Goal: Task Accomplishment & Management: Manage account settings

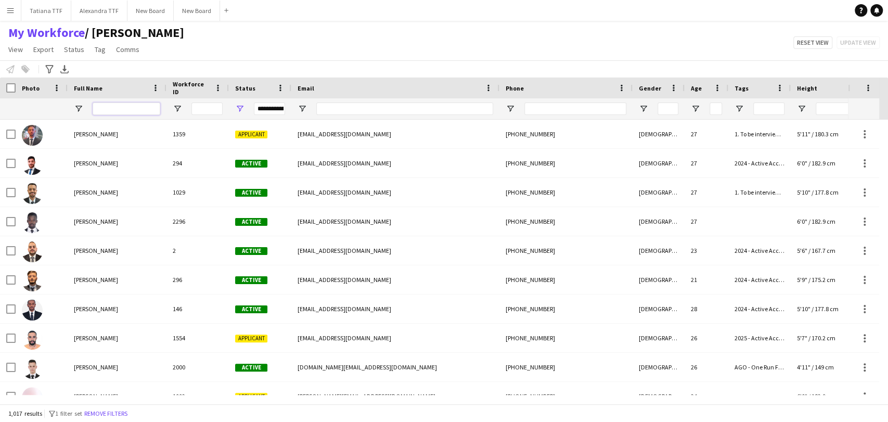
click at [133, 109] on input "Full Name Filter Input" at bounding box center [127, 108] width 68 height 12
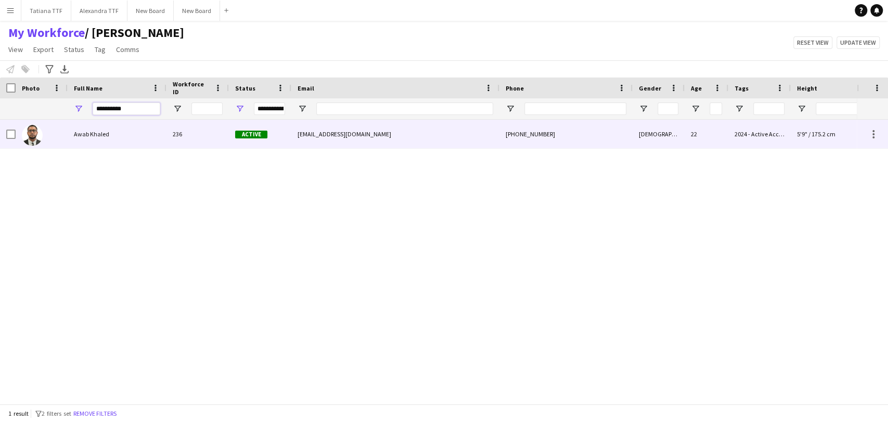
type input "**********"
click at [33, 132] on img at bounding box center [32, 135] width 21 height 21
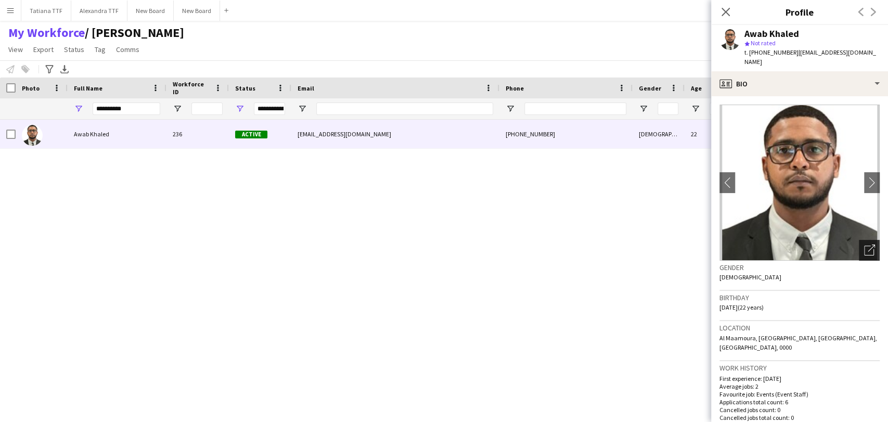
click at [864, 244] on icon "Open photos pop-in" at bounding box center [869, 249] width 11 height 11
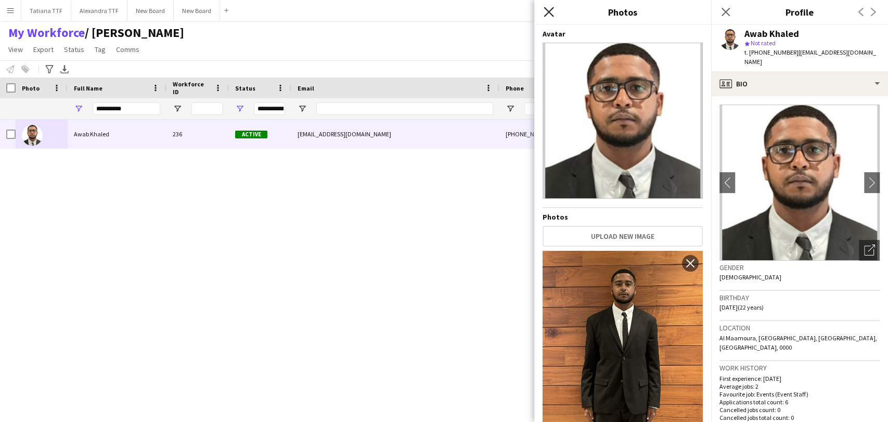
click at [549, 12] on icon at bounding box center [549, 12] width 10 height 10
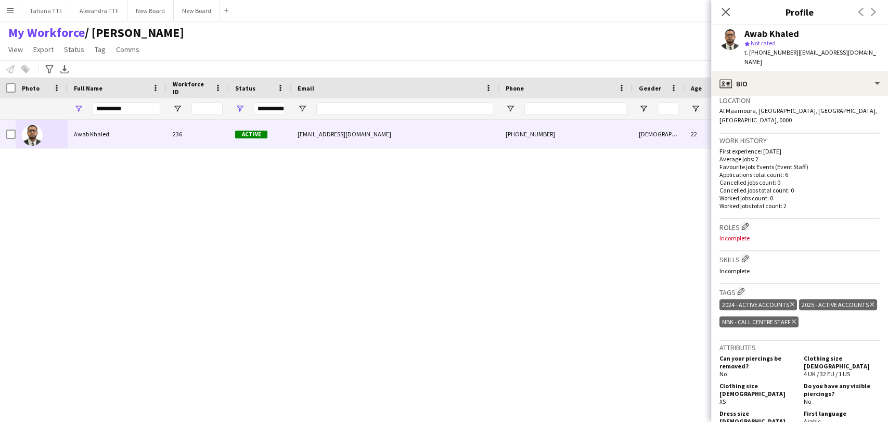
scroll to position [231, 0]
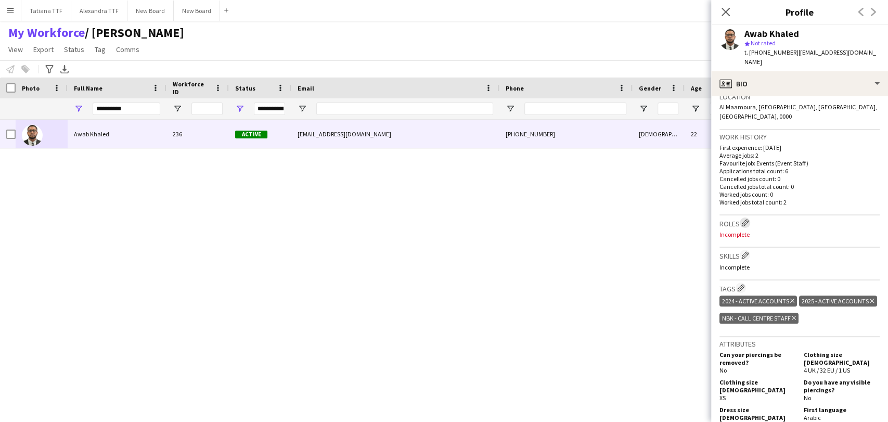
click at [742, 217] on button "Edit crew company roles" at bounding box center [745, 222] width 10 height 10
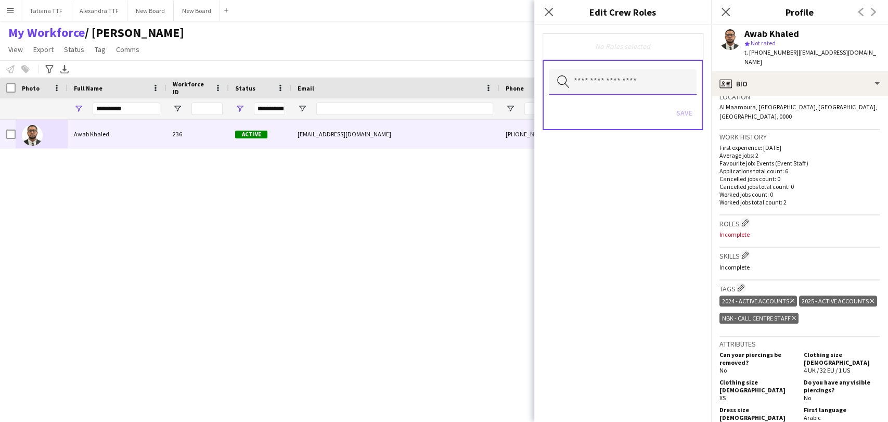
click at [640, 75] on input "text" at bounding box center [623, 82] width 148 height 26
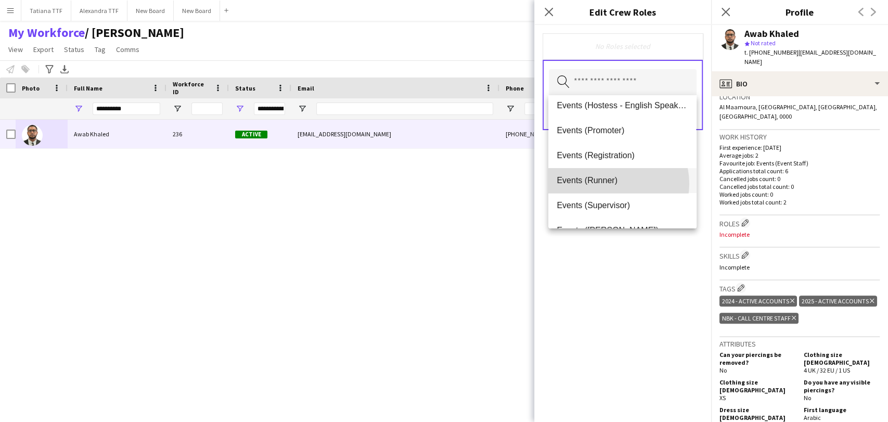
click at [616, 183] on span "Events (Runner)" at bounding box center [622, 180] width 131 height 10
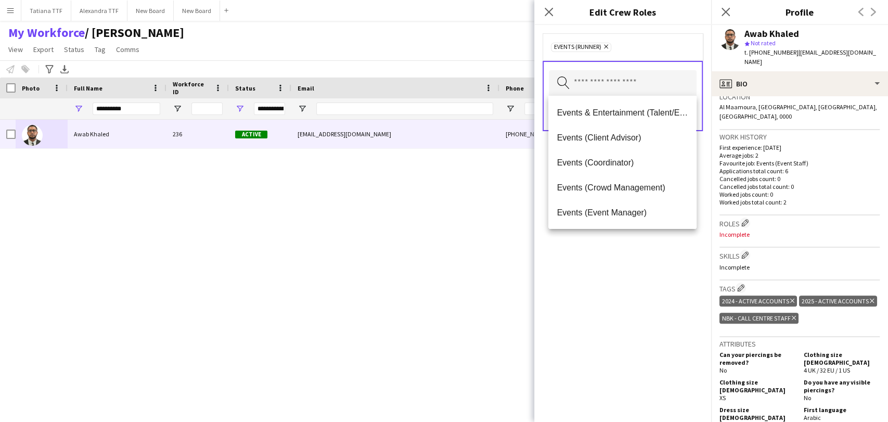
drag, startPoint x: 629, startPoint y: 260, endPoint x: 649, endPoint y: 148, distance: 113.7
click at [629, 259] on div "Events (Runner) Remove Search by role type Save" at bounding box center [622, 223] width 177 height 397
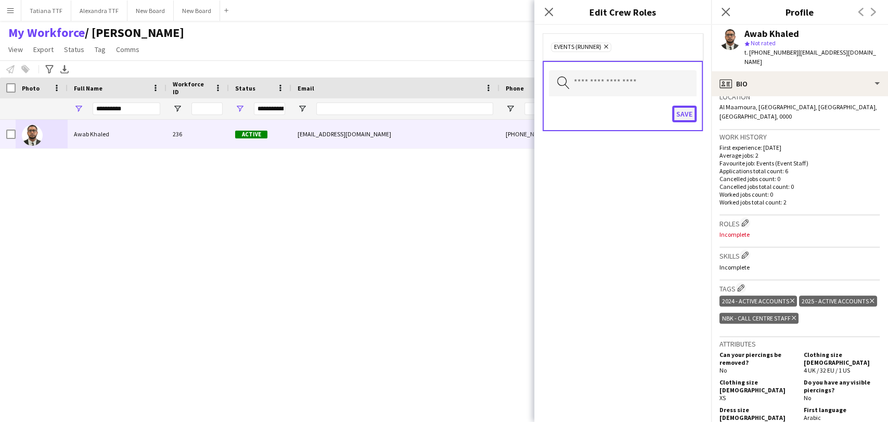
click at [680, 111] on button "Save" at bounding box center [684, 114] width 24 height 17
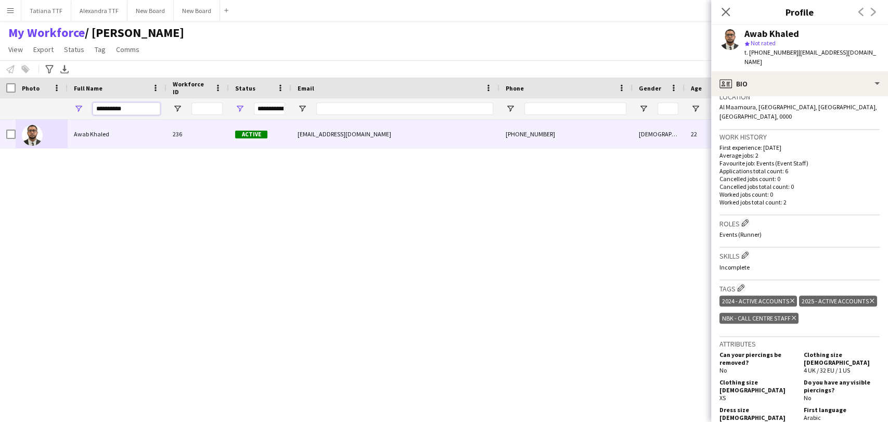
drag, startPoint x: 129, startPoint y: 112, endPoint x: 74, endPoint y: 102, distance: 55.5
click at [74, 104] on div "**********" at bounding box center [117, 108] width 99 height 21
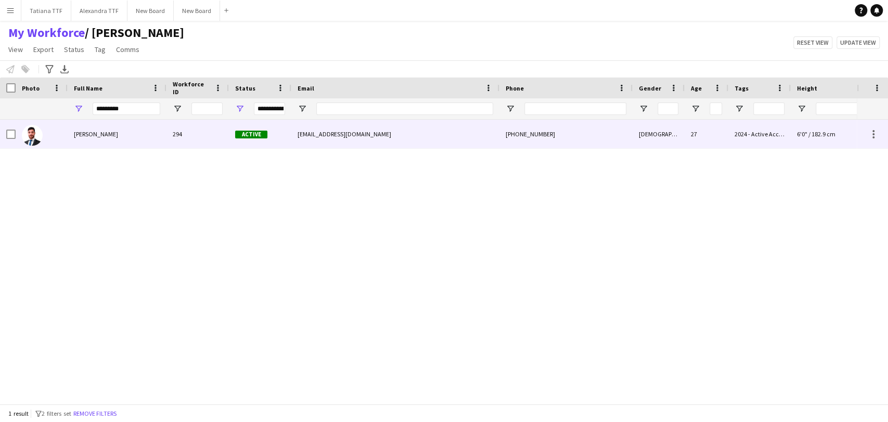
click at [37, 141] on img at bounding box center [32, 135] width 21 height 21
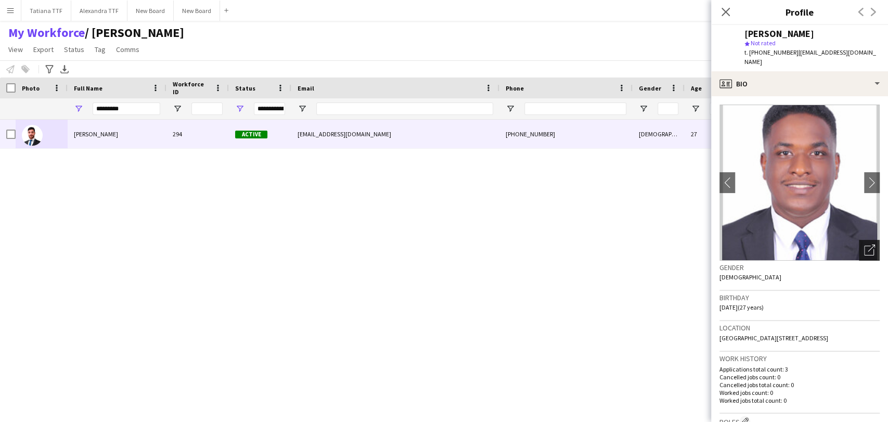
click at [864, 244] on icon "Open photos pop-in" at bounding box center [869, 249] width 11 height 11
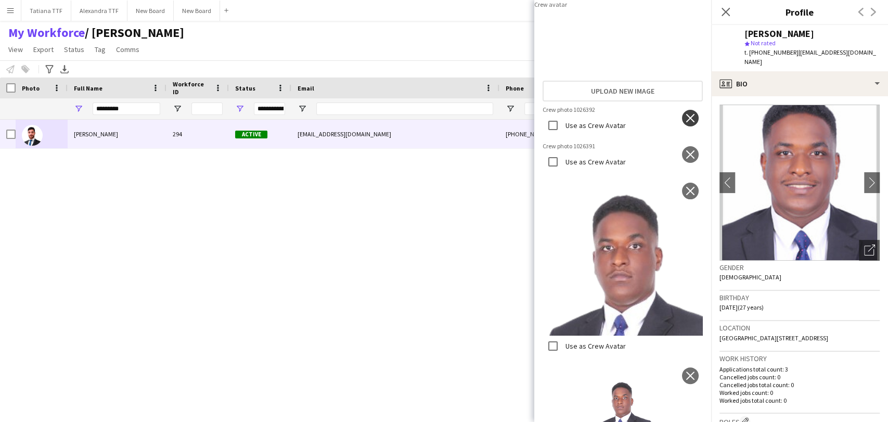
click at [685, 122] on app-icon "close" at bounding box center [690, 118] width 10 height 8
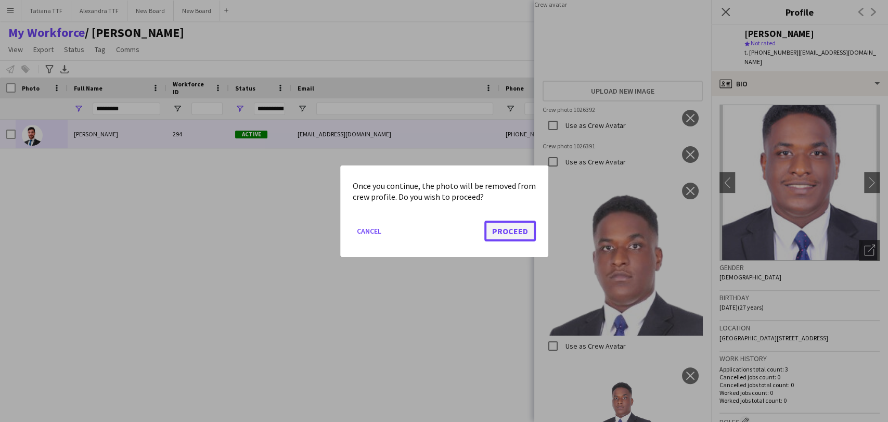
click at [518, 232] on button "Proceed" at bounding box center [509, 230] width 51 height 21
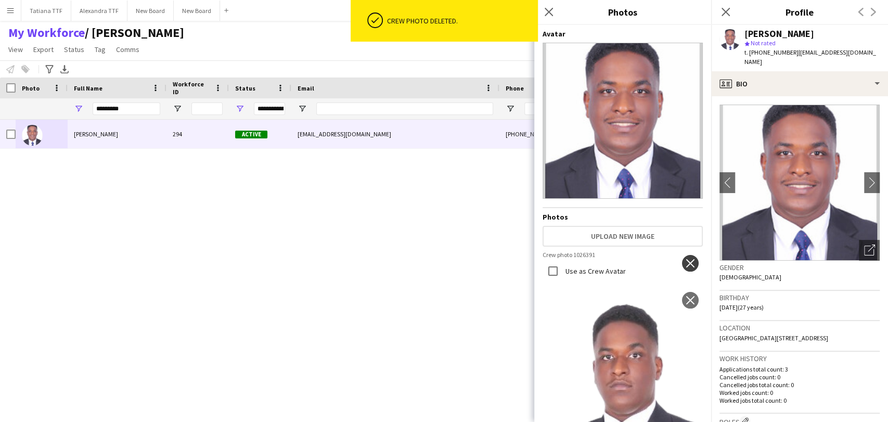
click at [685, 259] on app-icon "close" at bounding box center [690, 263] width 10 height 8
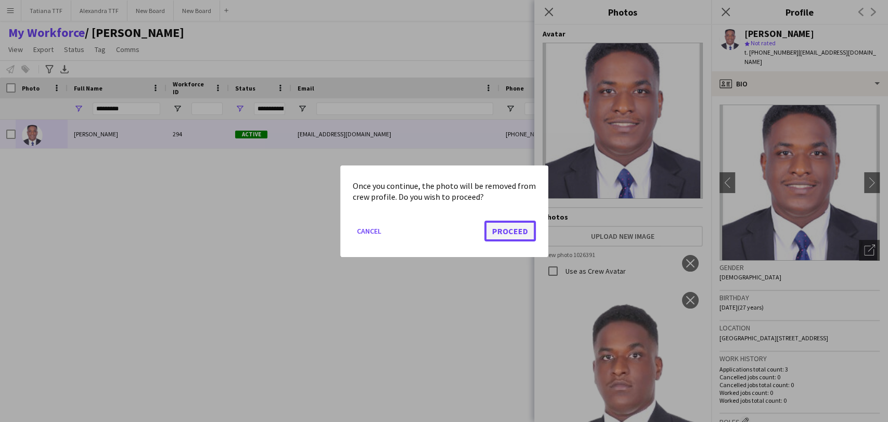
click at [513, 238] on button "Proceed" at bounding box center [509, 230] width 51 height 21
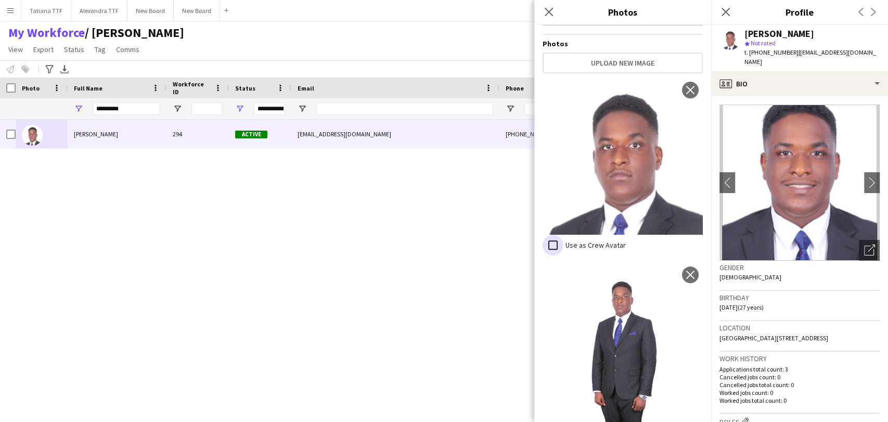
scroll to position [171, 0]
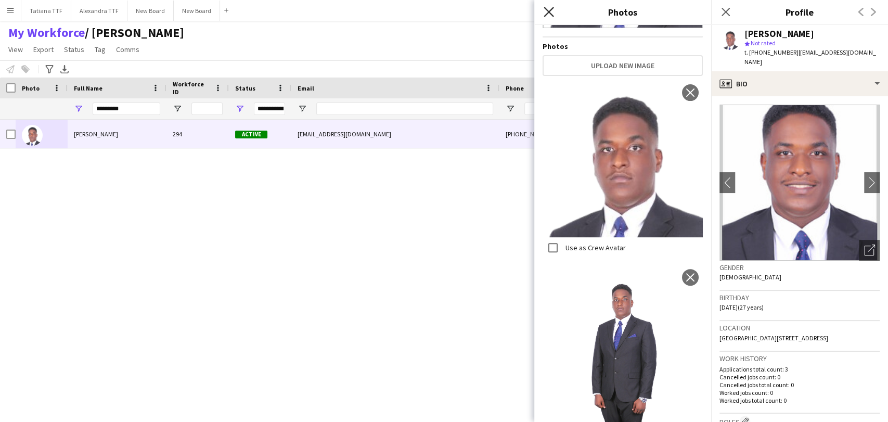
click at [546, 12] on icon "Close pop-in" at bounding box center [549, 12] width 10 height 10
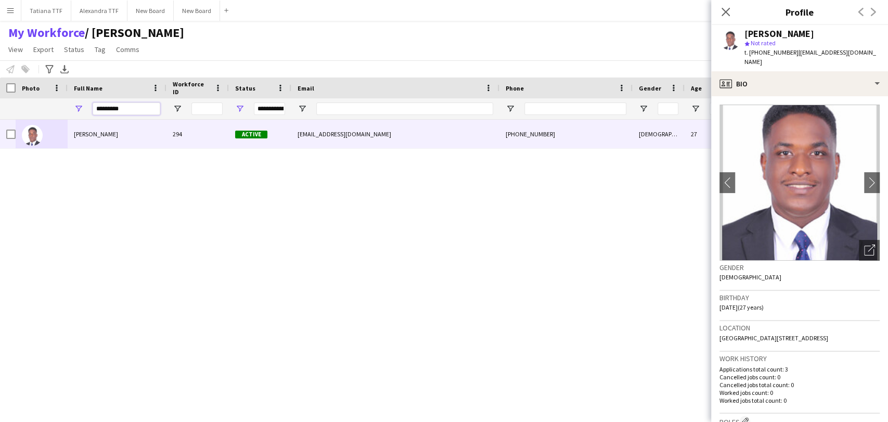
drag, startPoint x: 145, startPoint y: 108, endPoint x: 41, endPoint y: 100, distance: 104.8
click at [44, 102] on div "**********" at bounding box center [551, 108] width 1103 height 21
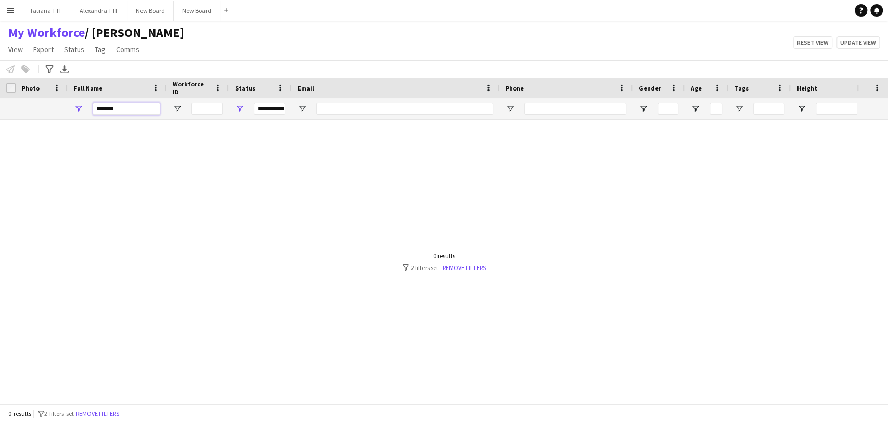
type input "********"
drag, startPoint x: 134, startPoint y: 111, endPoint x: 57, endPoint y: 111, distance: 77.5
click at [57, 111] on div "**********" at bounding box center [551, 108] width 1103 height 21
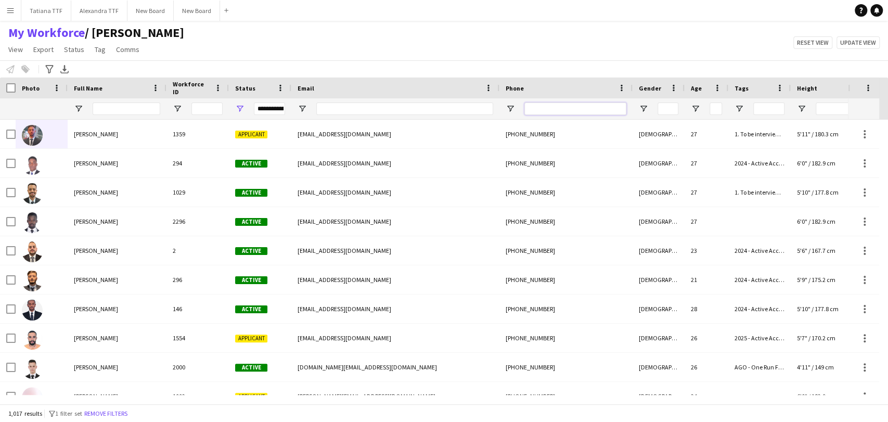
click at [566, 109] on input "Phone Filter Input" at bounding box center [575, 108] width 102 height 12
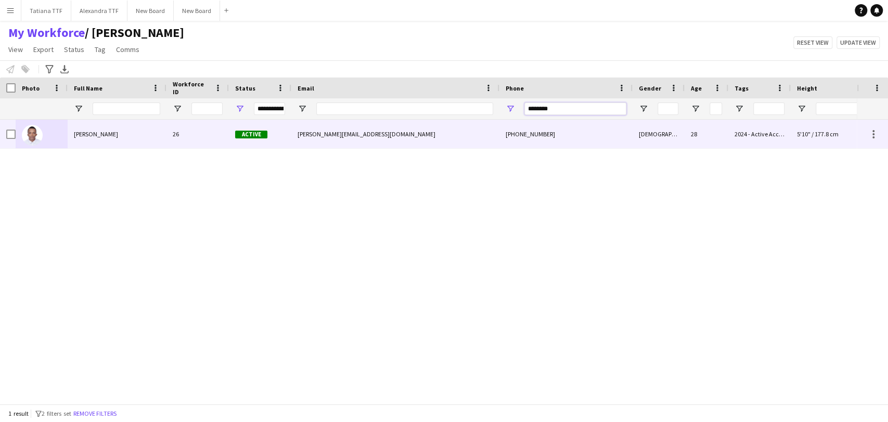
type input "********"
click at [32, 141] on img at bounding box center [32, 135] width 21 height 21
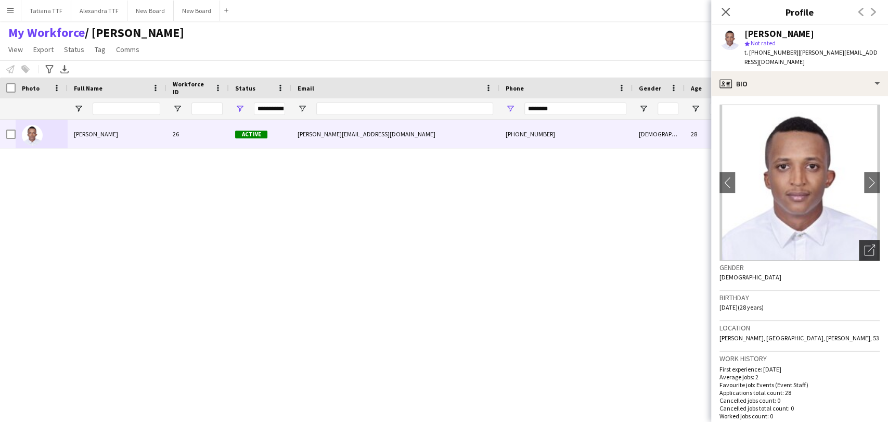
click at [859, 248] on div "Open photos pop-in" at bounding box center [869, 250] width 21 height 21
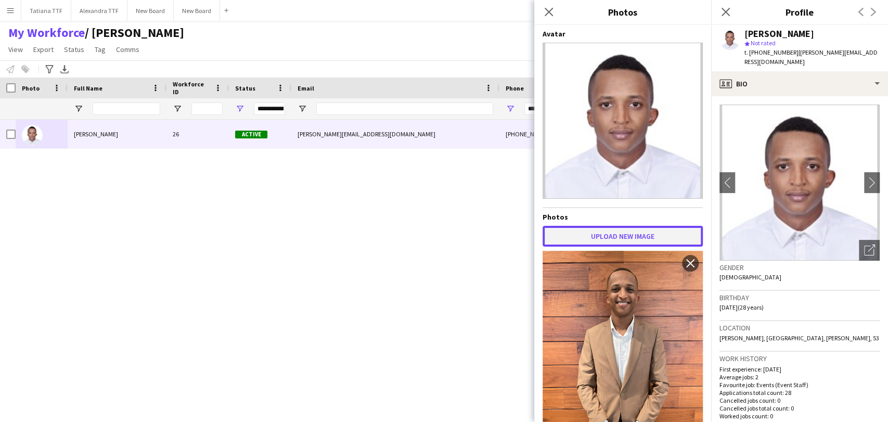
click at [614, 238] on button "Upload new image" at bounding box center [623, 236] width 160 height 21
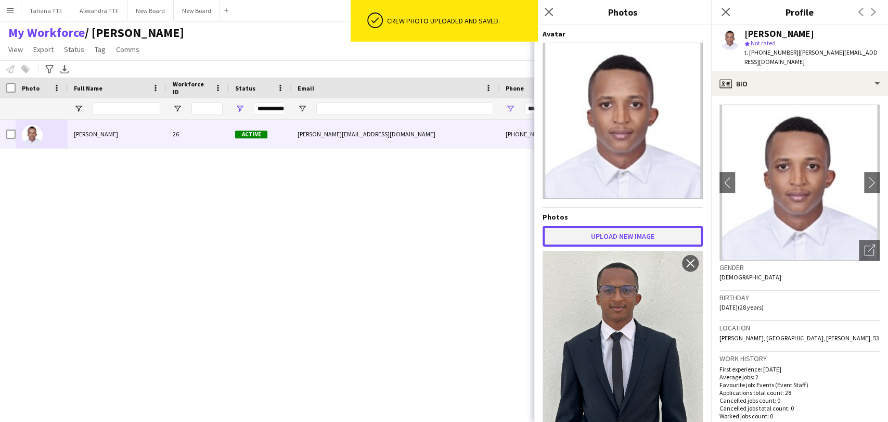
click at [620, 228] on button "Upload new image" at bounding box center [623, 236] width 160 height 21
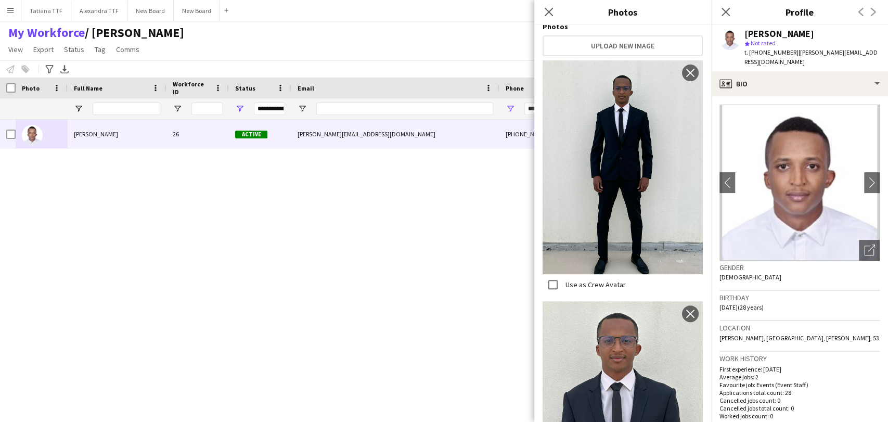
scroll to position [58, 0]
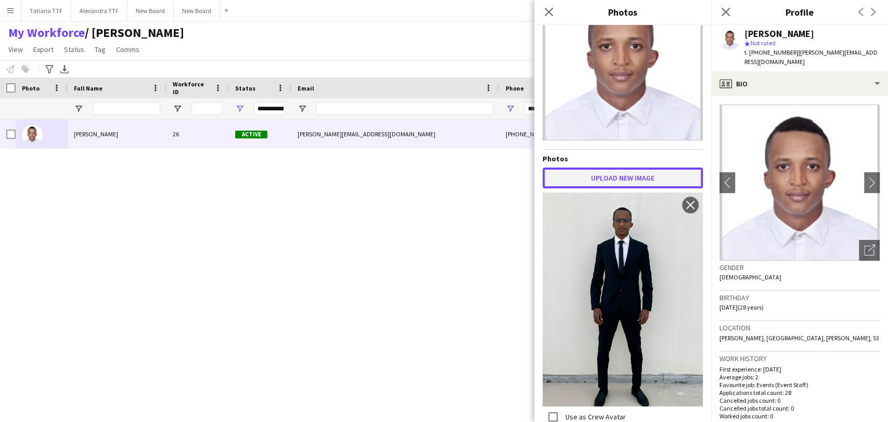
click at [656, 167] on button "Upload new image" at bounding box center [623, 177] width 160 height 21
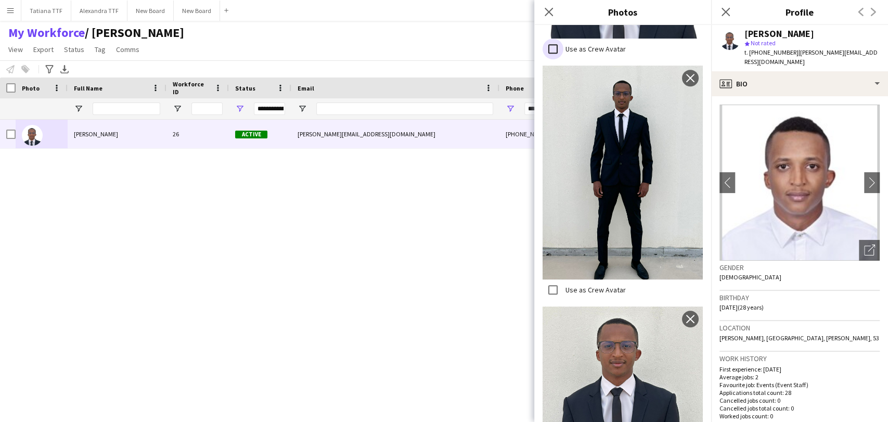
scroll to position [347, 0]
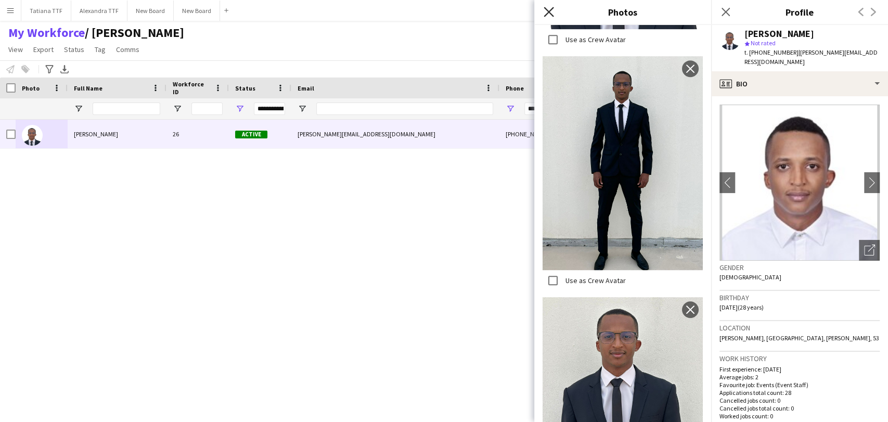
click at [547, 14] on icon at bounding box center [549, 12] width 10 height 10
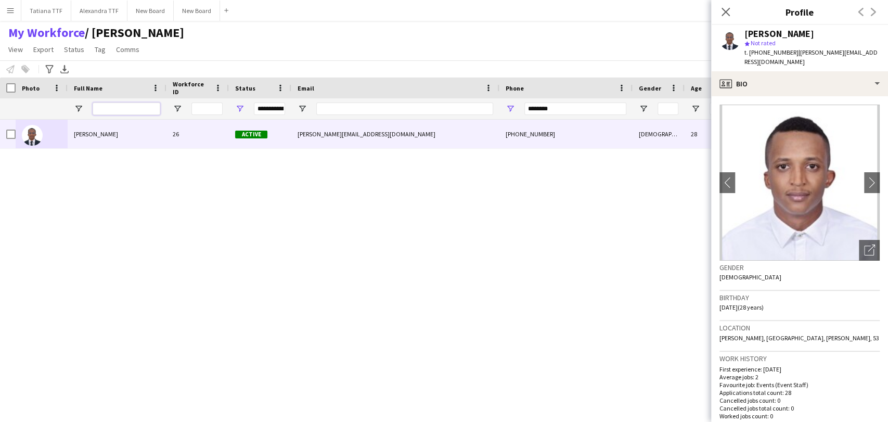
drag, startPoint x: 114, startPoint y: 107, endPoint x: 122, endPoint y: 90, distance: 18.9
click at [115, 107] on input "Full Name Filter Input" at bounding box center [127, 108] width 68 height 12
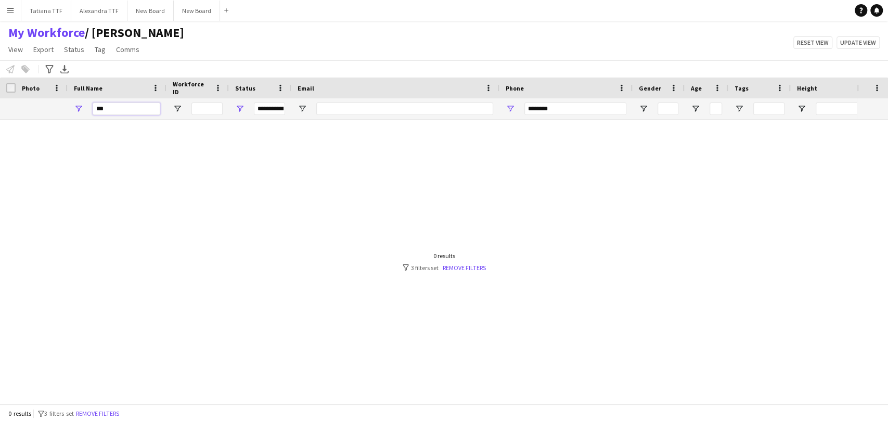
type input "***"
drag, startPoint x: 583, startPoint y: 111, endPoint x: 341, endPoint y: 63, distance: 246.0
click at [388, 88] on div "Workforce Details Crew Attributes Photo" at bounding box center [551, 99] width 1103 height 42
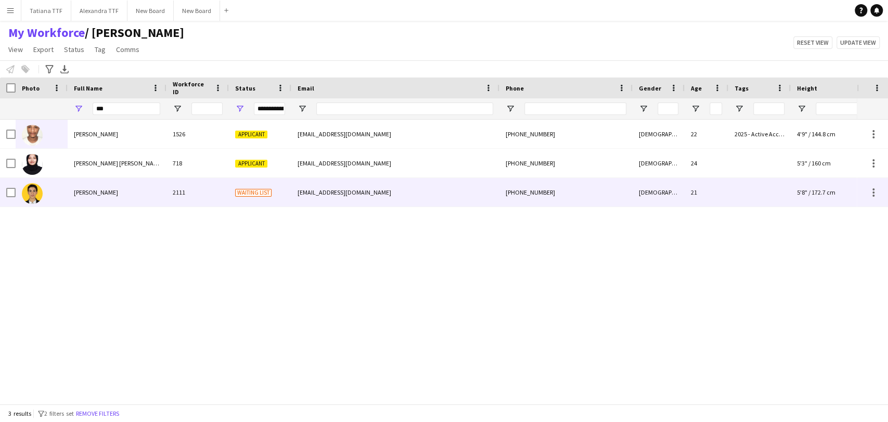
click at [25, 200] on img at bounding box center [32, 193] width 21 height 21
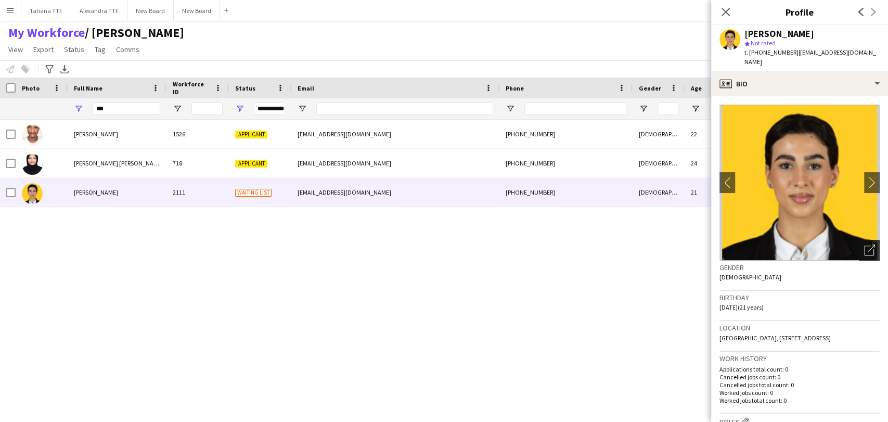
click at [864, 244] on icon "Open photos pop-in" at bounding box center [869, 249] width 11 height 11
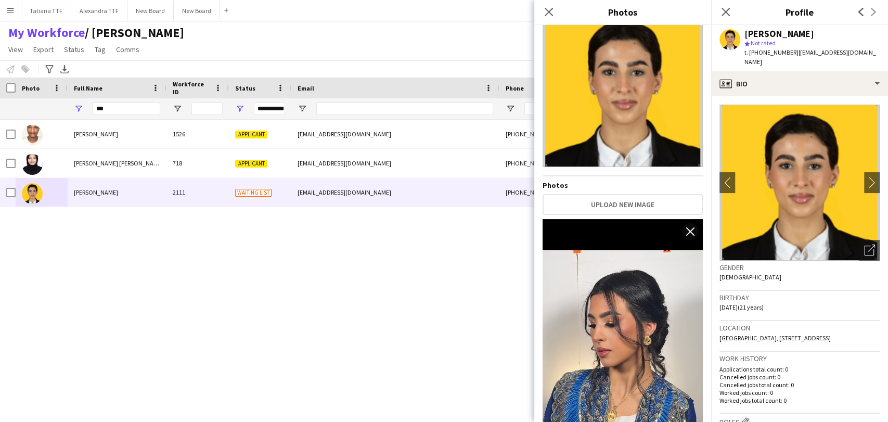
scroll to position [0, 0]
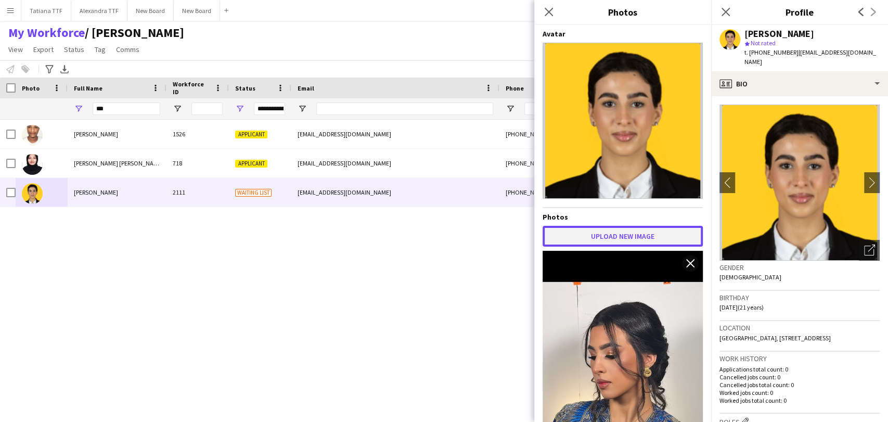
click at [574, 233] on button "Upload new image" at bounding box center [623, 236] width 160 height 21
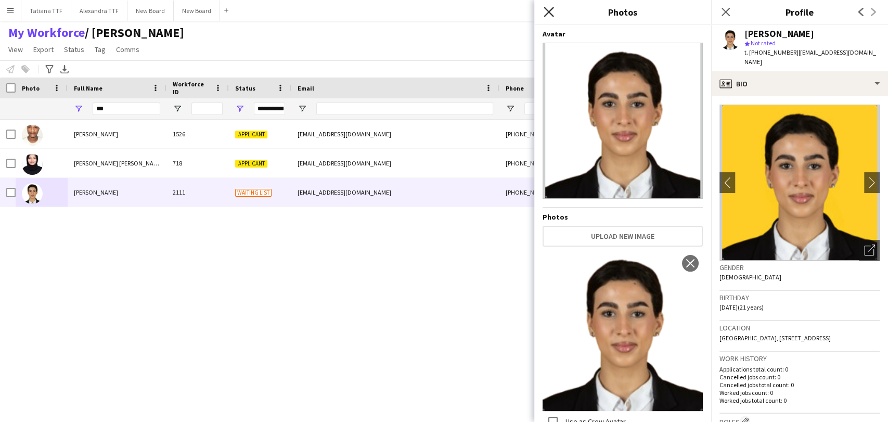
click at [549, 10] on icon "Close pop-in" at bounding box center [549, 12] width 10 height 10
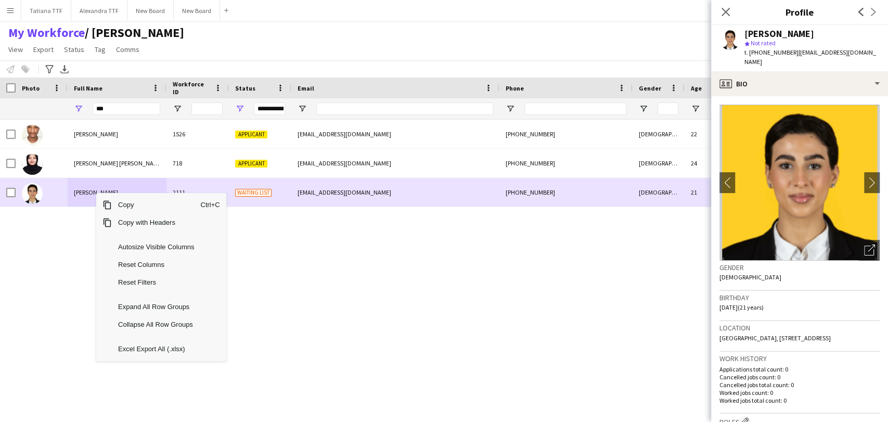
click at [68, 192] on div "[PERSON_NAME]" at bounding box center [117, 192] width 99 height 29
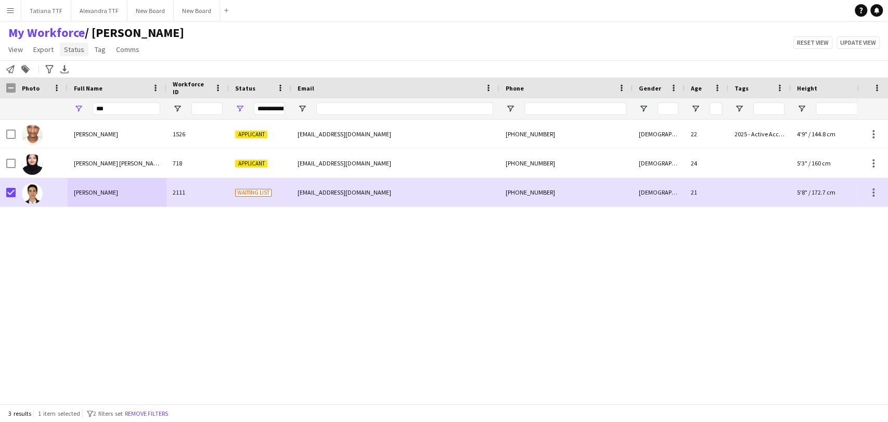
click at [76, 45] on span "Status" at bounding box center [74, 49] width 20 height 9
click at [78, 72] on span "Edit" at bounding box center [74, 71] width 12 height 9
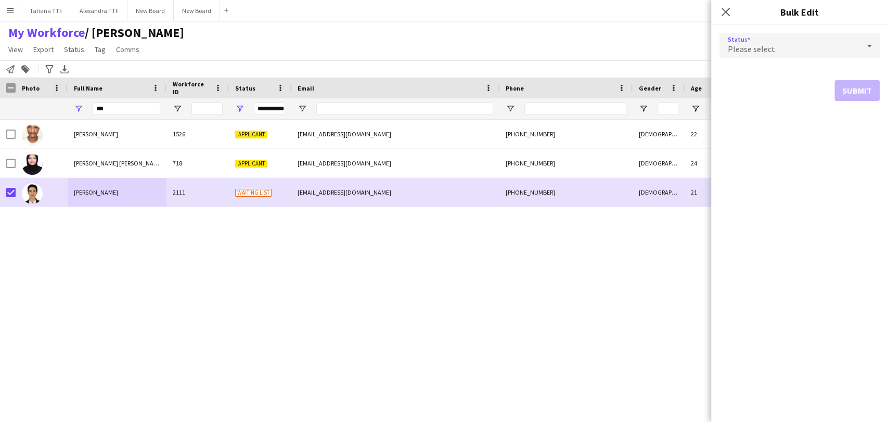
click at [873, 43] on icon at bounding box center [869, 45] width 12 height 21
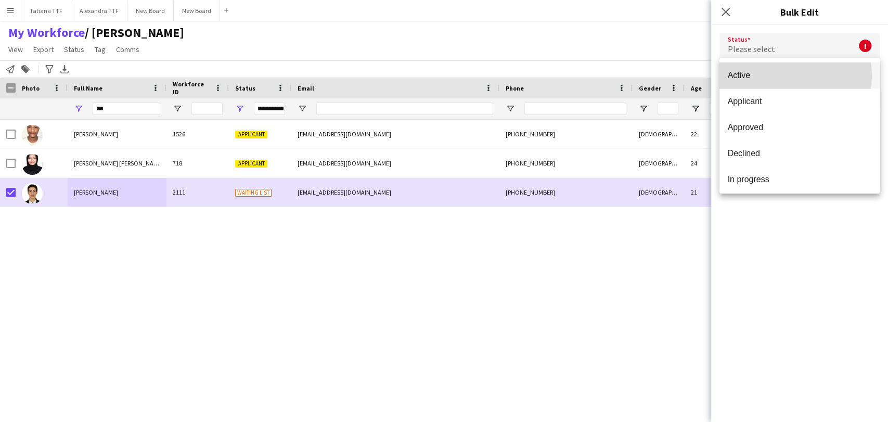
click at [780, 75] on span "Active" at bounding box center [800, 75] width 144 height 10
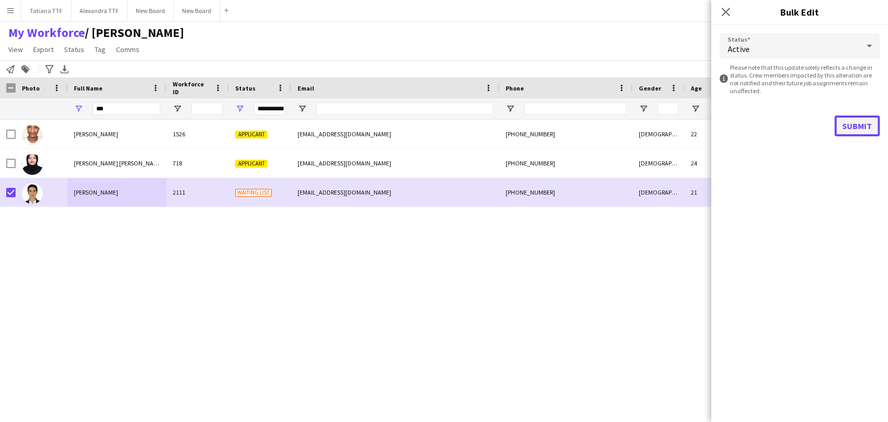
click at [857, 130] on button "Submit" at bounding box center [856, 125] width 45 height 21
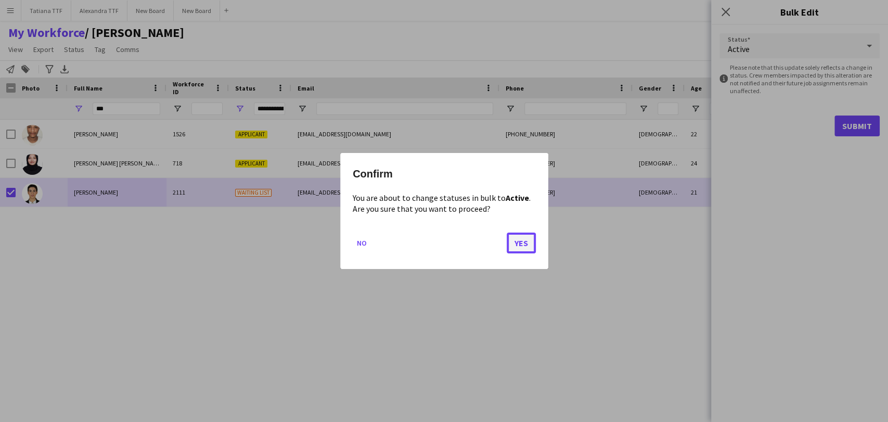
click at [522, 242] on button "Yes" at bounding box center [521, 243] width 29 height 21
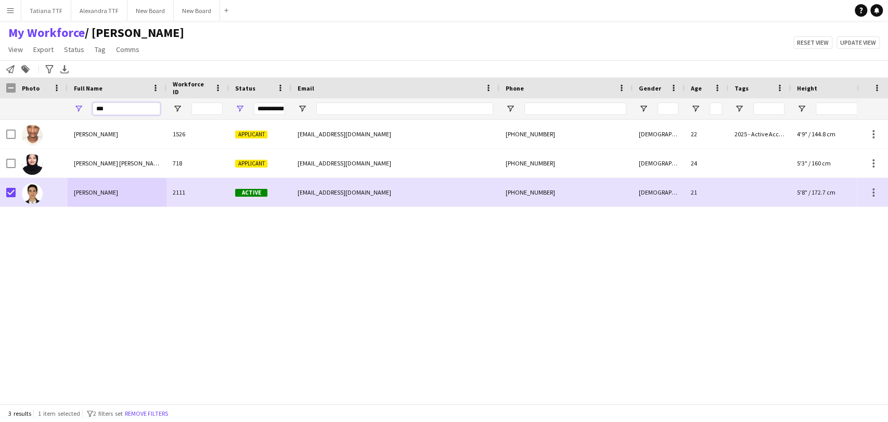
click at [138, 111] on input "***" at bounding box center [127, 108] width 68 height 12
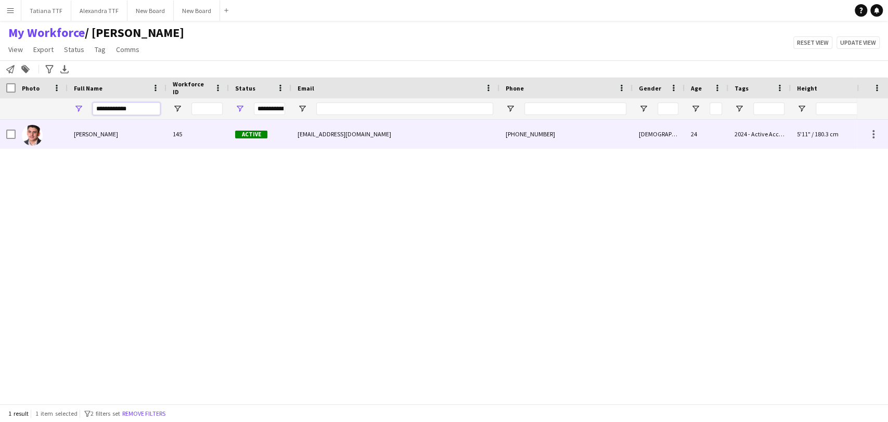
type input "**********"
click at [31, 136] on img at bounding box center [32, 135] width 21 height 21
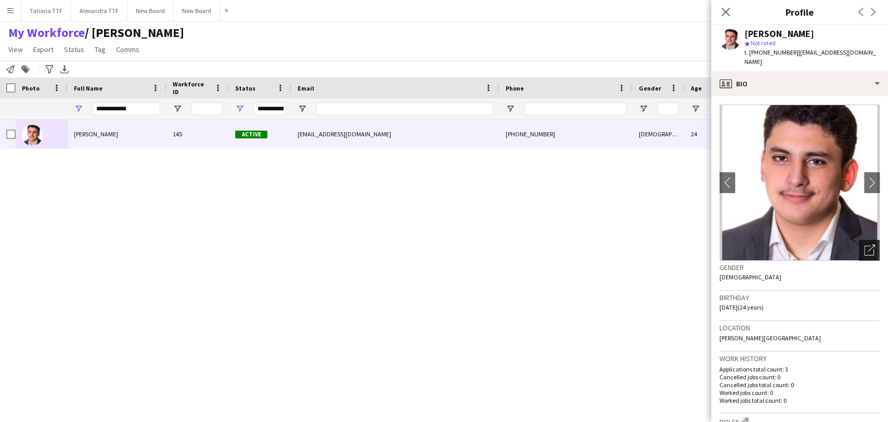
click at [864, 244] on icon "Open photos pop-in" at bounding box center [869, 249] width 11 height 11
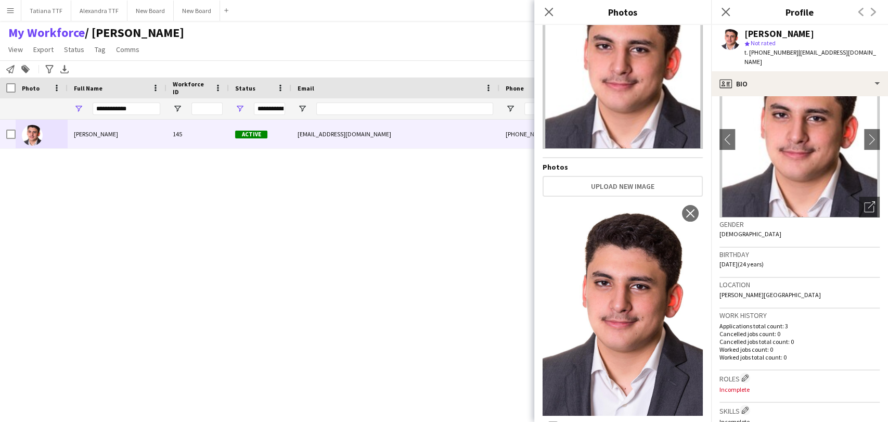
scroll to position [115, 0]
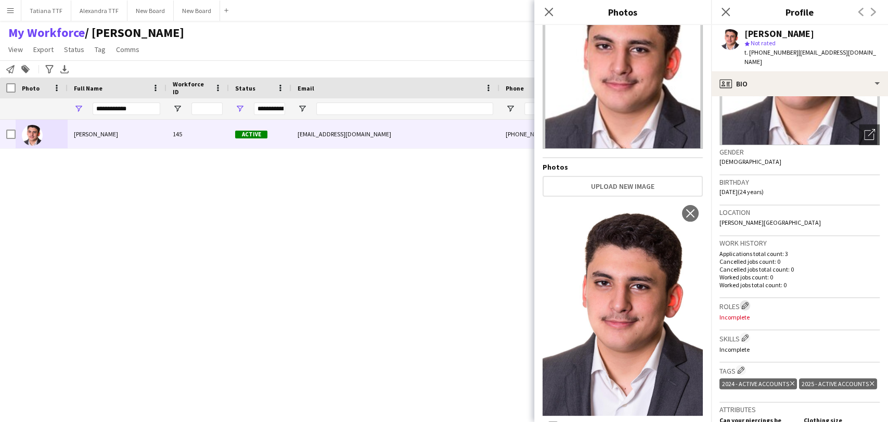
click at [745, 302] on app-icon "Edit crew company roles" at bounding box center [744, 305] width 7 height 7
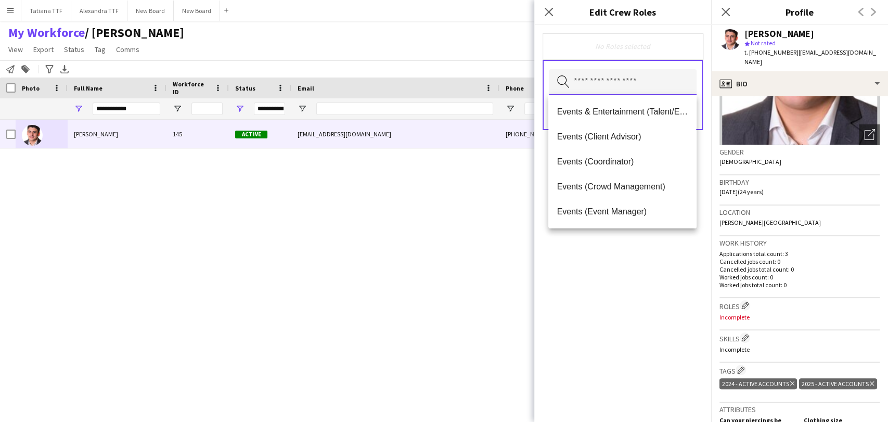
click at [649, 88] on input "text" at bounding box center [623, 82] width 148 height 26
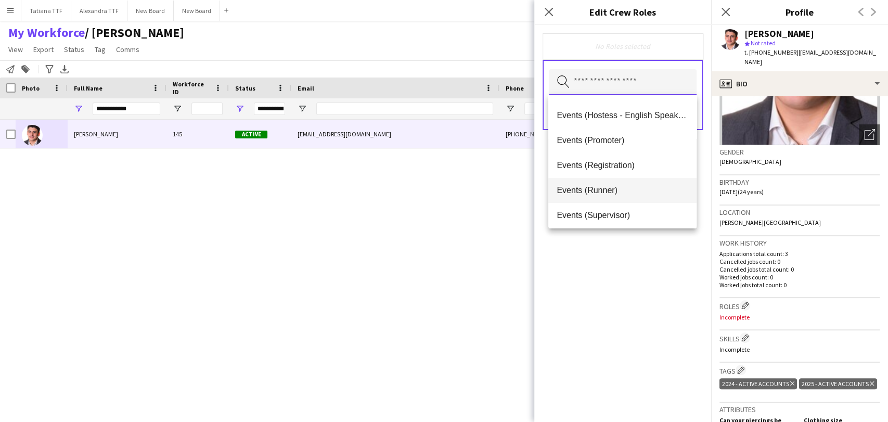
scroll to position [231, 0]
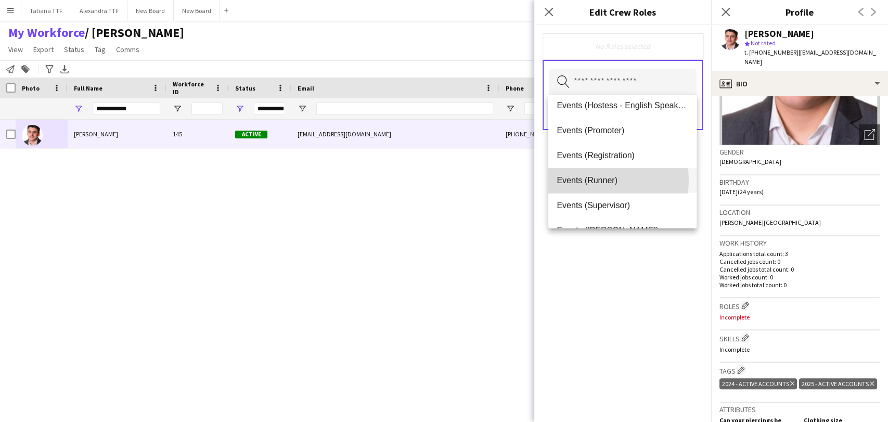
click at [613, 180] on span "Events (Runner)" at bounding box center [622, 180] width 131 height 10
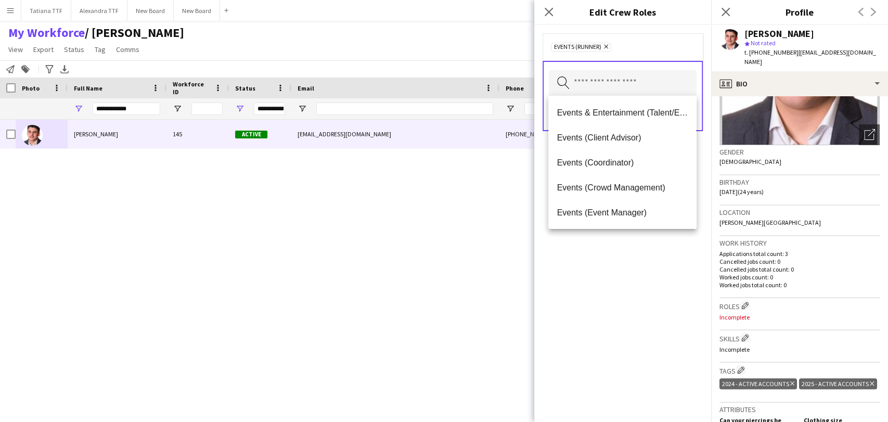
drag, startPoint x: 648, startPoint y: 280, endPoint x: 646, endPoint y: 265, distance: 15.7
click at [647, 272] on div "Events (Runner) Remove Search by role type Save" at bounding box center [622, 223] width 177 height 397
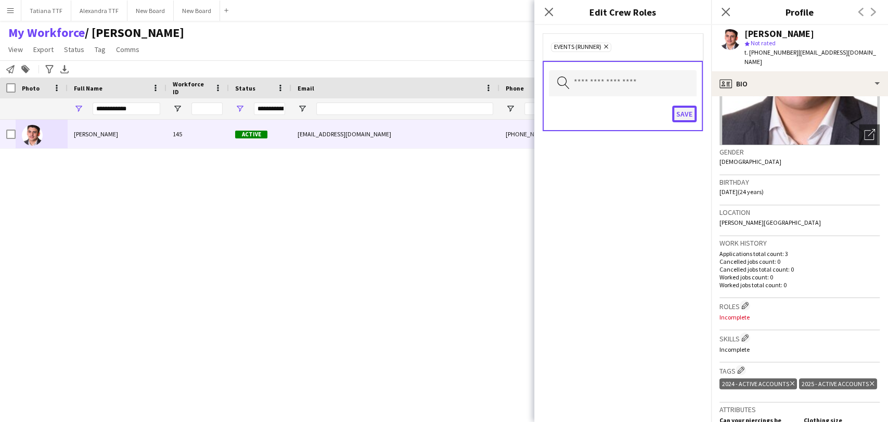
click at [676, 114] on button "Save" at bounding box center [684, 114] width 24 height 17
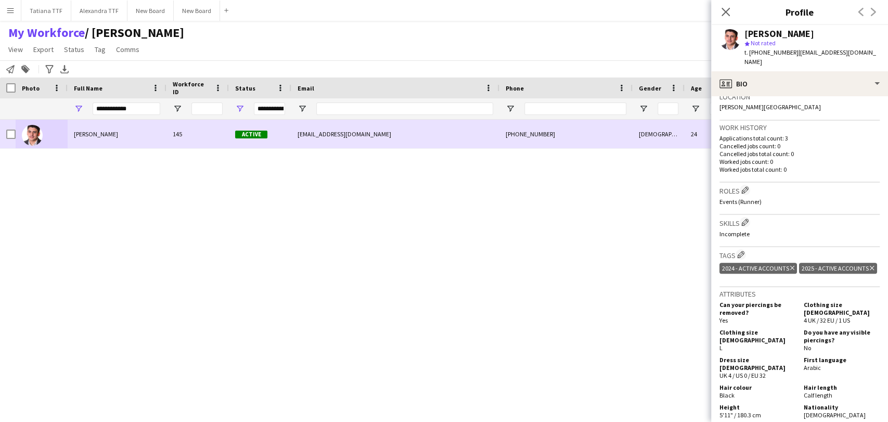
click at [88, 137] on span "[PERSON_NAME]" at bounding box center [96, 134] width 44 height 8
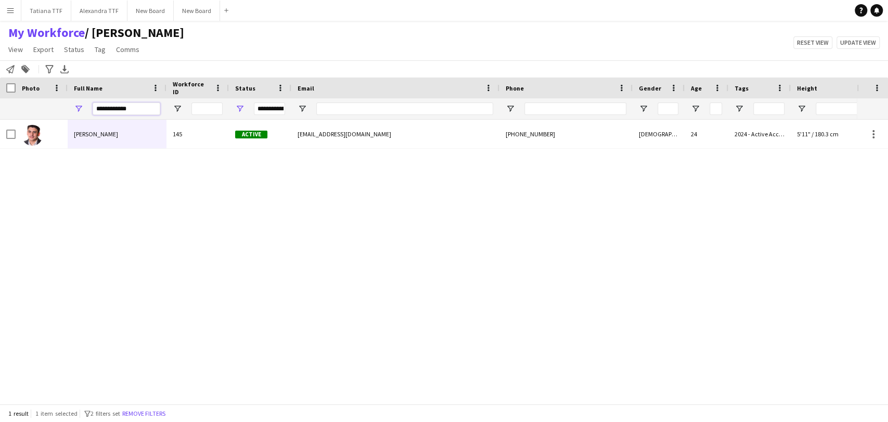
drag, startPoint x: 137, startPoint y: 111, endPoint x: 69, endPoint y: 104, distance: 69.0
click at [70, 107] on div "**********" at bounding box center [117, 108] width 99 height 21
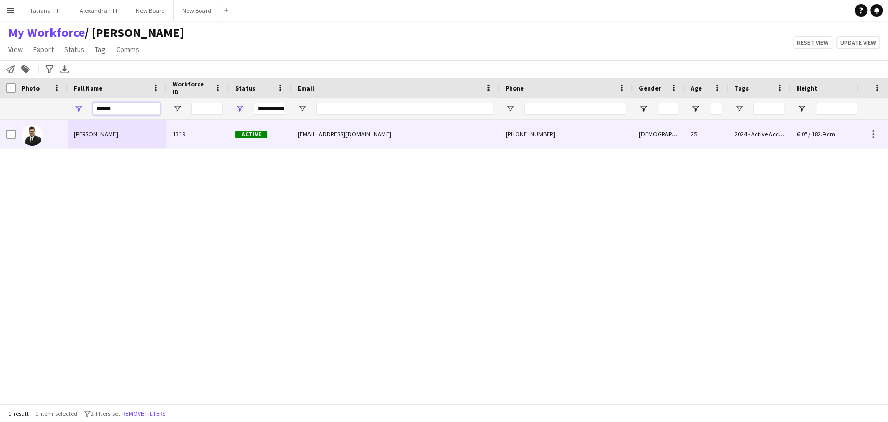
type input "******"
click at [29, 138] on img at bounding box center [32, 135] width 21 height 21
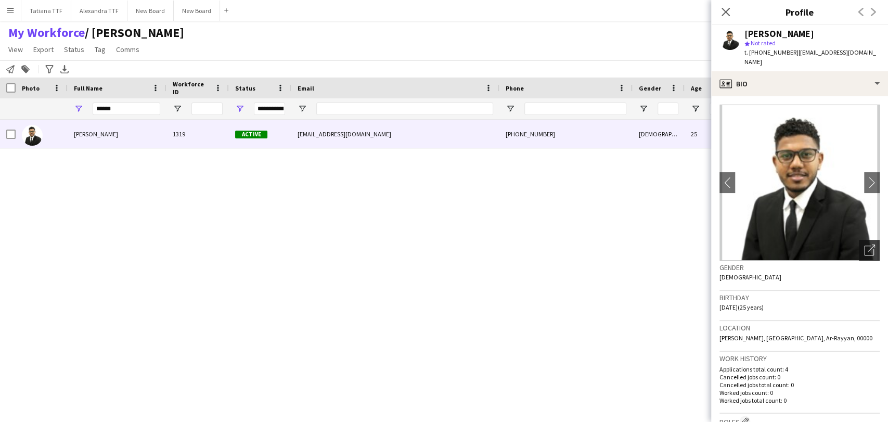
click at [865, 244] on icon "Open photos pop-in" at bounding box center [869, 249] width 11 height 11
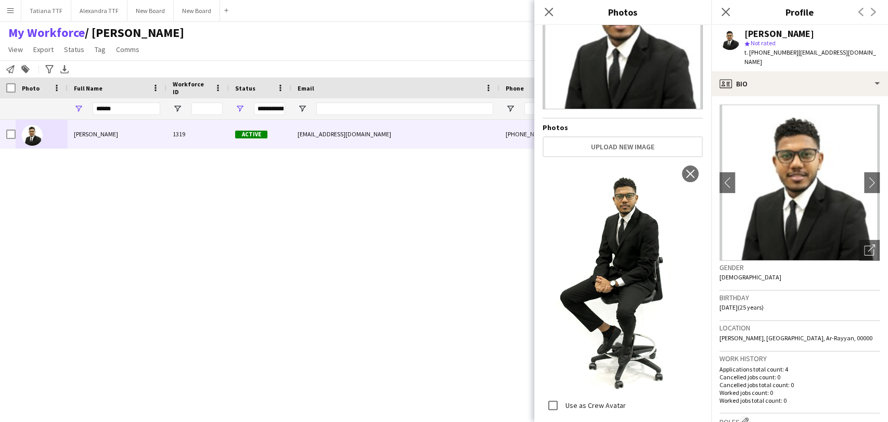
scroll to position [0, 0]
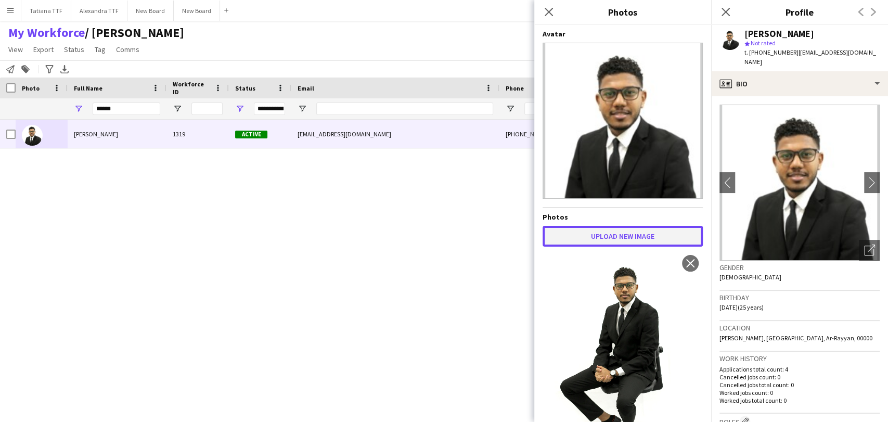
click at [624, 226] on button "Upload new image" at bounding box center [623, 236] width 160 height 21
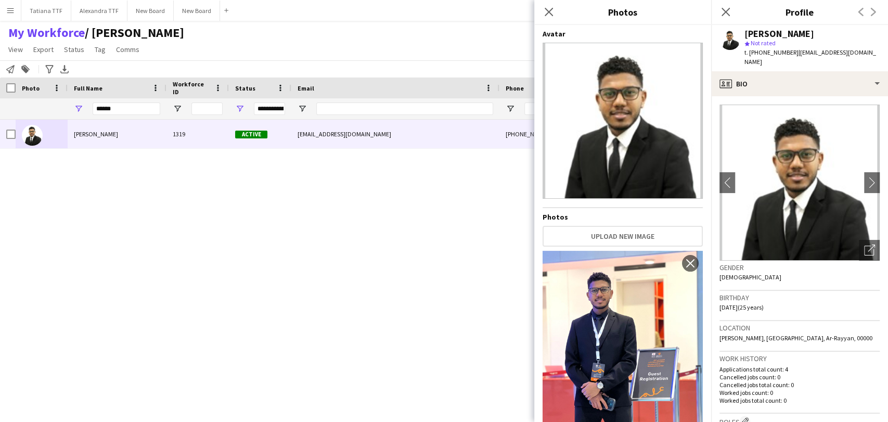
drag, startPoint x: 561, startPoint y: 11, endPoint x: 502, endPoint y: 22, distance: 60.3
click at [559, 11] on div "Close pop-in" at bounding box center [548, 12] width 29 height 24
click at [557, 9] on div "Close pop-in" at bounding box center [548, 12] width 29 height 24
click at [722, 12] on icon "Close pop-in" at bounding box center [725, 12] width 8 height 8
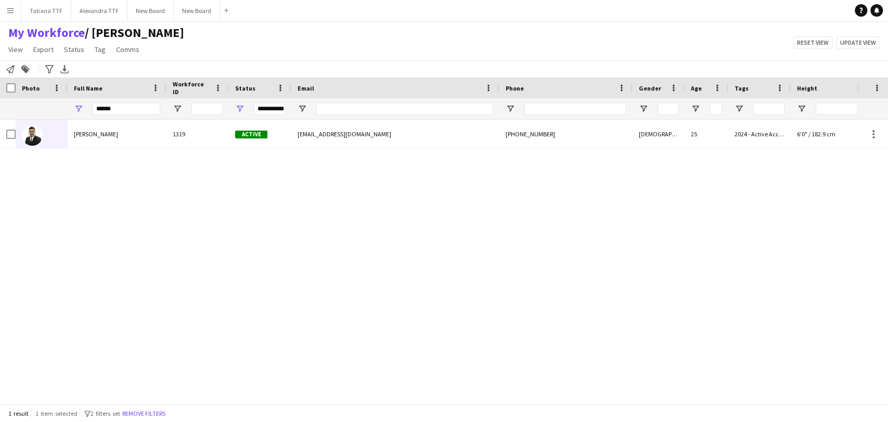
click at [246, 107] on div "**********" at bounding box center [260, 108] width 62 height 21
click at [241, 107] on span "Open Filter Menu" at bounding box center [239, 108] width 9 height 9
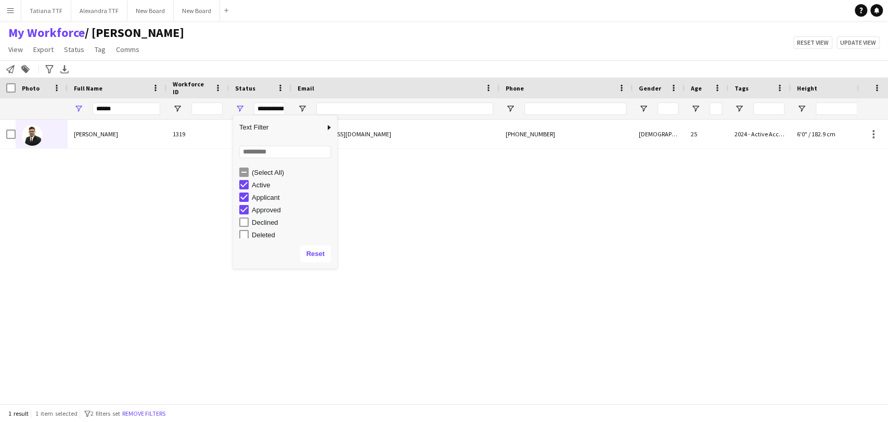
click at [244, 166] on div "(Select All)" at bounding box center [288, 172] width 98 height 12
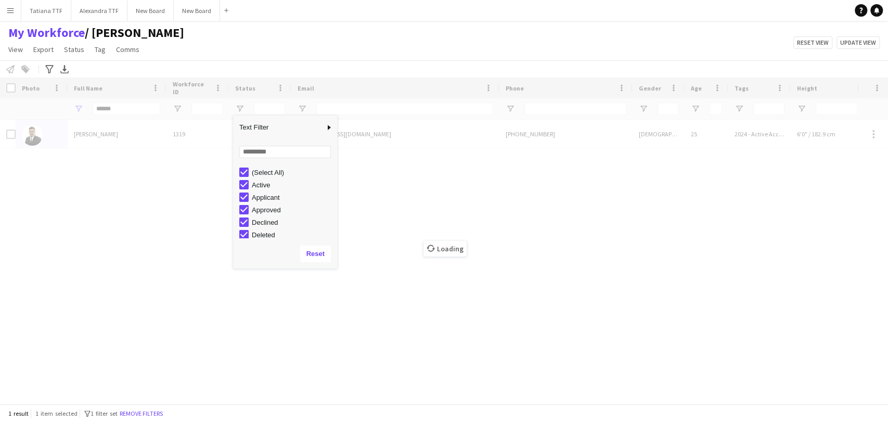
click at [381, 264] on div "Loading" at bounding box center [444, 241] width 888 height 326
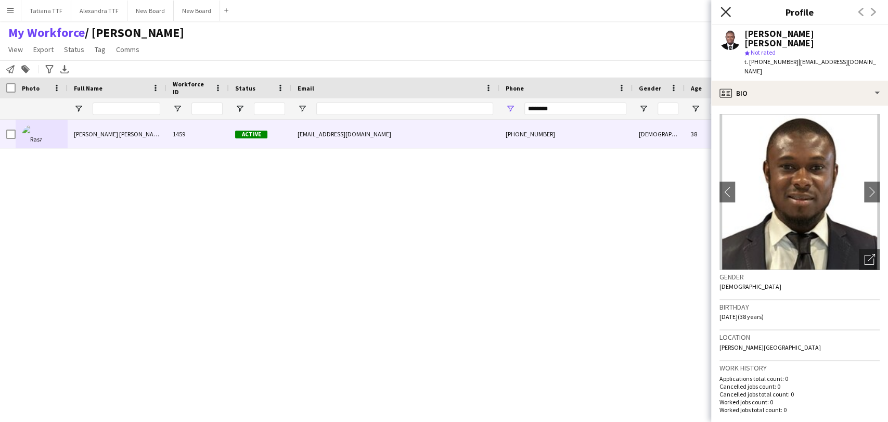
click at [726, 11] on icon at bounding box center [725, 12] width 10 height 10
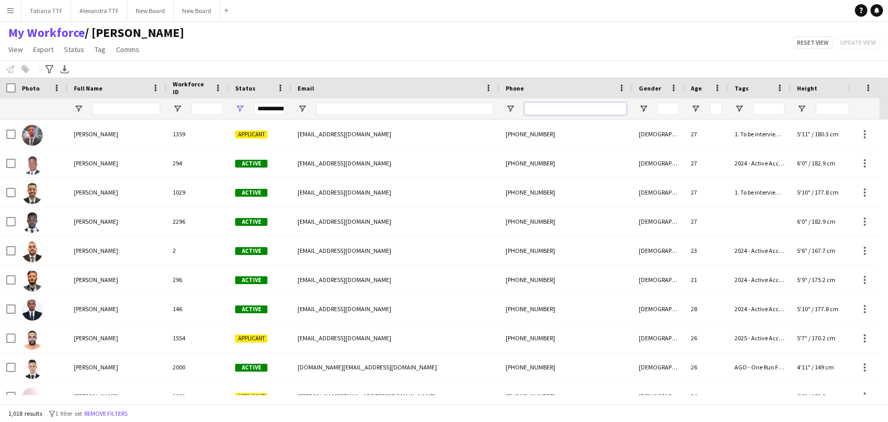
click at [552, 107] on input "Phone Filter Input" at bounding box center [575, 108] width 102 height 12
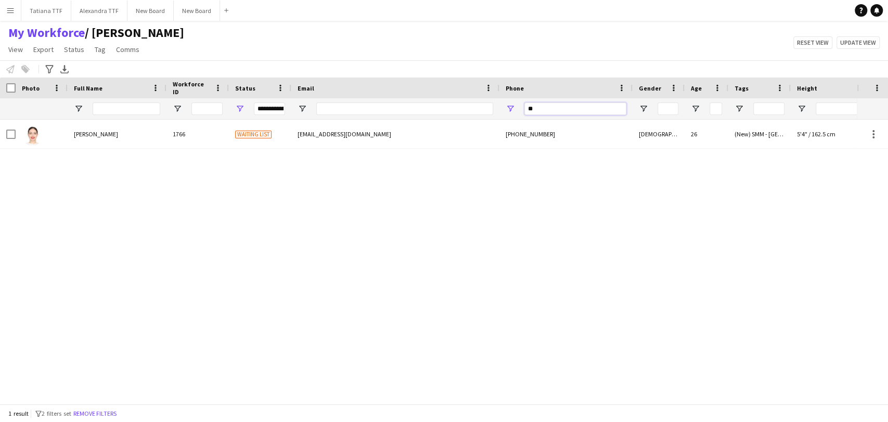
type input "*"
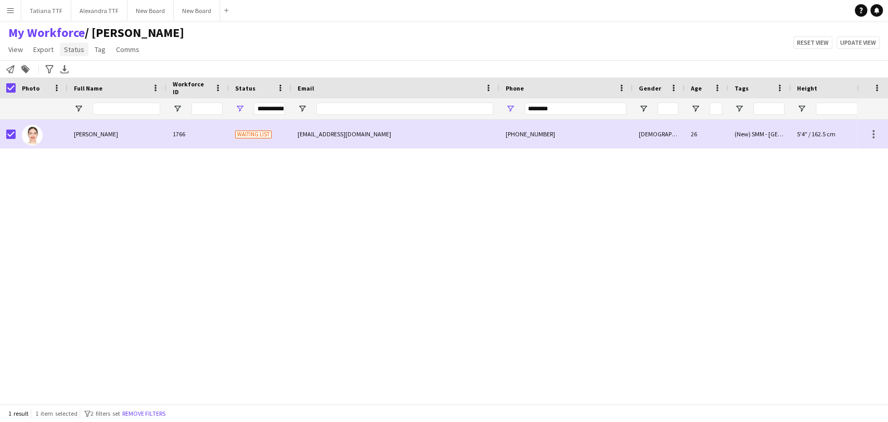
click at [71, 49] on span "Status" at bounding box center [74, 49] width 20 height 9
click at [73, 67] on span "Edit" at bounding box center [74, 71] width 12 height 9
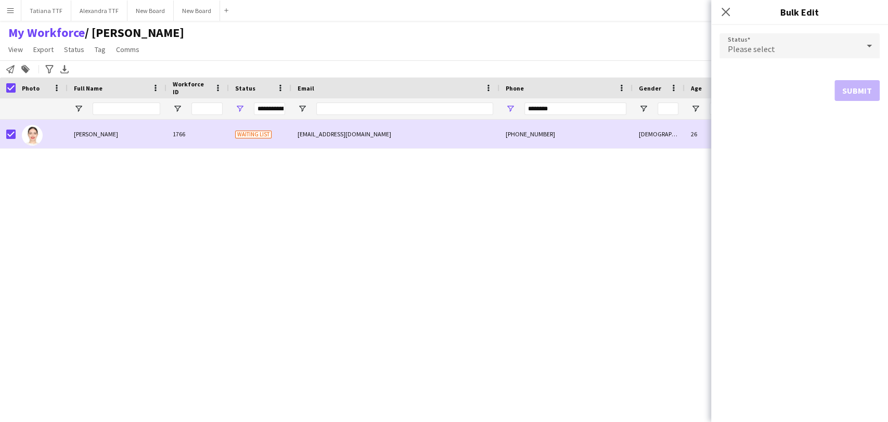
click at [870, 38] on icon at bounding box center [869, 45] width 12 height 21
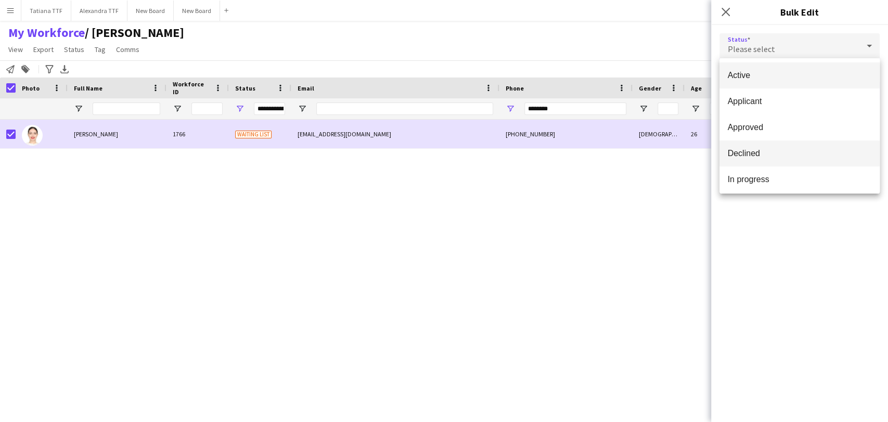
click at [800, 155] on span "Declined" at bounding box center [800, 153] width 144 height 10
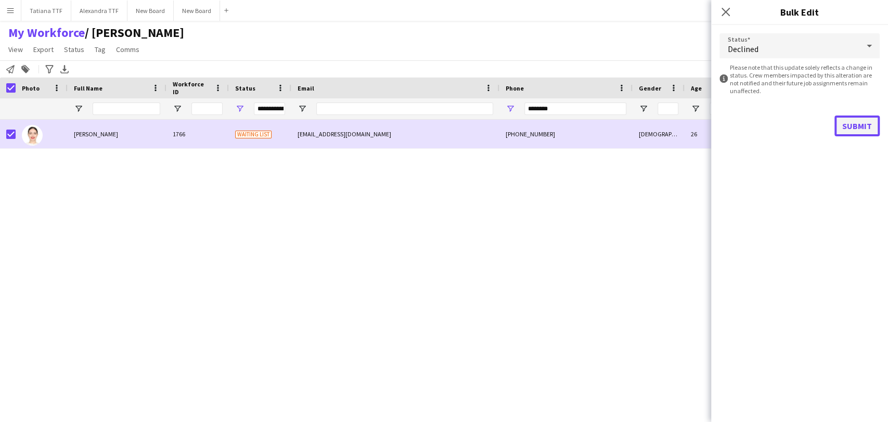
click at [858, 131] on button "Submit" at bounding box center [856, 125] width 45 height 21
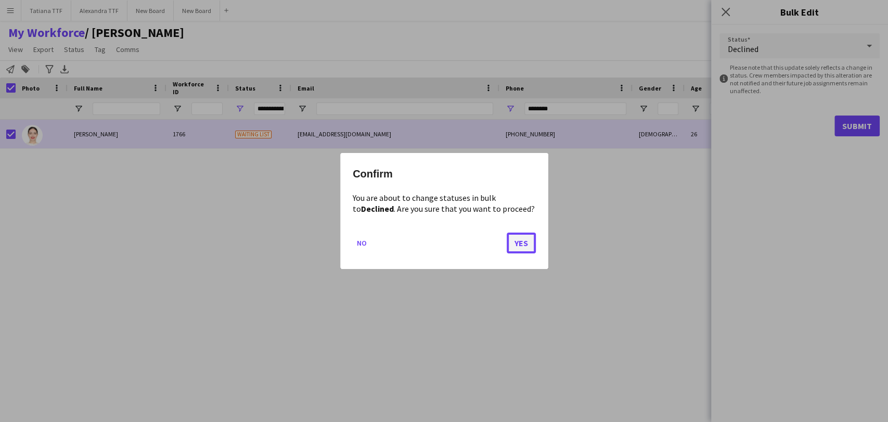
click at [531, 245] on button "Yes" at bounding box center [521, 243] width 29 height 21
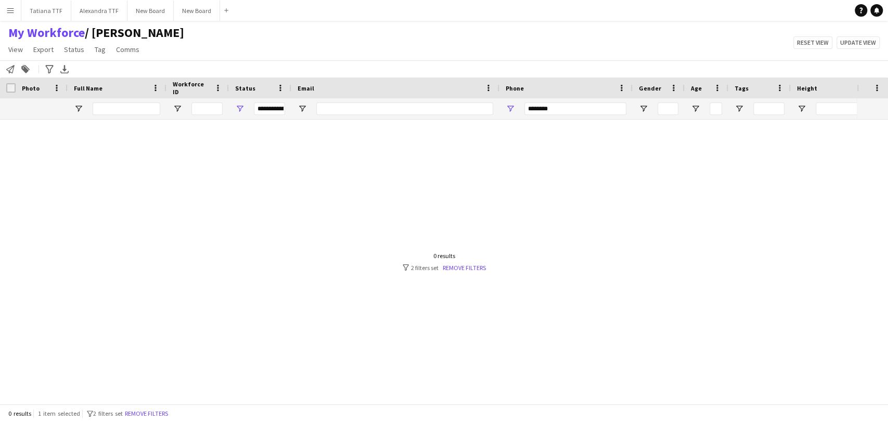
drag, startPoint x: 548, startPoint y: 113, endPoint x: 538, endPoint y: 112, distance: 10.0
click at [530, 113] on div "********" at bounding box center [575, 108] width 102 height 21
drag, startPoint x: 562, startPoint y: 106, endPoint x: 534, endPoint y: 98, distance: 29.7
click at [485, 108] on div "**********" at bounding box center [551, 108] width 1103 height 21
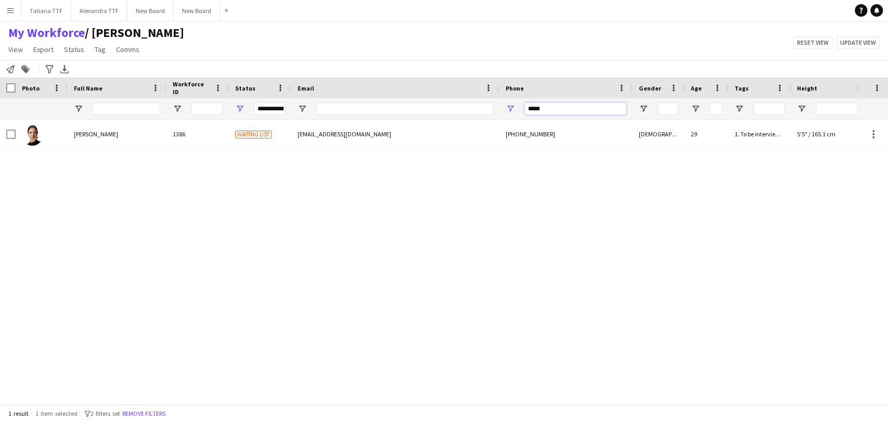
drag, startPoint x: 546, startPoint y: 114, endPoint x: 487, endPoint y: 113, distance: 59.3
click at [487, 113] on div "**********" at bounding box center [551, 108] width 1103 height 21
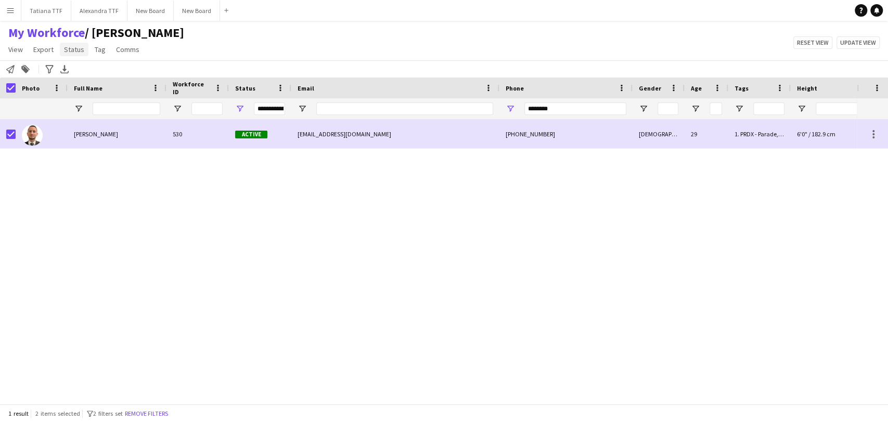
click at [86, 51] on link "Status" at bounding box center [74, 50] width 29 height 14
click at [92, 78] on link "Edit" at bounding box center [96, 72] width 73 height 22
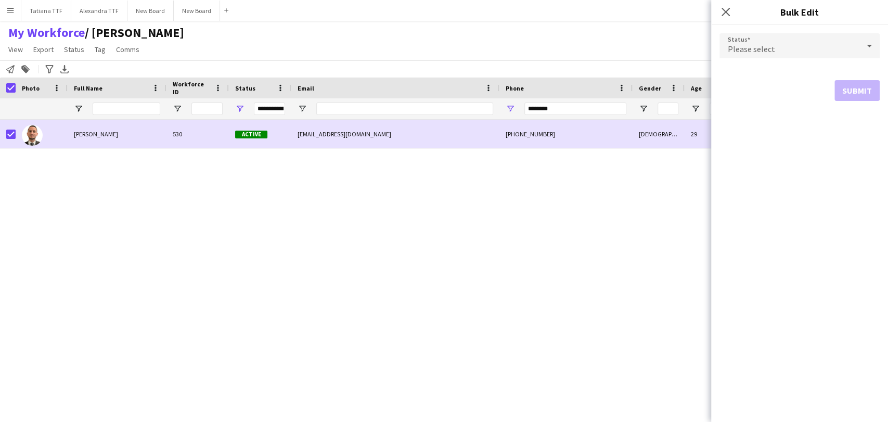
click at [867, 47] on icon at bounding box center [869, 45] width 12 height 21
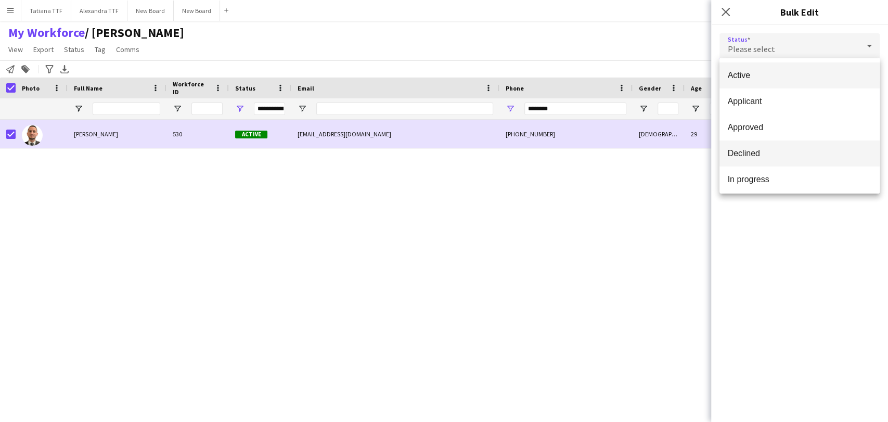
click at [779, 157] on span "Declined" at bounding box center [800, 153] width 144 height 10
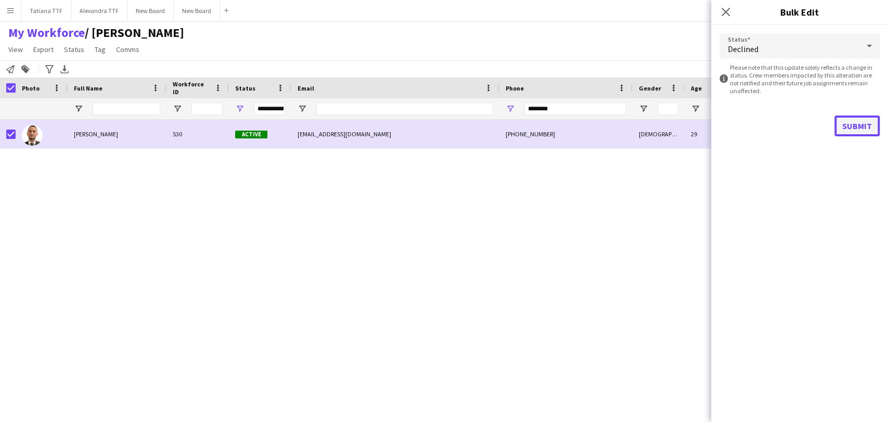
click at [856, 126] on button "Submit" at bounding box center [856, 125] width 45 height 21
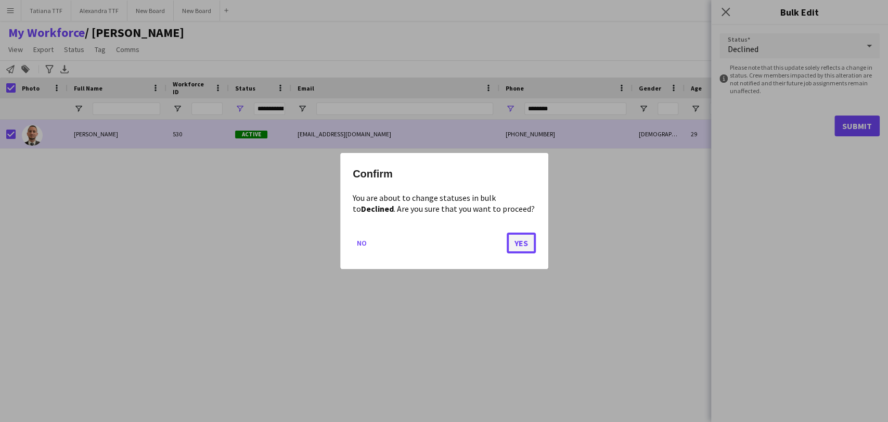
click at [514, 246] on button "Yes" at bounding box center [521, 243] width 29 height 21
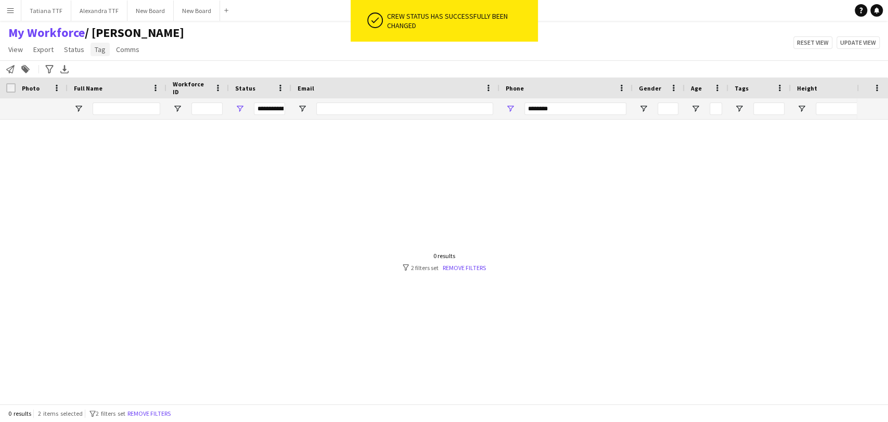
click at [97, 47] on span "Tag" at bounding box center [100, 49] width 11 height 9
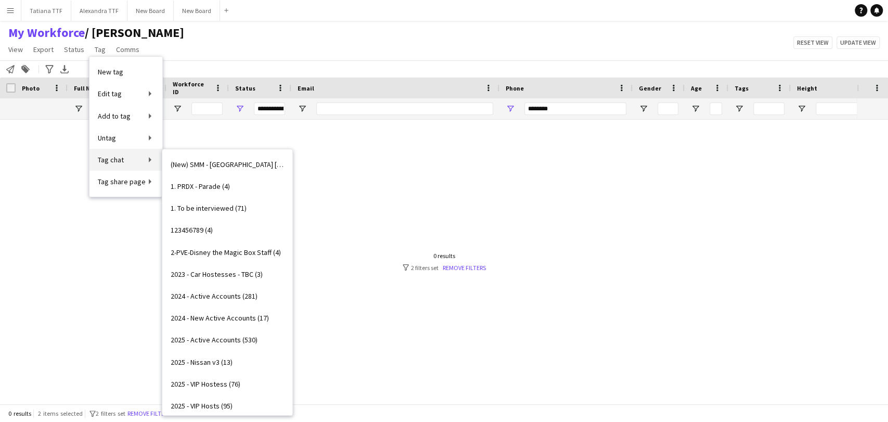
click at [118, 160] on span "Tag chat" at bounding box center [111, 159] width 26 height 9
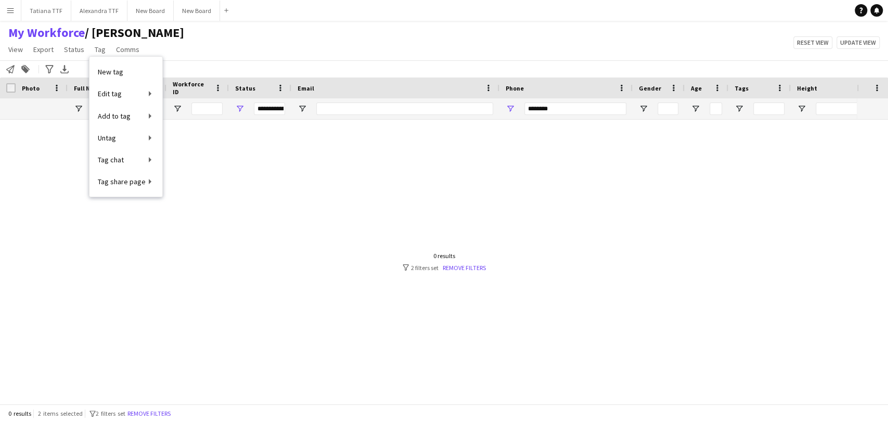
drag, startPoint x: 50, startPoint y: 142, endPoint x: 53, endPoint y: 136, distance: 6.3
click at [53, 136] on div at bounding box center [428, 257] width 857 height 275
drag, startPoint x: 566, startPoint y: 104, endPoint x: 459, endPoint y: 110, distance: 106.9
click at [459, 110] on div "**********" at bounding box center [551, 108] width 1103 height 21
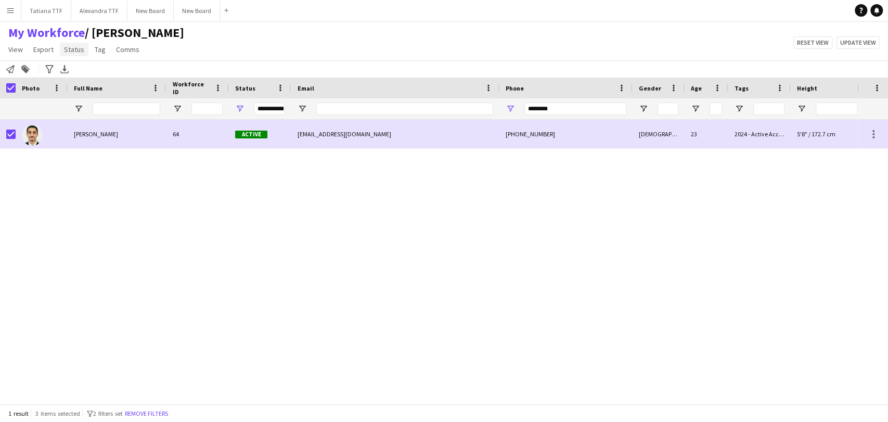
click at [76, 48] on span "Status" at bounding box center [74, 49] width 20 height 9
click at [76, 76] on span "Edit" at bounding box center [74, 71] width 12 height 9
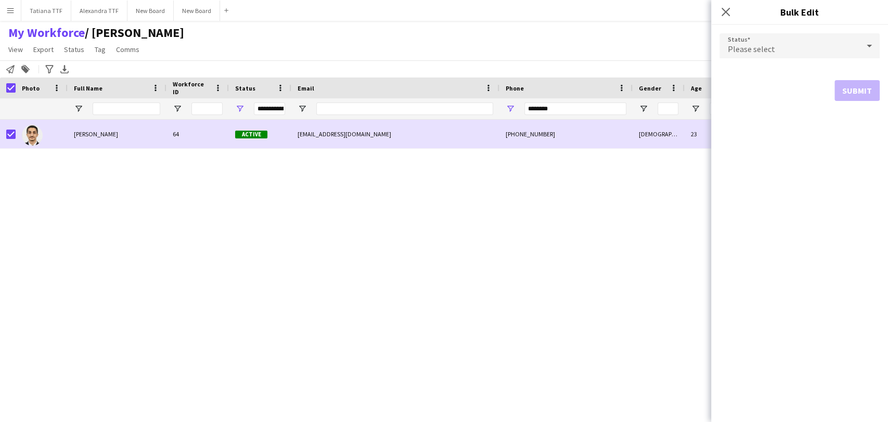
click at [870, 45] on icon at bounding box center [869, 46] width 5 height 3
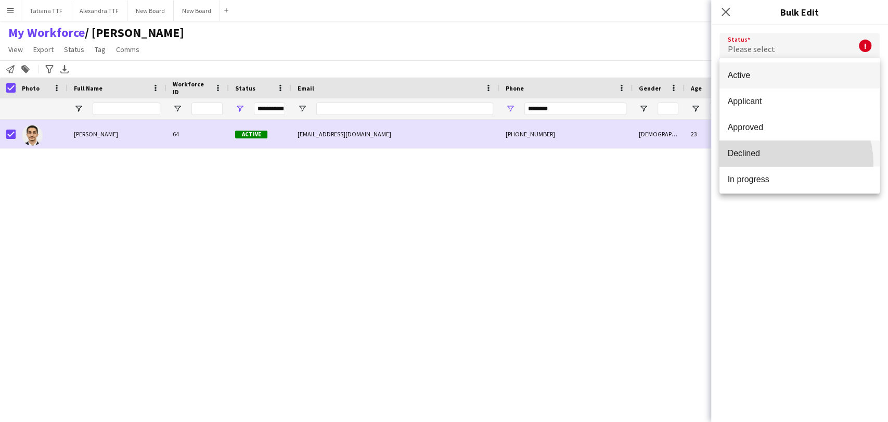
click at [784, 163] on mat-option "Declined" at bounding box center [799, 153] width 160 height 26
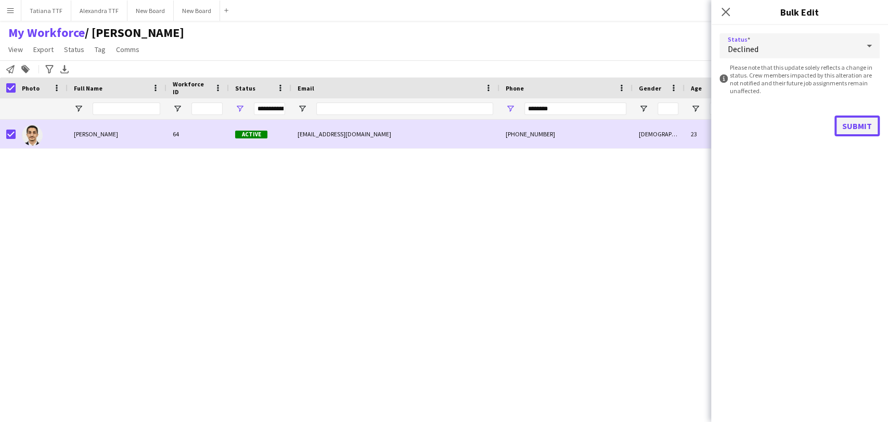
click at [838, 131] on button "Submit" at bounding box center [856, 125] width 45 height 21
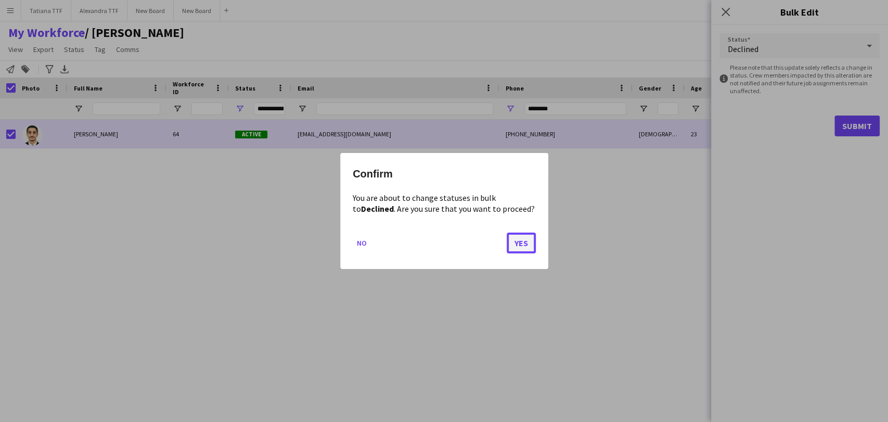
click at [526, 248] on button "Yes" at bounding box center [521, 243] width 29 height 21
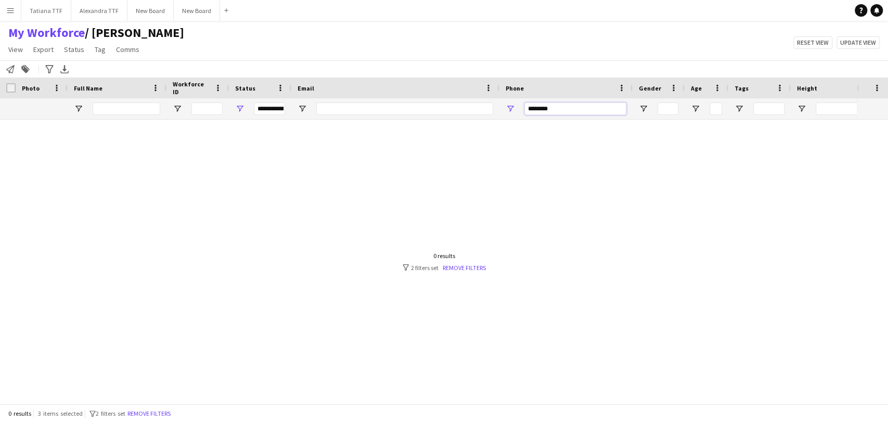
drag, startPoint x: 567, startPoint y: 109, endPoint x: 487, endPoint y: 105, distance: 80.2
click at [504, 109] on div "********" at bounding box center [565, 108] width 133 height 21
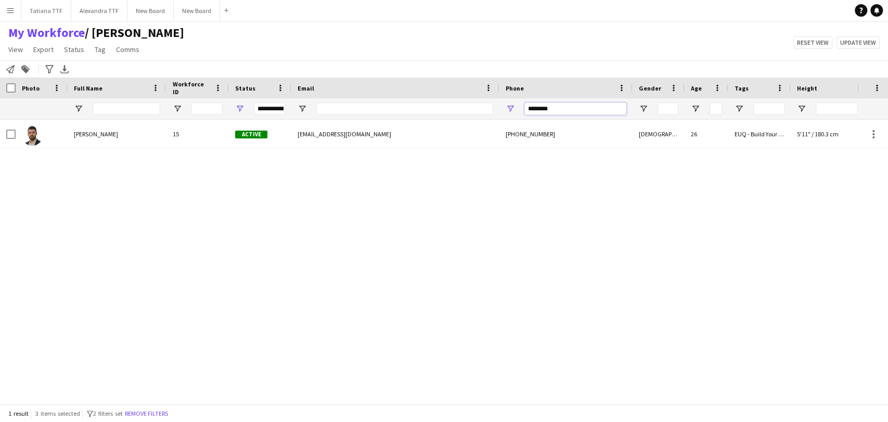
type input "********"
drag, startPoint x: 565, startPoint y: 106, endPoint x: 500, endPoint y: 114, distance: 65.0
click at [502, 108] on div "********" at bounding box center [565, 108] width 133 height 21
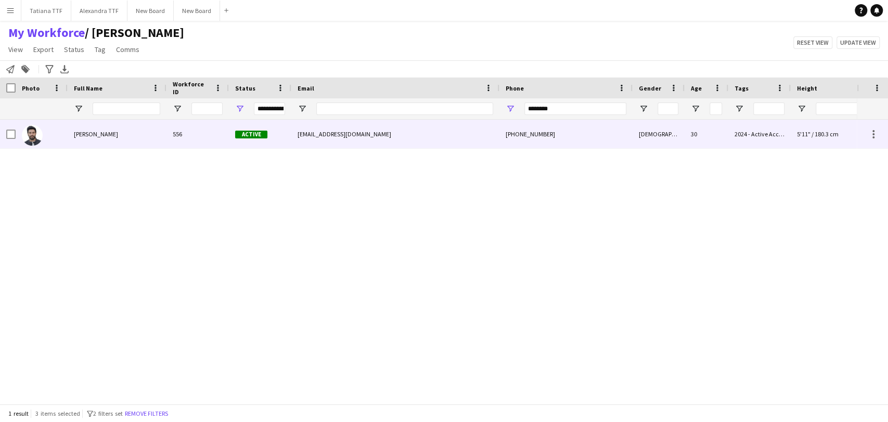
click at [27, 138] on img at bounding box center [32, 135] width 21 height 21
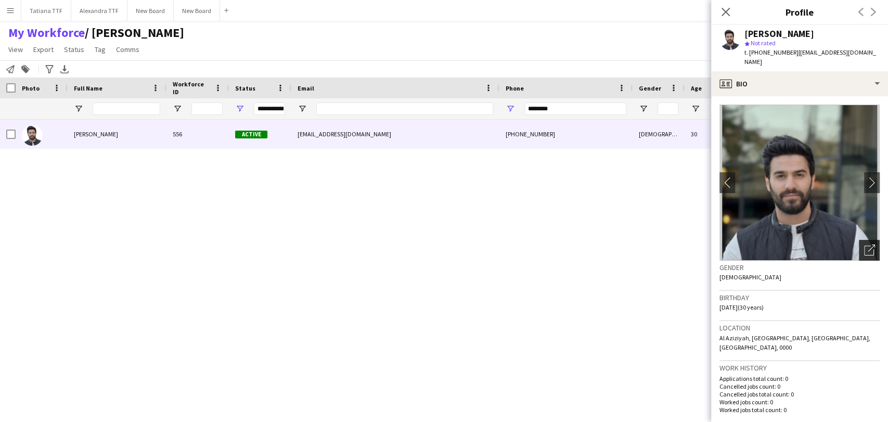
click at [868, 244] on icon at bounding box center [871, 247] width 7 height 7
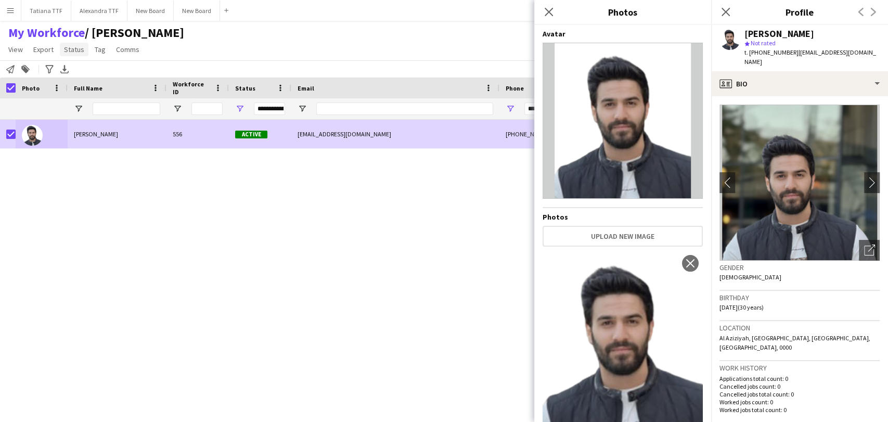
click at [71, 52] on span "Status" at bounding box center [74, 49] width 20 height 9
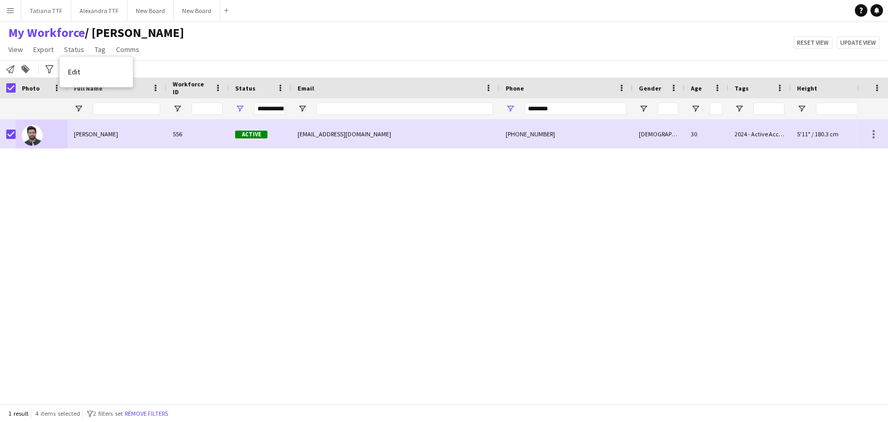
drag, startPoint x: 69, startPoint y: 75, endPoint x: 182, endPoint y: 75, distance: 112.9
click at [69, 75] on span "Edit" at bounding box center [74, 71] width 12 height 9
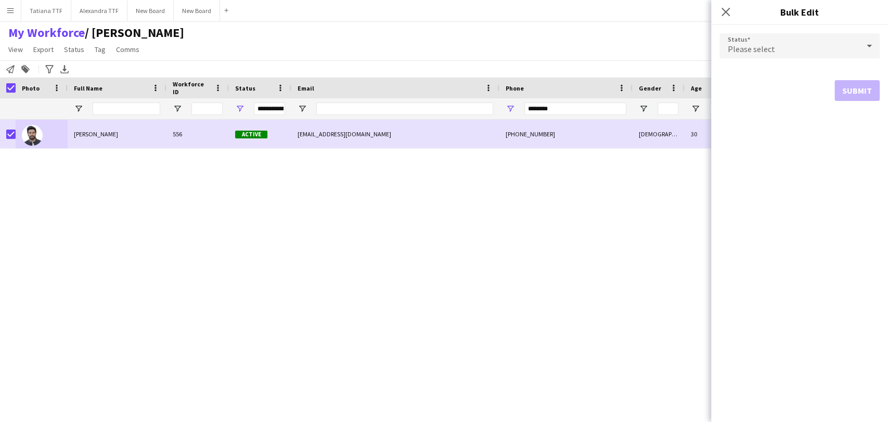
click at [869, 47] on icon at bounding box center [869, 46] width 5 height 3
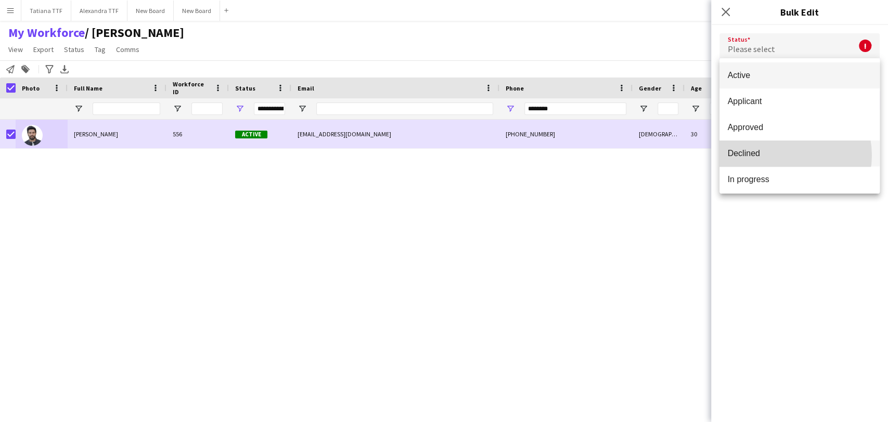
click at [782, 155] on span "Declined" at bounding box center [800, 153] width 144 height 10
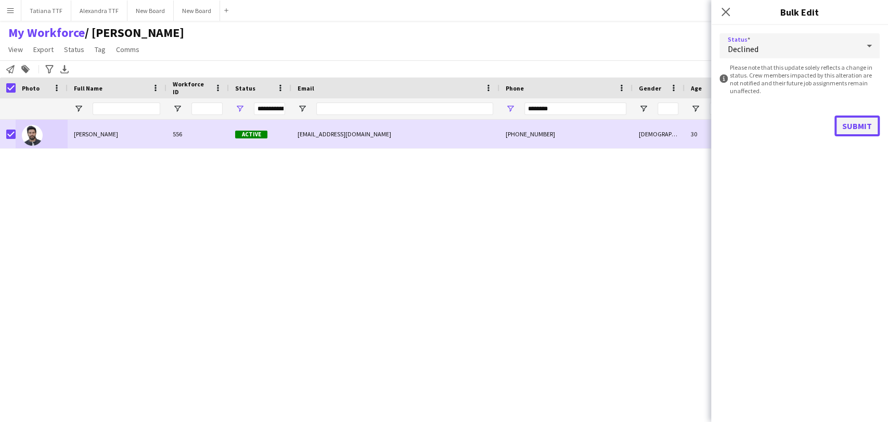
click at [855, 134] on button "Submit" at bounding box center [856, 125] width 45 height 21
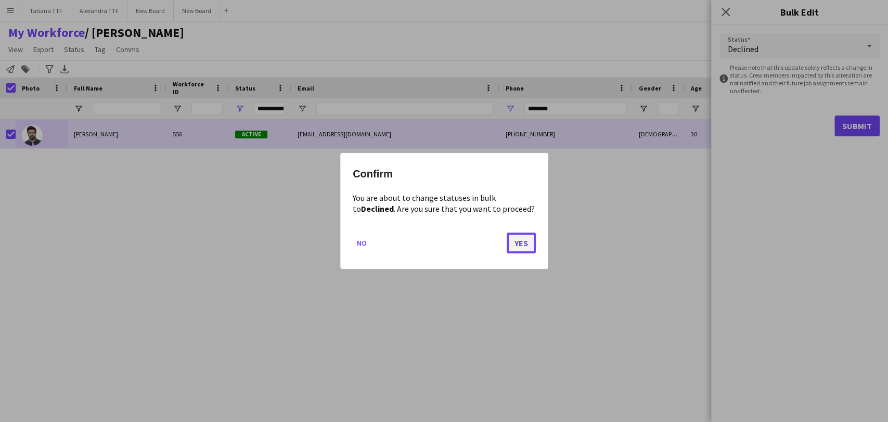
click at [523, 246] on button "Yes" at bounding box center [521, 243] width 29 height 21
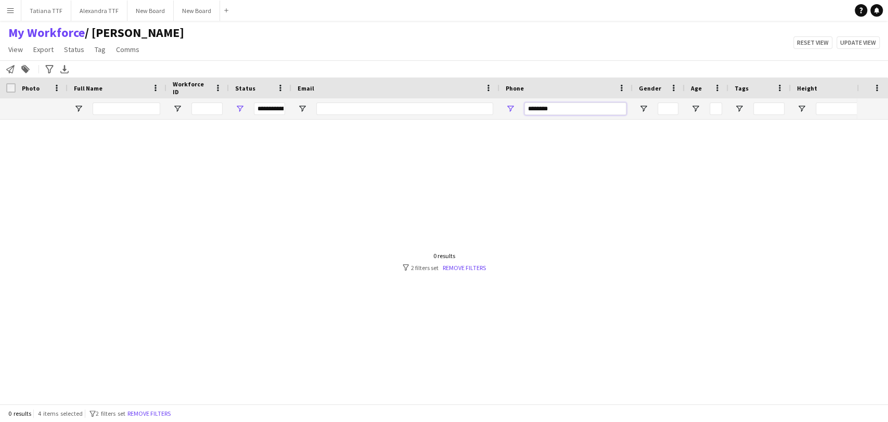
drag, startPoint x: 556, startPoint y: 112, endPoint x: 478, endPoint y: 114, distance: 78.1
click at [475, 114] on div "**********" at bounding box center [551, 108] width 1103 height 21
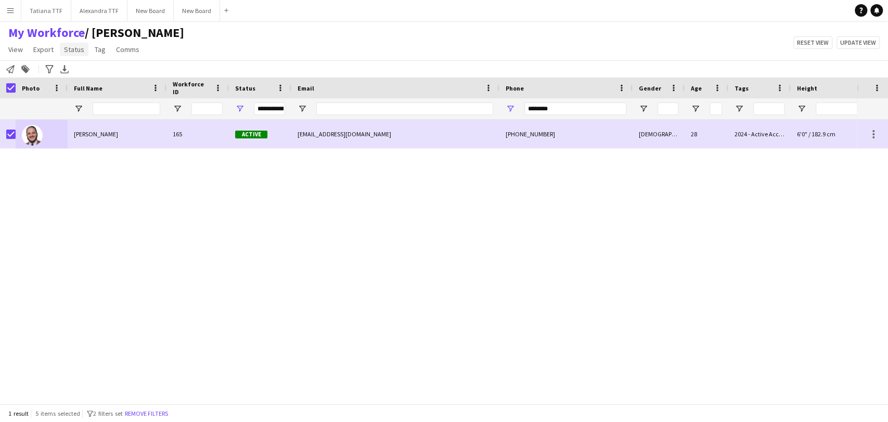
click at [71, 51] on span "Status" at bounding box center [74, 49] width 20 height 9
click at [75, 68] on span "Edit" at bounding box center [74, 71] width 12 height 9
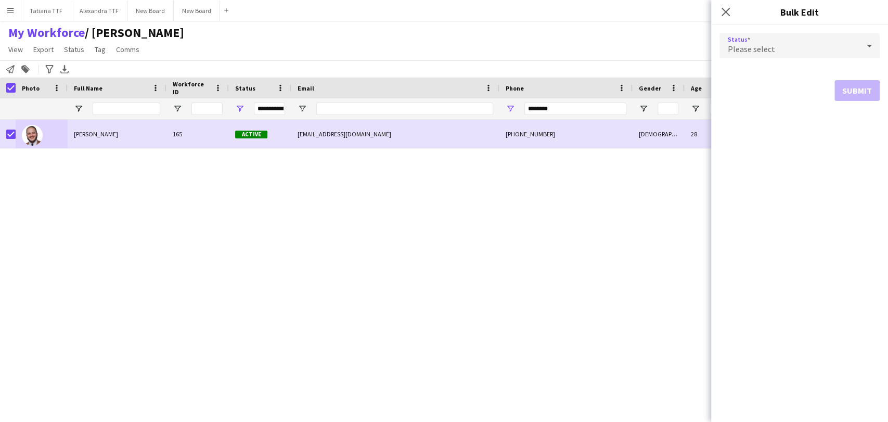
click at [868, 43] on icon at bounding box center [869, 45] width 12 height 21
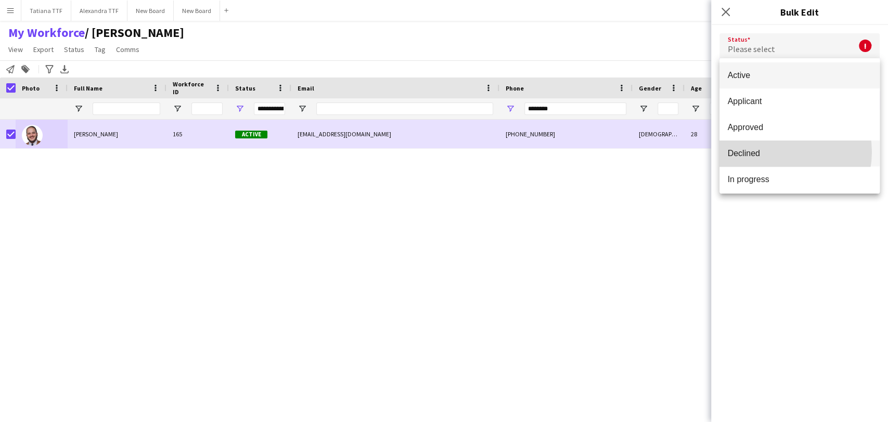
click at [778, 152] on span "Declined" at bounding box center [800, 153] width 144 height 10
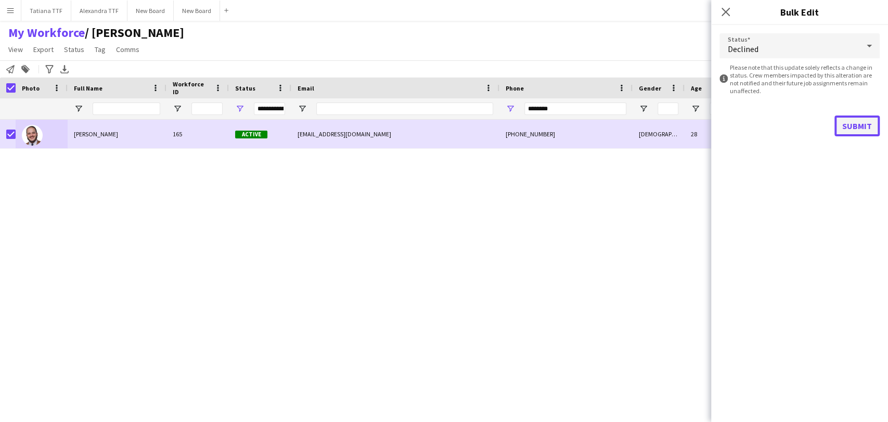
click at [853, 126] on button "Submit" at bounding box center [856, 125] width 45 height 21
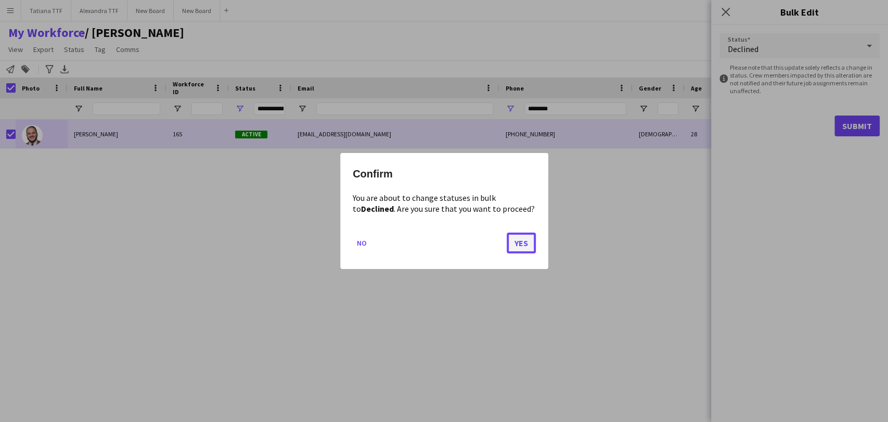
click at [531, 242] on button "Yes" at bounding box center [521, 243] width 29 height 21
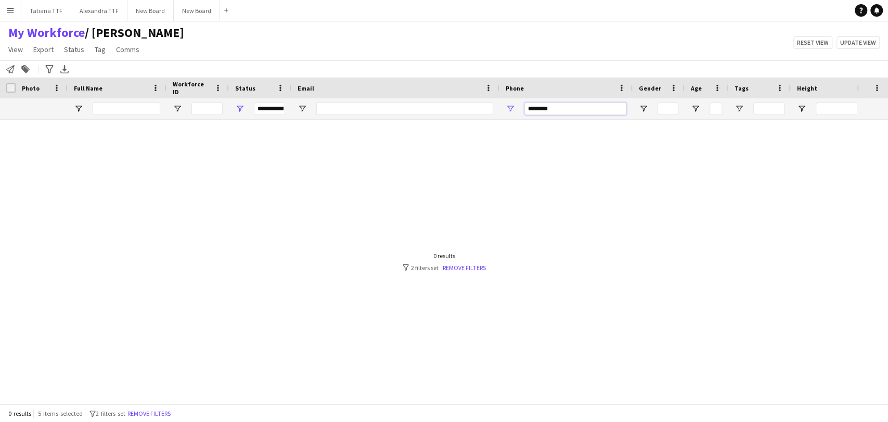
drag, startPoint x: 595, startPoint y: 105, endPoint x: 479, endPoint y: 118, distance: 117.2
click at [479, 118] on div "**********" at bounding box center [551, 108] width 1103 height 21
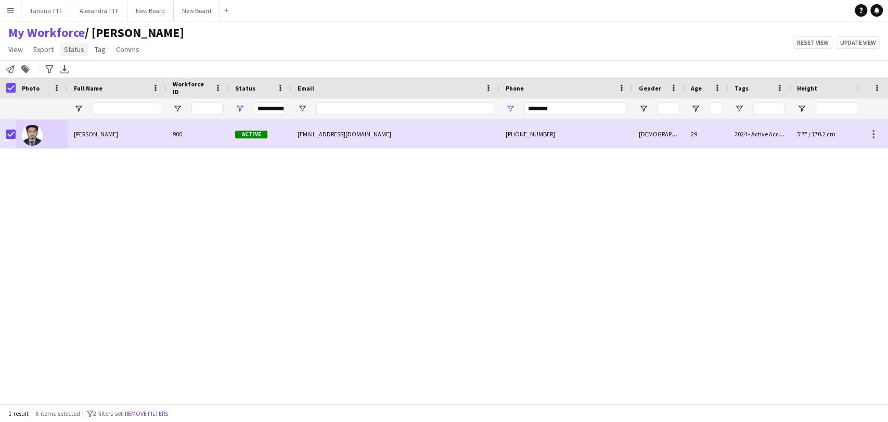
click at [84, 47] on link "Status" at bounding box center [74, 50] width 29 height 14
click at [74, 72] on span "Edit" at bounding box center [74, 71] width 12 height 9
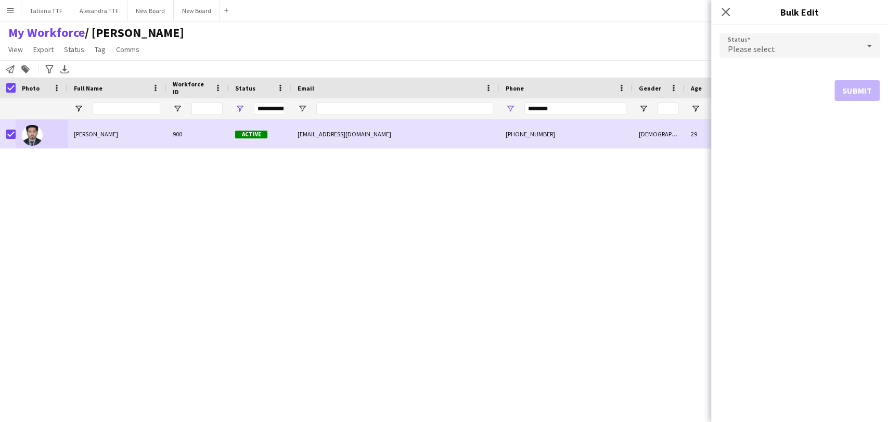
click at [870, 41] on icon at bounding box center [869, 45] width 12 height 21
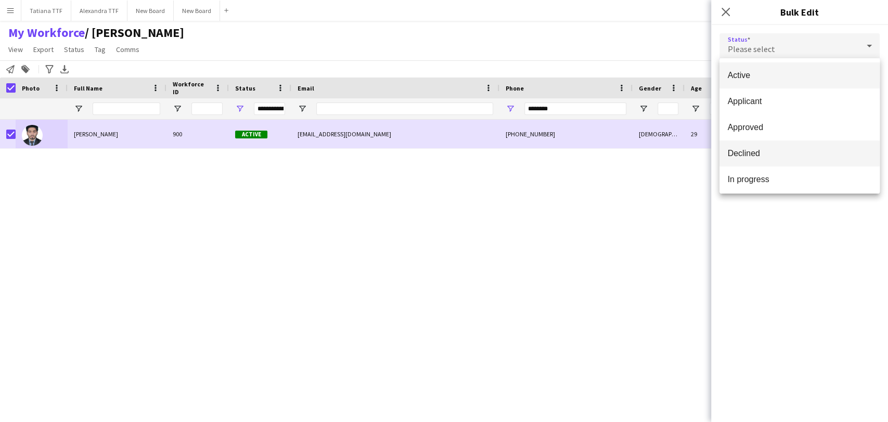
click at [791, 153] on span "Declined" at bounding box center [800, 153] width 144 height 10
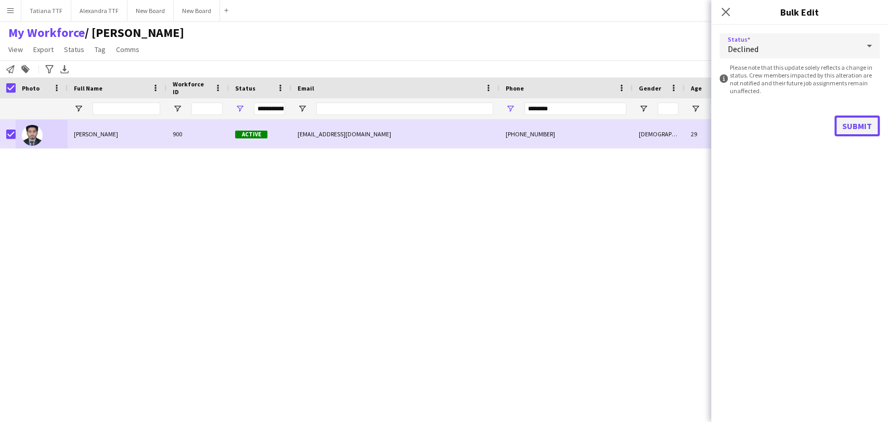
click at [859, 126] on button "Submit" at bounding box center [856, 125] width 45 height 21
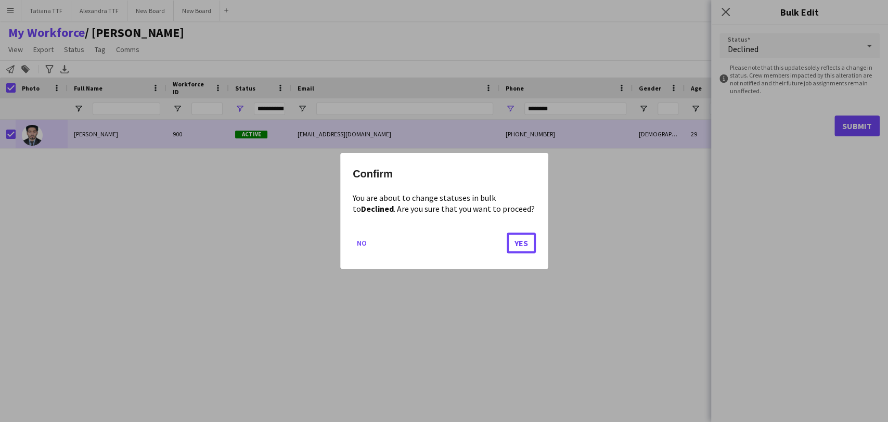
drag, startPoint x: 525, startPoint y: 246, endPoint x: 518, endPoint y: 272, distance: 26.9
click at [527, 249] on button "Yes" at bounding box center [521, 243] width 29 height 21
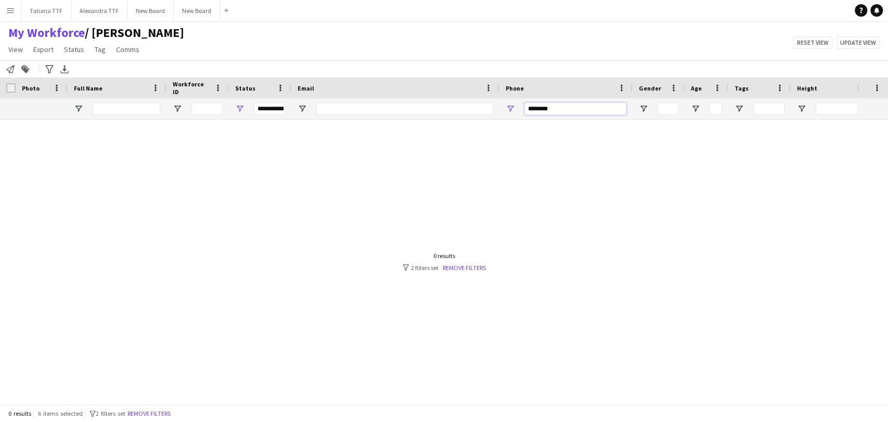
drag, startPoint x: 561, startPoint y: 111, endPoint x: 508, endPoint y: 104, distance: 54.0
click at [508, 104] on div "********" at bounding box center [565, 108] width 133 height 21
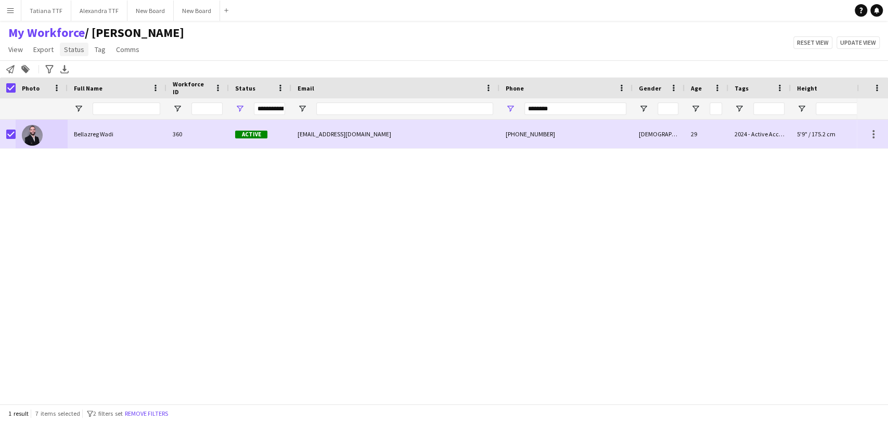
click at [82, 49] on span "Status" at bounding box center [74, 49] width 20 height 9
click at [92, 75] on link "Edit" at bounding box center [96, 72] width 73 height 22
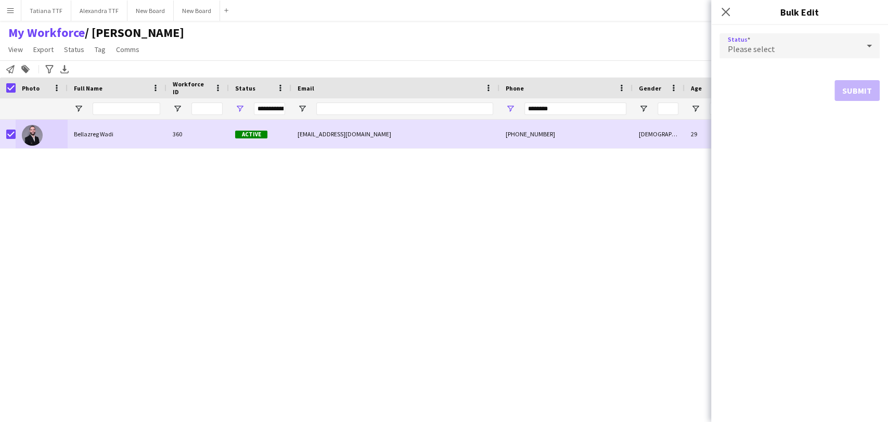
click at [860, 44] on div at bounding box center [869, 45] width 21 height 21
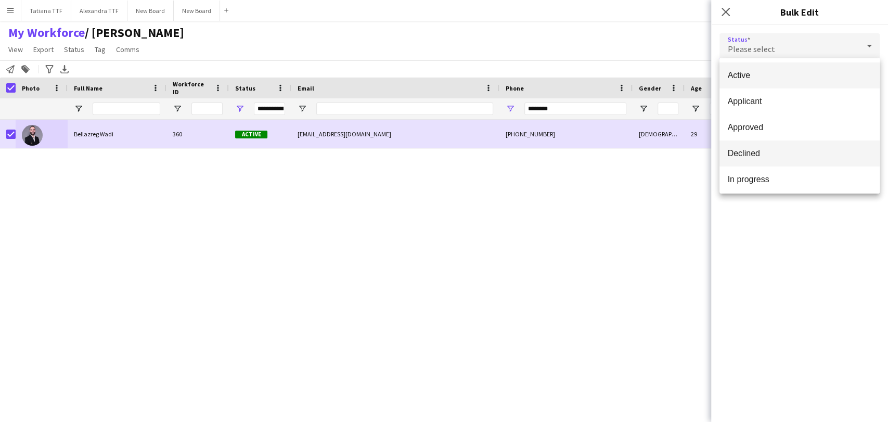
click at [757, 154] on span "Declined" at bounding box center [800, 153] width 144 height 10
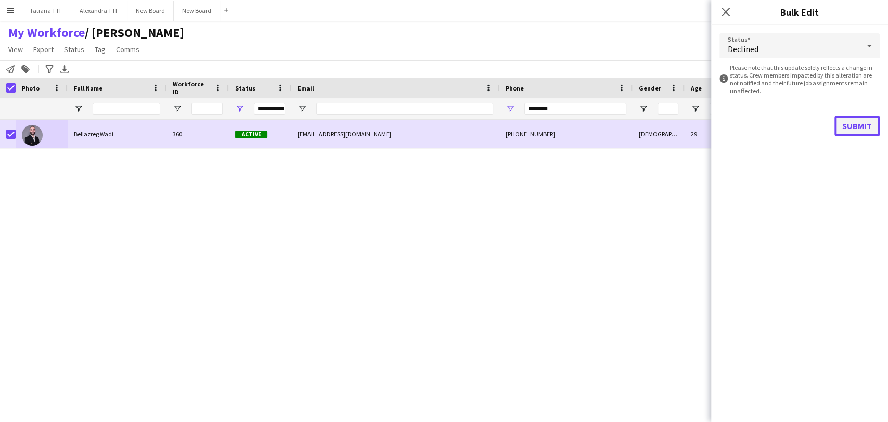
click at [852, 120] on button "Submit" at bounding box center [856, 125] width 45 height 21
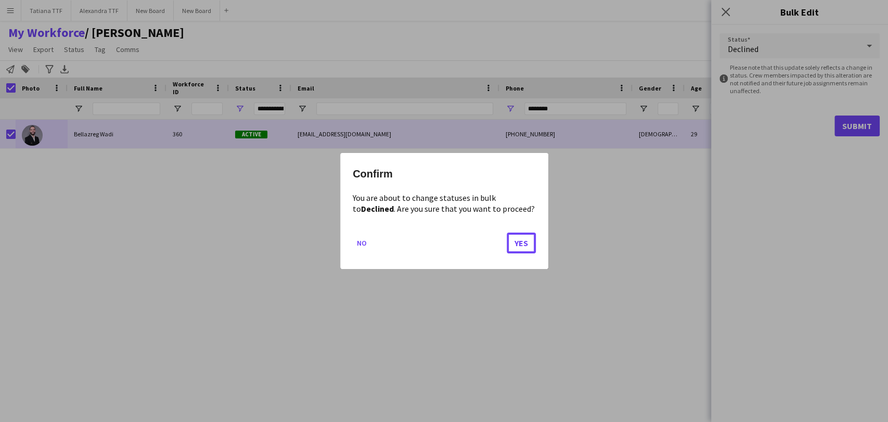
drag, startPoint x: 524, startPoint y: 240, endPoint x: 474, endPoint y: 276, distance: 61.5
click at [520, 247] on button "Yes" at bounding box center [521, 243] width 29 height 21
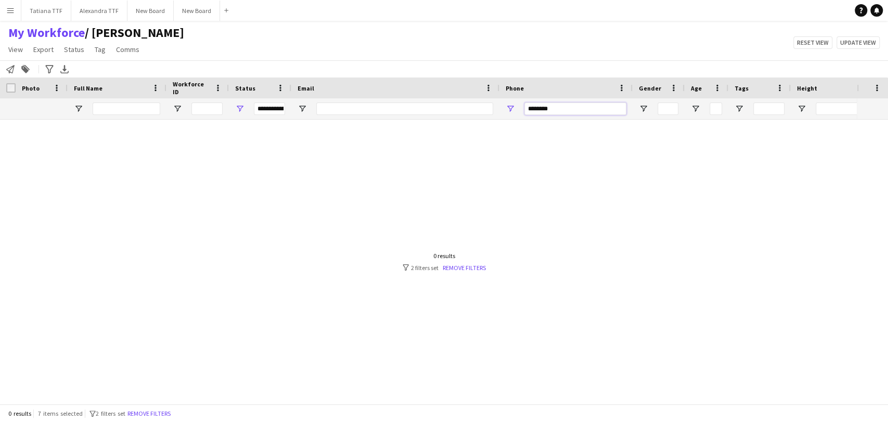
drag, startPoint x: 559, startPoint y: 109, endPoint x: 415, endPoint y: 70, distance: 149.4
click at [492, 122] on div "Workforce Details Crew Attributes Photo" at bounding box center [444, 241] width 888 height 326
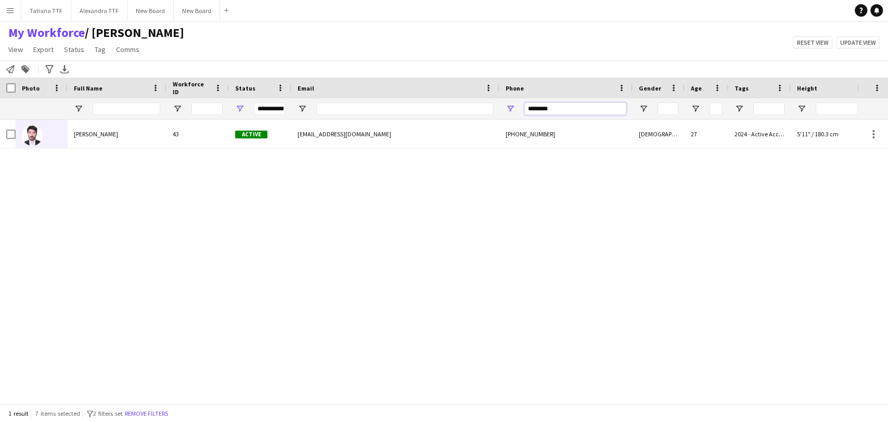
drag, startPoint x: 563, startPoint y: 111, endPoint x: 456, endPoint y: 118, distance: 107.3
click at [465, 114] on div "**********" at bounding box center [551, 108] width 1103 height 21
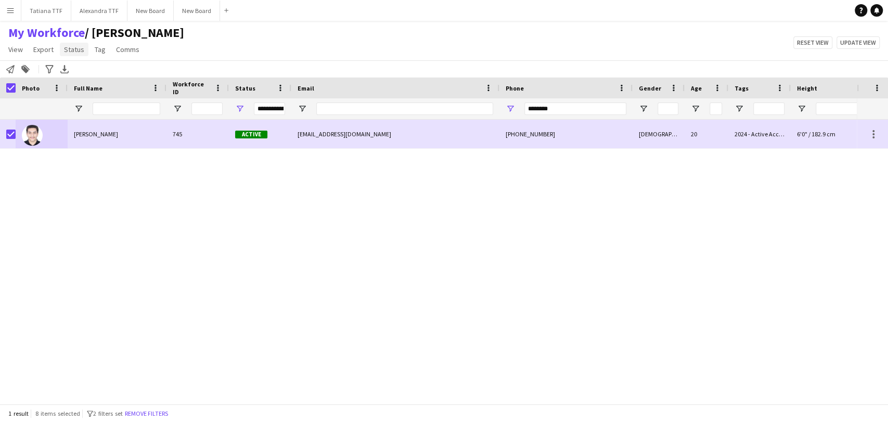
click at [66, 52] on span "Status" at bounding box center [74, 49] width 20 height 9
click at [76, 74] on span "Edit" at bounding box center [74, 71] width 12 height 9
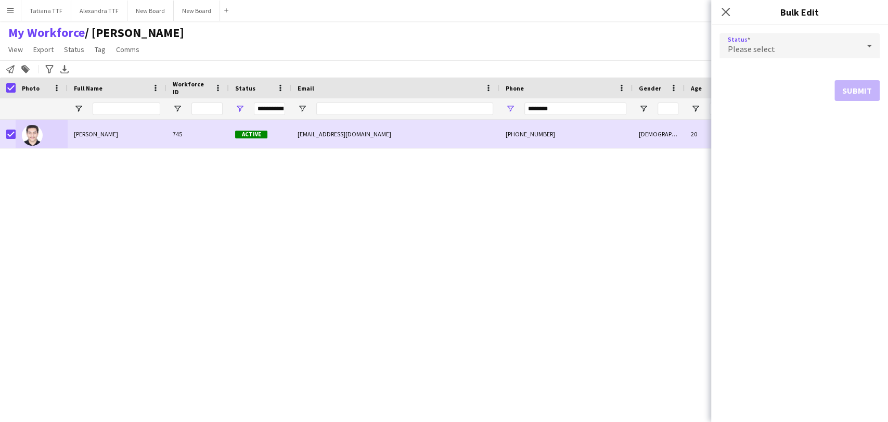
click at [867, 42] on icon at bounding box center [869, 45] width 12 height 21
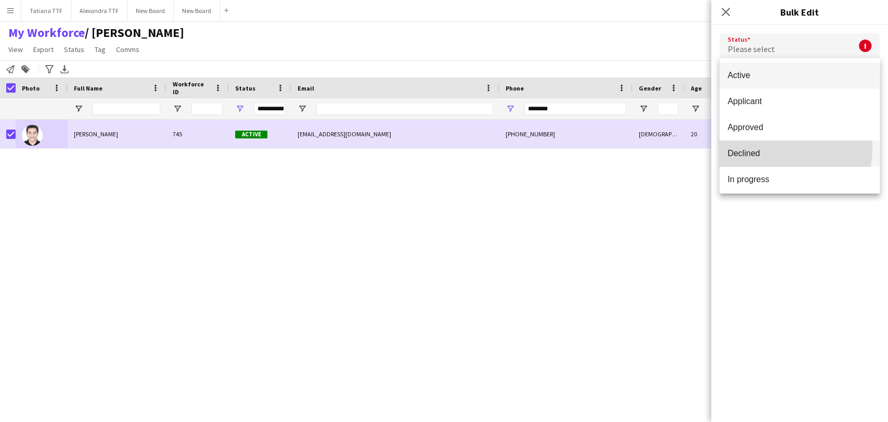
click at [772, 148] on span "Declined" at bounding box center [800, 153] width 144 height 10
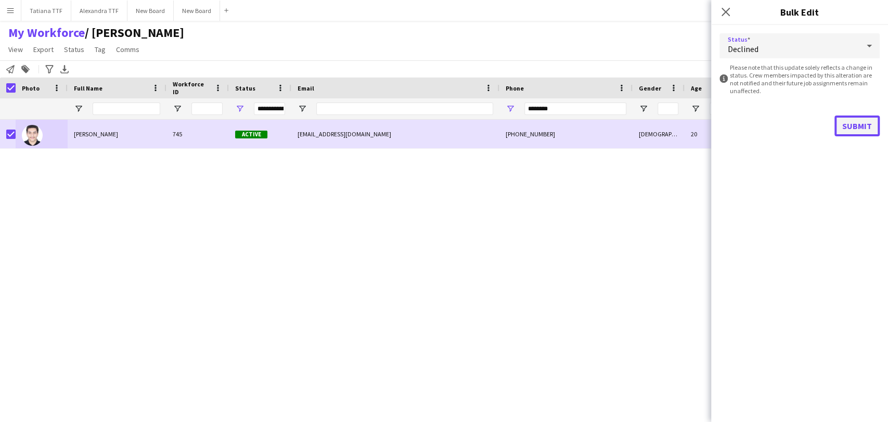
click at [859, 123] on button "Submit" at bounding box center [856, 125] width 45 height 21
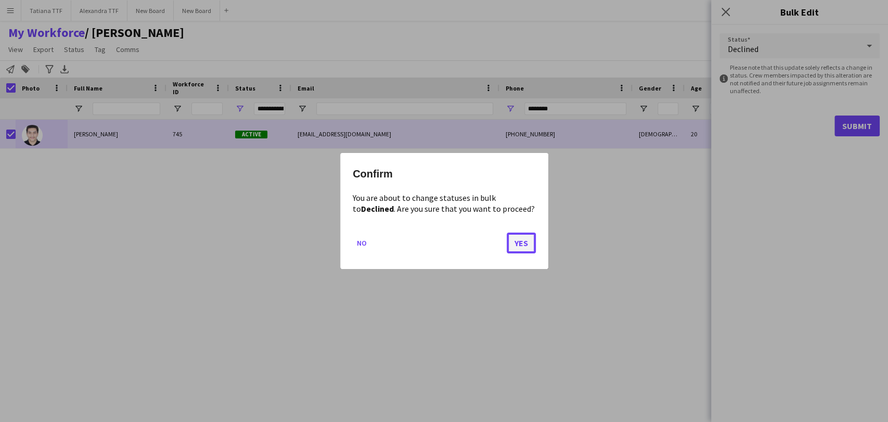
click at [525, 247] on button "Yes" at bounding box center [521, 243] width 29 height 21
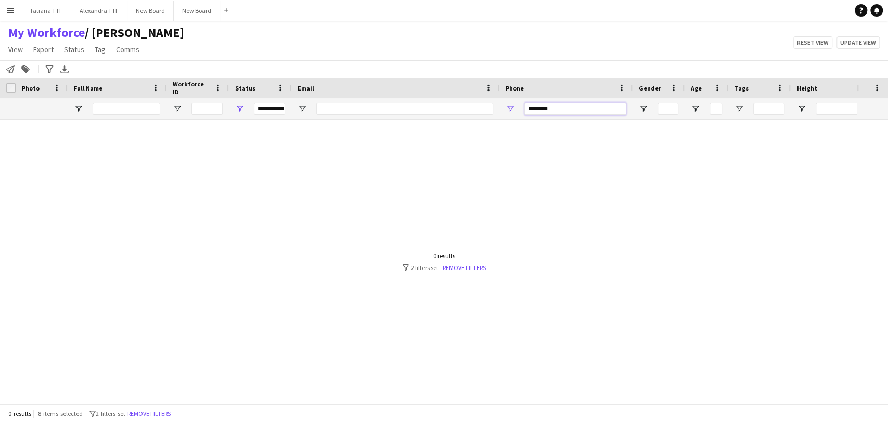
drag, startPoint x: 525, startPoint y: 109, endPoint x: 513, endPoint y: 109, distance: 12.0
click at [513, 109] on div "********" at bounding box center [565, 108] width 133 height 21
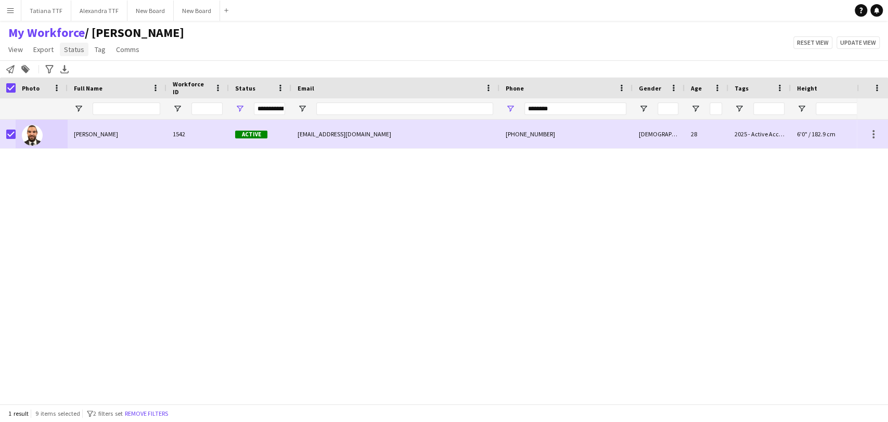
click at [72, 49] on span "Status" at bounding box center [74, 49] width 20 height 9
drag, startPoint x: 85, startPoint y: 71, endPoint x: 115, endPoint y: 71, distance: 30.2
click at [87, 71] on link "Edit" at bounding box center [96, 72] width 73 height 22
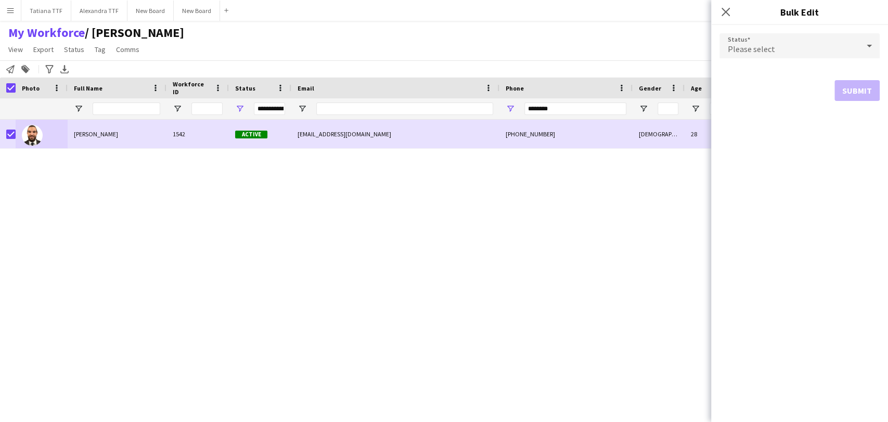
click at [868, 47] on icon at bounding box center [869, 45] width 12 height 21
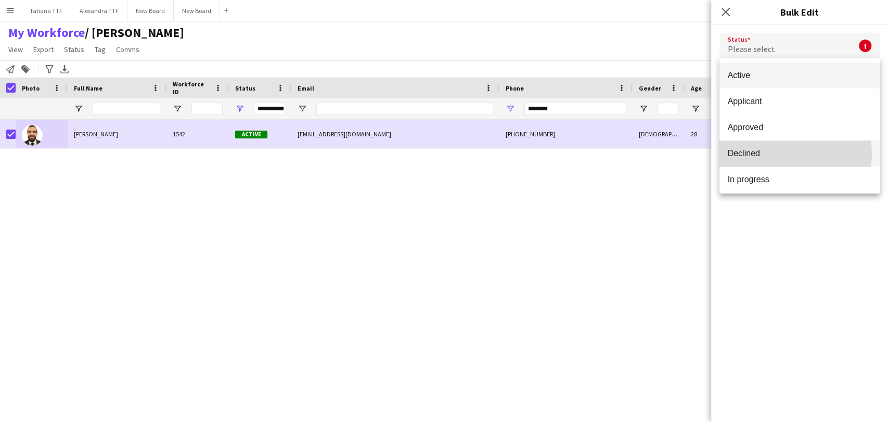
click at [788, 153] on span "Declined" at bounding box center [800, 153] width 144 height 10
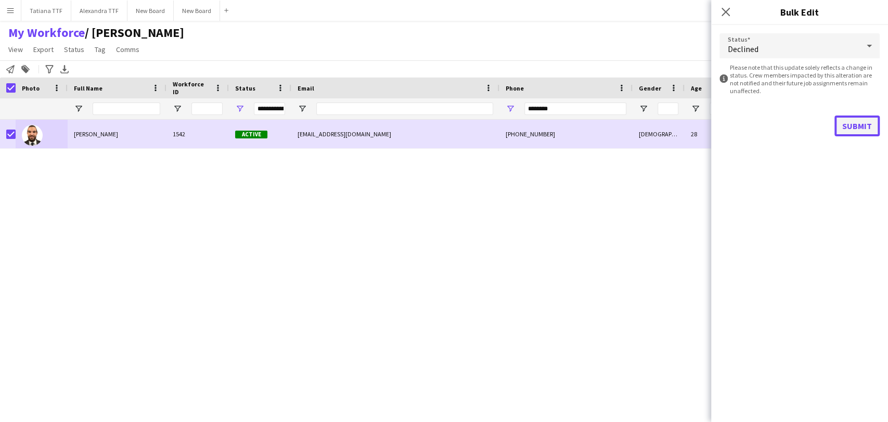
click at [854, 130] on button "Submit" at bounding box center [856, 125] width 45 height 21
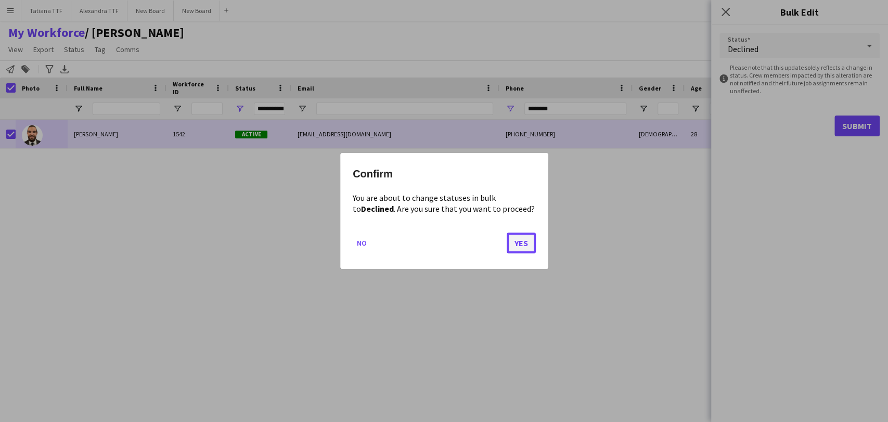
click at [527, 240] on button "Yes" at bounding box center [521, 243] width 29 height 21
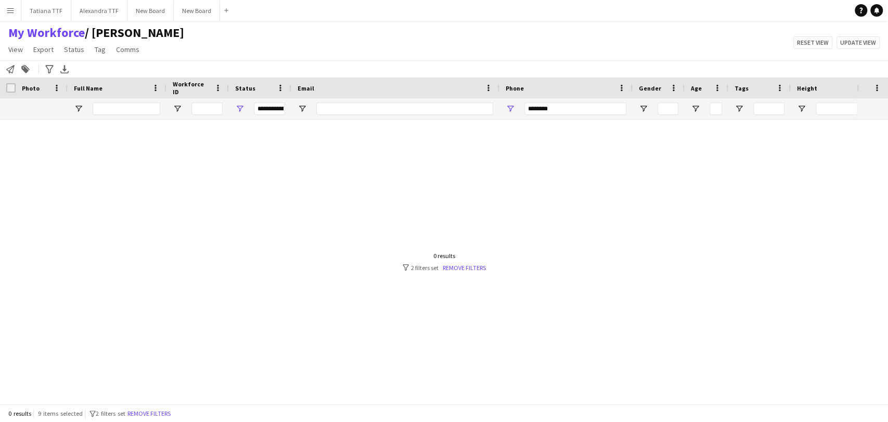
drag, startPoint x: 564, startPoint y: 101, endPoint x: 495, endPoint y: 101, distance: 69.2
click at [495, 101] on div "**********" at bounding box center [551, 108] width 1103 height 21
drag, startPoint x: 552, startPoint y: 107, endPoint x: 350, endPoint y: 117, distance: 202.6
click at [376, 125] on div "Workforce Details Crew Attributes Photo" at bounding box center [444, 241] width 888 height 326
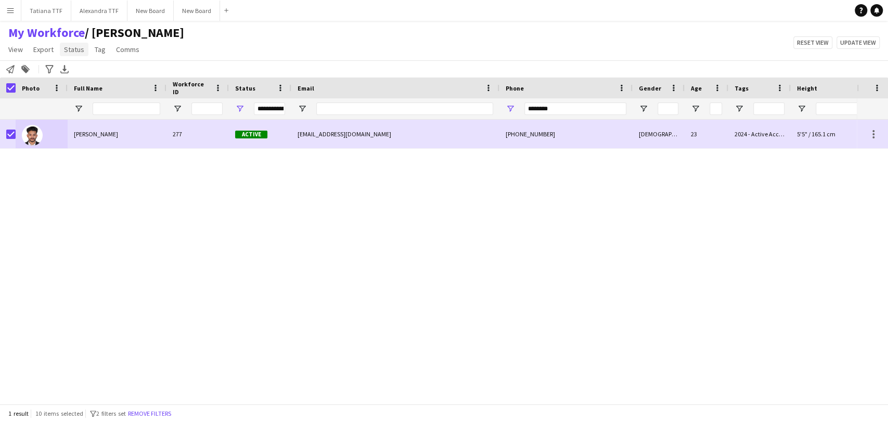
click at [82, 49] on span "Status" at bounding box center [74, 49] width 20 height 9
click at [75, 71] on span "Edit" at bounding box center [74, 71] width 12 height 9
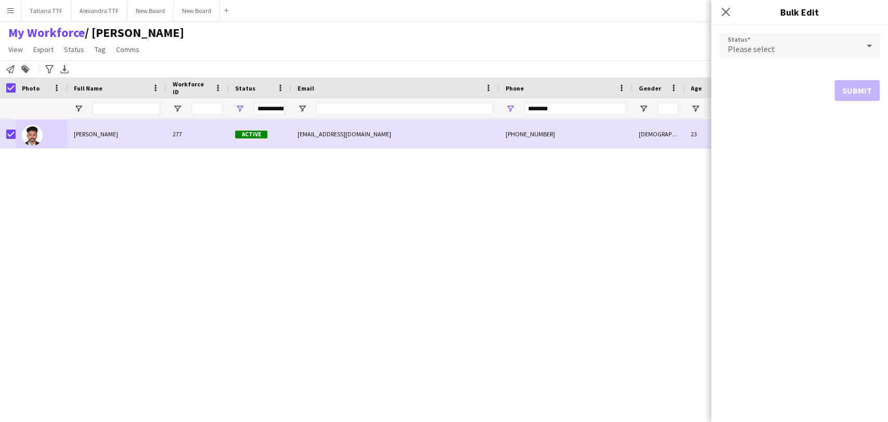
click at [872, 42] on icon at bounding box center [869, 45] width 12 height 21
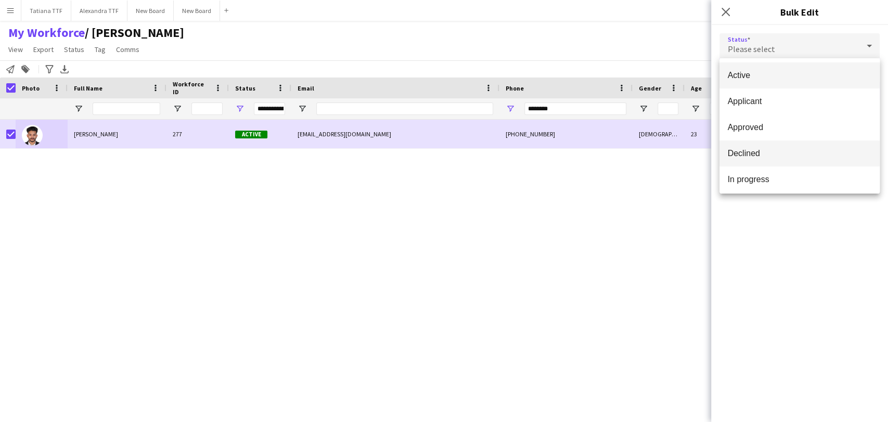
click at [793, 157] on span "Declined" at bounding box center [800, 153] width 144 height 10
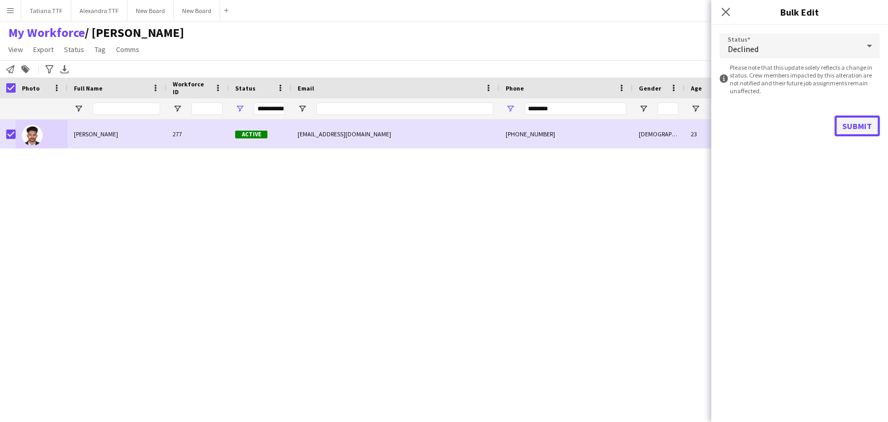
click at [857, 126] on button "Submit" at bounding box center [856, 125] width 45 height 21
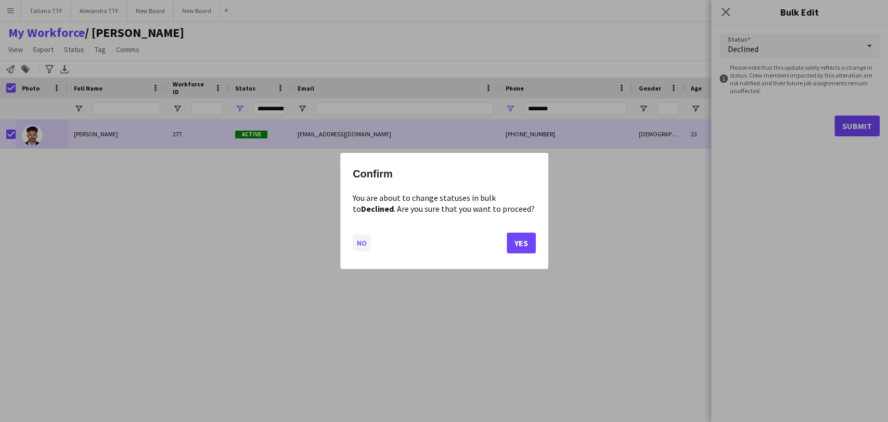
click at [367, 250] on button "No" at bounding box center [362, 243] width 18 height 17
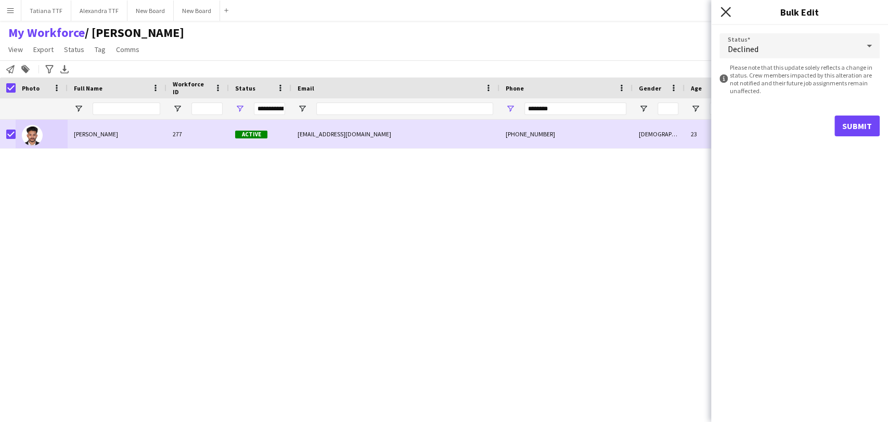
click at [720, 11] on icon "Close pop-in" at bounding box center [725, 12] width 10 height 10
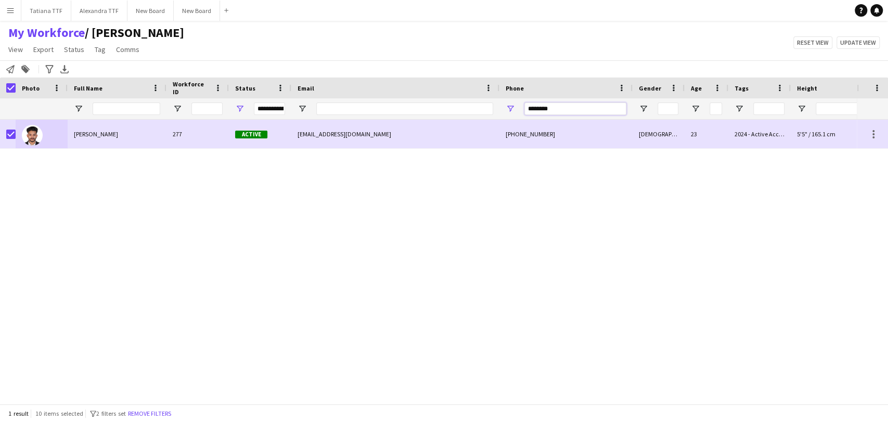
drag, startPoint x: 572, startPoint y: 108, endPoint x: 466, endPoint y: 118, distance: 106.6
click at [472, 113] on div "**********" at bounding box center [551, 108] width 1103 height 21
click at [95, 51] on span "Tag" at bounding box center [100, 49] width 11 height 9
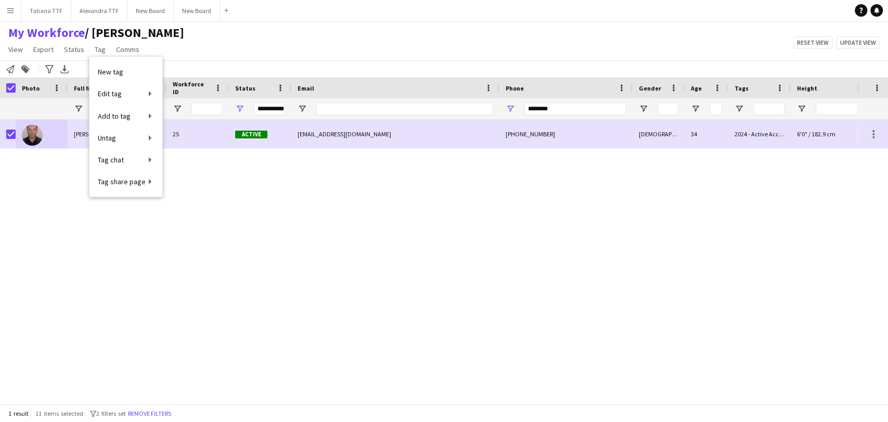
click at [87, 48] on app-page-menu "View Views Default view Alexandra View April Live Force Tracking Sheet Moutamn …" at bounding box center [96, 51] width 192 height 20
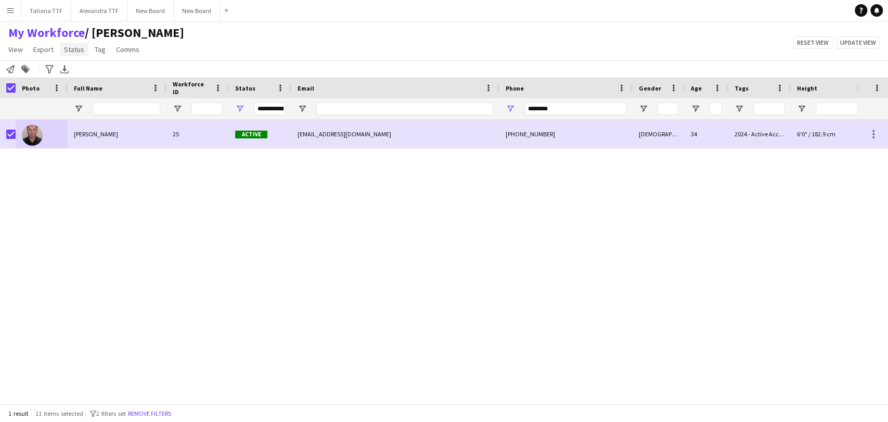
click at [83, 48] on link "Status" at bounding box center [74, 50] width 29 height 14
click at [81, 65] on link "Edit" at bounding box center [96, 72] width 73 height 22
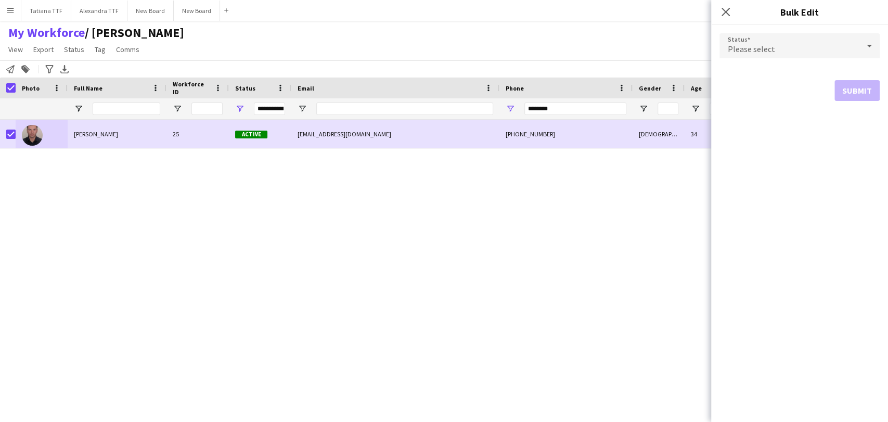
click at [870, 42] on icon at bounding box center [869, 45] width 12 height 21
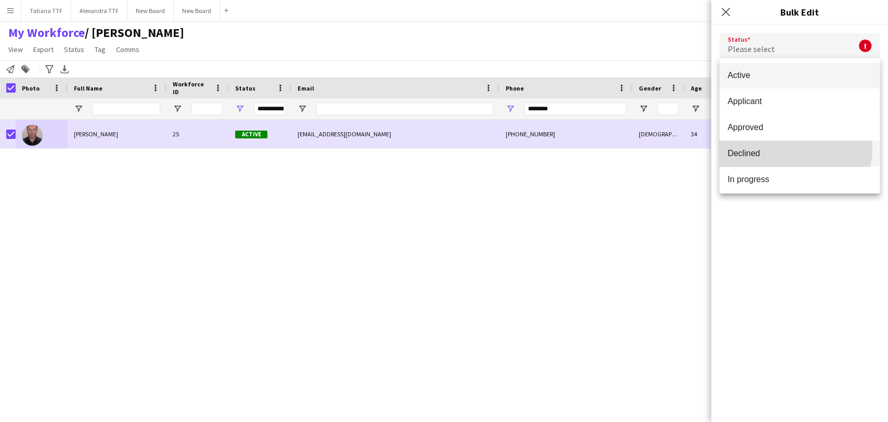
click at [792, 149] on span "Declined" at bounding box center [800, 153] width 144 height 10
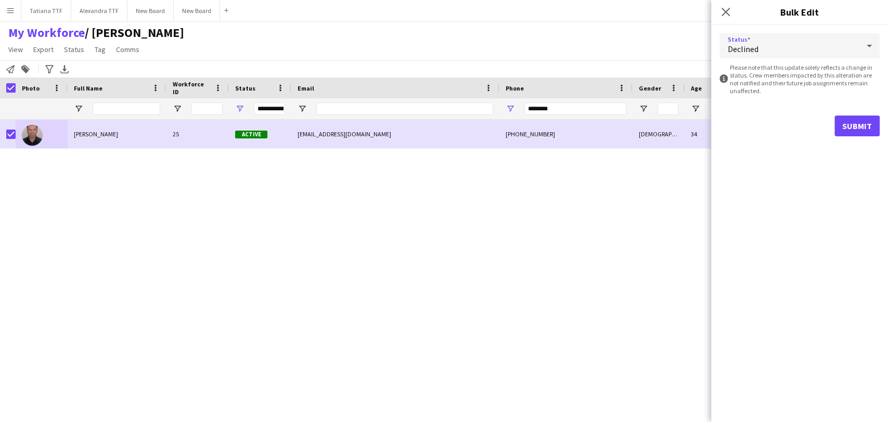
click at [849, 137] on form "Status Declined information-circle Please note that this update solely reflects…" at bounding box center [799, 85] width 160 height 120
click at [849, 129] on button "Submit" at bounding box center [856, 125] width 45 height 21
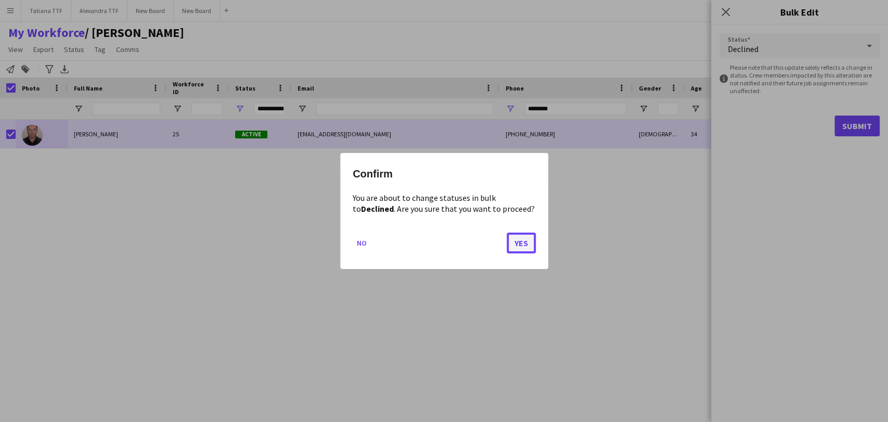
click at [529, 241] on button "Yes" at bounding box center [521, 243] width 29 height 21
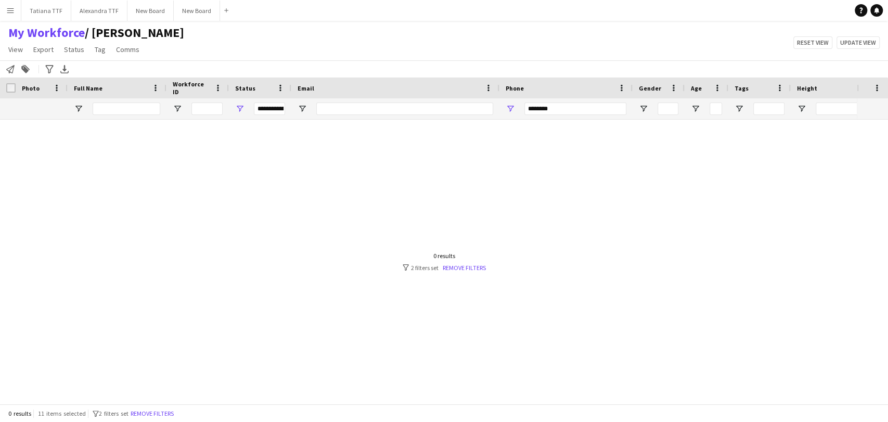
drag, startPoint x: 543, startPoint y: 116, endPoint x: 530, endPoint y: 117, distance: 13.0
click at [526, 117] on div "********" at bounding box center [575, 108] width 102 height 21
drag, startPoint x: 555, startPoint y: 110, endPoint x: 474, endPoint y: 106, distance: 80.2
click at [478, 112] on div "**********" at bounding box center [551, 108] width 1103 height 21
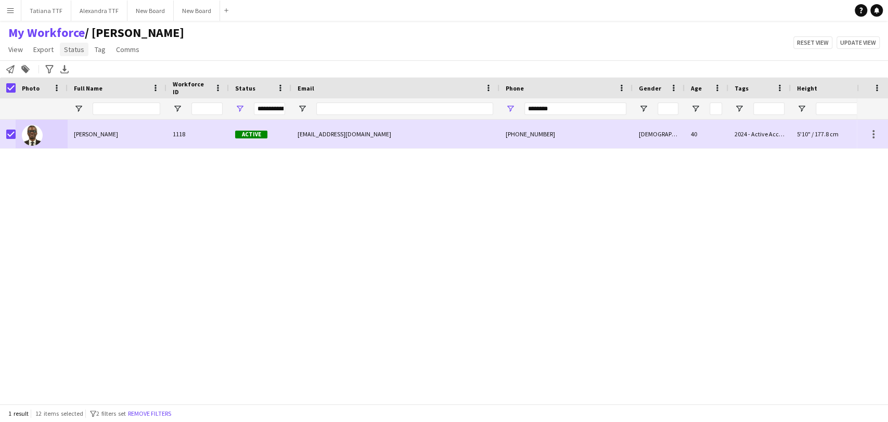
click at [78, 50] on span "Status" at bounding box center [74, 49] width 20 height 9
click at [82, 67] on link "Edit" at bounding box center [96, 72] width 73 height 22
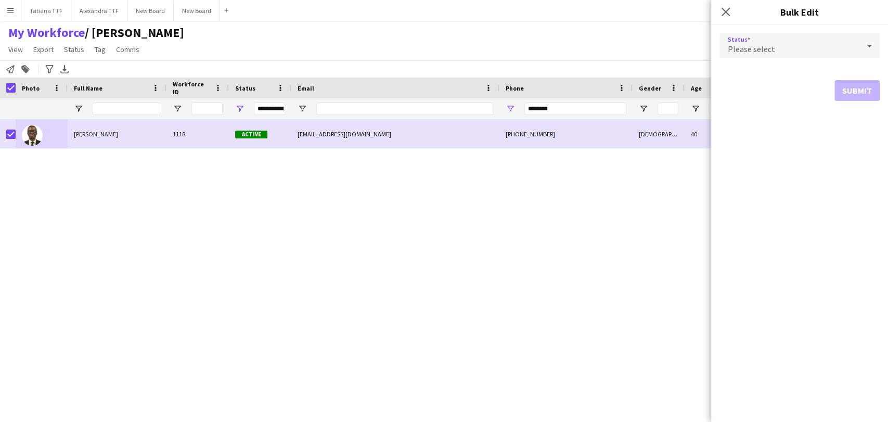
click at [874, 40] on icon at bounding box center [869, 45] width 12 height 21
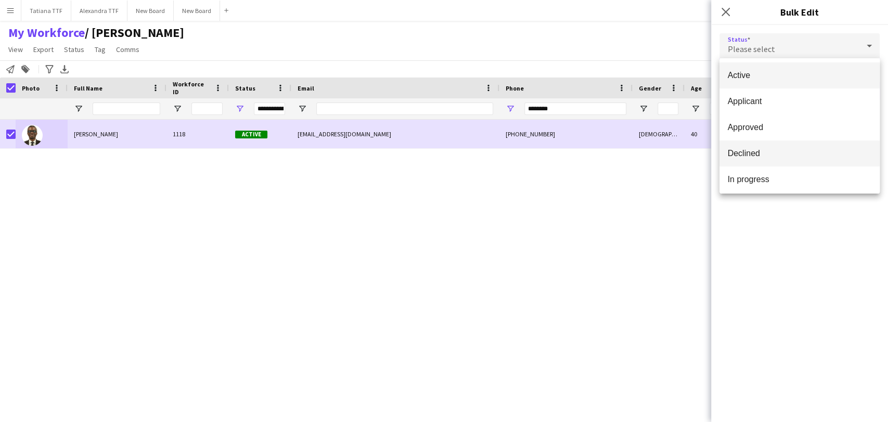
click at [770, 153] on span "Declined" at bounding box center [800, 153] width 144 height 10
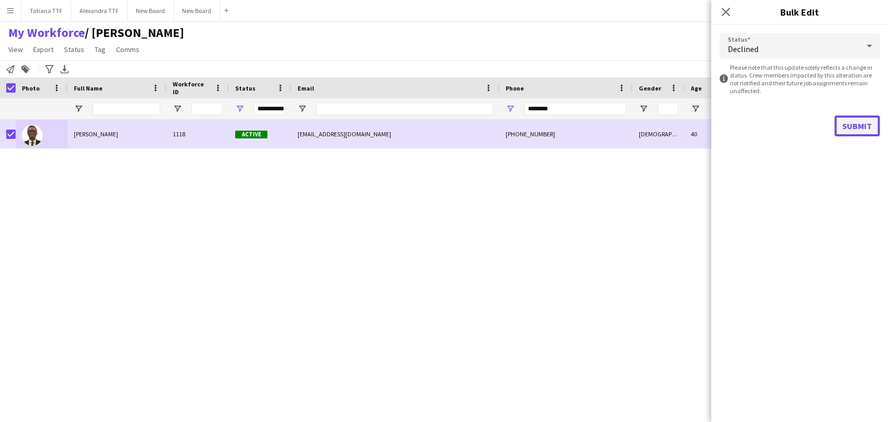
click at [856, 130] on button "Submit" at bounding box center [856, 125] width 45 height 21
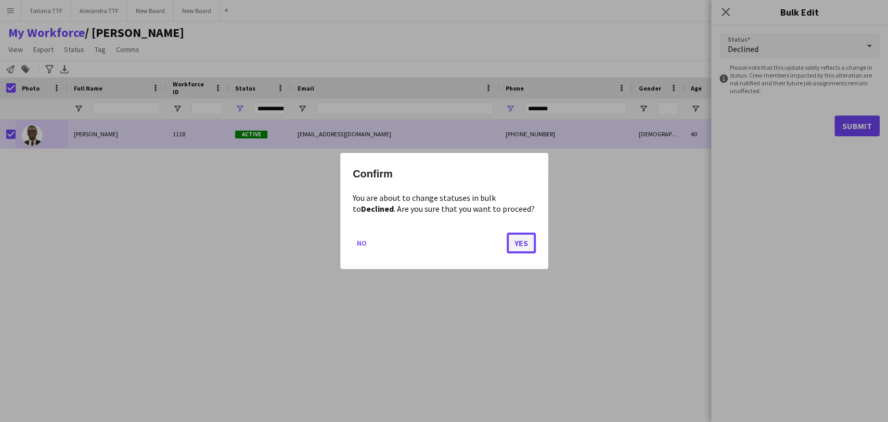
click at [526, 246] on button "Yes" at bounding box center [521, 243] width 29 height 21
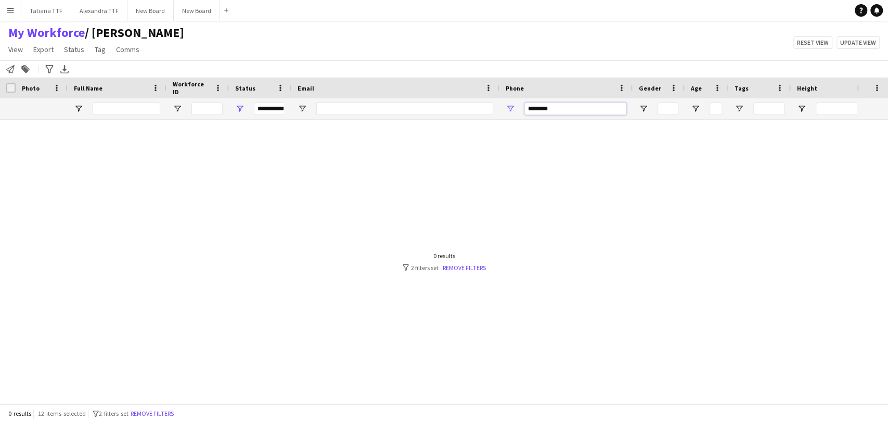
click at [502, 97] on div "Workforce Details Crew Attributes Photo" at bounding box center [551, 99] width 1103 height 42
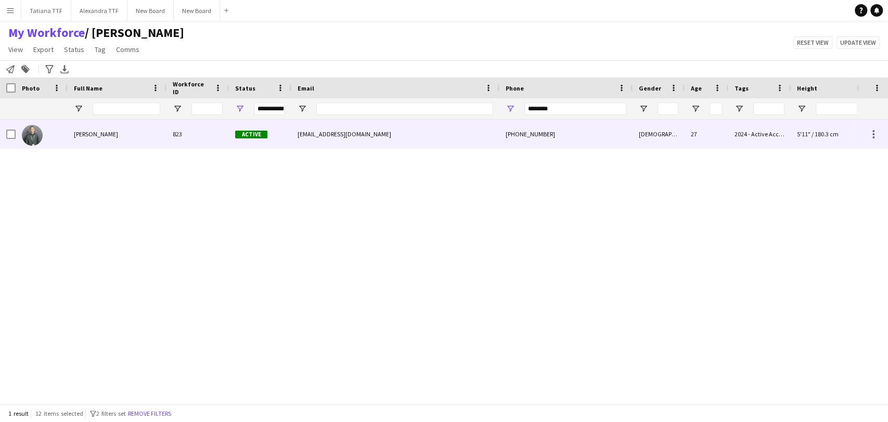
click at [32, 135] on img at bounding box center [32, 135] width 21 height 21
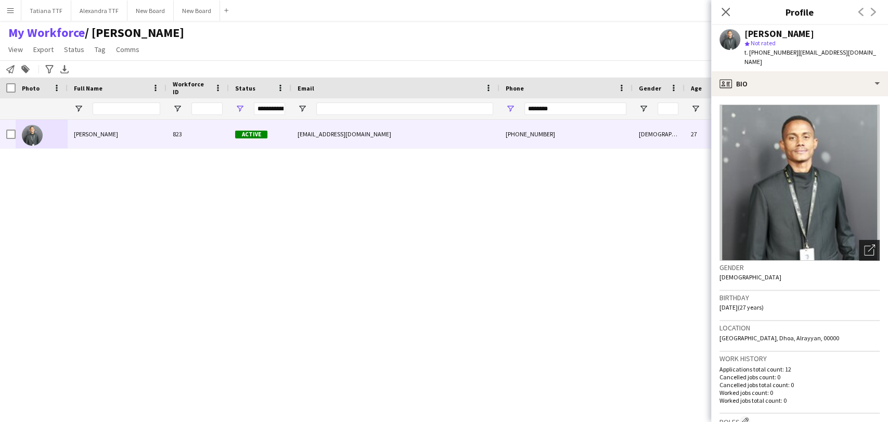
click at [859, 247] on div "Open photos pop-in" at bounding box center [869, 250] width 21 height 21
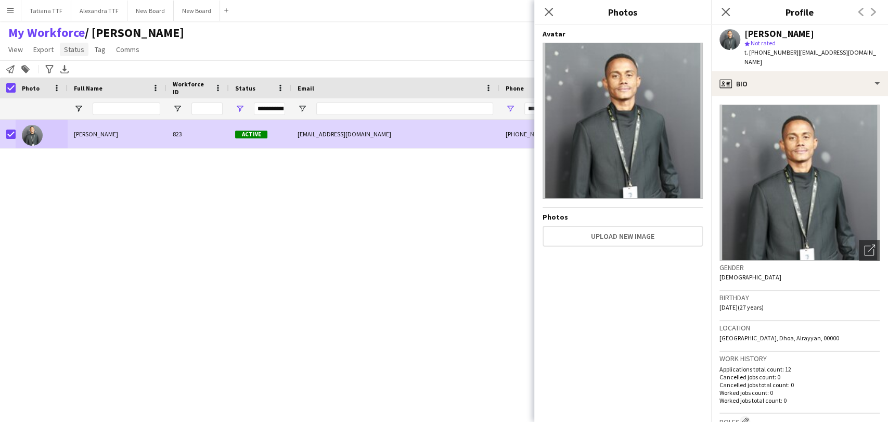
click at [67, 50] on span "Status" at bounding box center [74, 49] width 20 height 9
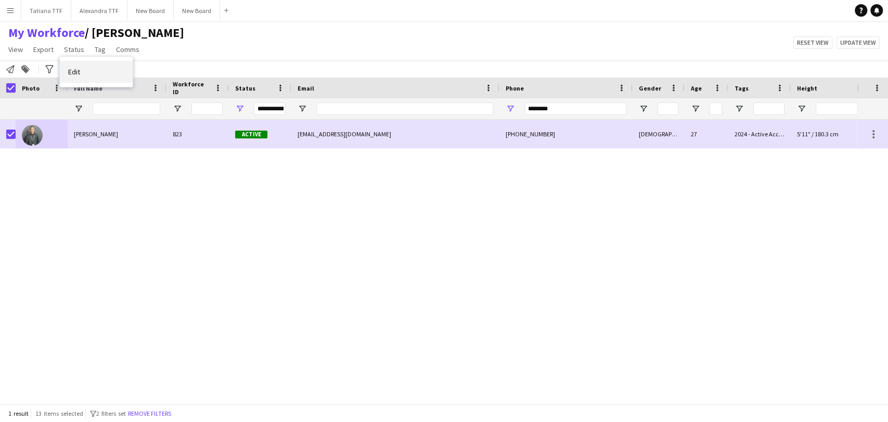
click at [67, 75] on link "Edit" at bounding box center [96, 72] width 73 height 22
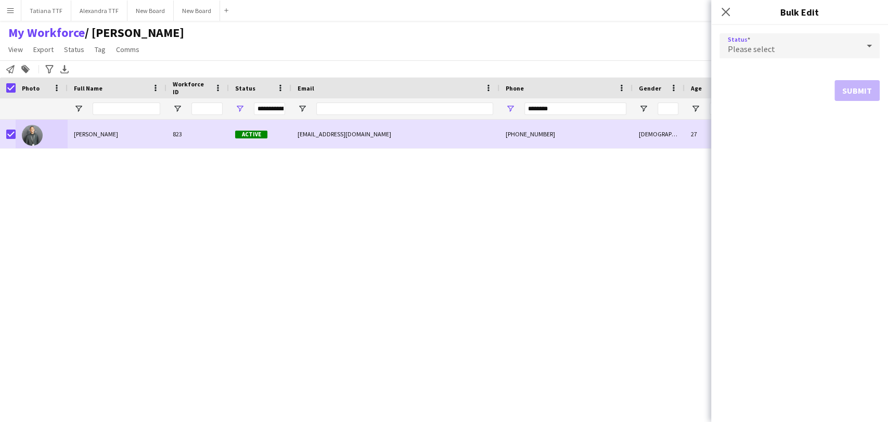
click at [872, 42] on icon at bounding box center [869, 45] width 12 height 21
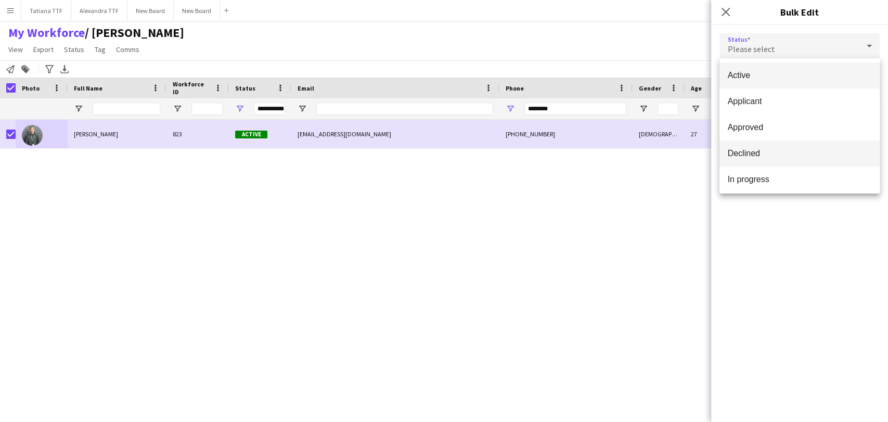
click at [800, 156] on span "Declined" at bounding box center [800, 153] width 144 height 10
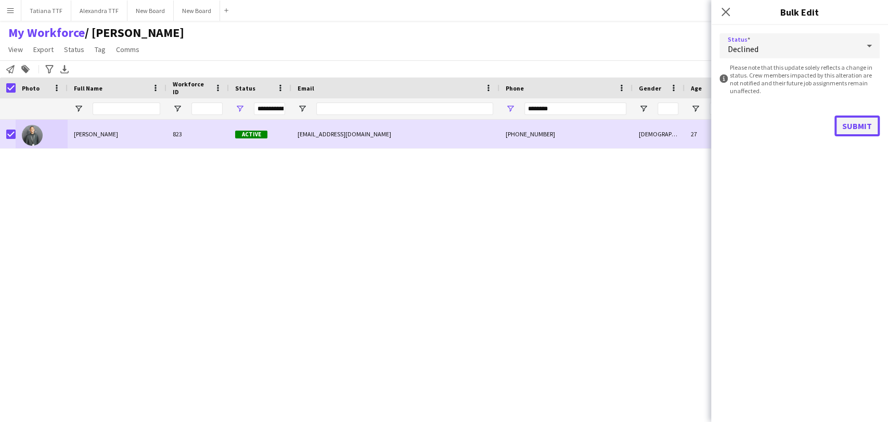
click at [860, 123] on button "Submit" at bounding box center [856, 125] width 45 height 21
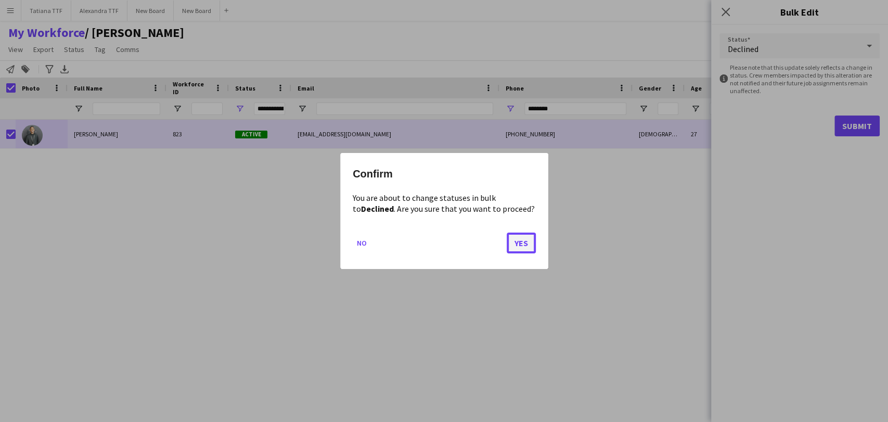
click at [532, 242] on button "Yes" at bounding box center [521, 243] width 29 height 21
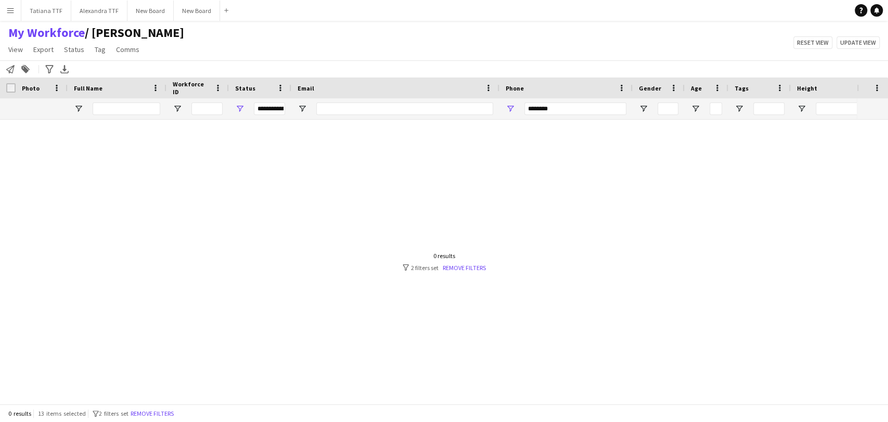
drag, startPoint x: 569, startPoint y: 101, endPoint x: 446, endPoint y: 111, distance: 123.2
click at [446, 111] on div "**********" at bounding box center [551, 108] width 1103 height 21
drag, startPoint x: 564, startPoint y: 108, endPoint x: 481, endPoint y: 105, distance: 82.8
click at [481, 105] on div "**********" at bounding box center [551, 108] width 1103 height 21
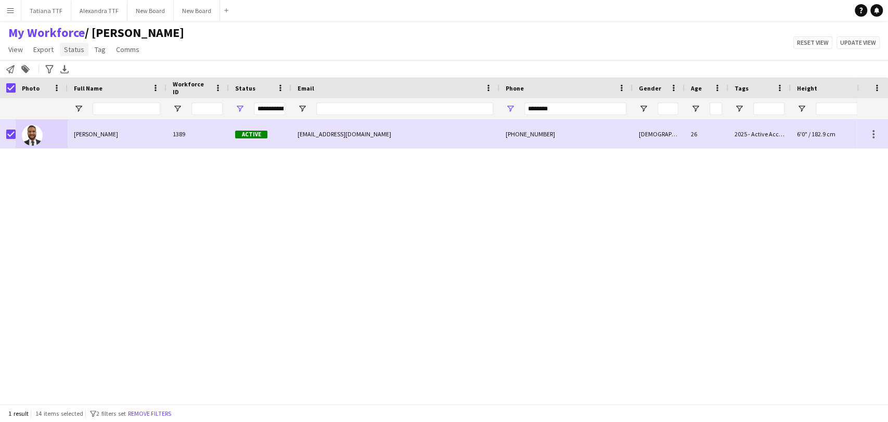
click at [76, 51] on span "Status" at bounding box center [74, 49] width 20 height 9
click at [76, 73] on span "Edit" at bounding box center [74, 71] width 12 height 9
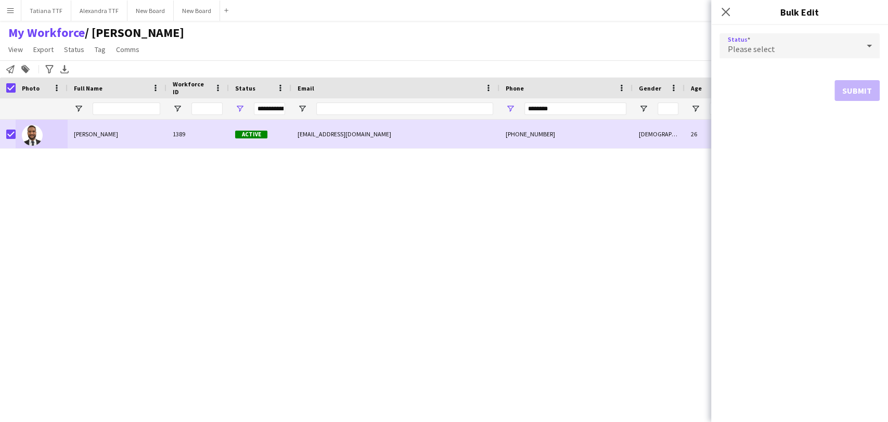
click at [869, 41] on icon at bounding box center [869, 45] width 12 height 21
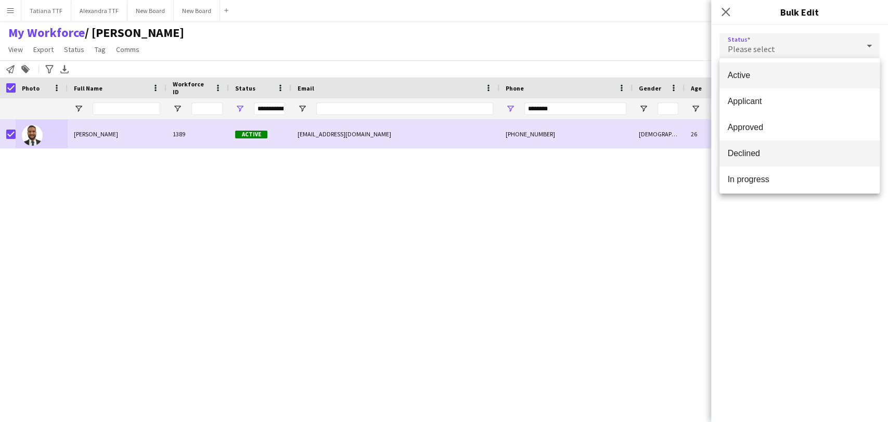
drag, startPoint x: 781, startPoint y: 152, endPoint x: 790, endPoint y: 154, distance: 9.7
click at [781, 152] on span "Declined" at bounding box center [800, 153] width 144 height 10
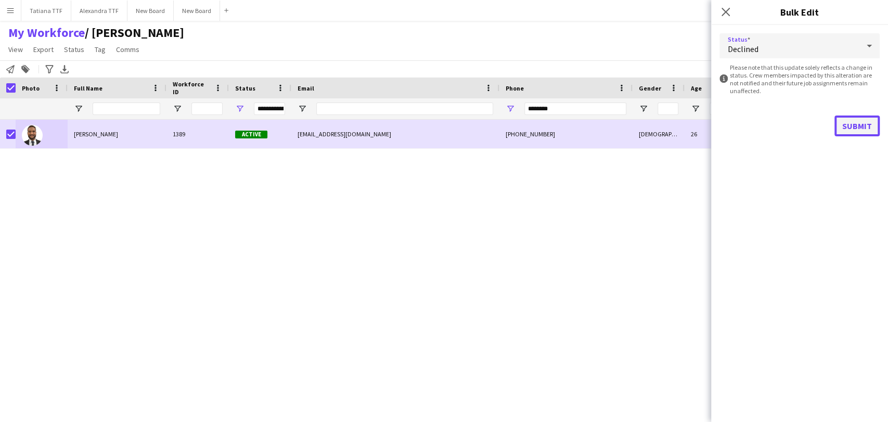
click at [855, 126] on button "Submit" at bounding box center [856, 125] width 45 height 21
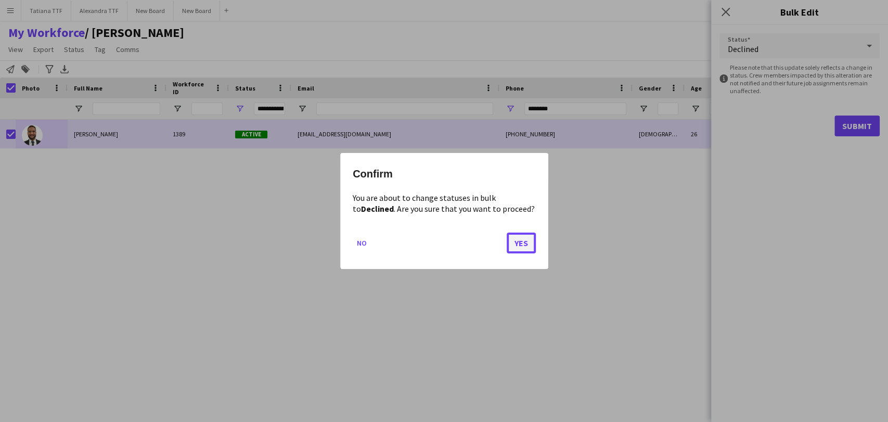
drag, startPoint x: 525, startPoint y: 242, endPoint x: 523, endPoint y: 237, distance: 5.6
click at [524, 240] on button "Yes" at bounding box center [521, 243] width 29 height 21
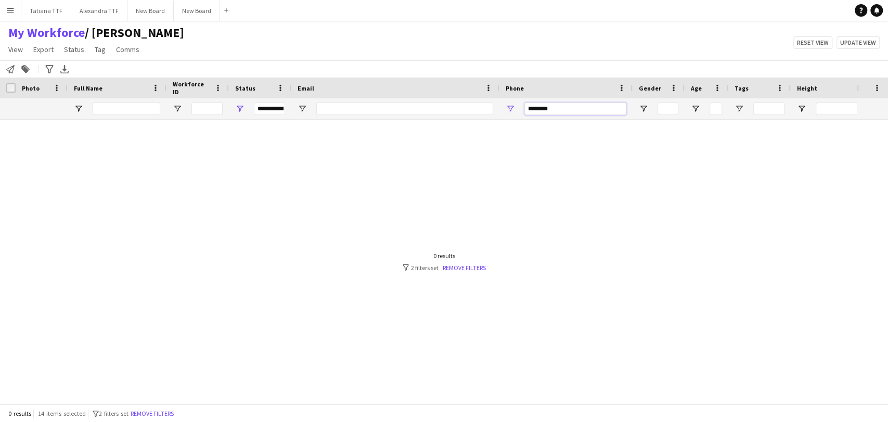
drag, startPoint x: 576, startPoint y: 108, endPoint x: 499, endPoint y: 108, distance: 77.0
click at [501, 108] on div "********" at bounding box center [565, 108] width 133 height 21
drag, startPoint x: 553, startPoint y: 108, endPoint x: 460, endPoint y: 121, distance: 93.9
click at [482, 115] on div "**********" at bounding box center [551, 108] width 1103 height 21
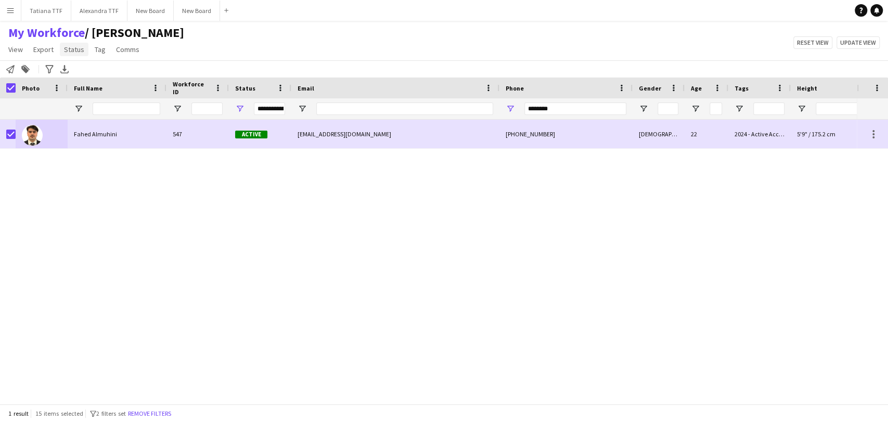
click at [75, 47] on span "Status" at bounding box center [74, 49] width 20 height 9
click at [112, 70] on link "Edit" at bounding box center [96, 72] width 73 height 22
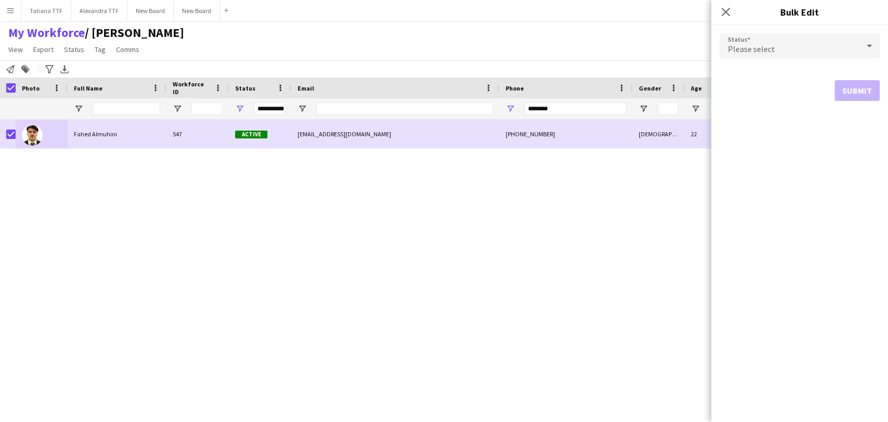
click at [872, 41] on icon at bounding box center [869, 45] width 12 height 21
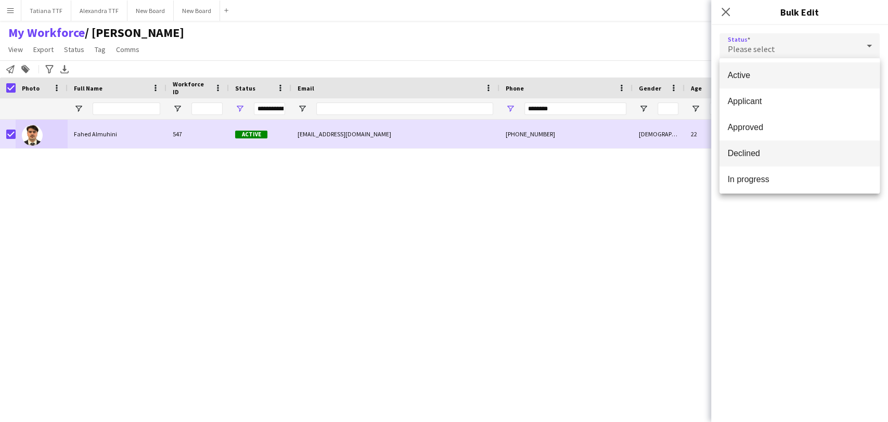
click at [765, 151] on span "Declined" at bounding box center [800, 153] width 144 height 10
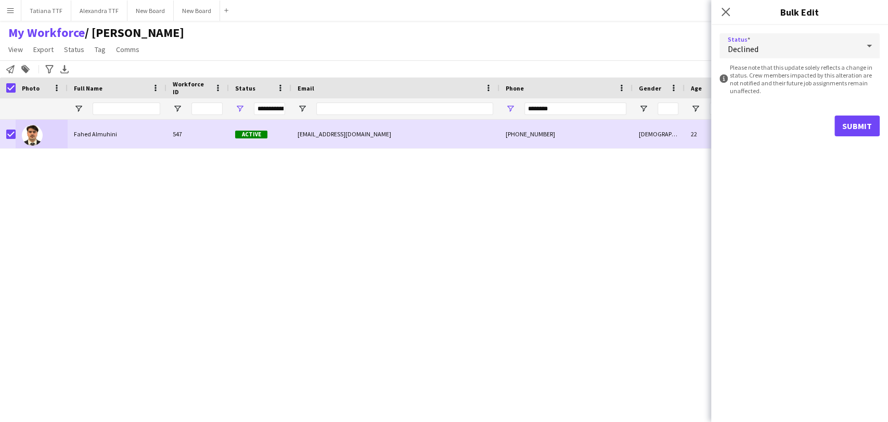
click at [835, 130] on div "Submit" at bounding box center [799, 125] width 160 height 21
click at [853, 127] on button "Submit" at bounding box center [856, 125] width 45 height 21
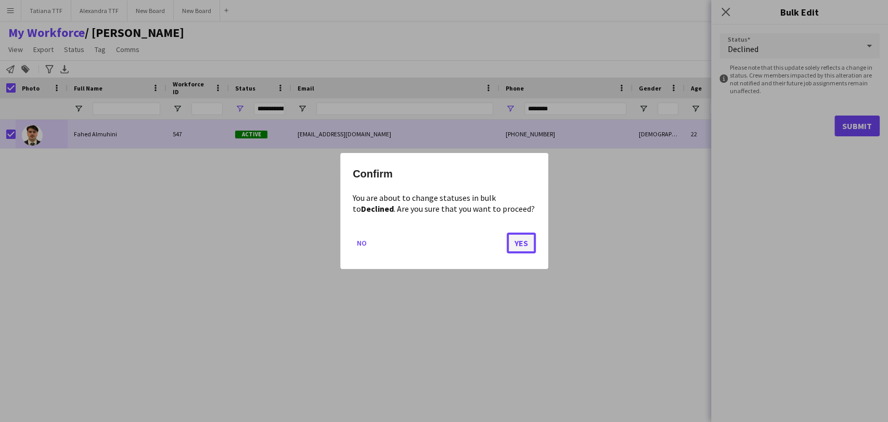
click at [529, 242] on button "Yes" at bounding box center [521, 243] width 29 height 21
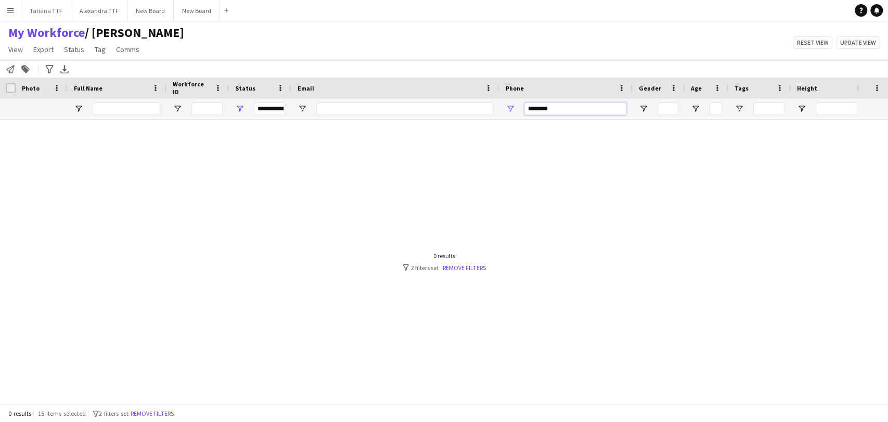
drag, startPoint x: 596, startPoint y: 106, endPoint x: 463, endPoint y: 106, distance: 132.1
click at [482, 108] on div "**********" at bounding box center [551, 108] width 1103 height 21
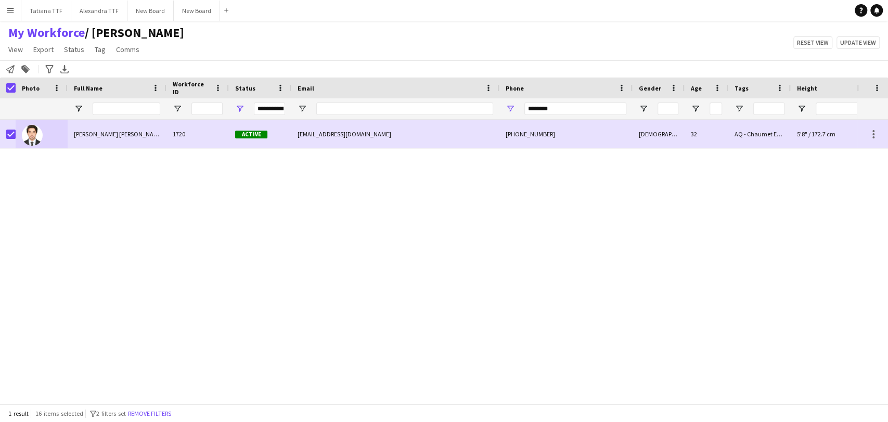
drag, startPoint x: 79, startPoint y: 50, endPoint x: 77, endPoint y: 56, distance: 6.1
click at [79, 50] on span "Status" at bounding box center [74, 49] width 20 height 9
click at [83, 74] on link "Edit" at bounding box center [96, 72] width 73 height 22
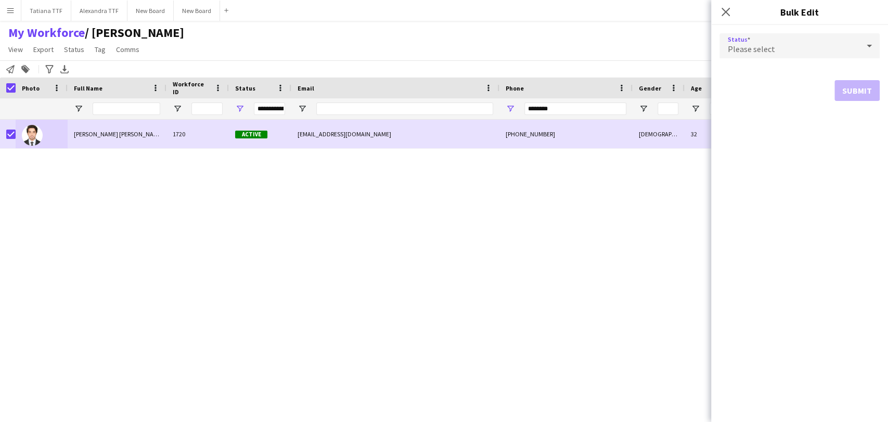
click at [867, 49] on icon at bounding box center [869, 45] width 12 height 21
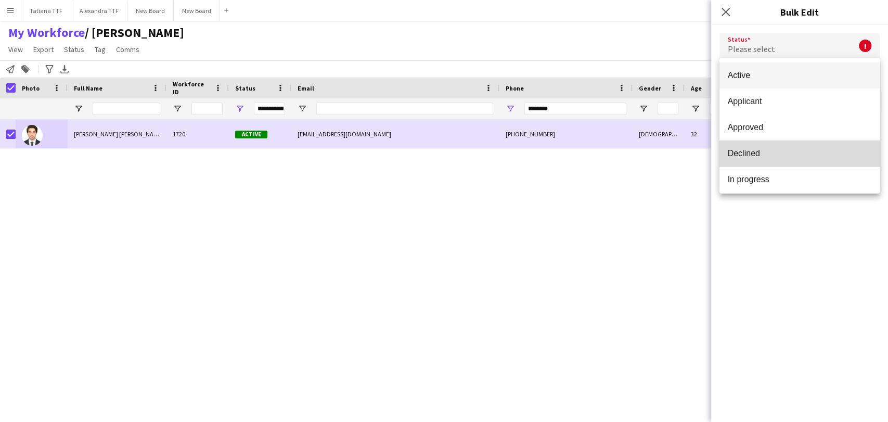
click at [804, 156] on span "Declined" at bounding box center [800, 153] width 144 height 10
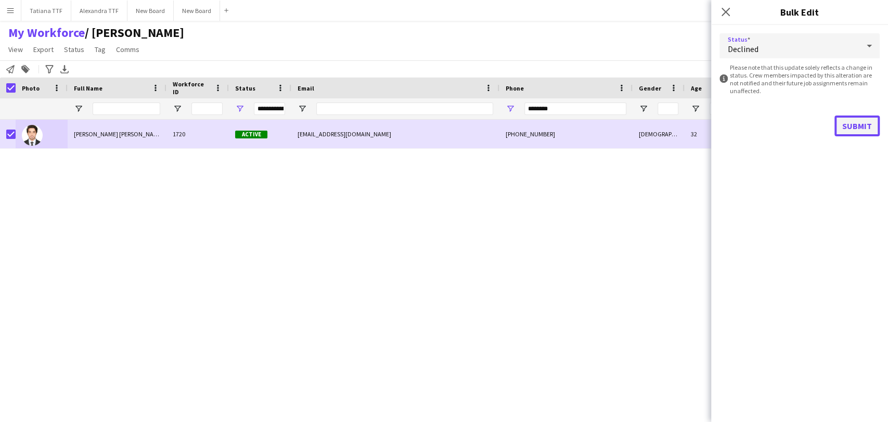
click at [859, 132] on button "Submit" at bounding box center [856, 125] width 45 height 21
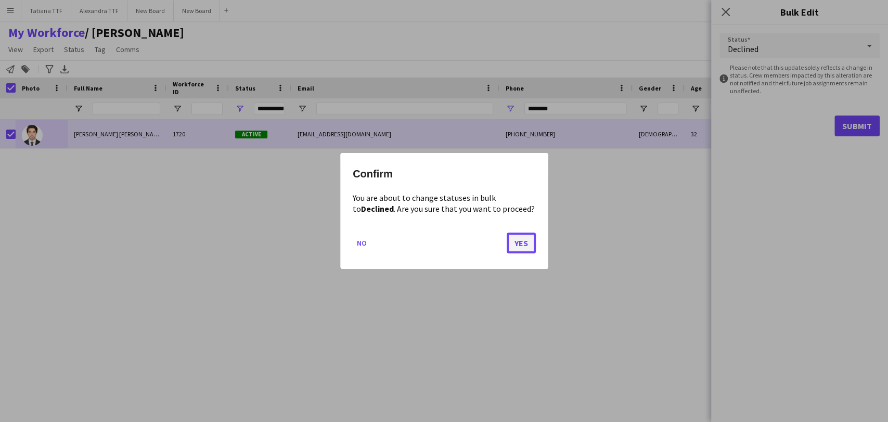
click at [519, 243] on button "Yes" at bounding box center [521, 243] width 29 height 21
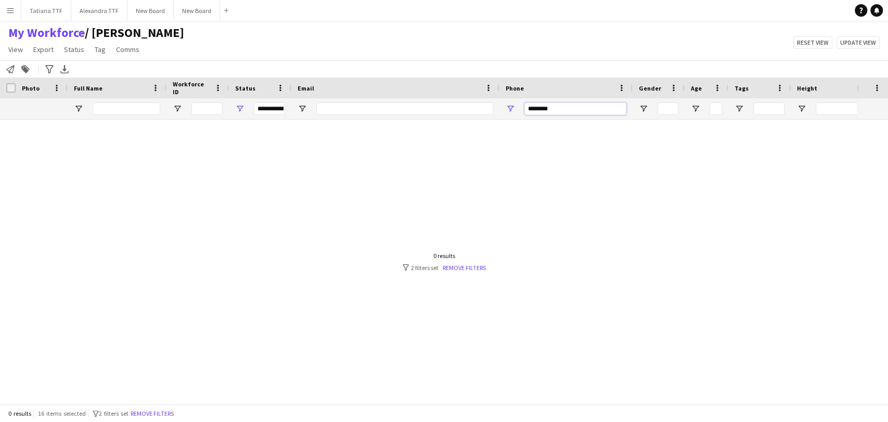
drag, startPoint x: 601, startPoint y: 108, endPoint x: 424, endPoint y: 108, distance: 176.9
click at [432, 109] on div "**********" at bounding box center [551, 108] width 1103 height 21
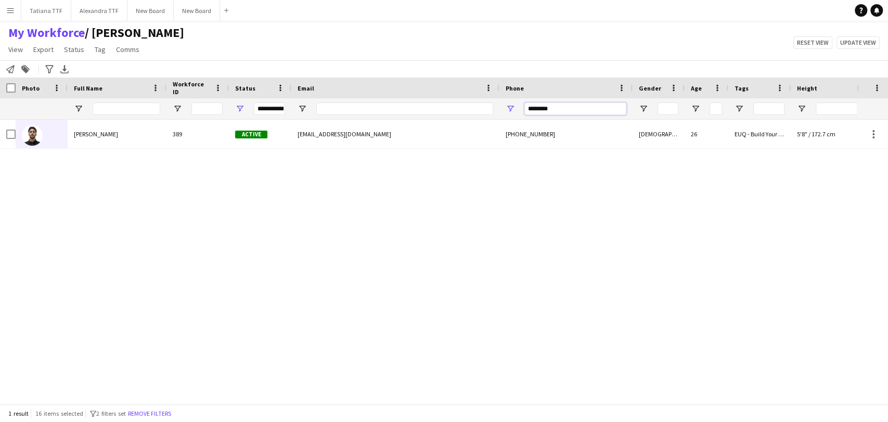
drag, startPoint x: 558, startPoint y: 106, endPoint x: 473, endPoint y: 107, distance: 84.8
click at [474, 107] on div "**********" at bounding box center [551, 108] width 1103 height 21
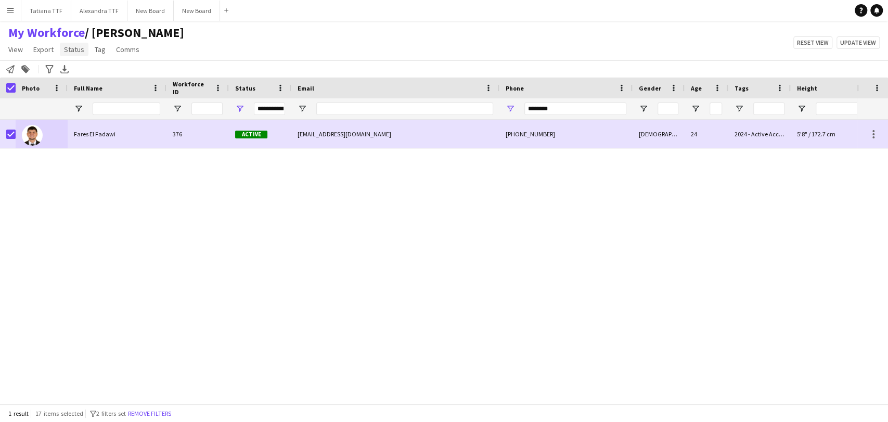
click at [80, 49] on span "Status" at bounding box center [74, 49] width 20 height 9
click at [92, 79] on link "Edit" at bounding box center [96, 72] width 73 height 22
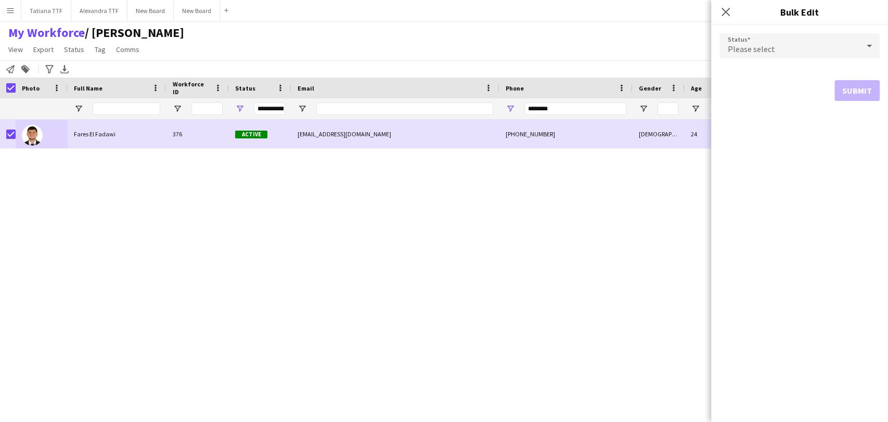
click at [853, 39] on div "Please select" at bounding box center [788, 45] width 139 height 25
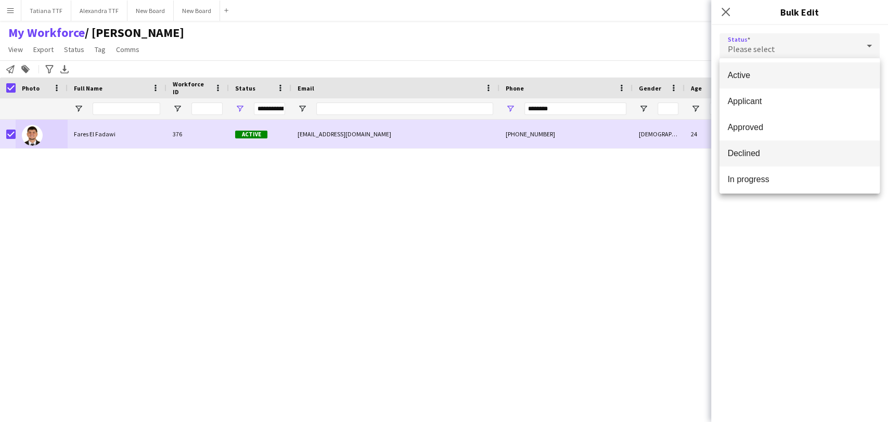
click at [793, 151] on span "Declined" at bounding box center [800, 153] width 144 height 10
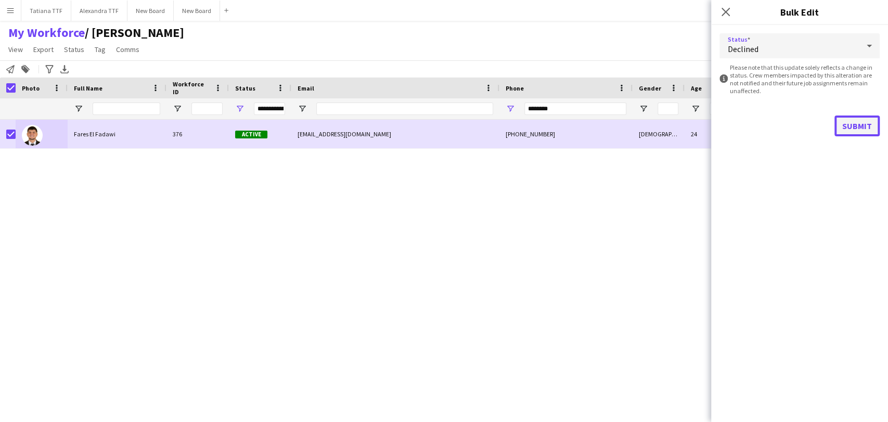
click at [850, 127] on button "Submit" at bounding box center [856, 125] width 45 height 21
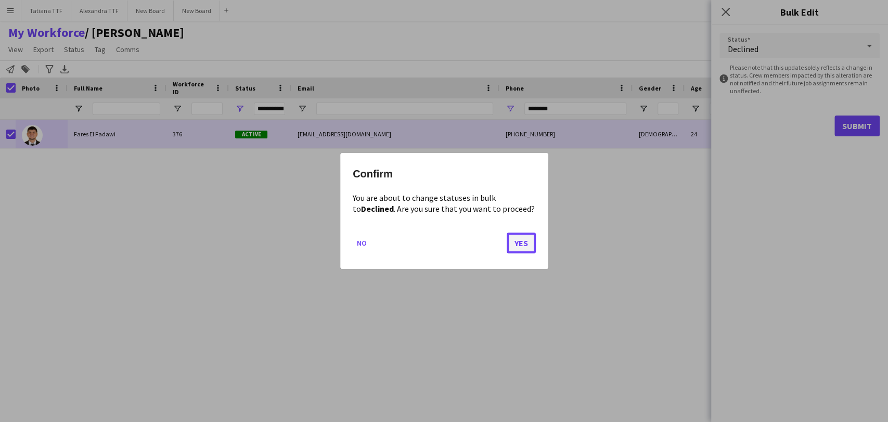
click at [526, 244] on button "Yes" at bounding box center [521, 243] width 29 height 21
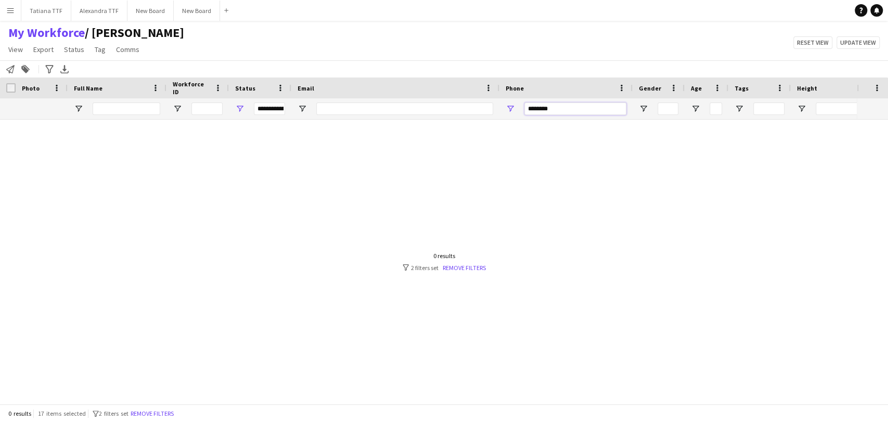
drag, startPoint x: 565, startPoint y: 105, endPoint x: 457, endPoint y: 106, distance: 108.2
click at [457, 106] on div "**********" at bounding box center [551, 108] width 1103 height 21
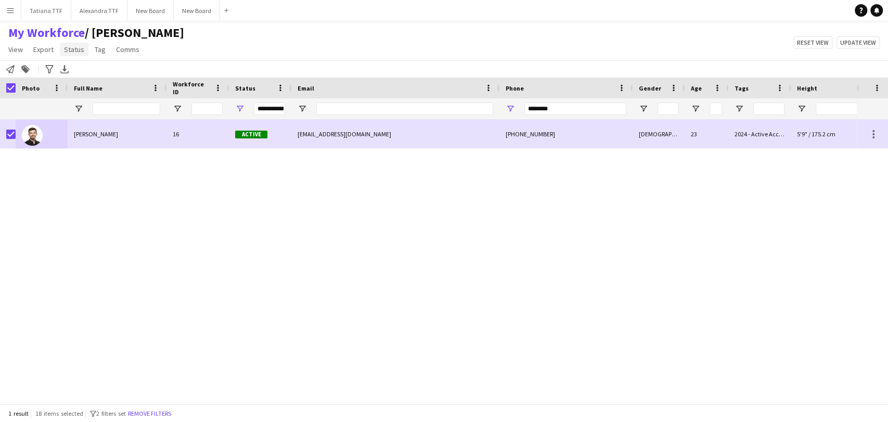
click at [77, 53] on span "Status" at bounding box center [74, 49] width 20 height 9
click at [88, 72] on link "Edit" at bounding box center [96, 72] width 73 height 22
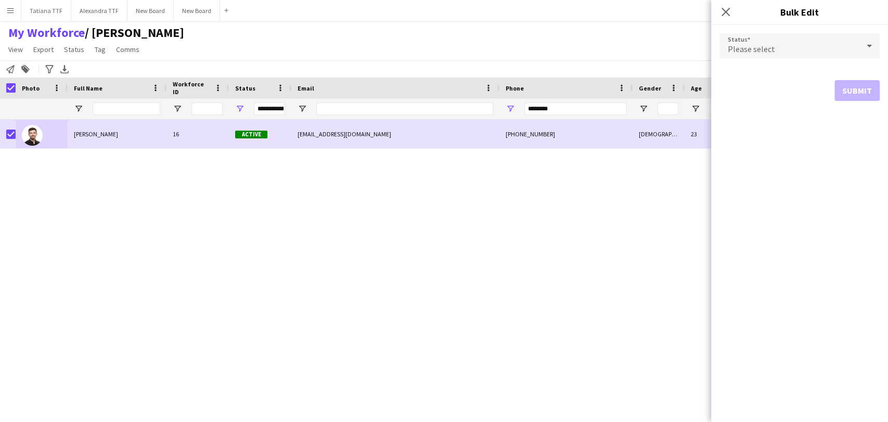
click at [871, 42] on icon at bounding box center [869, 45] width 12 height 21
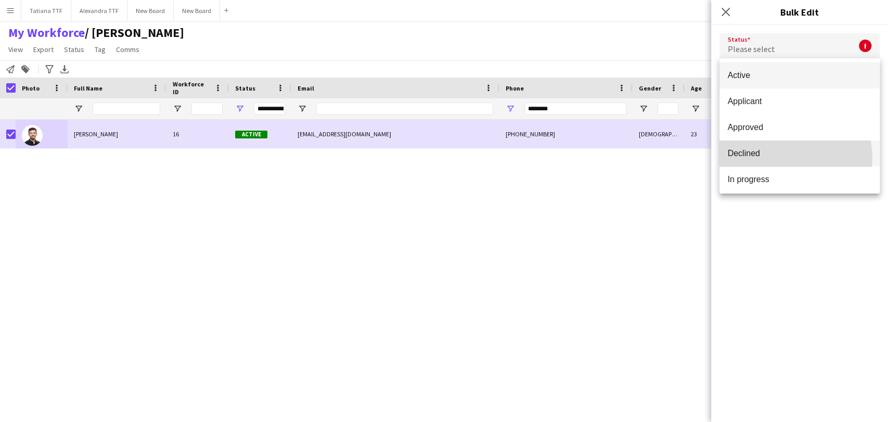
click at [783, 158] on span "Declined" at bounding box center [800, 153] width 144 height 10
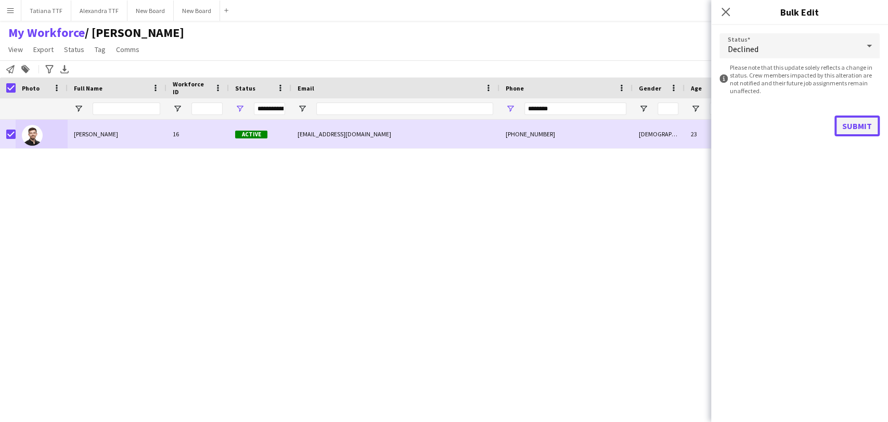
click at [849, 118] on button "Submit" at bounding box center [856, 125] width 45 height 21
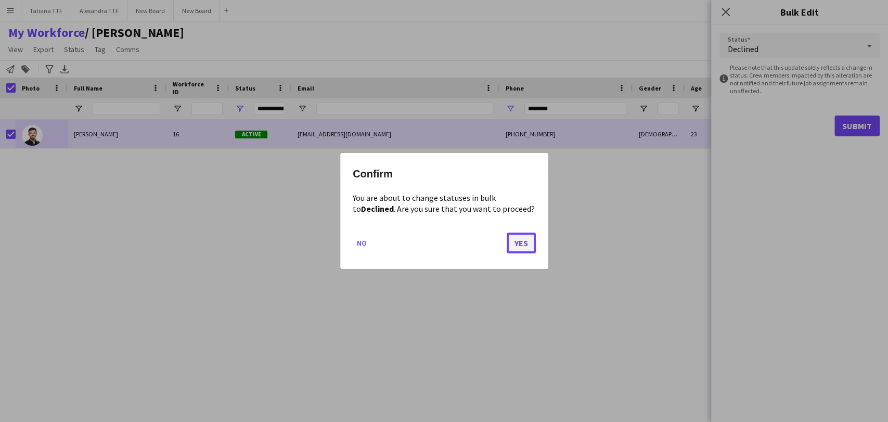
click at [521, 248] on button "Yes" at bounding box center [521, 243] width 29 height 21
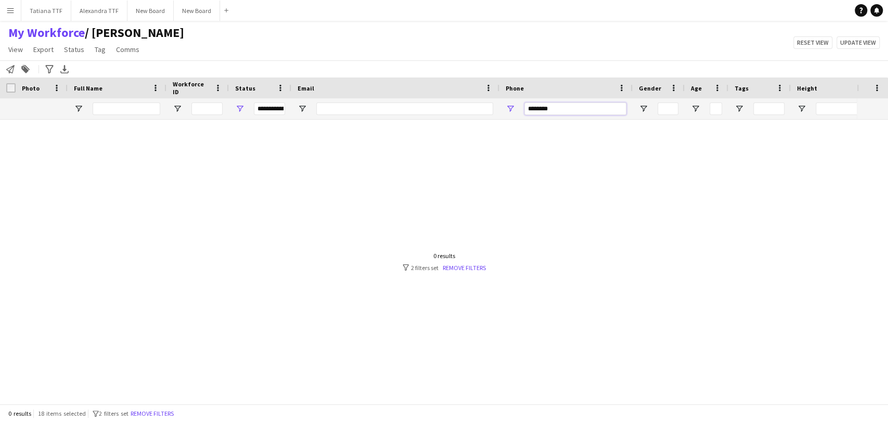
drag, startPoint x: 571, startPoint y: 105, endPoint x: 470, endPoint y: 107, distance: 100.4
click at [470, 107] on div "**********" at bounding box center [551, 108] width 1103 height 21
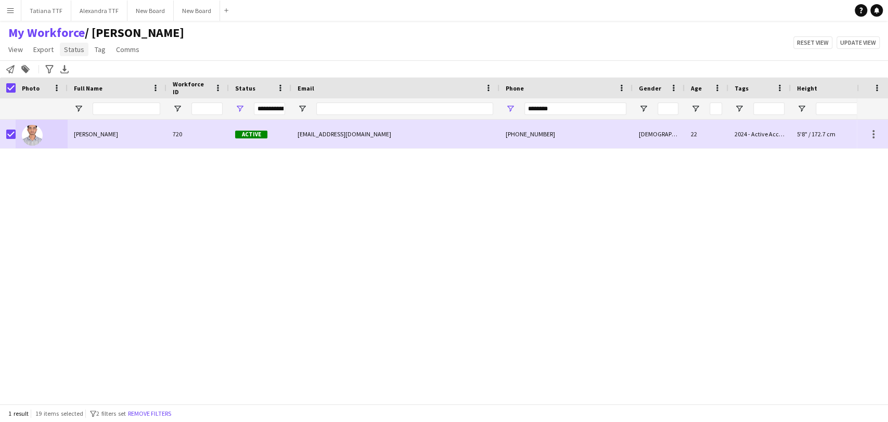
click at [68, 50] on span "Status" at bounding box center [74, 49] width 20 height 9
click at [84, 71] on link "Edit" at bounding box center [96, 72] width 73 height 22
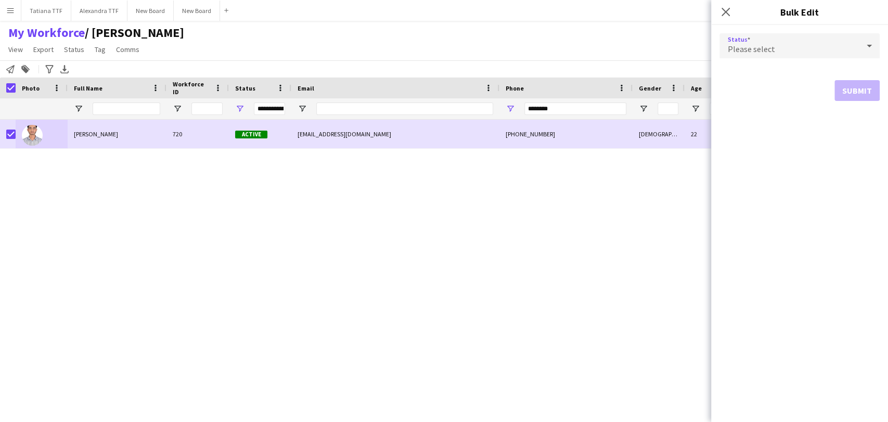
click at [867, 47] on icon at bounding box center [869, 45] width 12 height 21
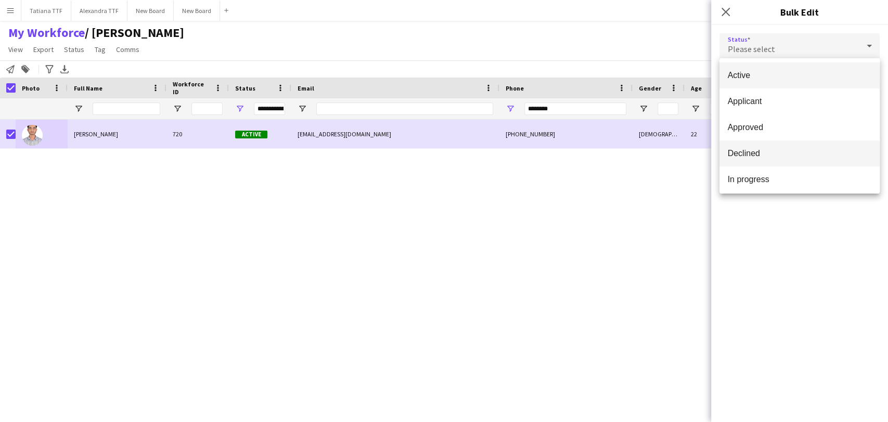
click at [810, 156] on span "Declined" at bounding box center [800, 153] width 144 height 10
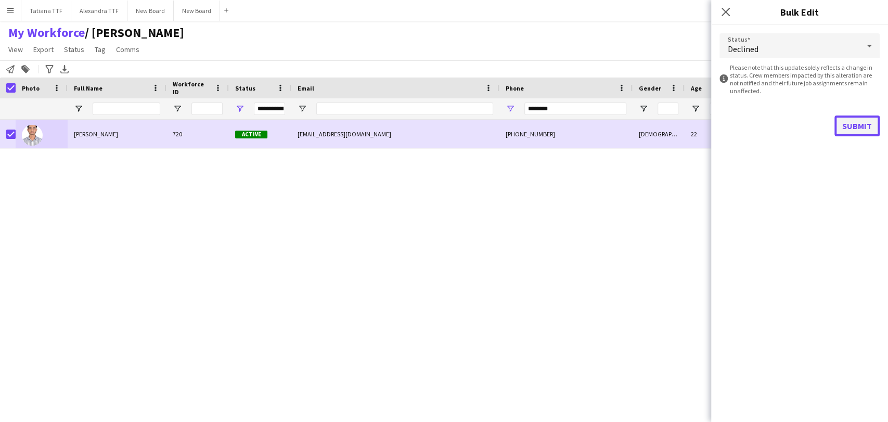
click at [852, 115] on button "Submit" at bounding box center [856, 125] width 45 height 21
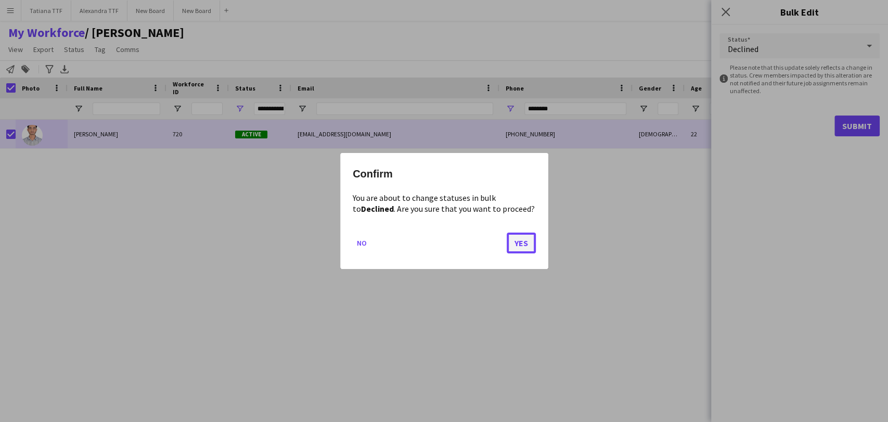
click at [530, 245] on button "Yes" at bounding box center [521, 243] width 29 height 21
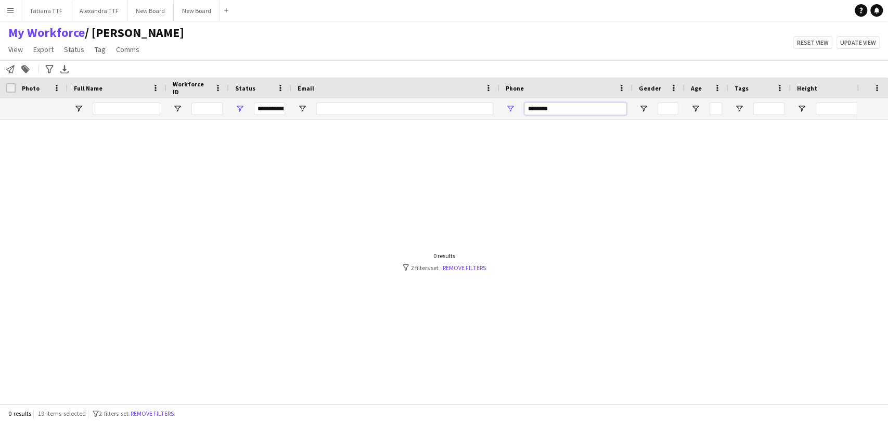
drag, startPoint x: 562, startPoint y: 105, endPoint x: 417, endPoint y: 113, distance: 145.4
click at [423, 113] on div "**********" at bounding box center [551, 108] width 1103 height 21
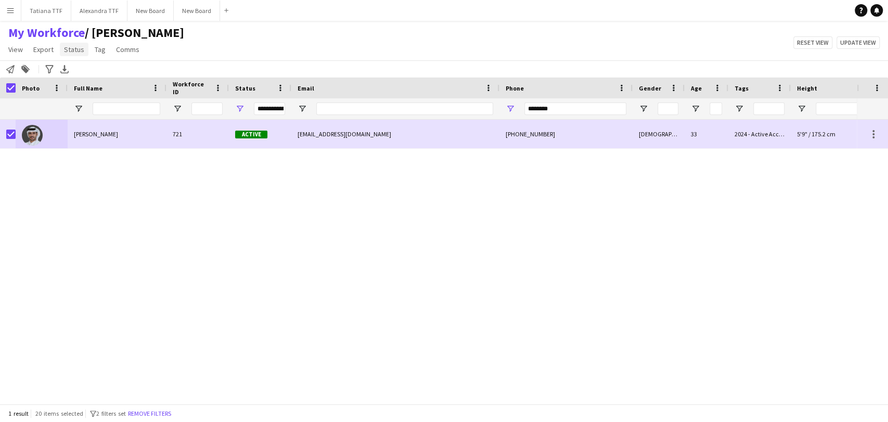
click at [71, 51] on span "Status" at bounding box center [74, 49] width 20 height 9
drag, startPoint x: 72, startPoint y: 74, endPoint x: 137, endPoint y: 73, distance: 65.5
click at [72, 74] on span "Edit" at bounding box center [74, 71] width 12 height 9
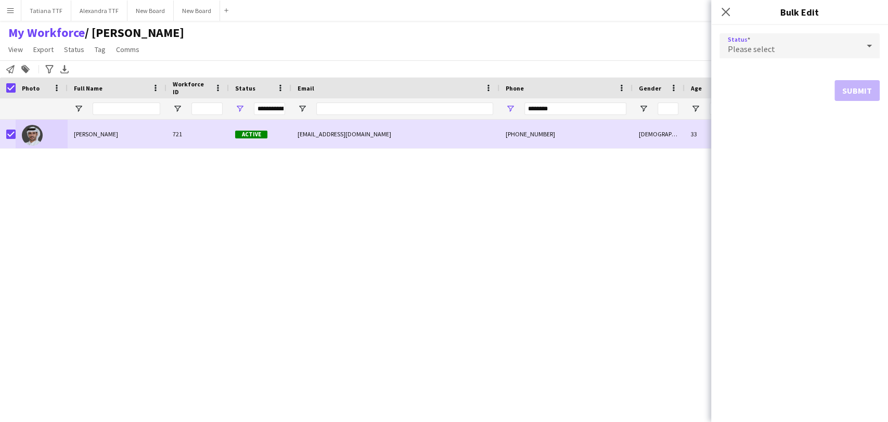
click at [870, 45] on icon at bounding box center [869, 46] width 5 height 3
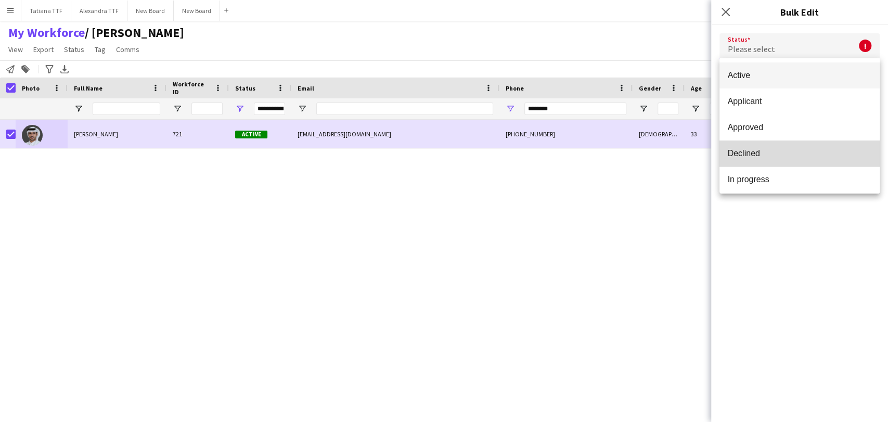
click at [817, 155] on span "Declined" at bounding box center [800, 153] width 144 height 10
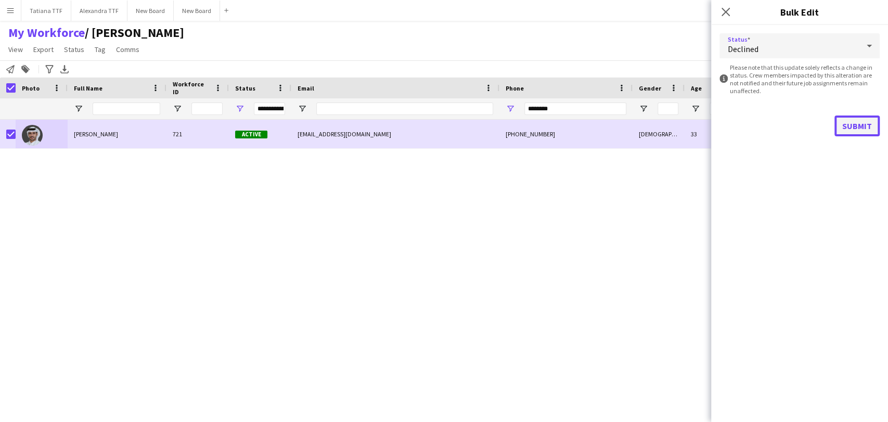
click at [852, 129] on button "Submit" at bounding box center [856, 125] width 45 height 21
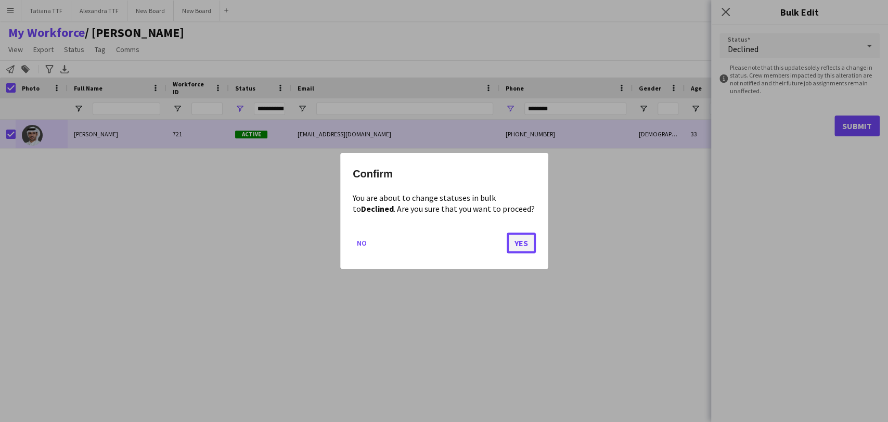
click at [529, 241] on button "Yes" at bounding box center [521, 243] width 29 height 21
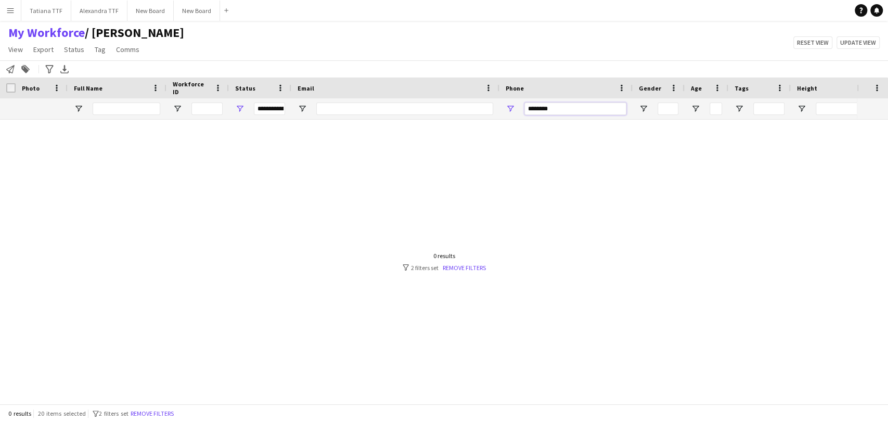
drag, startPoint x: 585, startPoint y: 110, endPoint x: 444, endPoint y: 102, distance: 141.2
click at [444, 104] on div "**********" at bounding box center [551, 108] width 1103 height 21
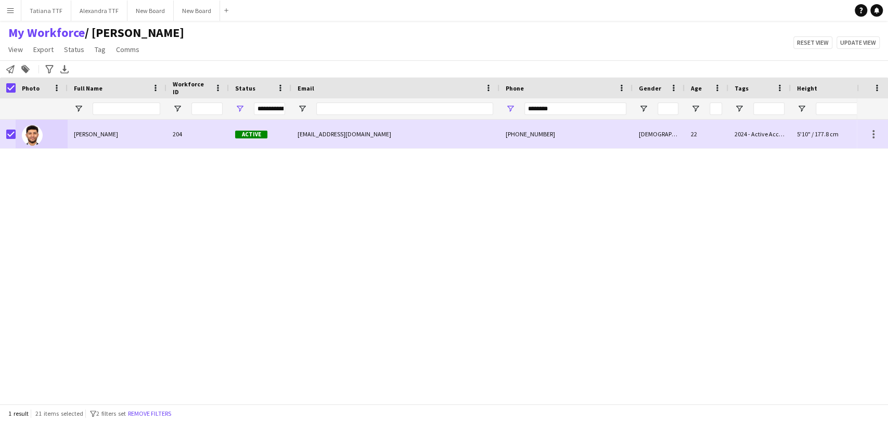
click at [118, 201] on div "Firas Mander 204 Active manderfiras8@gmail.com +97466465987 Male 22 2024 - Acti…" at bounding box center [428, 257] width 857 height 275
click at [512, 367] on div "Firas Mander 204 Active manderfiras8@gmail.com +97466465987 Male 22 2024 - Acti…" at bounding box center [428, 257] width 857 height 275
drag, startPoint x: 512, startPoint y: 107, endPoint x: 407, endPoint y: 115, distance: 105.9
click at [408, 115] on div "**********" at bounding box center [551, 108] width 1103 height 21
click at [60, 51] on link "Status" at bounding box center [74, 50] width 29 height 14
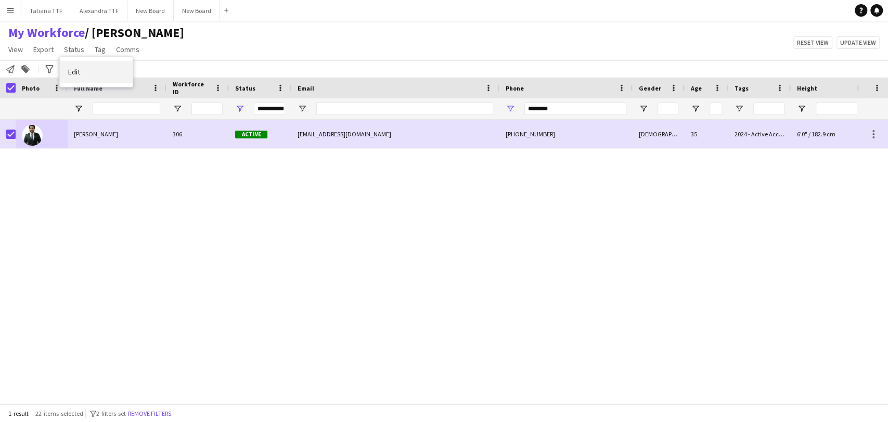
click at [112, 72] on link "Edit" at bounding box center [96, 72] width 73 height 22
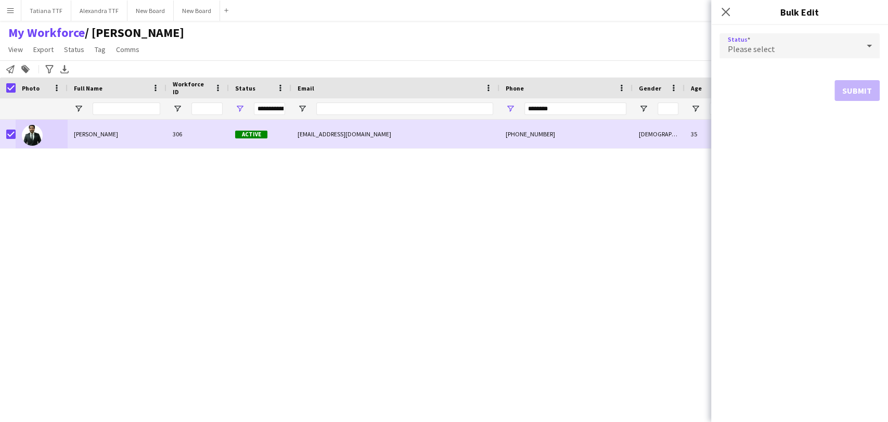
click at [865, 47] on icon at bounding box center [869, 45] width 12 height 21
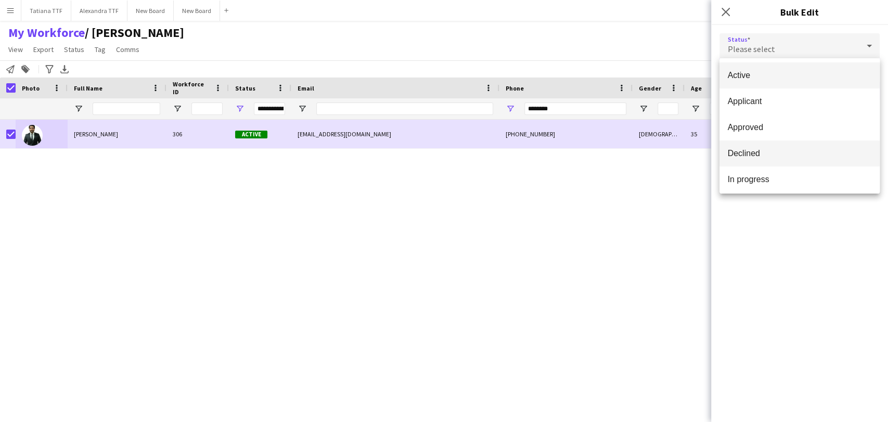
click at [794, 153] on span "Declined" at bounding box center [800, 153] width 144 height 10
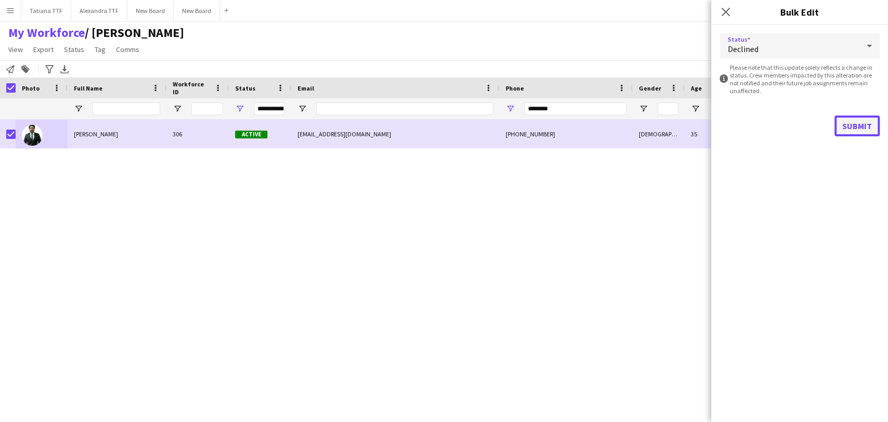
click at [843, 129] on button "Submit" at bounding box center [856, 125] width 45 height 21
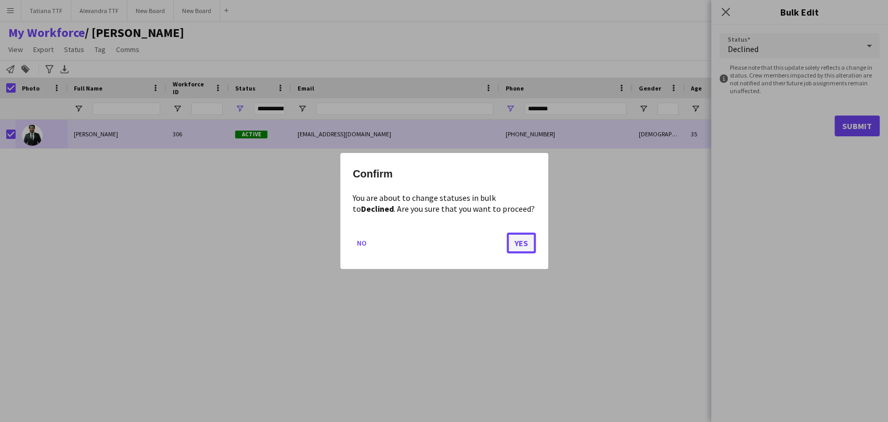
click at [518, 243] on button "Yes" at bounding box center [521, 243] width 29 height 21
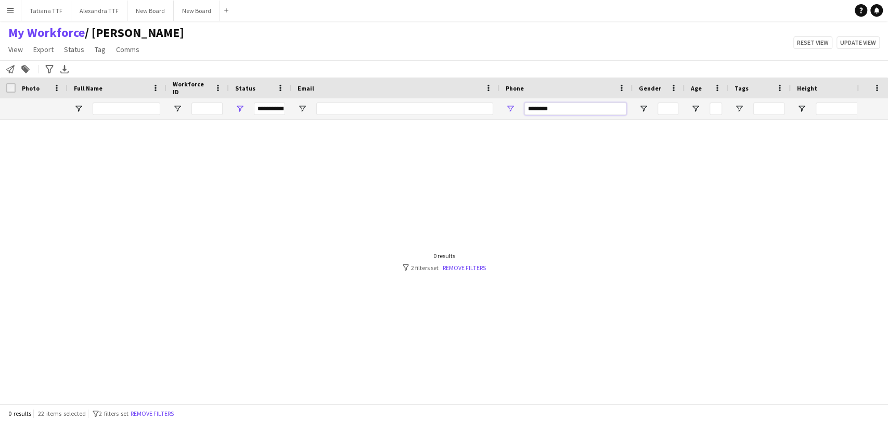
drag, startPoint x: 573, startPoint y: 106, endPoint x: 440, endPoint y: 95, distance: 133.1
click at [446, 106] on div "**********" at bounding box center [551, 108] width 1103 height 21
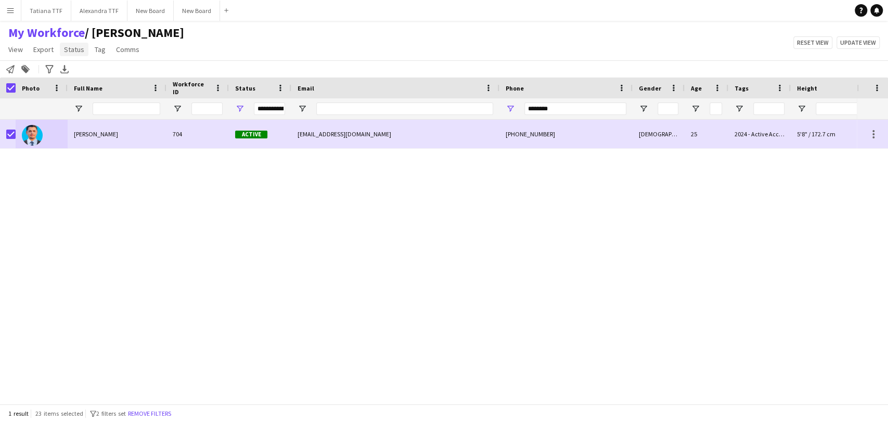
click at [70, 48] on span "Status" at bounding box center [74, 49] width 20 height 9
drag, startPoint x: 72, startPoint y: 76, endPoint x: 447, endPoint y: 68, distance: 375.1
click at [74, 76] on span "Edit" at bounding box center [74, 71] width 12 height 9
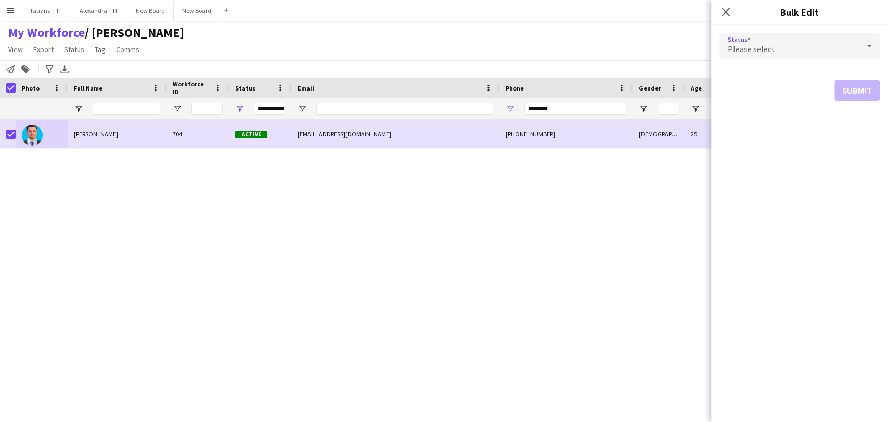
click at [873, 42] on icon at bounding box center [869, 45] width 12 height 21
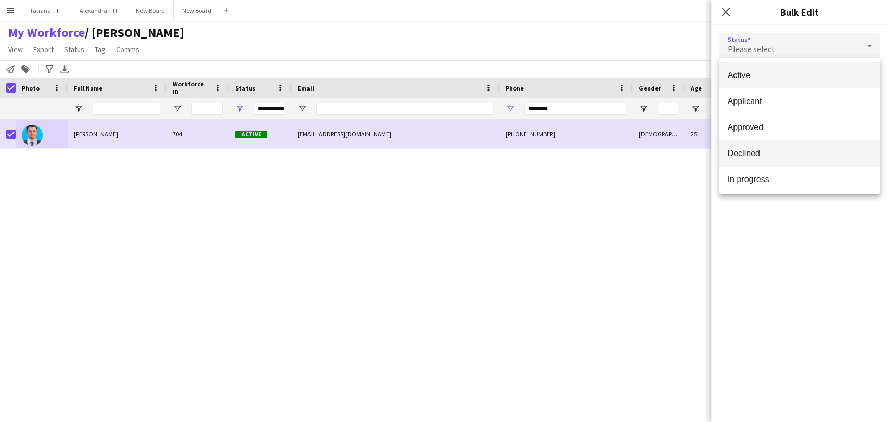
click at [780, 153] on span "Declined" at bounding box center [800, 153] width 144 height 10
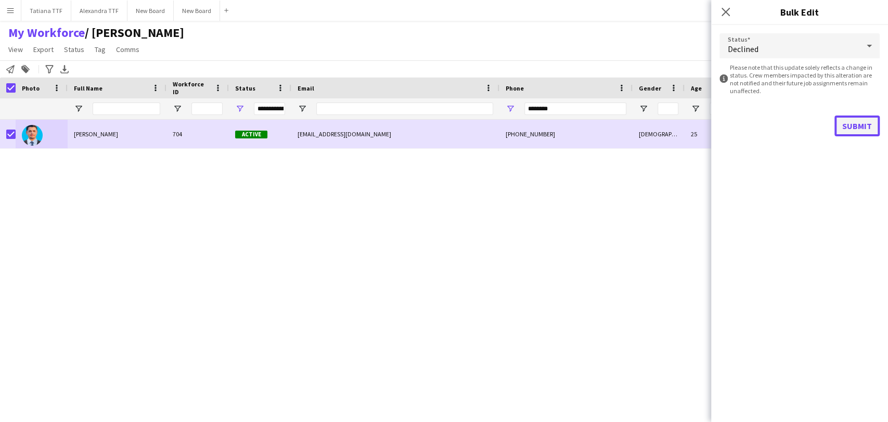
click at [862, 121] on button "Submit" at bounding box center [856, 125] width 45 height 21
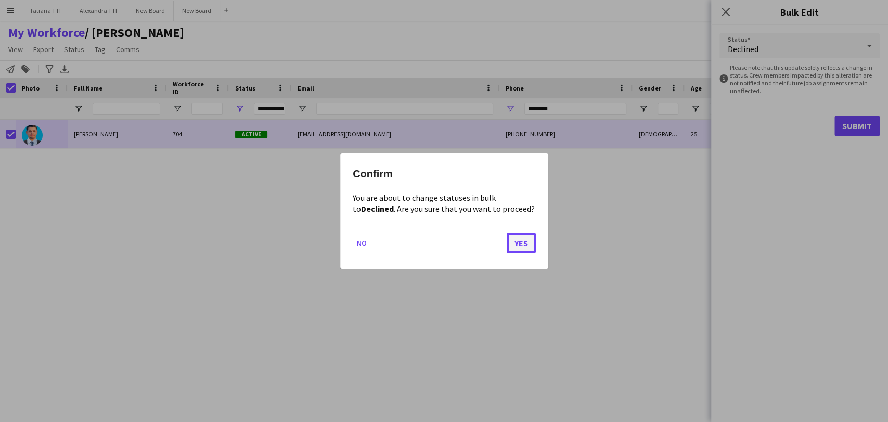
click at [520, 246] on button "Yes" at bounding box center [521, 243] width 29 height 21
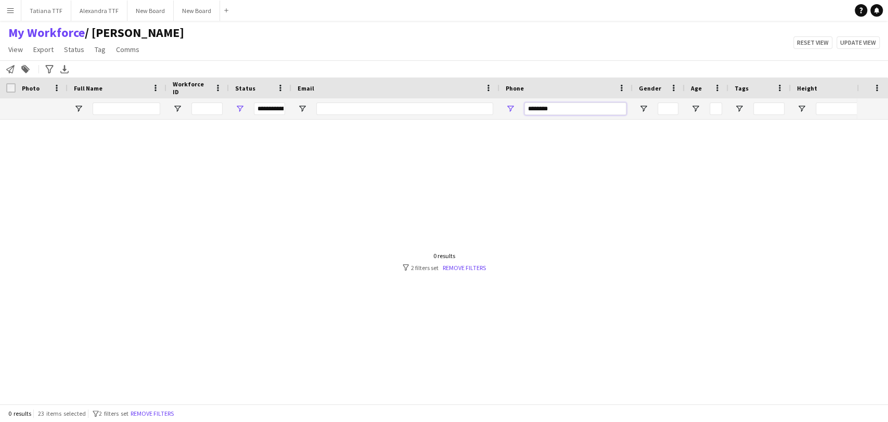
drag, startPoint x: 563, startPoint y: 112, endPoint x: 454, endPoint y: 101, distance: 109.2
click at [460, 106] on div "**********" at bounding box center [551, 108] width 1103 height 21
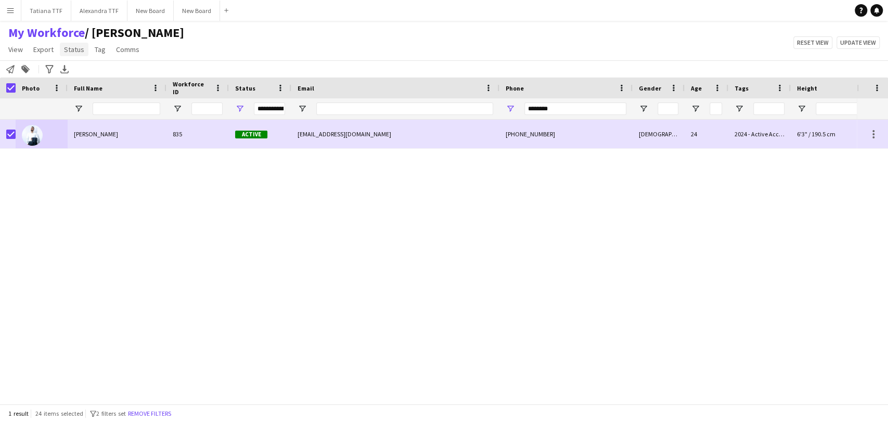
click at [74, 48] on span "Status" at bounding box center [74, 49] width 20 height 9
drag, startPoint x: 98, startPoint y: 64, endPoint x: 125, endPoint y: 65, distance: 27.6
click at [98, 64] on link "Edit" at bounding box center [96, 72] width 73 height 22
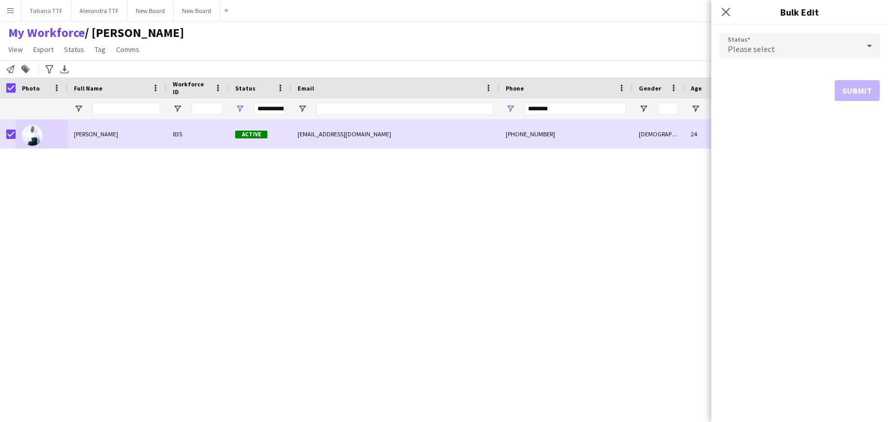
click at [870, 51] on icon at bounding box center [869, 45] width 12 height 21
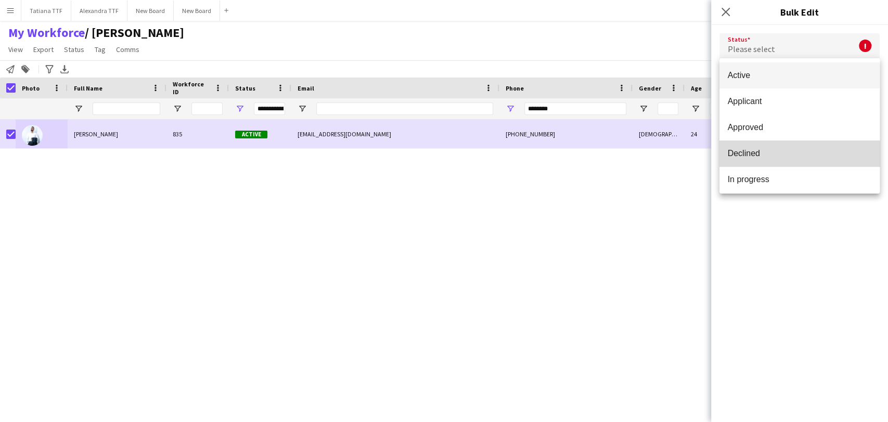
click at [802, 151] on span "Declined" at bounding box center [800, 153] width 144 height 10
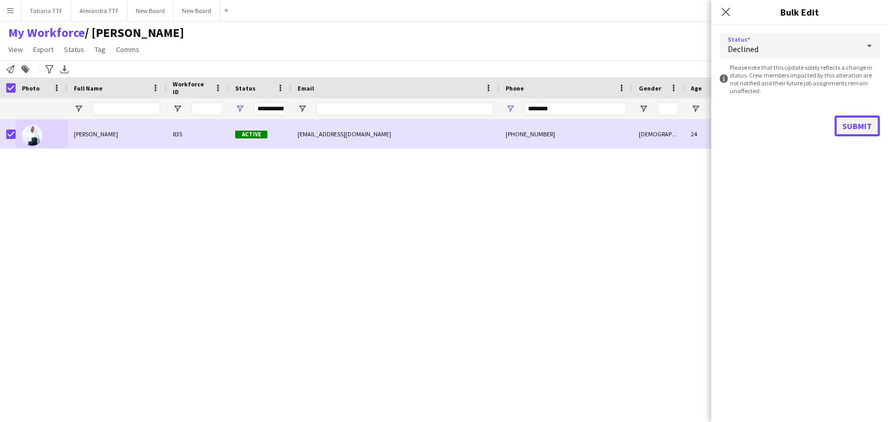
click at [860, 130] on button "Submit" at bounding box center [856, 125] width 45 height 21
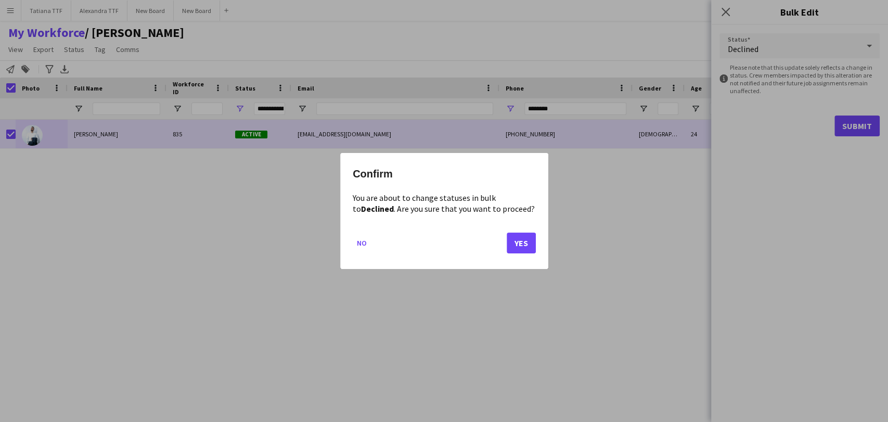
click at [536, 238] on div "Confirm You are about to change statuses in bulk to Declined . Are you sure tha…" at bounding box center [444, 211] width 208 height 116
click at [527, 242] on button "Yes" at bounding box center [521, 243] width 29 height 21
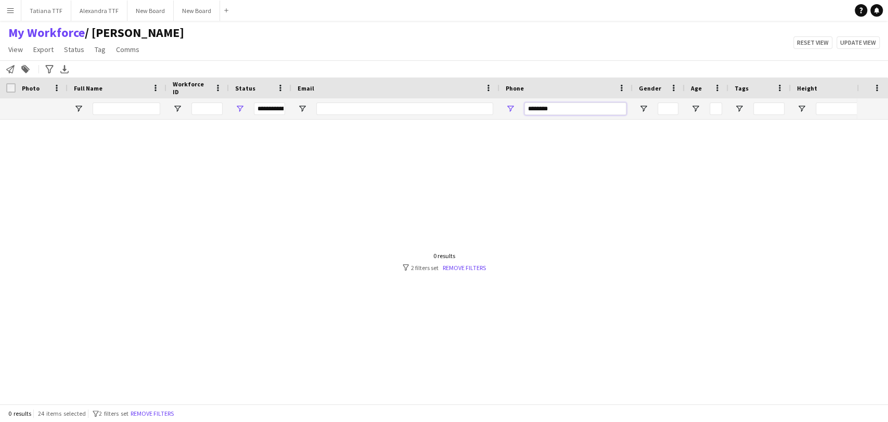
drag, startPoint x: 587, startPoint y: 102, endPoint x: 474, endPoint y: 108, distance: 113.0
click at [474, 108] on div "**********" at bounding box center [551, 108] width 1103 height 21
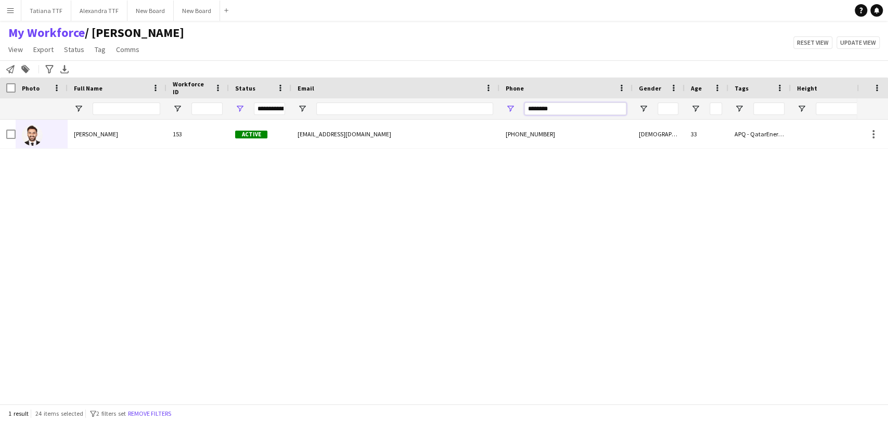
drag, startPoint x: 539, startPoint y: 107, endPoint x: 501, endPoint y: 110, distance: 38.6
click at [506, 108] on div "********" at bounding box center [565, 108] width 133 height 21
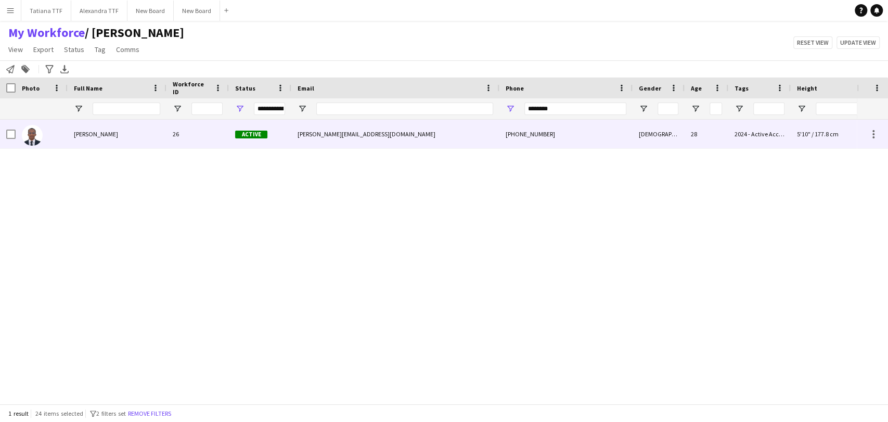
click at [29, 138] on img at bounding box center [32, 135] width 21 height 21
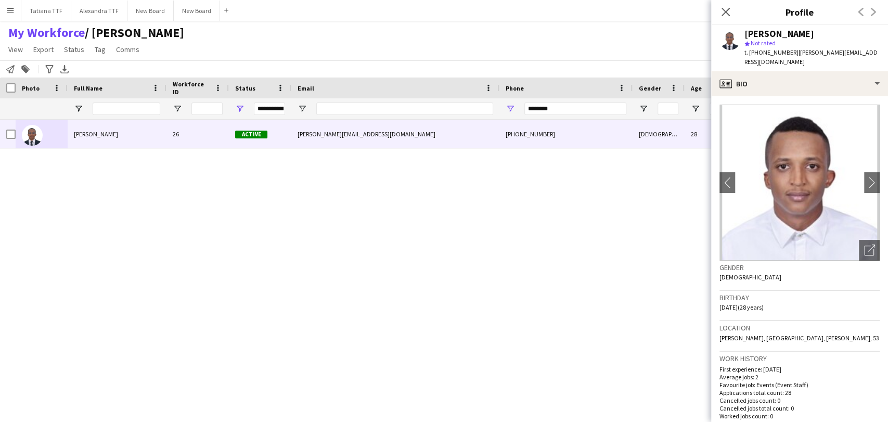
click at [358, 224] on div "Gusai Elsheikh 26 Active gus.neu97@gmail.com +97450573068 Male 28 2024 - Active…" at bounding box center [428, 257] width 857 height 275
drag, startPoint x: 571, startPoint y: 101, endPoint x: 507, endPoint y: 114, distance: 65.3
click at [490, 112] on div "**********" at bounding box center [551, 108] width 1103 height 21
click at [524, 213] on div "Gusai Elsheikh 26 Active gus.neu97@gmail.com +97450573068 Male 28 2024 - Active…" at bounding box center [428, 257] width 857 height 275
drag, startPoint x: 732, startPoint y: 6, endPoint x: 706, endPoint y: 21, distance: 30.5
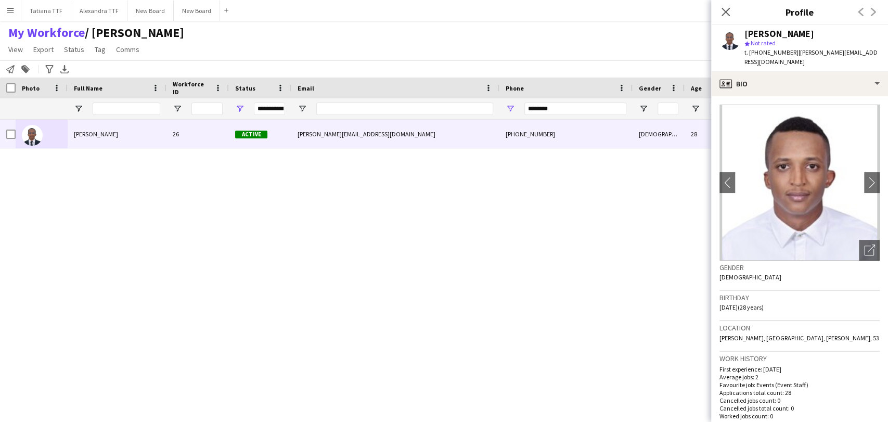
click at [732, 7] on div "Close pop-in" at bounding box center [725, 12] width 29 height 24
click at [734, 6] on div "Close pop-in" at bounding box center [725, 12] width 29 height 24
click at [728, 11] on icon "Close pop-in" at bounding box center [725, 12] width 10 height 10
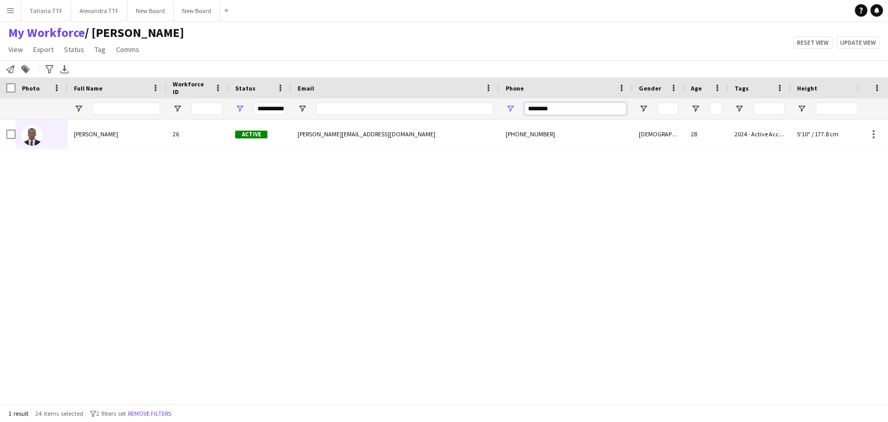
drag, startPoint x: 558, startPoint y: 113, endPoint x: 488, endPoint y: 128, distance: 70.8
click at [489, 128] on div "Workforce Details Crew Attributes Photo 26" at bounding box center [444, 241] width 888 height 326
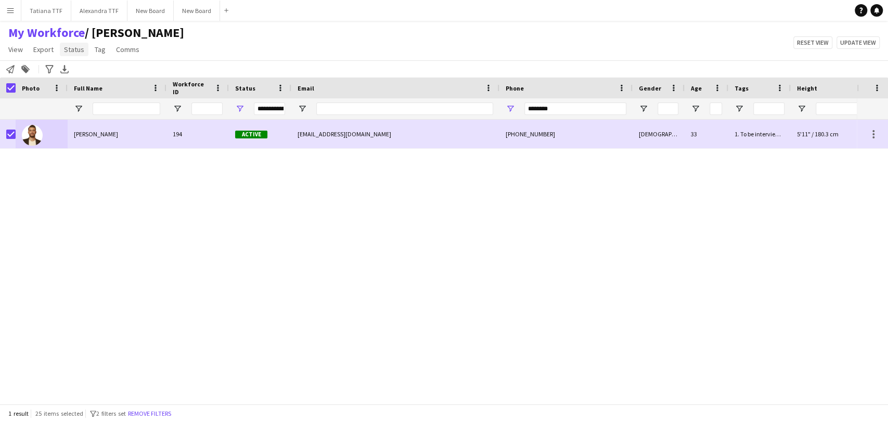
click at [82, 52] on span "Status" at bounding box center [74, 49] width 20 height 9
drag, startPoint x: 96, startPoint y: 79, endPoint x: 513, endPoint y: 46, distance: 418.5
click at [100, 79] on link "Edit" at bounding box center [96, 72] width 73 height 22
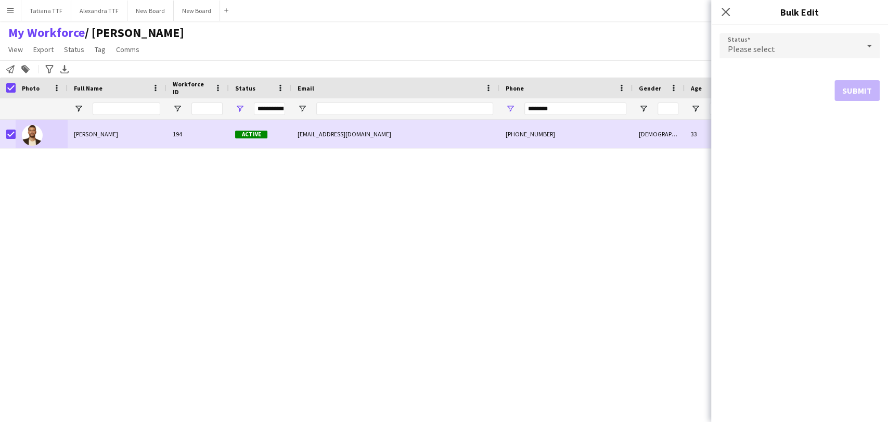
click at [866, 35] on icon at bounding box center [869, 45] width 12 height 21
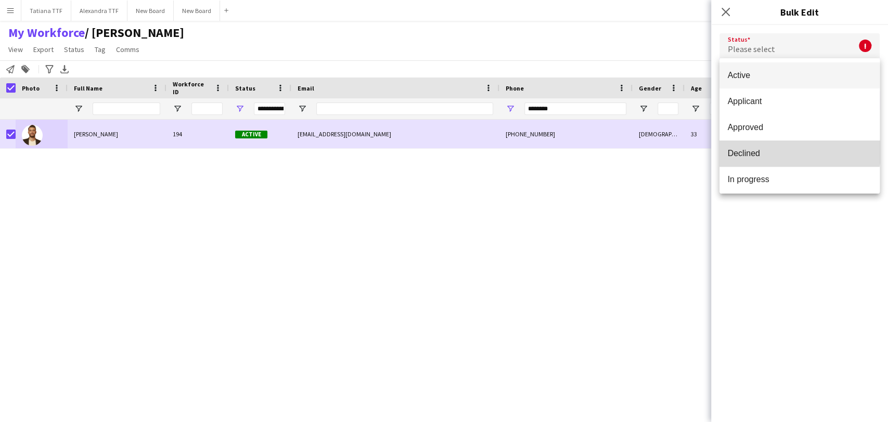
click at [800, 150] on span "Declined" at bounding box center [800, 153] width 144 height 10
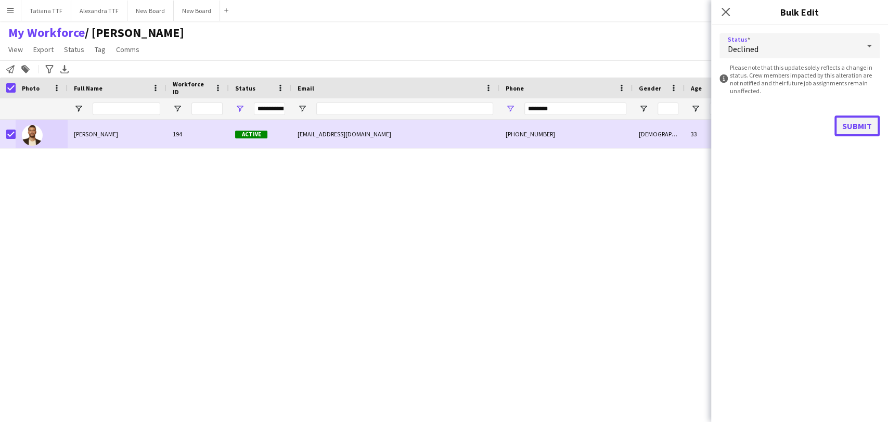
click at [853, 126] on button "Submit" at bounding box center [856, 125] width 45 height 21
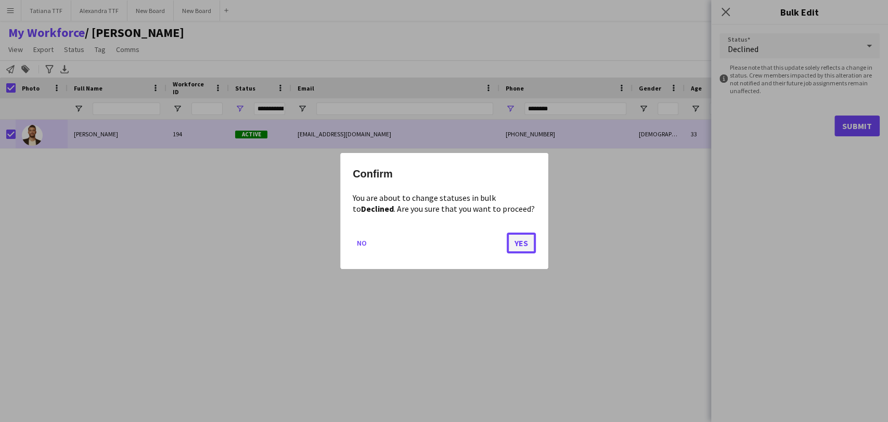
click at [523, 252] on button "Yes" at bounding box center [521, 243] width 29 height 21
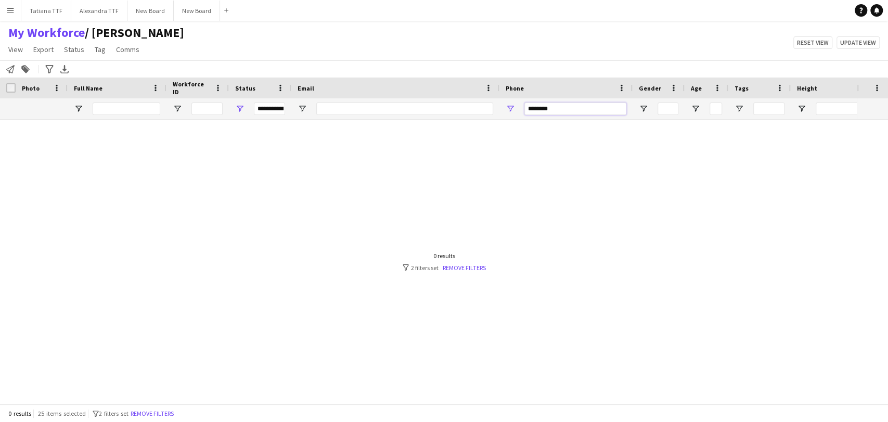
drag, startPoint x: 571, startPoint y: 108, endPoint x: 465, endPoint y: 109, distance: 106.1
click at [465, 109] on div "**********" at bounding box center [551, 108] width 1103 height 21
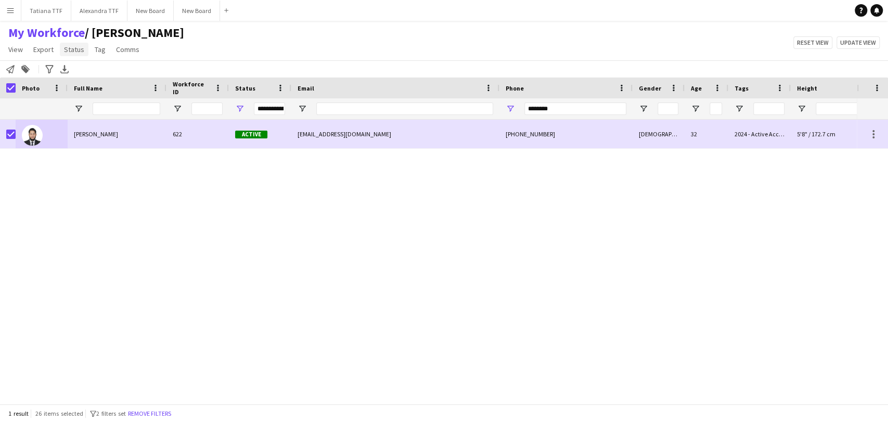
click at [66, 45] on span "Status" at bounding box center [74, 49] width 20 height 9
click at [81, 80] on link "Edit" at bounding box center [96, 72] width 73 height 22
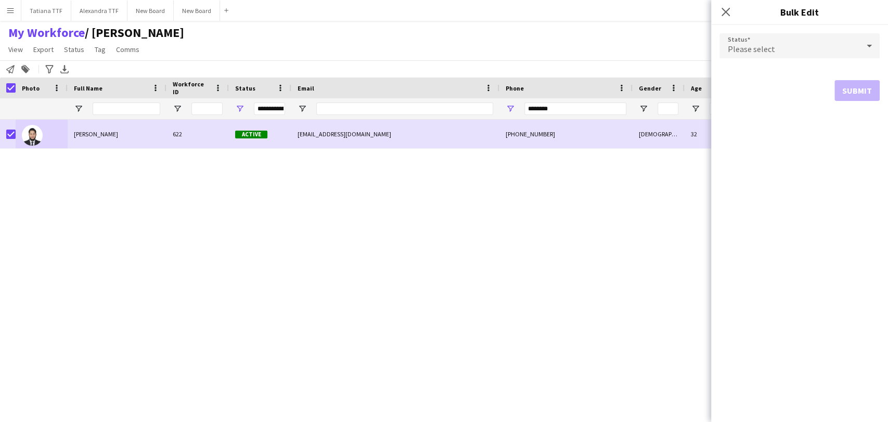
click at [875, 51] on icon at bounding box center [869, 45] width 12 height 21
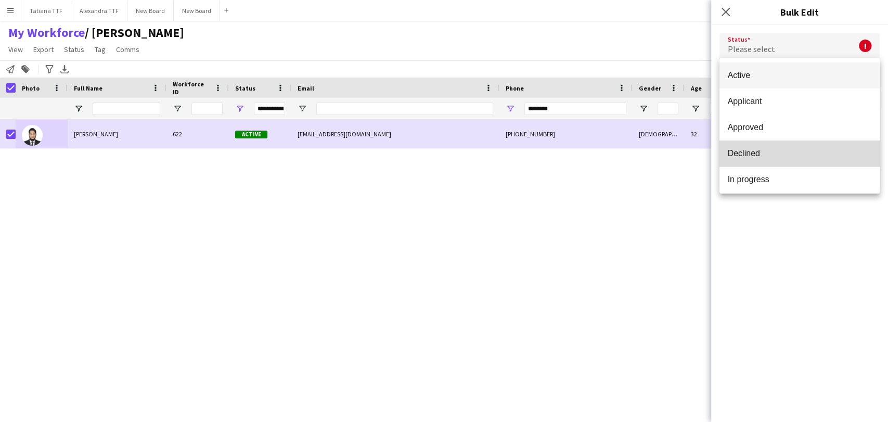
click at [817, 149] on span "Declined" at bounding box center [800, 153] width 144 height 10
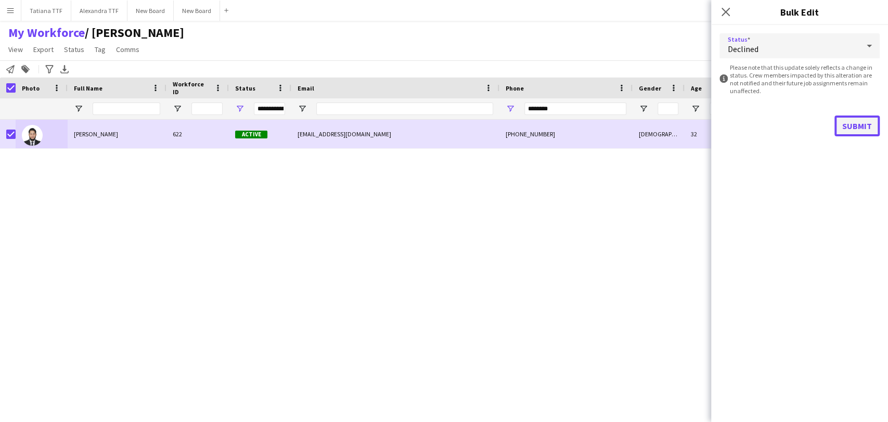
click at [857, 132] on button "Submit" at bounding box center [856, 125] width 45 height 21
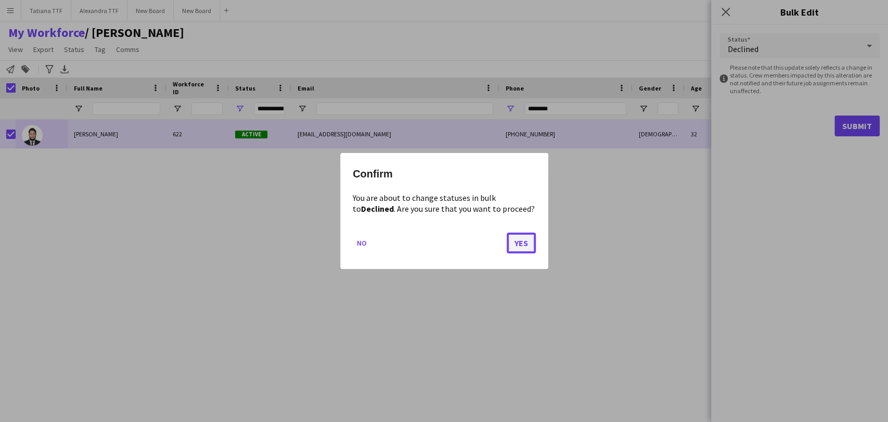
click at [514, 250] on button "Yes" at bounding box center [521, 243] width 29 height 21
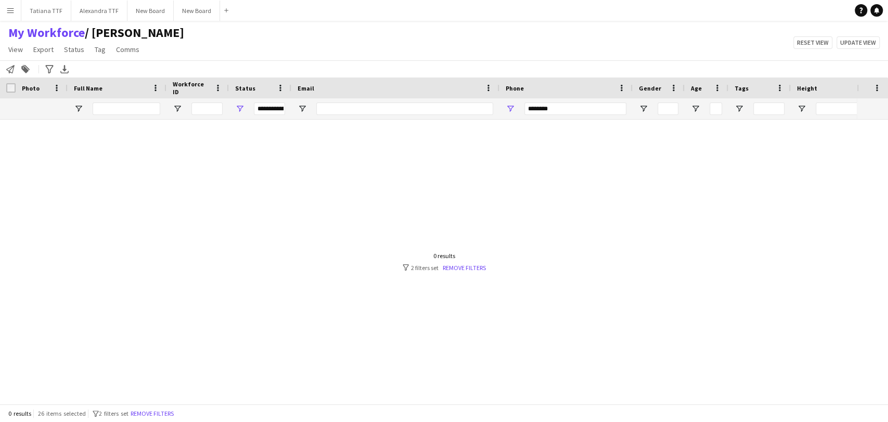
drag, startPoint x: 569, startPoint y: 109, endPoint x: 487, endPoint y: 106, distance: 81.2
click at [487, 106] on div "**********" at bounding box center [551, 108] width 1103 height 21
drag, startPoint x: 558, startPoint y: 109, endPoint x: 486, endPoint y: 109, distance: 71.8
click at [484, 109] on div "**********" at bounding box center [551, 108] width 1103 height 21
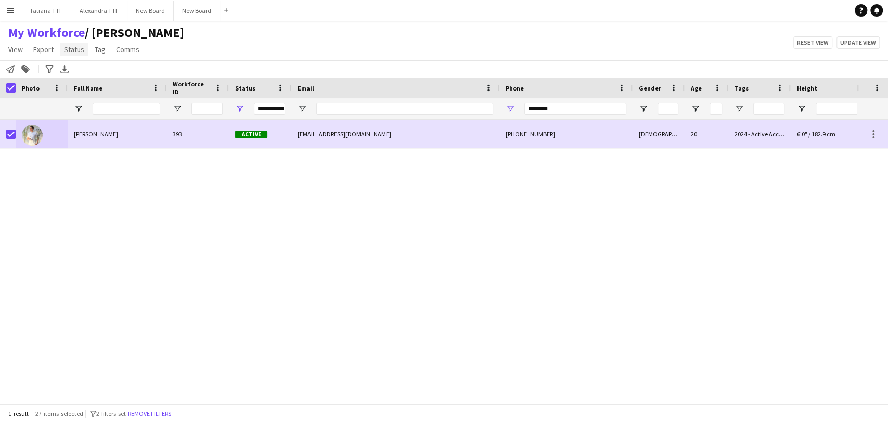
click at [69, 48] on span "Status" at bounding box center [74, 49] width 20 height 9
drag, startPoint x: 87, startPoint y: 70, endPoint x: 424, endPoint y: 73, distance: 337.6
click at [88, 70] on link "Edit" at bounding box center [96, 72] width 73 height 22
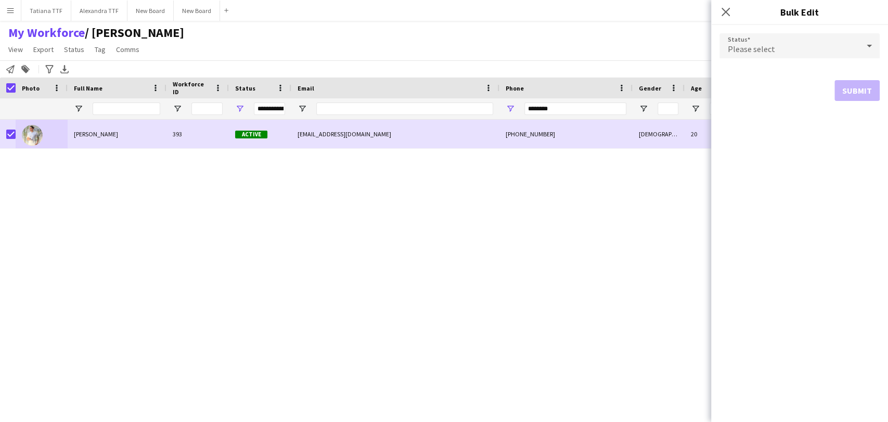
click at [866, 48] on icon at bounding box center [869, 45] width 12 height 21
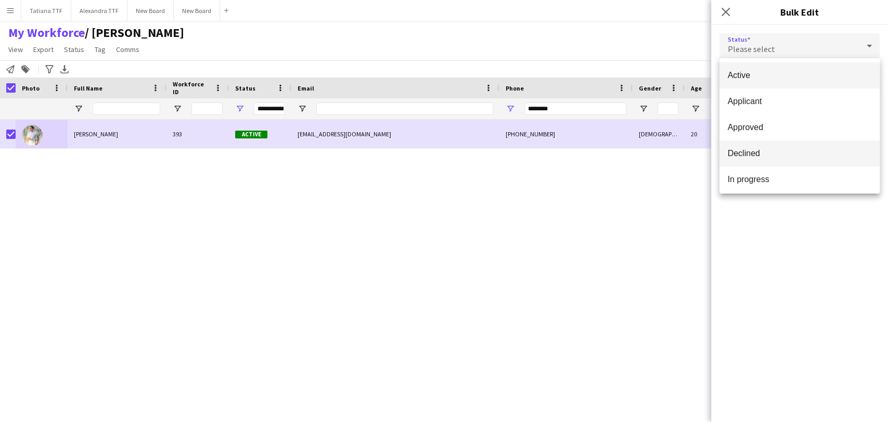
click at [794, 158] on mat-option "Declined" at bounding box center [799, 153] width 160 height 26
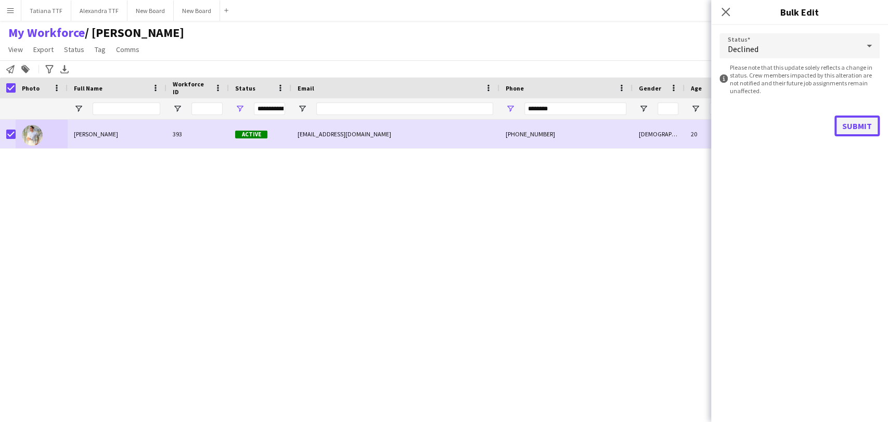
click at [857, 117] on button "Submit" at bounding box center [856, 125] width 45 height 21
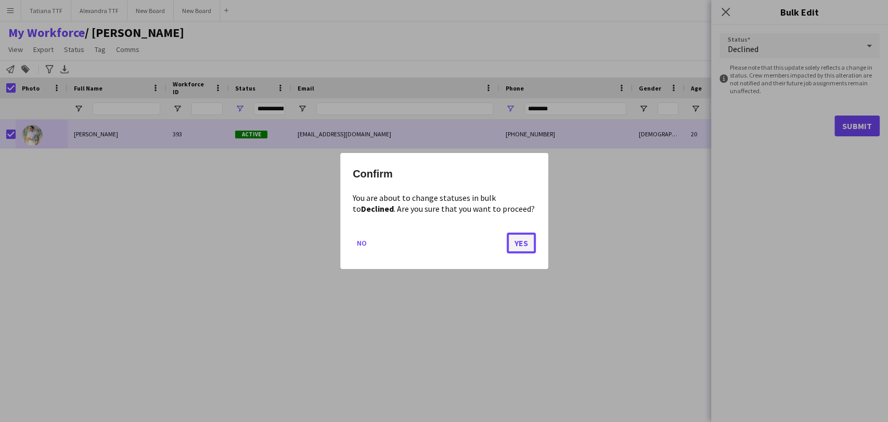
click at [527, 240] on button "Yes" at bounding box center [521, 243] width 29 height 21
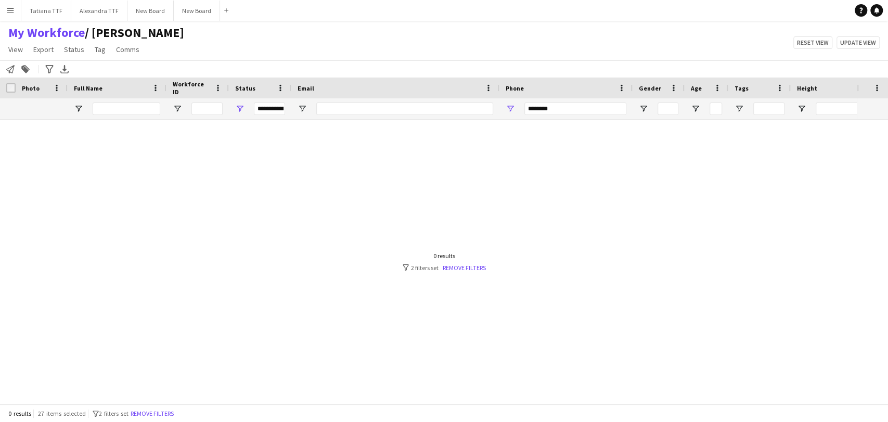
drag, startPoint x: 602, startPoint y: 99, endPoint x: 499, endPoint y: 103, distance: 102.6
click at [499, 103] on div "********" at bounding box center [565, 108] width 133 height 21
drag, startPoint x: 566, startPoint y: 109, endPoint x: 468, endPoint y: 84, distance: 101.3
click at [469, 106] on div "**********" at bounding box center [551, 108] width 1103 height 21
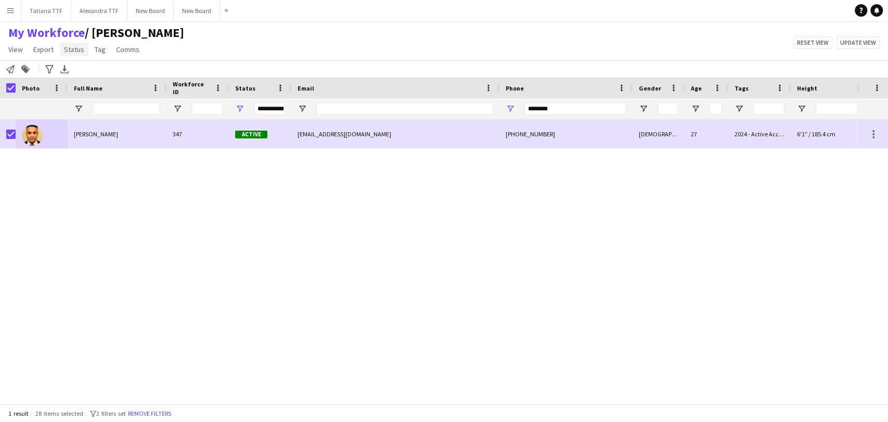
click at [74, 51] on span "Status" at bounding box center [74, 49] width 20 height 9
drag, startPoint x: 75, startPoint y: 74, endPoint x: 254, endPoint y: 70, distance: 179.0
click at [75, 74] on span "Edit" at bounding box center [74, 71] width 12 height 9
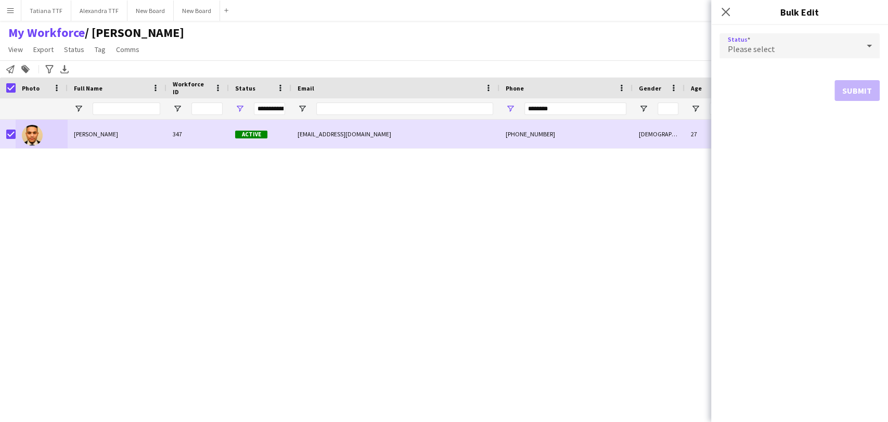
click at [866, 43] on icon at bounding box center [869, 45] width 12 height 21
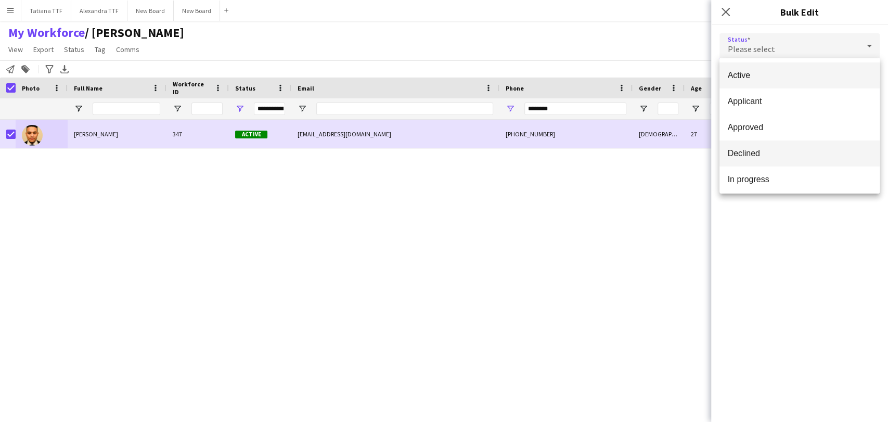
click at [795, 152] on span "Declined" at bounding box center [800, 153] width 144 height 10
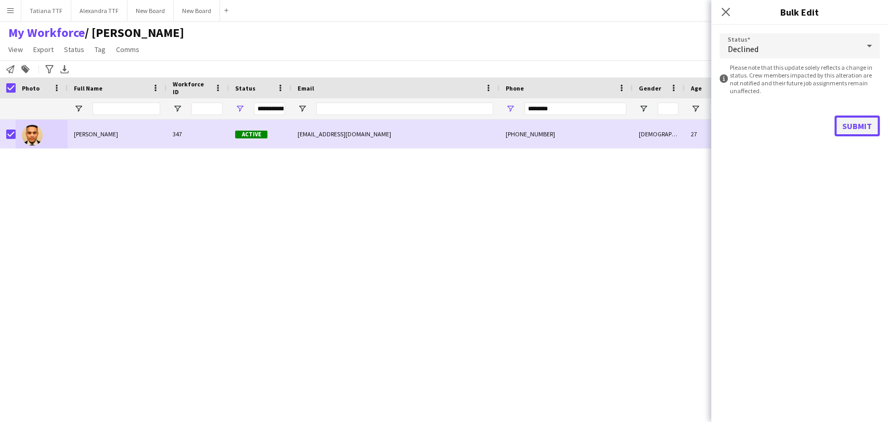
click at [861, 126] on button "Submit" at bounding box center [856, 125] width 45 height 21
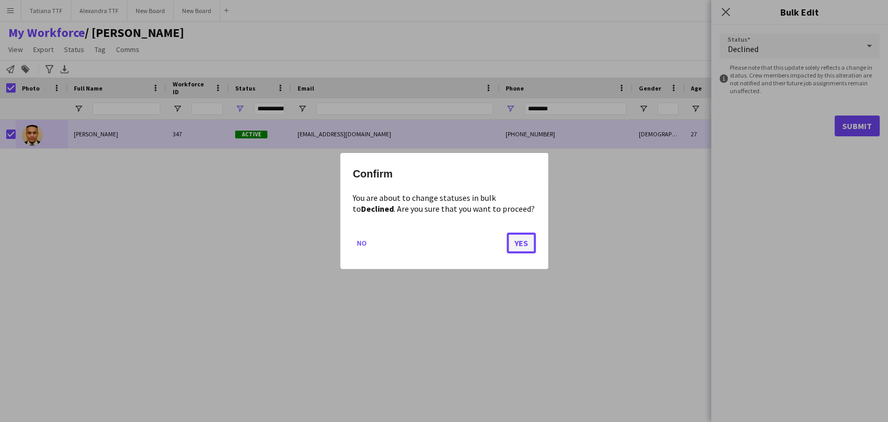
click at [525, 243] on button "Yes" at bounding box center [521, 243] width 29 height 21
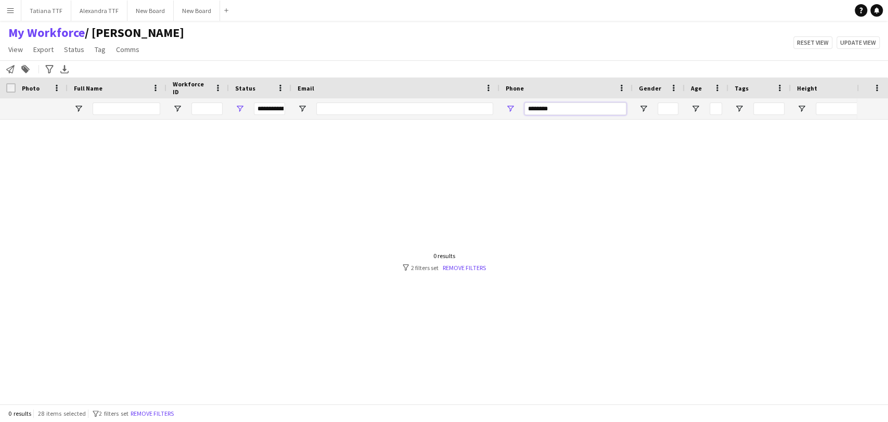
drag, startPoint x: 556, startPoint y: 110, endPoint x: 477, endPoint y: 109, distance: 78.6
click at [477, 111] on div "**********" at bounding box center [551, 108] width 1103 height 21
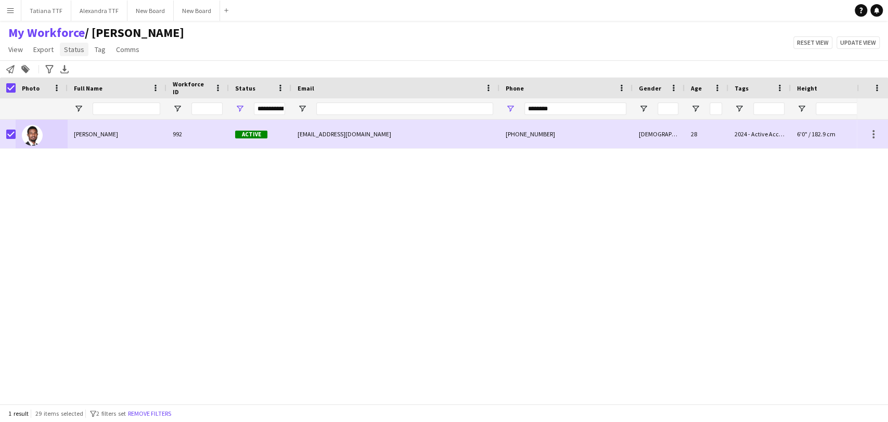
click at [72, 52] on span "Status" at bounding box center [74, 49] width 20 height 9
click at [74, 77] on link "Edit" at bounding box center [96, 72] width 73 height 22
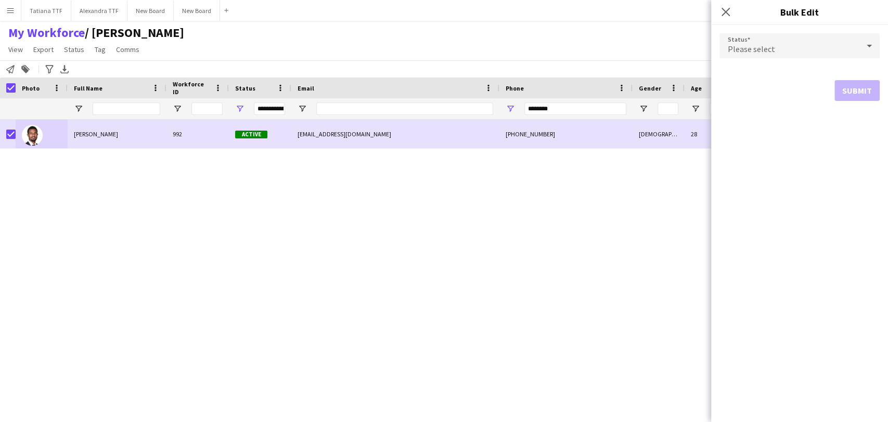
click at [867, 43] on icon at bounding box center [869, 45] width 12 height 21
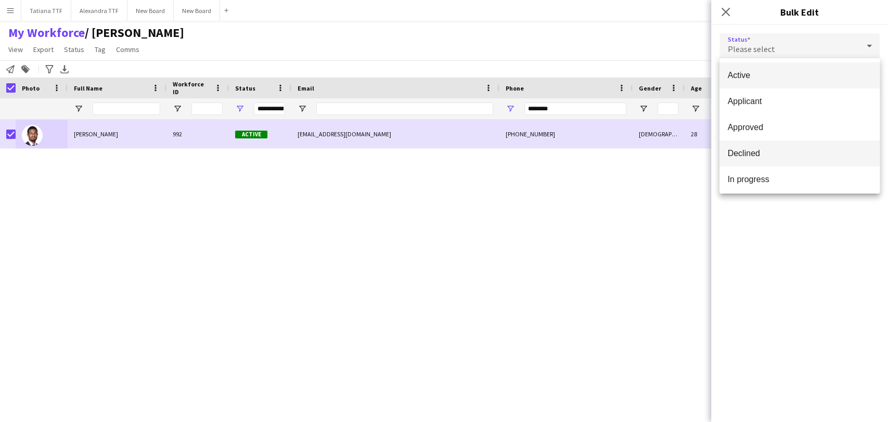
click at [799, 150] on span "Declined" at bounding box center [800, 153] width 144 height 10
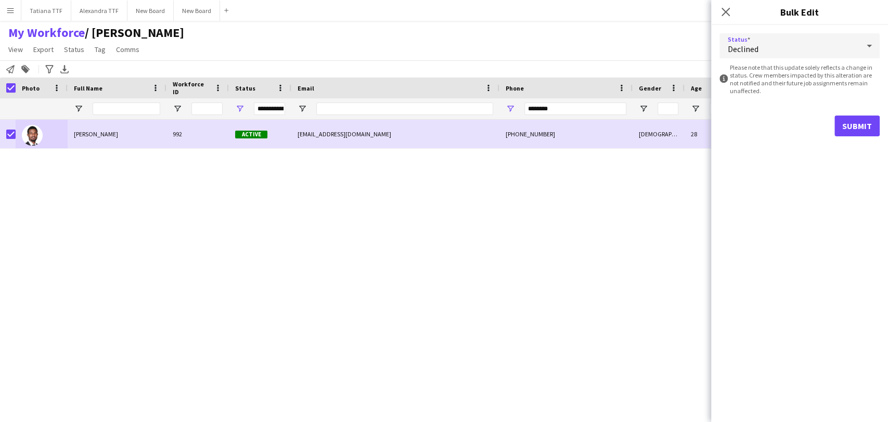
click at [855, 113] on form "Status Declined information-circle Please note that this update solely reflects…" at bounding box center [799, 85] width 160 height 120
click at [845, 131] on button "Submit" at bounding box center [856, 125] width 45 height 21
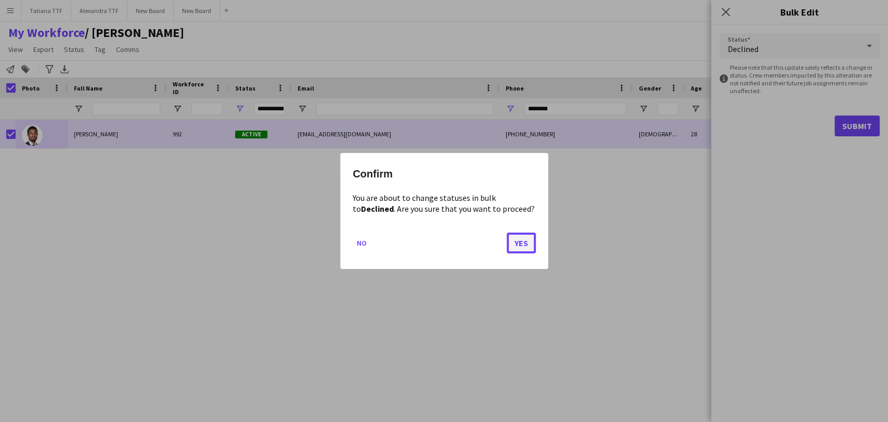
click at [523, 246] on button "Yes" at bounding box center [521, 243] width 29 height 21
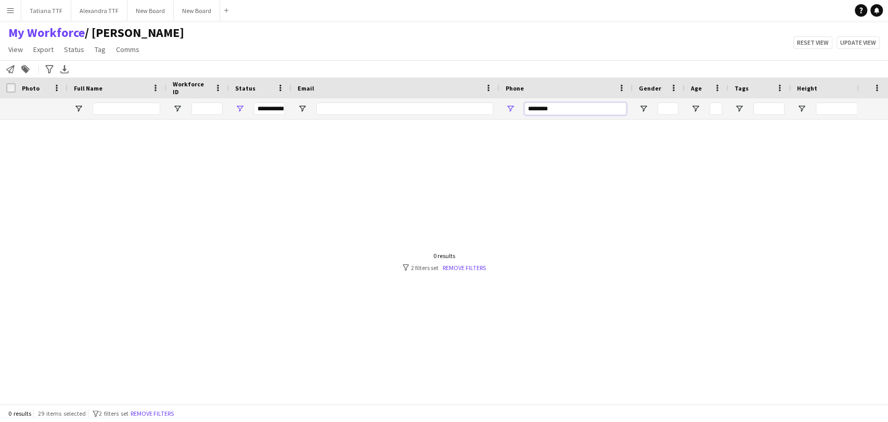
drag, startPoint x: 559, startPoint y: 109, endPoint x: 400, endPoint y: 98, distance: 159.0
click at [409, 107] on div "**********" at bounding box center [551, 108] width 1103 height 21
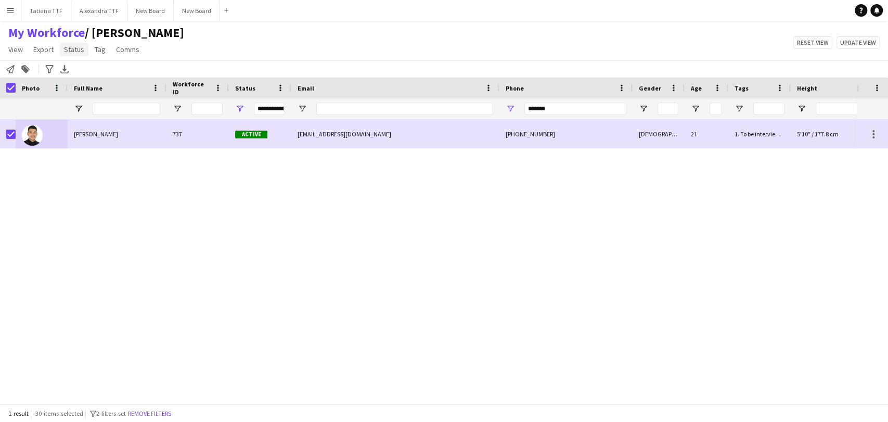
click at [79, 48] on span "Status" at bounding box center [74, 49] width 20 height 9
click at [95, 72] on link "Edit" at bounding box center [96, 72] width 73 height 22
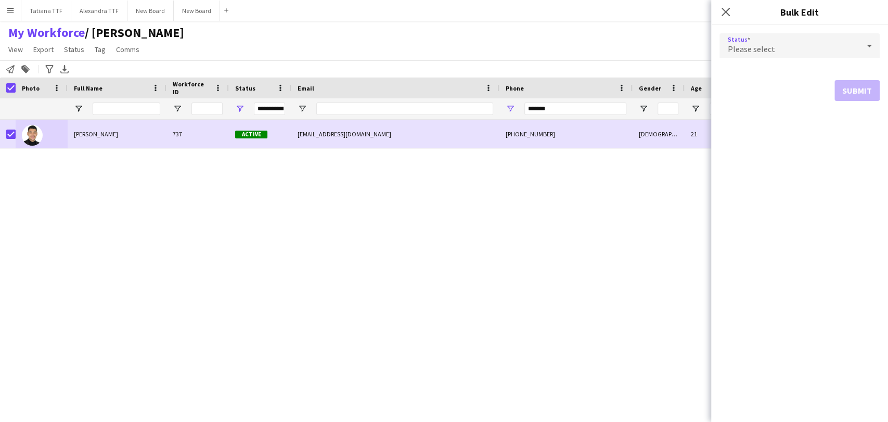
click at [870, 45] on icon at bounding box center [869, 46] width 5 height 3
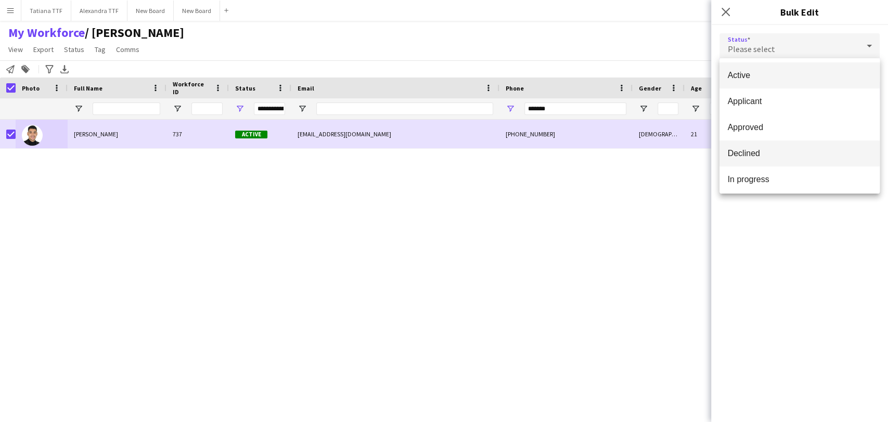
click at [780, 157] on span "Declined" at bounding box center [800, 153] width 144 height 10
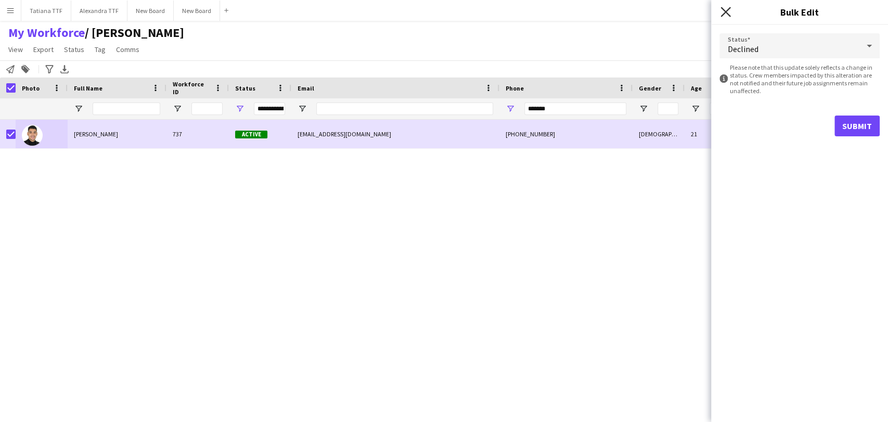
click at [724, 12] on icon "Close pop-in" at bounding box center [725, 12] width 10 height 10
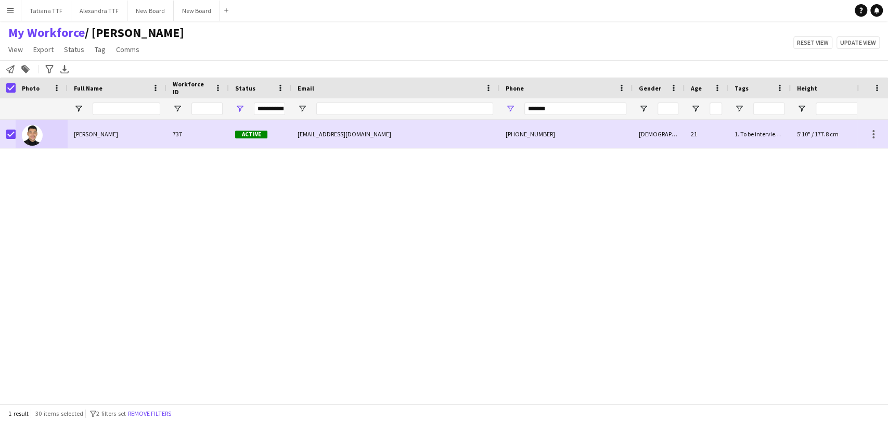
click at [75, 162] on div "Hedi Akermi 737 Active hadi.akermi2@gmail.com +97471146921 Male 21 1. To be int…" at bounding box center [428, 257] width 857 height 275
drag, startPoint x: 569, startPoint y: 112, endPoint x: 473, endPoint y: 108, distance: 95.3
click at [473, 108] on div "**********" at bounding box center [551, 108] width 1103 height 21
click at [73, 54] on link "Status" at bounding box center [74, 50] width 29 height 14
click at [73, 67] on span "Edit" at bounding box center [74, 71] width 12 height 9
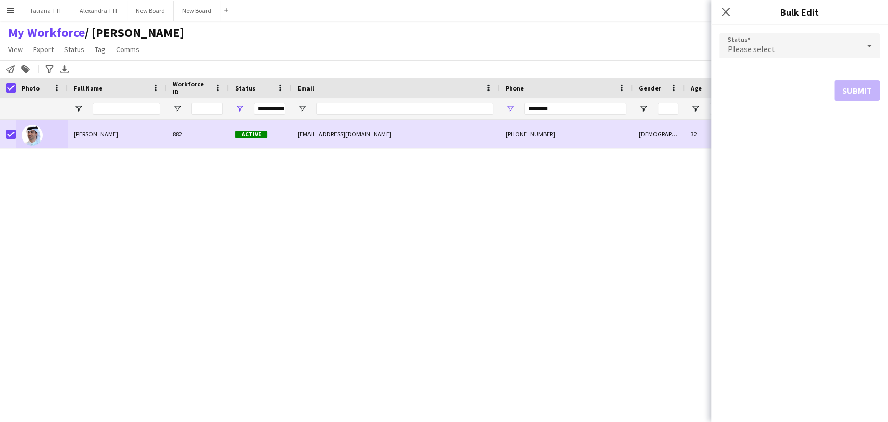
click at [870, 42] on icon at bounding box center [869, 45] width 12 height 21
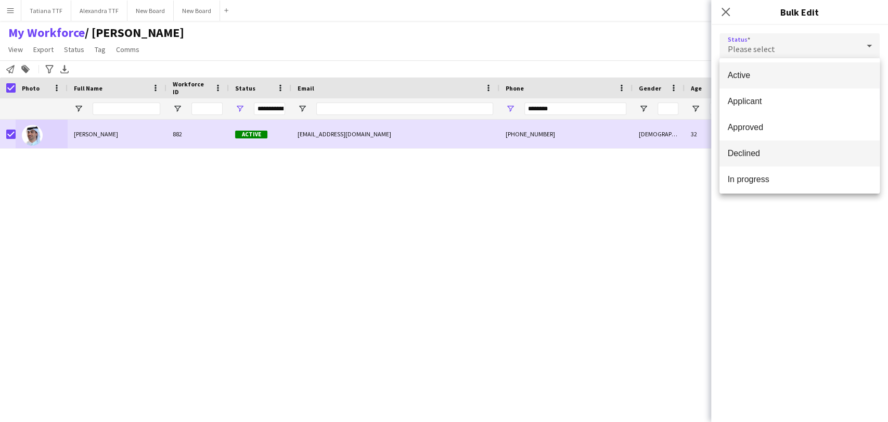
click at [788, 154] on span "Declined" at bounding box center [800, 153] width 144 height 10
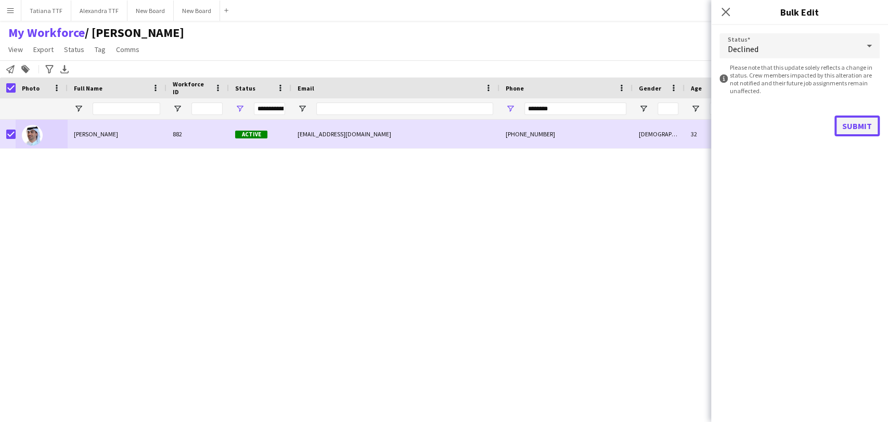
click at [858, 125] on button "Submit" at bounding box center [856, 125] width 45 height 21
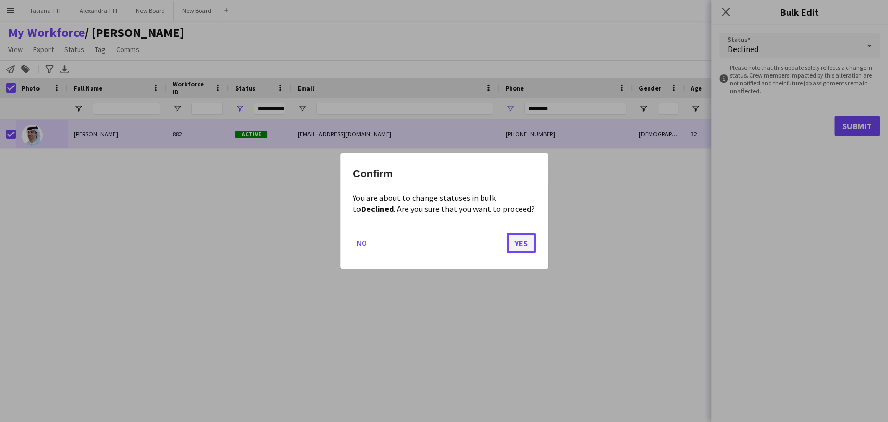
click at [532, 236] on button "Yes" at bounding box center [521, 243] width 29 height 21
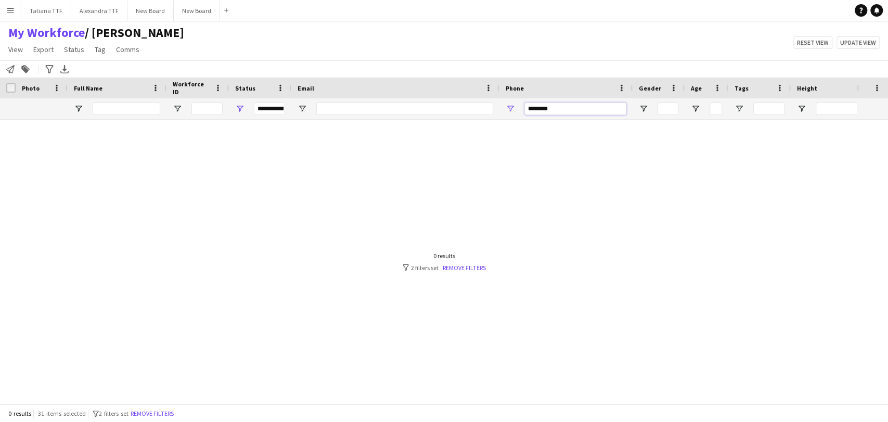
drag, startPoint x: 584, startPoint y: 106, endPoint x: 454, endPoint y: 109, distance: 130.1
click at [461, 113] on div "**********" at bounding box center [551, 108] width 1103 height 21
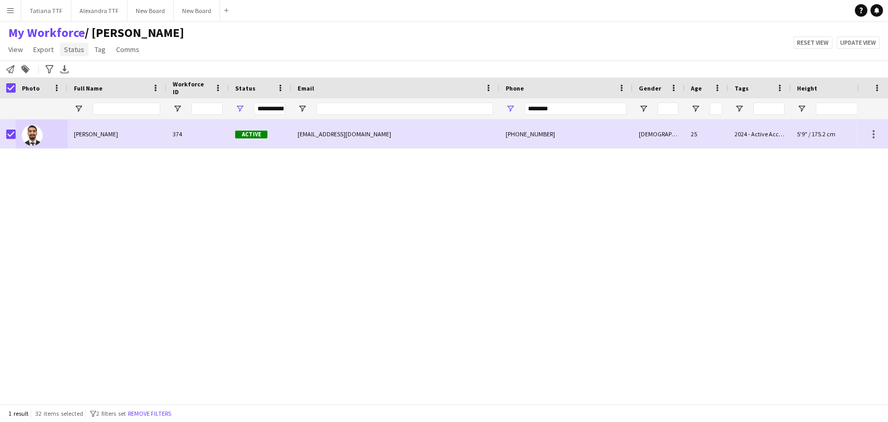
click at [72, 51] on span "Status" at bounding box center [74, 49] width 20 height 9
click at [75, 74] on span "Edit" at bounding box center [74, 71] width 12 height 9
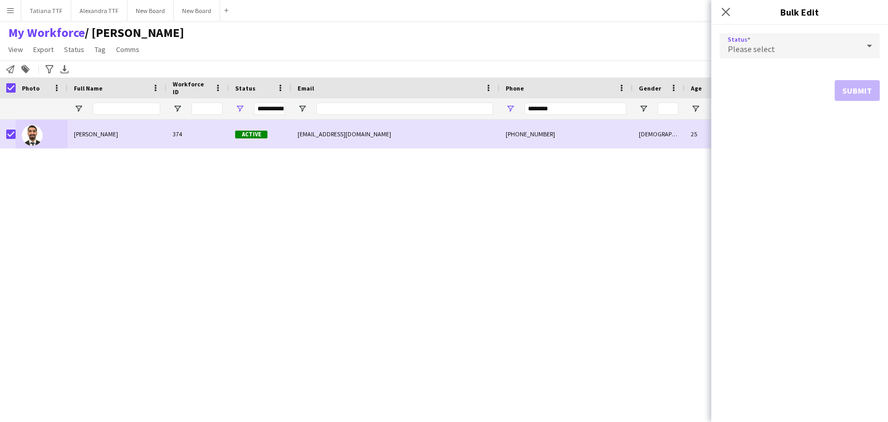
click at [864, 46] on icon at bounding box center [869, 45] width 12 height 21
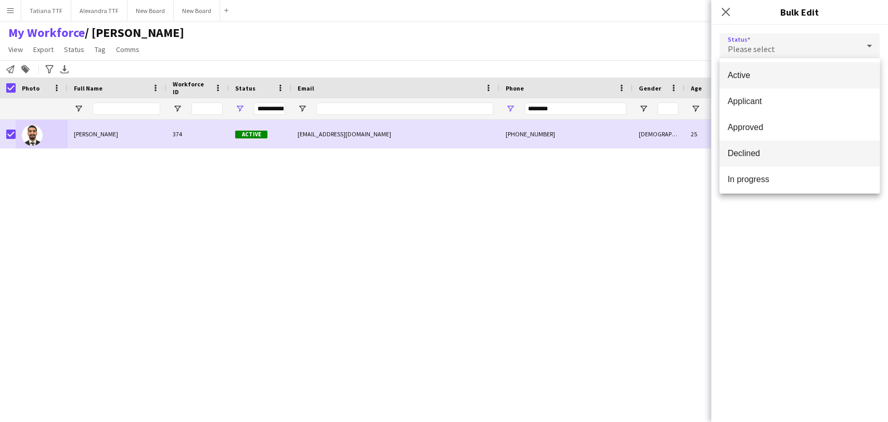
click at [790, 153] on span "Declined" at bounding box center [800, 153] width 144 height 10
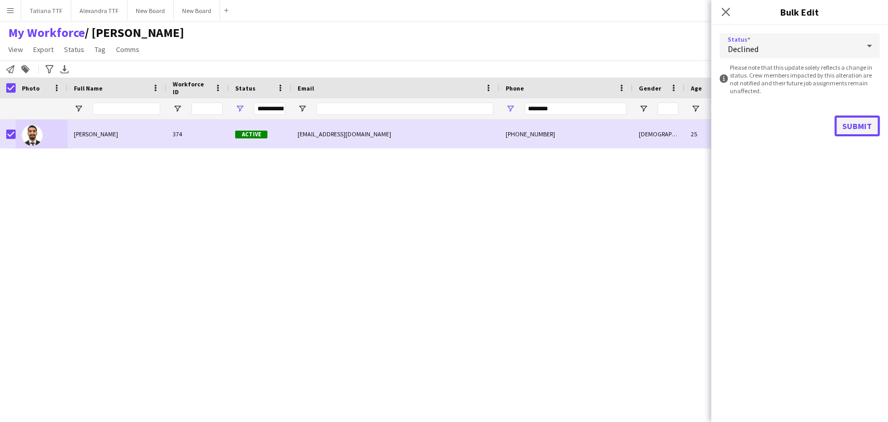
click at [841, 122] on button "Submit" at bounding box center [856, 125] width 45 height 21
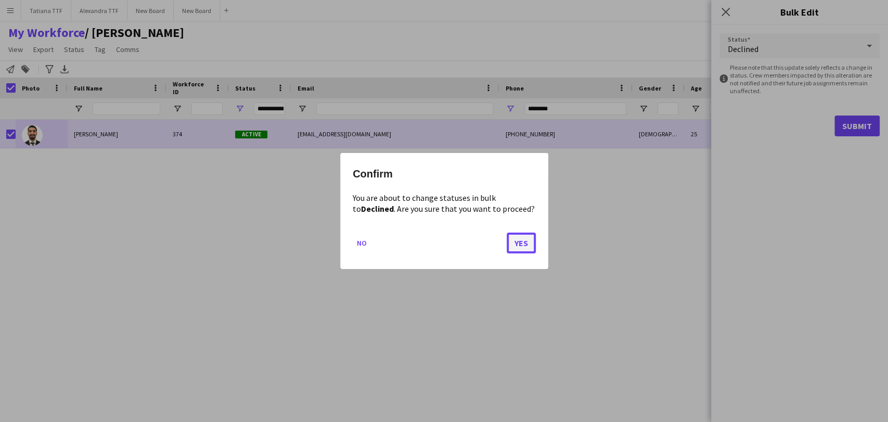
click at [528, 238] on button "Yes" at bounding box center [521, 243] width 29 height 21
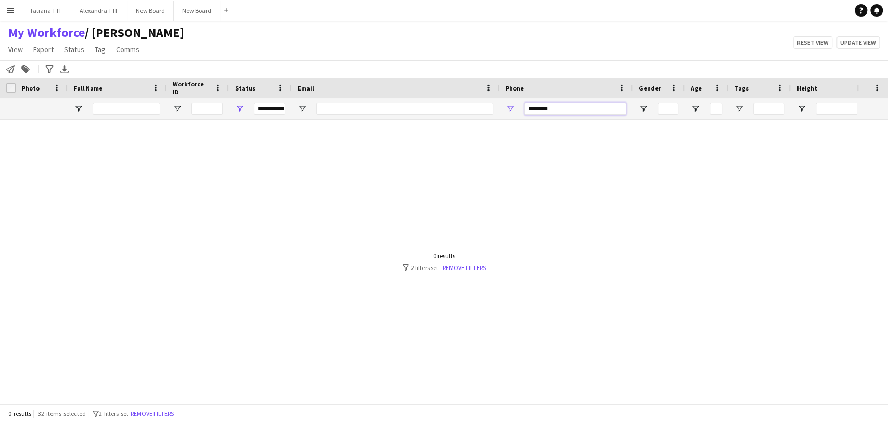
drag, startPoint x: 569, startPoint y: 107, endPoint x: 451, endPoint y: 109, distance: 118.1
click at [466, 109] on div "**********" at bounding box center [551, 108] width 1103 height 21
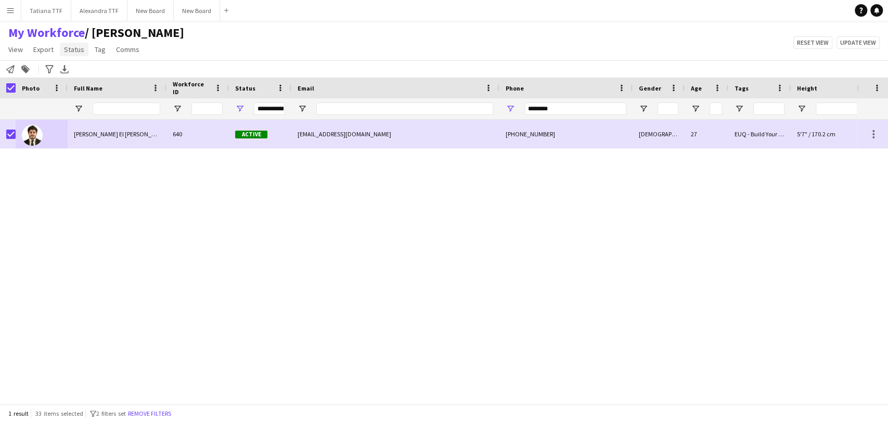
click at [72, 51] on span "Status" at bounding box center [74, 49] width 20 height 9
click at [77, 74] on span "Edit" at bounding box center [74, 71] width 12 height 9
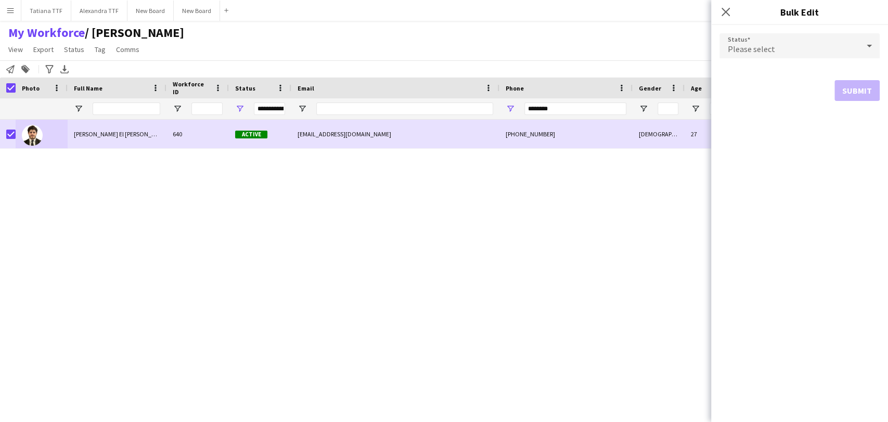
click at [872, 44] on icon at bounding box center [869, 45] width 12 height 21
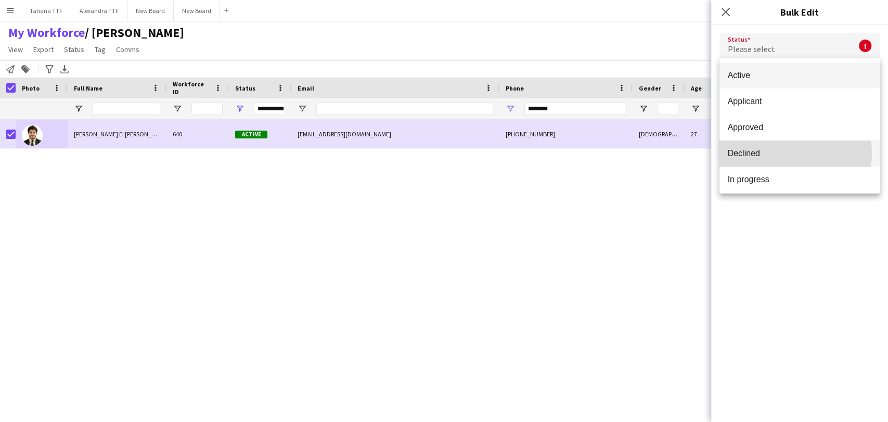
click at [787, 153] on span "Declined" at bounding box center [800, 153] width 144 height 10
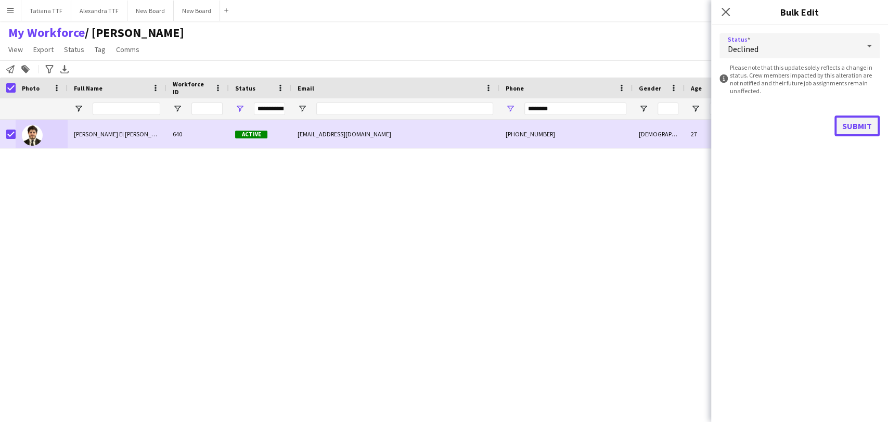
click at [845, 120] on button "Submit" at bounding box center [856, 125] width 45 height 21
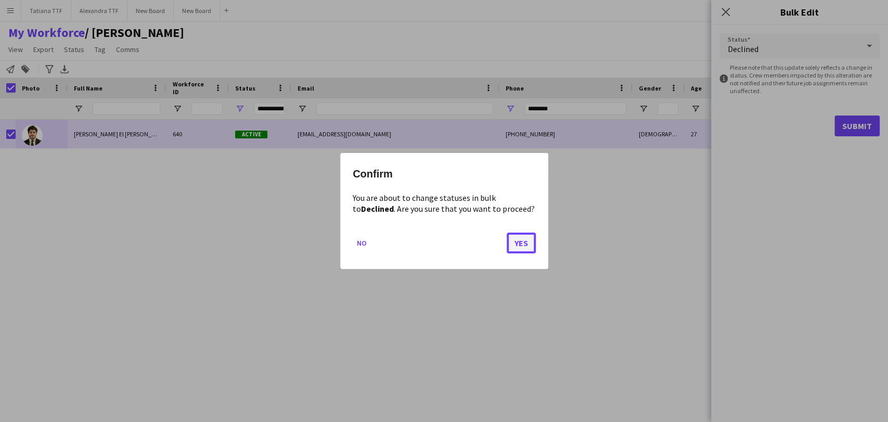
click at [523, 242] on button "Yes" at bounding box center [521, 243] width 29 height 21
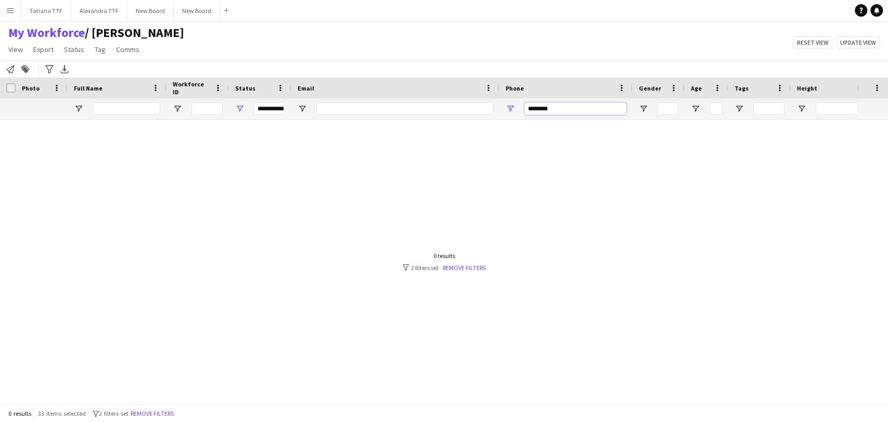
drag, startPoint x: 581, startPoint y: 109, endPoint x: 421, endPoint y: 100, distance: 160.0
click at [421, 100] on div "**********" at bounding box center [551, 108] width 1103 height 21
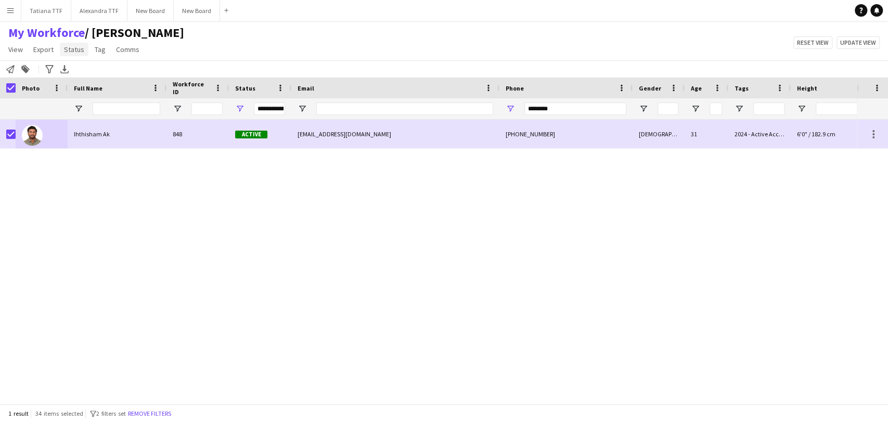
click at [77, 53] on span "Status" at bounding box center [74, 49] width 20 height 9
drag, startPoint x: 77, startPoint y: 68, endPoint x: 279, endPoint y: 72, distance: 201.9
click at [78, 68] on span "Edit" at bounding box center [74, 71] width 12 height 9
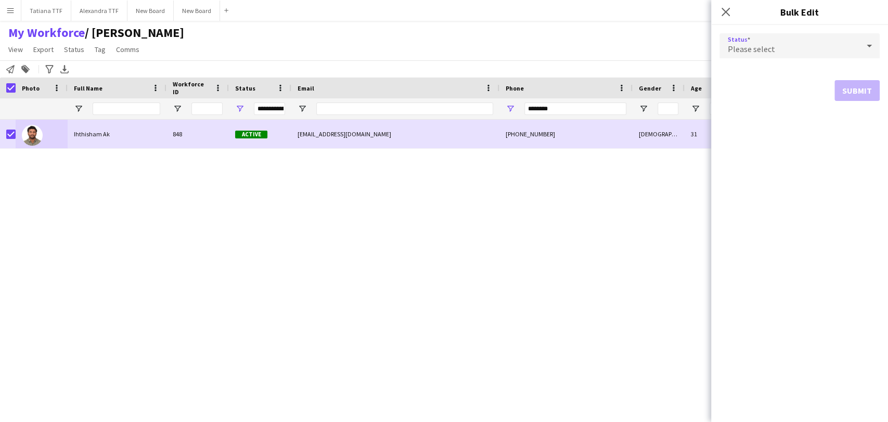
click at [872, 44] on icon at bounding box center [869, 45] width 12 height 21
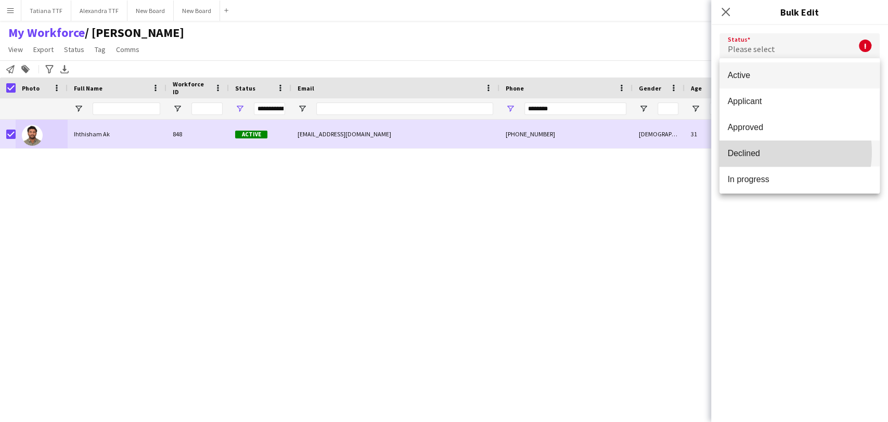
click at [774, 152] on span "Declined" at bounding box center [800, 153] width 144 height 10
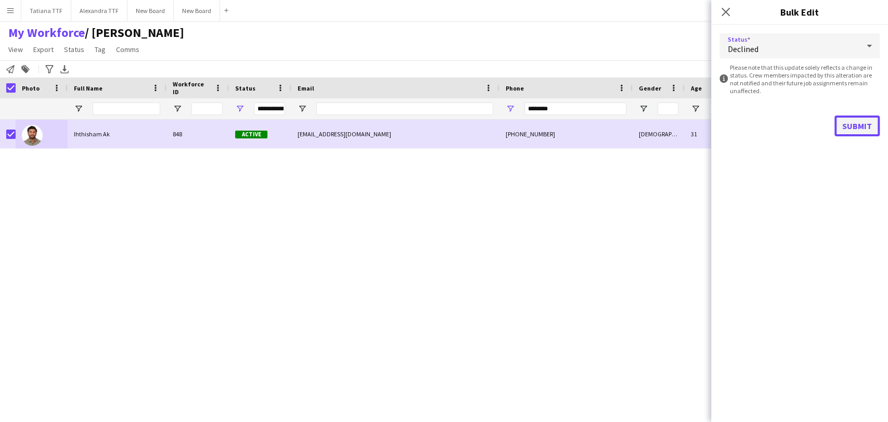
click at [841, 128] on button "Submit" at bounding box center [856, 125] width 45 height 21
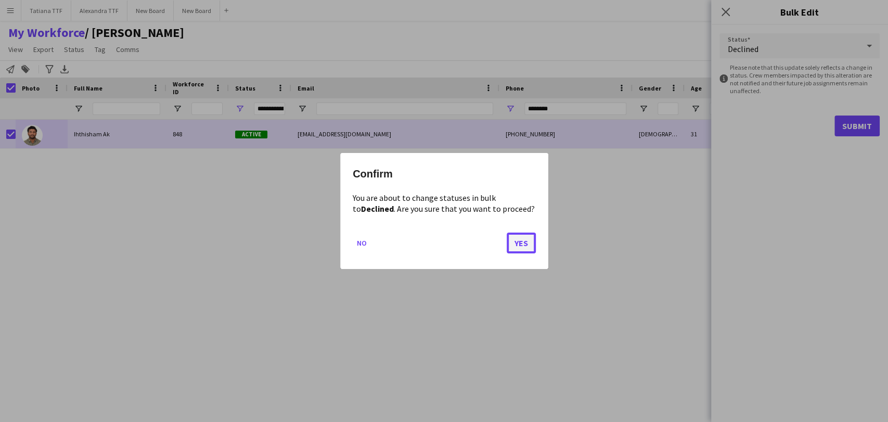
click at [531, 243] on button "Yes" at bounding box center [521, 243] width 29 height 21
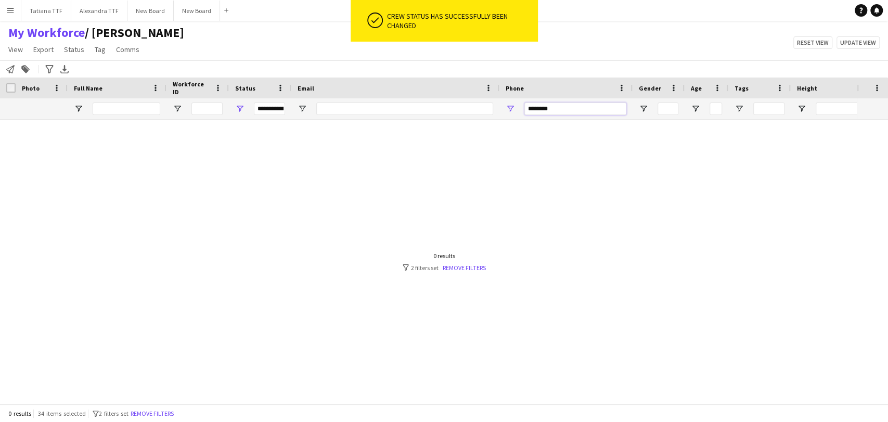
drag, startPoint x: 578, startPoint y: 110, endPoint x: 436, endPoint y: 113, distance: 142.1
click at [440, 113] on div "**********" at bounding box center [551, 108] width 1103 height 21
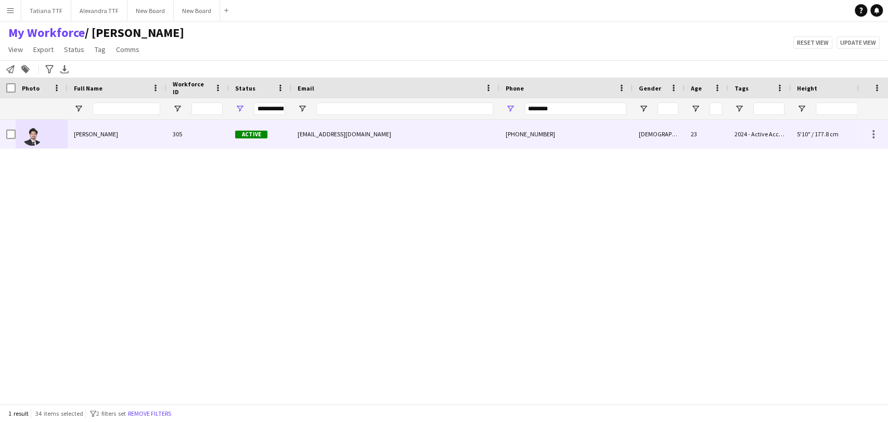
click at [5, 138] on div at bounding box center [8, 134] width 16 height 29
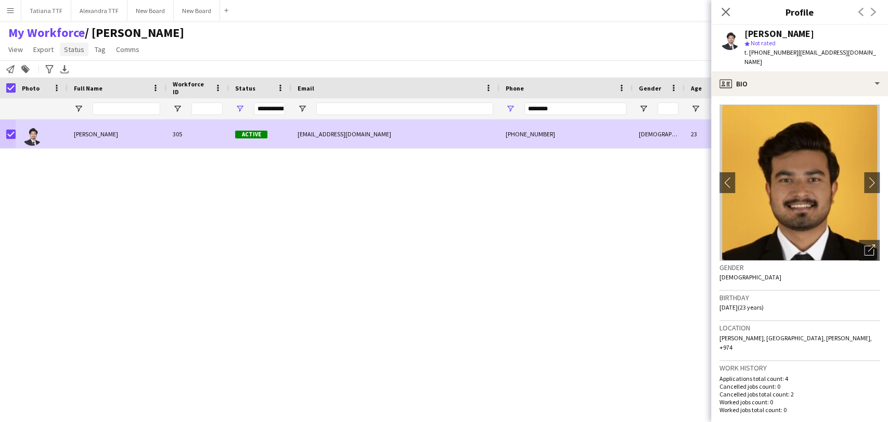
click at [75, 46] on span "Status" at bounding box center [74, 49] width 20 height 9
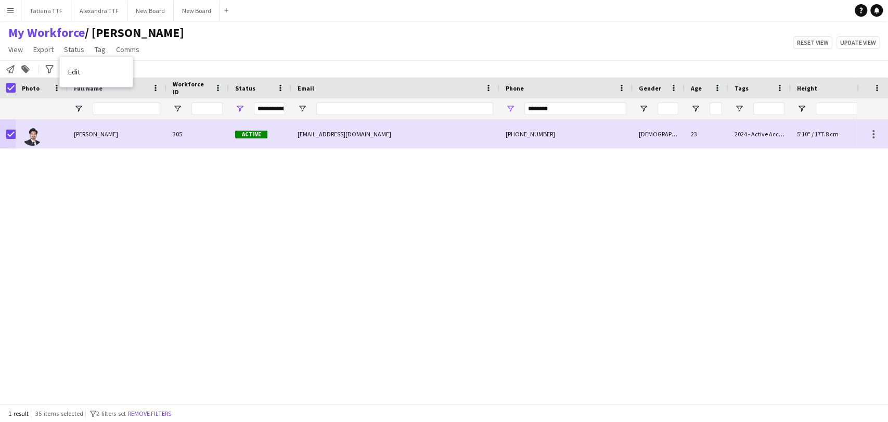
click at [89, 73] on link "Edit" at bounding box center [96, 72] width 73 height 22
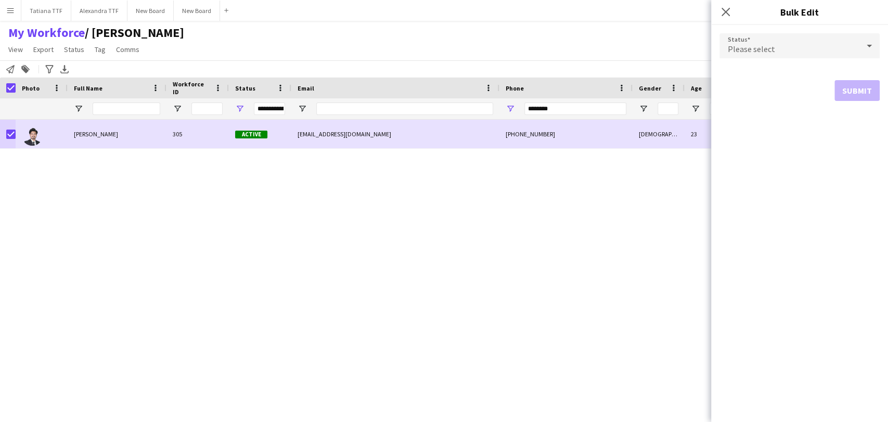
click at [867, 42] on icon at bounding box center [869, 45] width 12 height 21
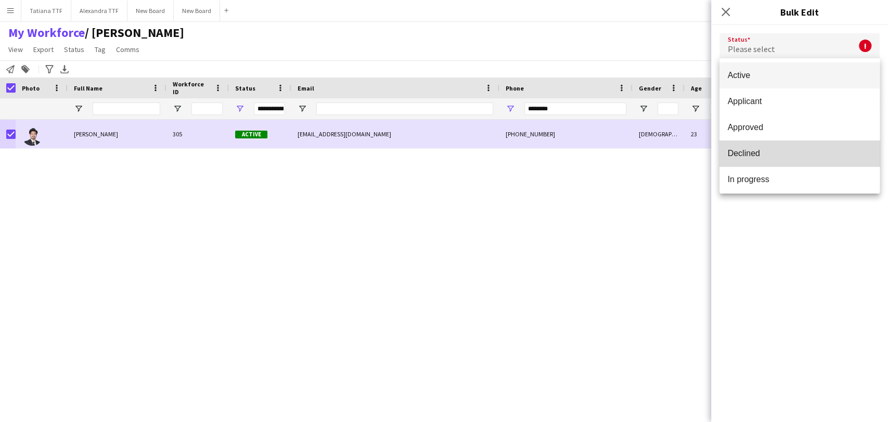
click at [820, 154] on span "Declined" at bounding box center [800, 153] width 144 height 10
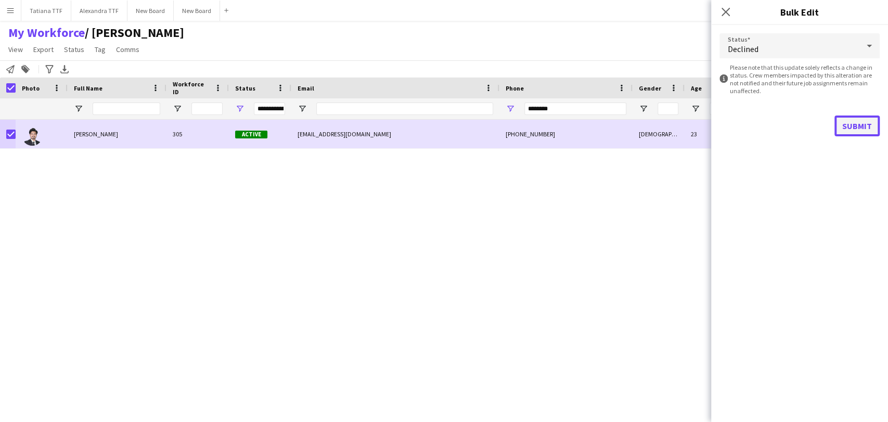
click at [853, 133] on button "Submit" at bounding box center [856, 125] width 45 height 21
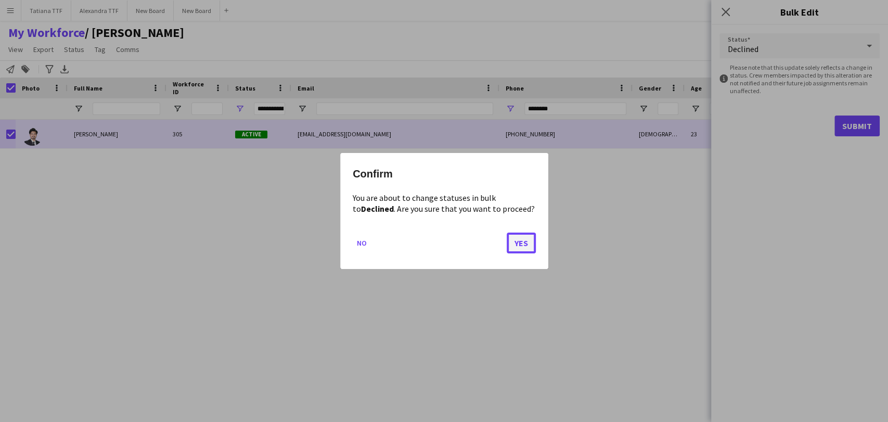
click at [521, 244] on button "Yes" at bounding box center [521, 243] width 29 height 21
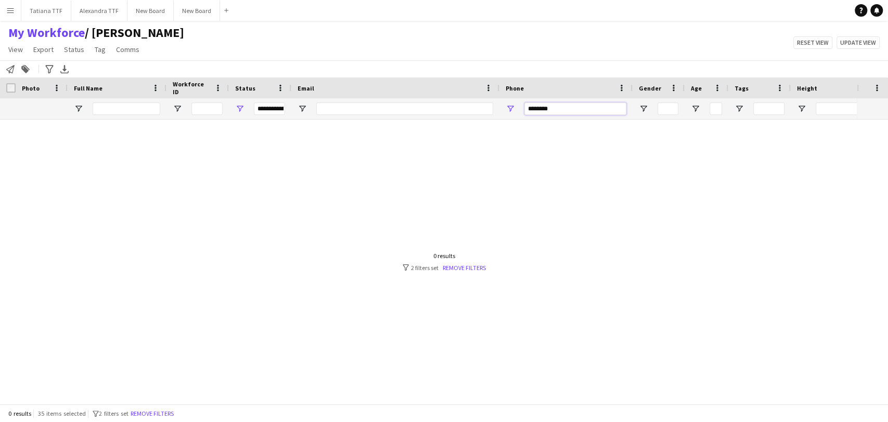
drag, startPoint x: 568, startPoint y: 113, endPoint x: 459, endPoint y: 110, distance: 108.8
click at [479, 109] on div "**********" at bounding box center [551, 108] width 1103 height 21
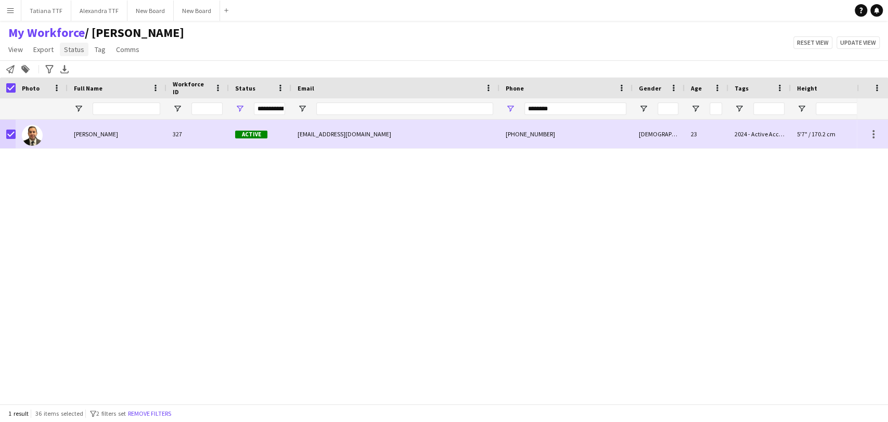
click at [81, 46] on span "Status" at bounding box center [74, 49] width 20 height 9
drag, startPoint x: 91, startPoint y: 74, endPoint x: 408, endPoint y: 79, distance: 316.8
click at [92, 74] on link "Edit" at bounding box center [96, 72] width 73 height 22
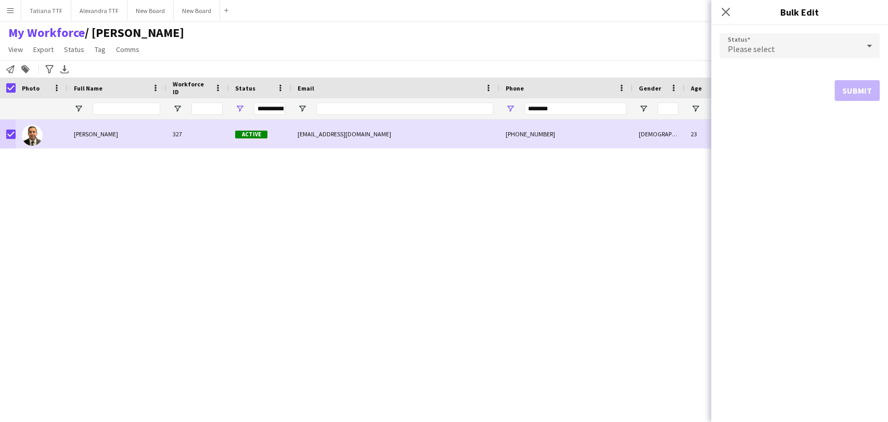
click at [865, 45] on icon at bounding box center [869, 45] width 12 height 21
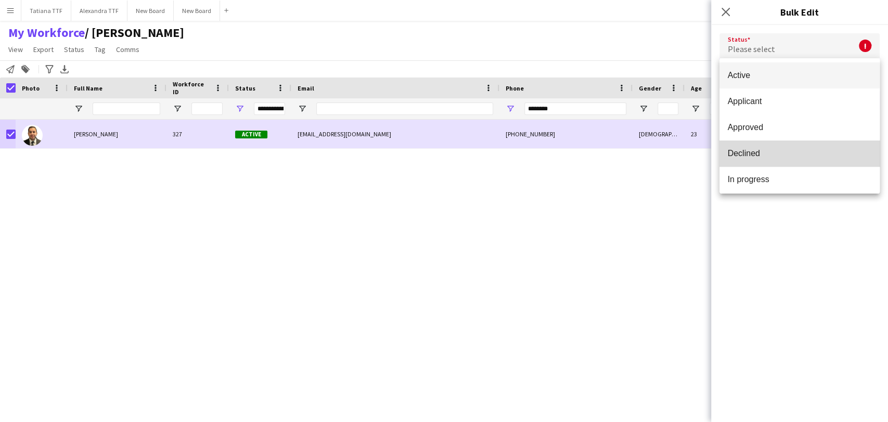
click at [802, 152] on span "Declined" at bounding box center [800, 153] width 144 height 10
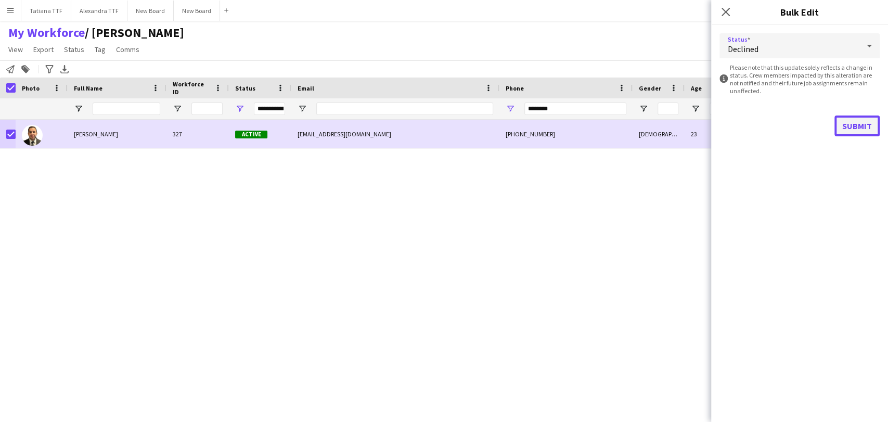
click at [846, 130] on button "Submit" at bounding box center [856, 125] width 45 height 21
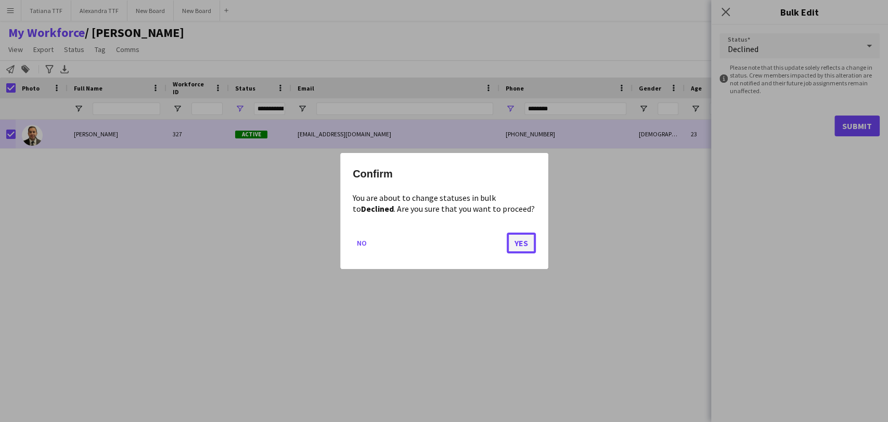
click at [517, 242] on button "Yes" at bounding box center [521, 243] width 29 height 21
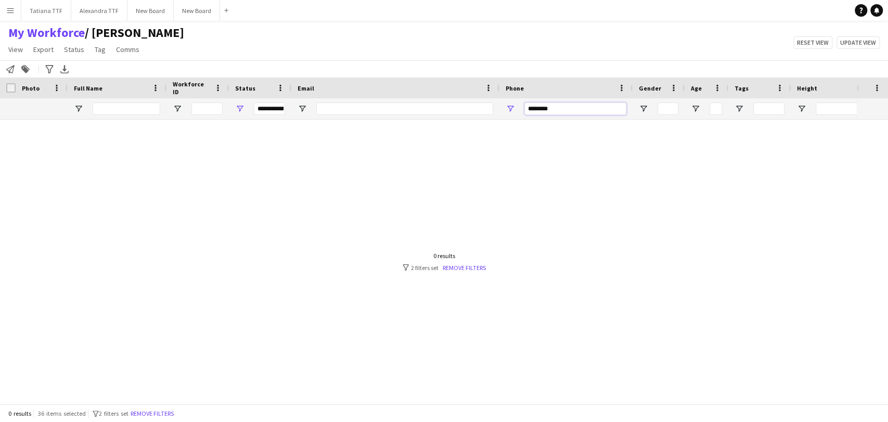
drag, startPoint x: 565, startPoint y: 109, endPoint x: 488, endPoint y: 108, distance: 76.5
click at [488, 108] on div "**********" at bounding box center [551, 108] width 1103 height 21
click at [543, 108] on input "*********" at bounding box center [575, 108] width 102 height 12
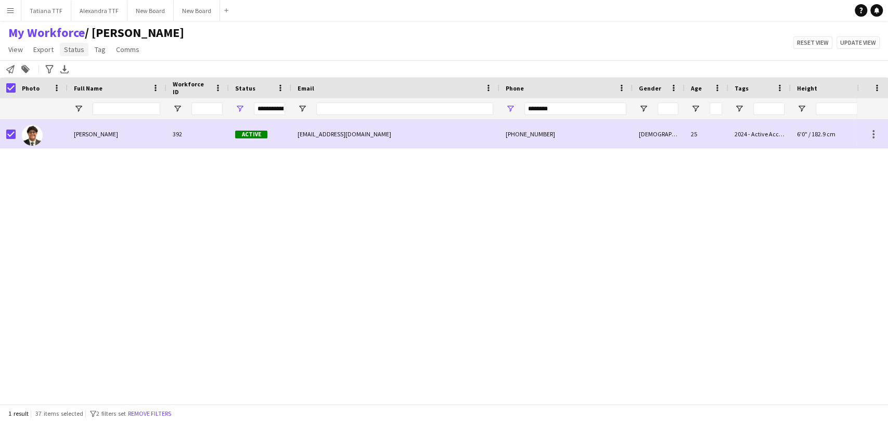
click at [73, 53] on span "Status" at bounding box center [74, 49] width 20 height 9
drag, startPoint x: 78, startPoint y: 70, endPoint x: 604, endPoint y: 48, distance: 526.3
click at [80, 69] on span "Edit" at bounding box center [74, 71] width 12 height 9
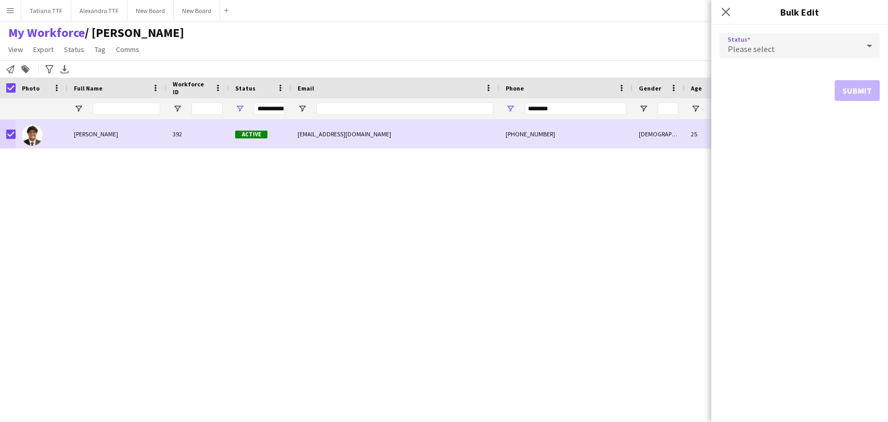
click at [866, 43] on icon at bounding box center [869, 45] width 12 height 21
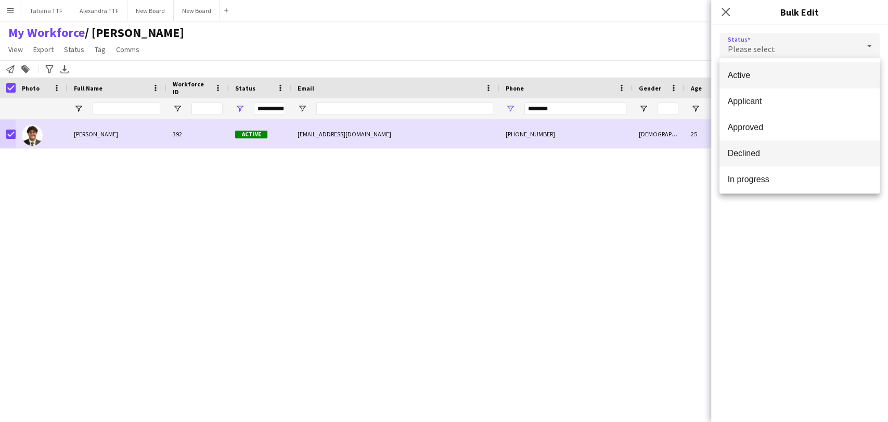
click at [793, 154] on span "Declined" at bounding box center [800, 153] width 144 height 10
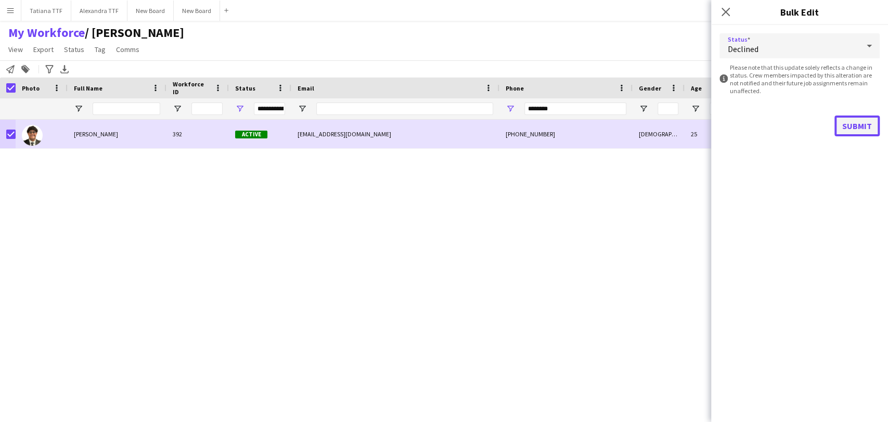
click at [855, 124] on button "Submit" at bounding box center [856, 125] width 45 height 21
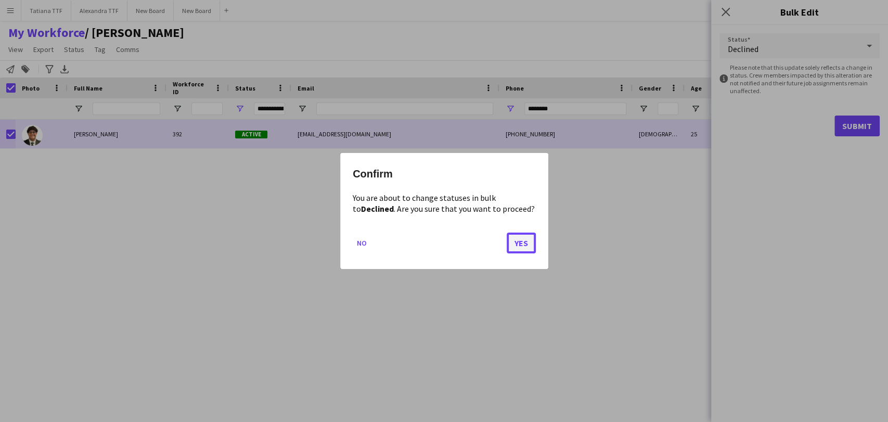
click at [519, 247] on button "Yes" at bounding box center [521, 243] width 29 height 21
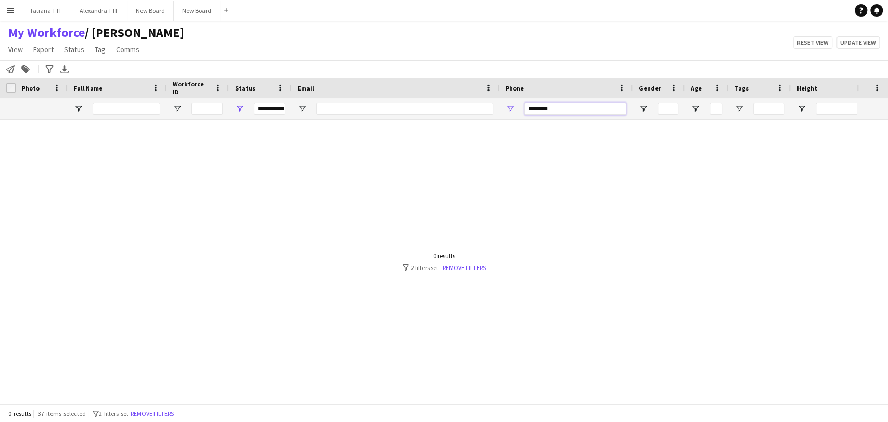
drag, startPoint x: 573, startPoint y: 109, endPoint x: 452, endPoint y: 102, distance: 121.4
click at [458, 106] on div "**********" at bounding box center [551, 108] width 1103 height 21
drag, startPoint x: 450, startPoint y: 97, endPoint x: 441, endPoint y: 117, distance: 21.7
drag, startPoint x: 441, startPoint y: 117, endPoint x: 566, endPoint y: 111, distance: 125.0
click at [566, 111] on input "********" at bounding box center [575, 108] width 102 height 12
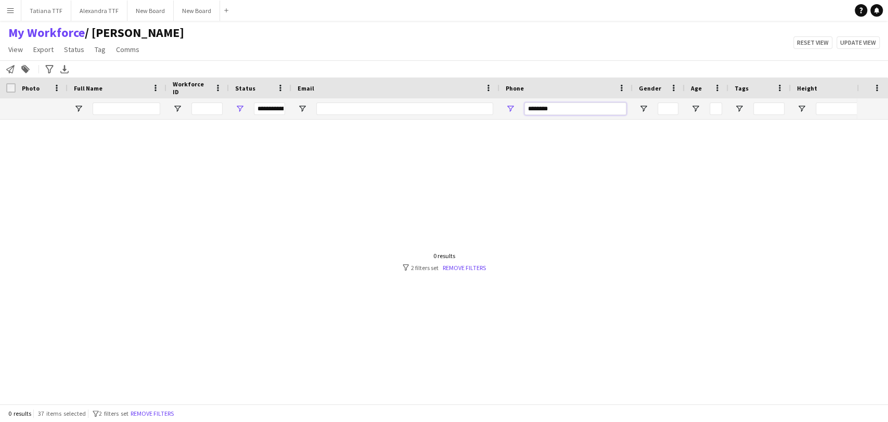
click at [566, 111] on input "********" at bounding box center [575, 108] width 102 height 12
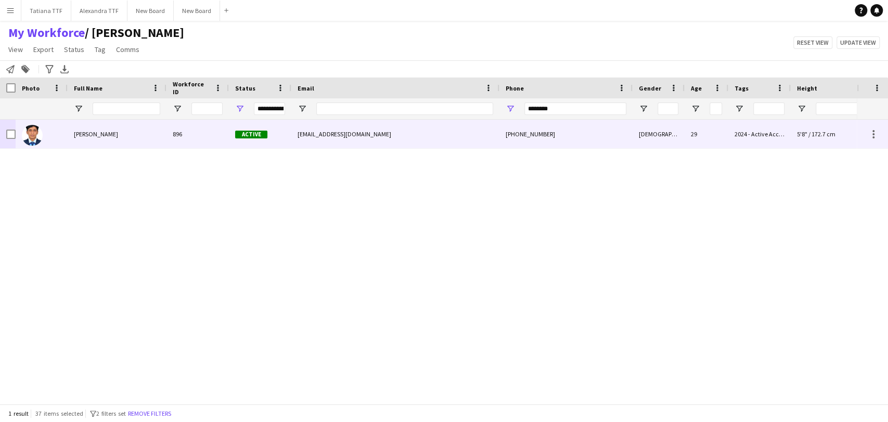
click at [16, 131] on div at bounding box center [42, 134] width 52 height 29
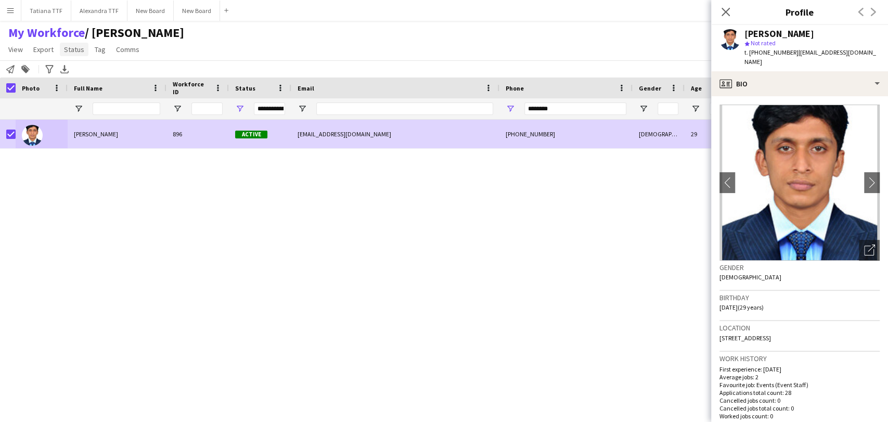
click at [71, 48] on span "Status" at bounding box center [74, 49] width 20 height 9
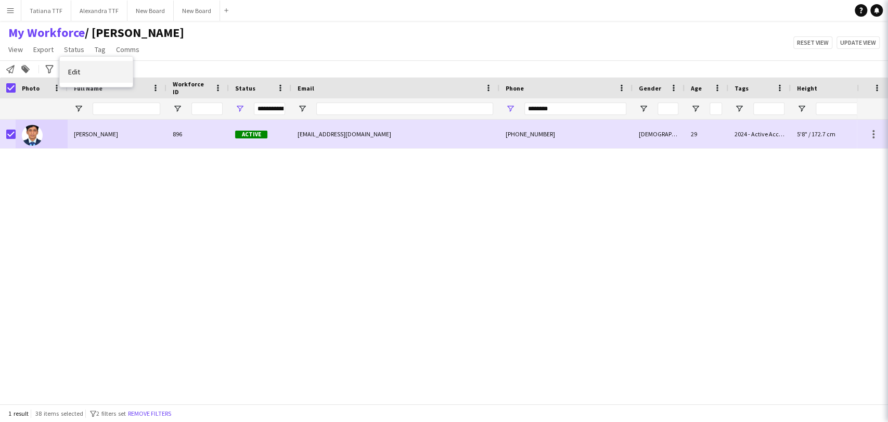
drag, startPoint x: 75, startPoint y: 71, endPoint x: 258, endPoint y: 92, distance: 184.3
click at [75, 71] on span "Edit" at bounding box center [74, 71] width 12 height 9
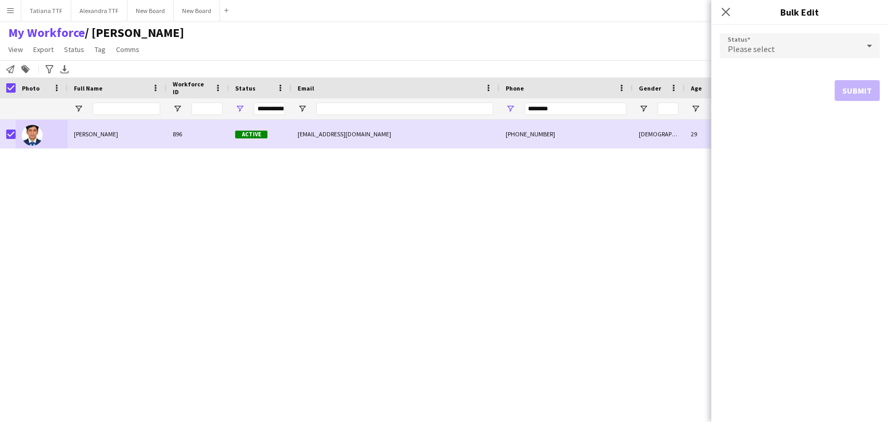
click at [871, 45] on icon at bounding box center [869, 46] width 5 height 3
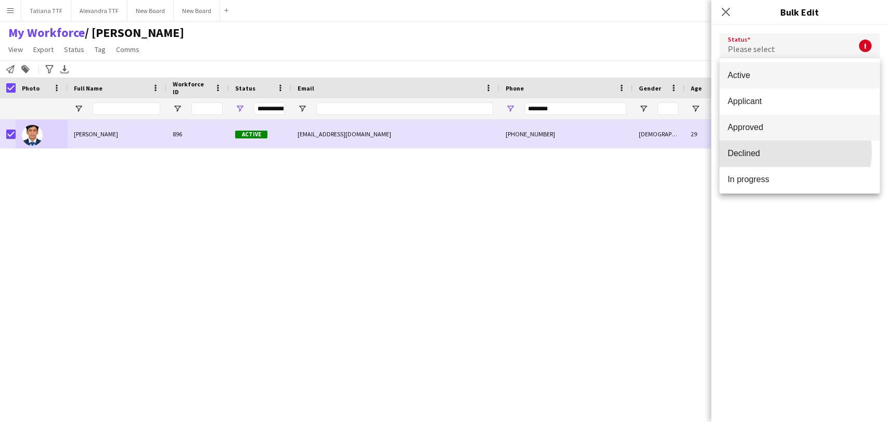
drag, startPoint x: 787, startPoint y: 151, endPoint x: 817, endPoint y: 130, distance: 37.4
click at [787, 151] on span "Declined" at bounding box center [800, 153] width 144 height 10
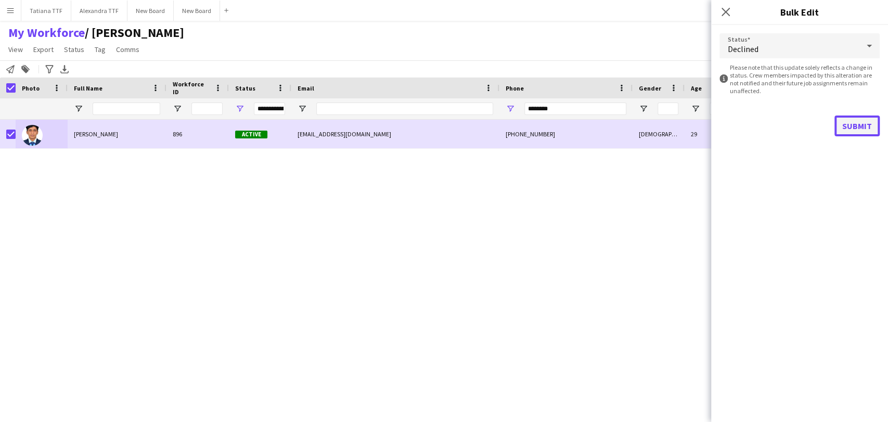
click at [847, 125] on button "Submit" at bounding box center [856, 125] width 45 height 21
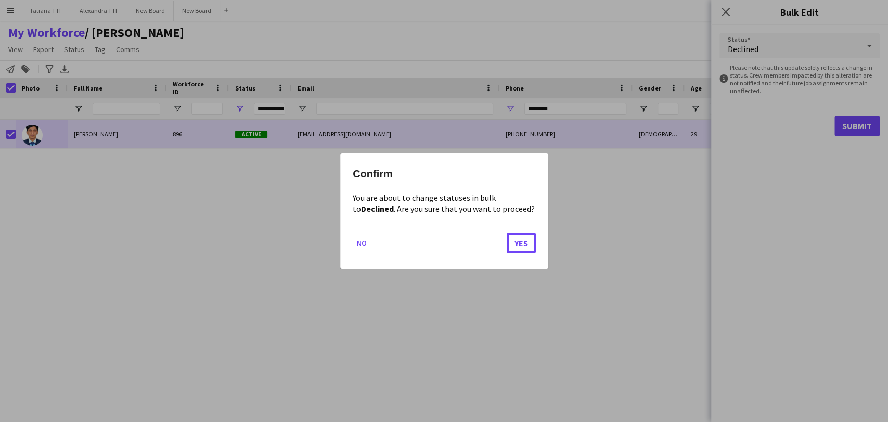
drag, startPoint x: 521, startPoint y: 242, endPoint x: 512, endPoint y: 237, distance: 10.1
click at [521, 243] on button "Yes" at bounding box center [521, 243] width 29 height 21
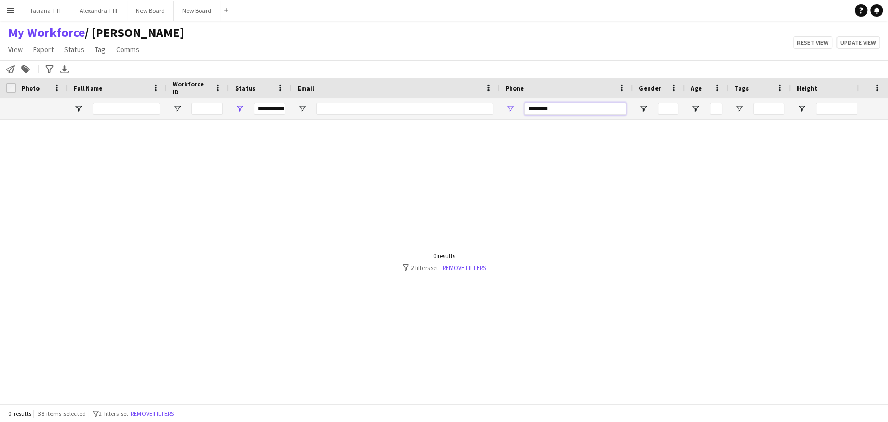
drag, startPoint x: 550, startPoint y: 111, endPoint x: 570, endPoint y: 109, distance: 20.5
click at [553, 110] on input "********" at bounding box center [575, 108] width 102 height 12
click at [562, 107] on input "********" at bounding box center [575, 108] width 102 height 12
drag, startPoint x: 562, startPoint y: 107, endPoint x: 461, endPoint y: 105, distance: 100.9
click at [465, 109] on div "**********" at bounding box center [551, 108] width 1103 height 21
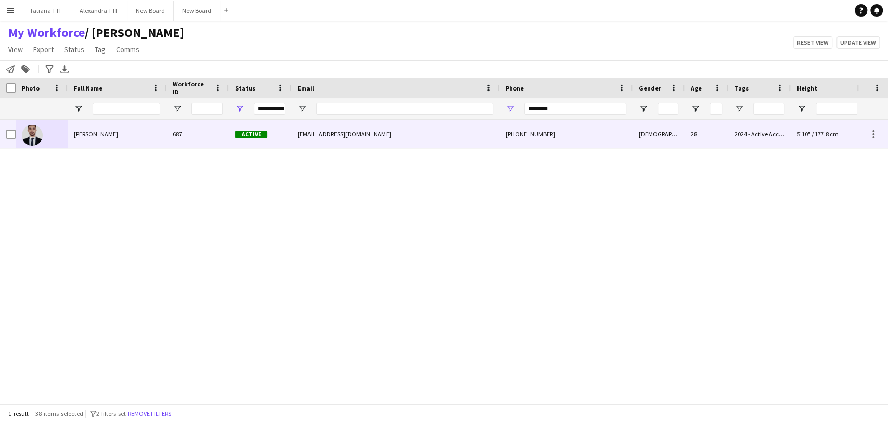
click at [14, 135] on div "Jasem rahimpour 687 Active jasem97jr@gmail.com +97433033366 Male 28 2024 - Acti…" at bounding box center [551, 134] width 1103 height 29
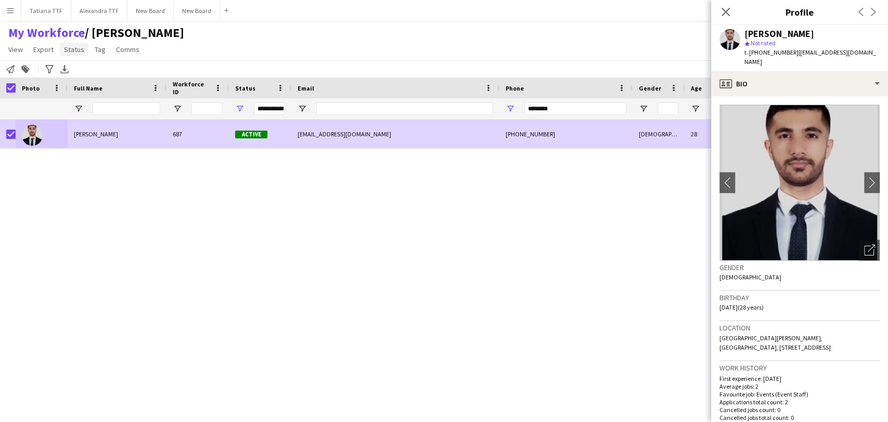
click at [62, 53] on link "Status" at bounding box center [74, 50] width 29 height 14
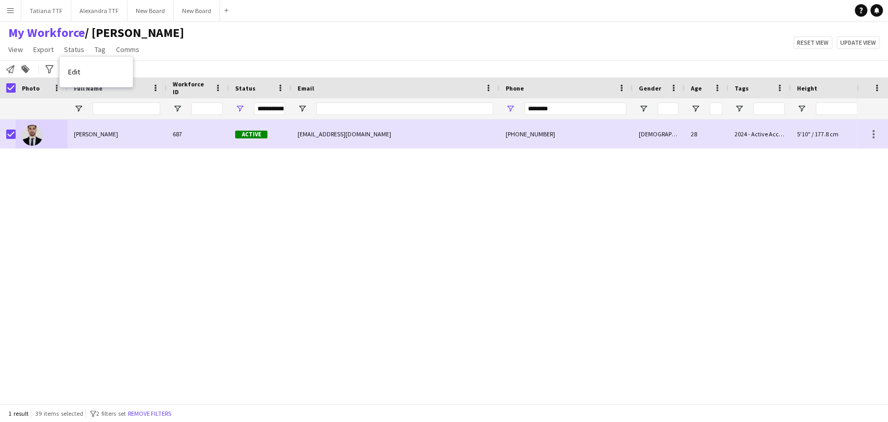
click at [110, 66] on link "Edit" at bounding box center [96, 72] width 73 height 22
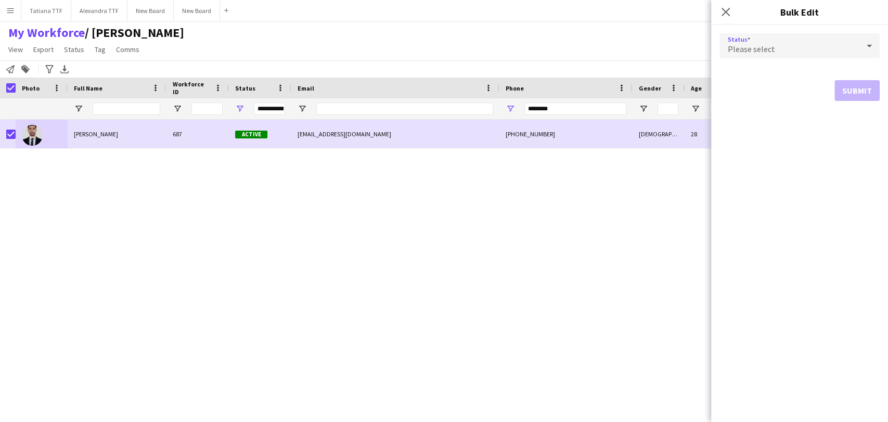
click at [863, 44] on icon at bounding box center [869, 45] width 12 height 21
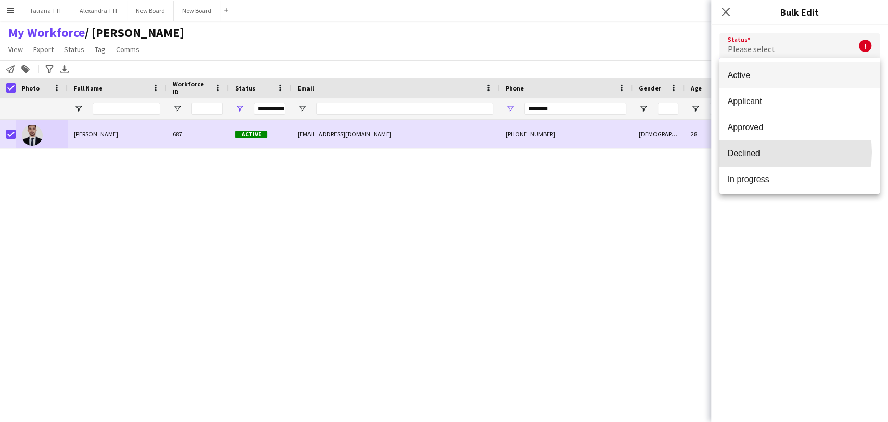
drag, startPoint x: 778, startPoint y: 152, endPoint x: 841, endPoint y: 139, distance: 64.8
click at [778, 152] on span "Declined" at bounding box center [800, 153] width 144 height 10
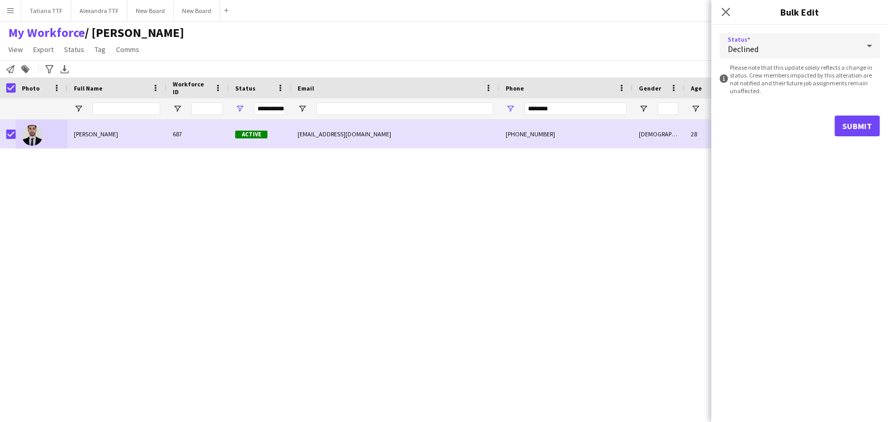
click at [866, 114] on form "Status Declined information-circle Please note that this update solely reflects…" at bounding box center [799, 85] width 160 height 120
click at [854, 127] on button "Submit" at bounding box center [856, 125] width 45 height 21
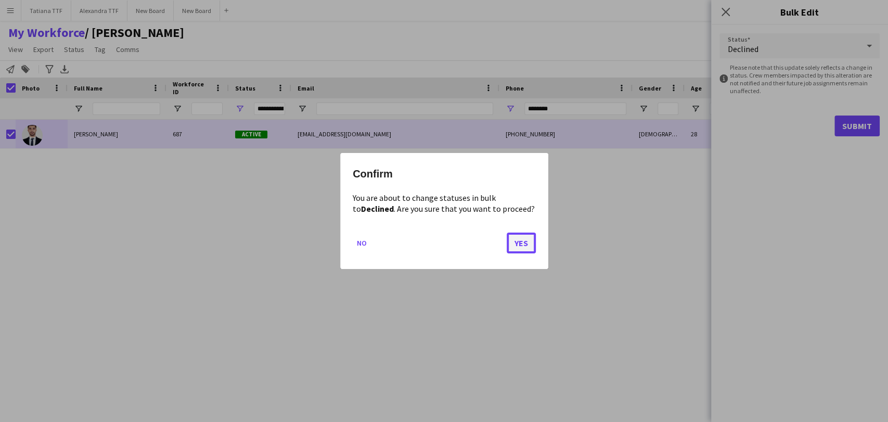
click at [524, 238] on button "Yes" at bounding box center [521, 243] width 29 height 21
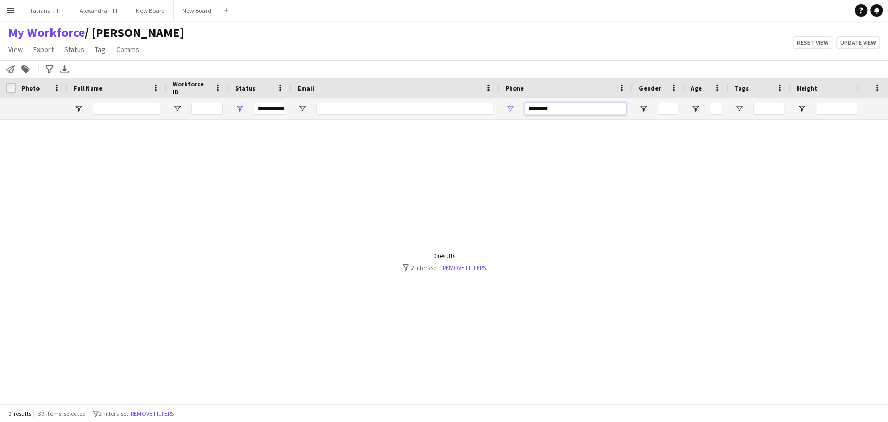
drag, startPoint x: 566, startPoint y: 113, endPoint x: 449, endPoint y: 113, distance: 116.5
click at [460, 113] on div "**********" at bounding box center [551, 108] width 1103 height 21
click at [536, 109] on input "*********" at bounding box center [575, 108] width 102 height 12
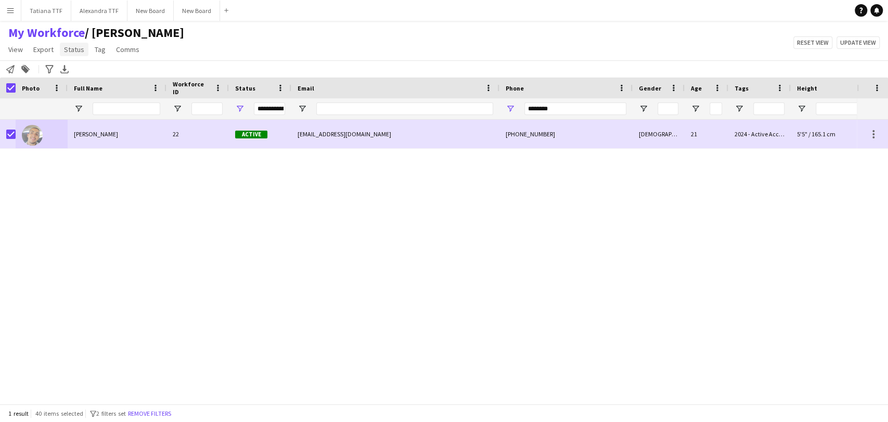
click at [76, 48] on span "Status" at bounding box center [74, 49] width 20 height 9
click at [82, 70] on link "Edit" at bounding box center [96, 72] width 73 height 22
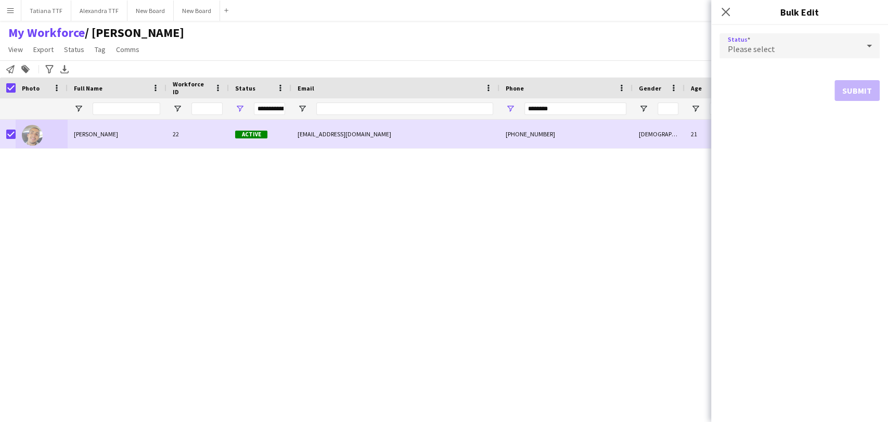
click at [867, 47] on icon at bounding box center [869, 45] width 12 height 21
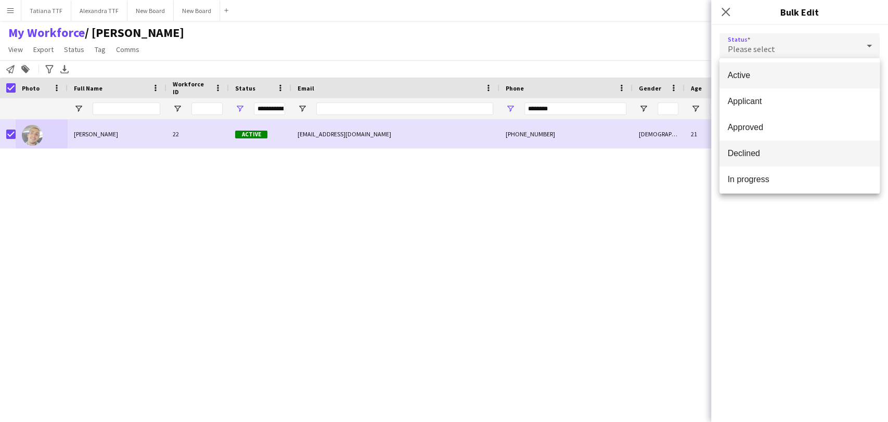
click at [785, 152] on span "Declined" at bounding box center [800, 153] width 144 height 10
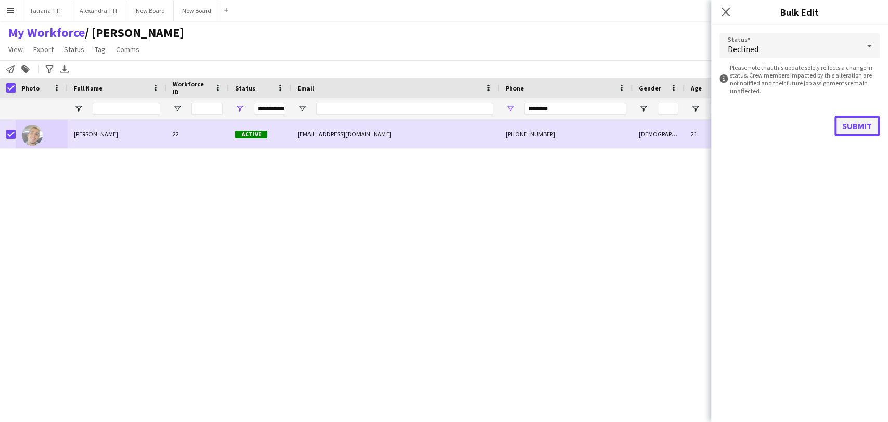
click at [866, 128] on button "Submit" at bounding box center [856, 125] width 45 height 21
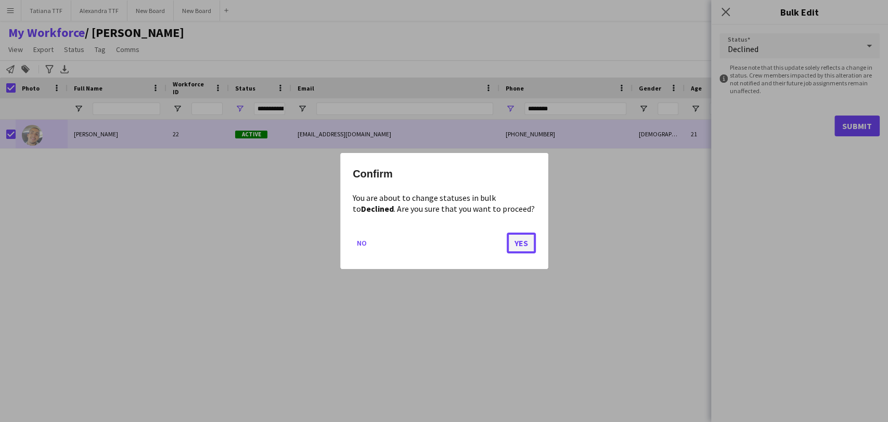
click at [517, 238] on button "Yes" at bounding box center [521, 243] width 29 height 21
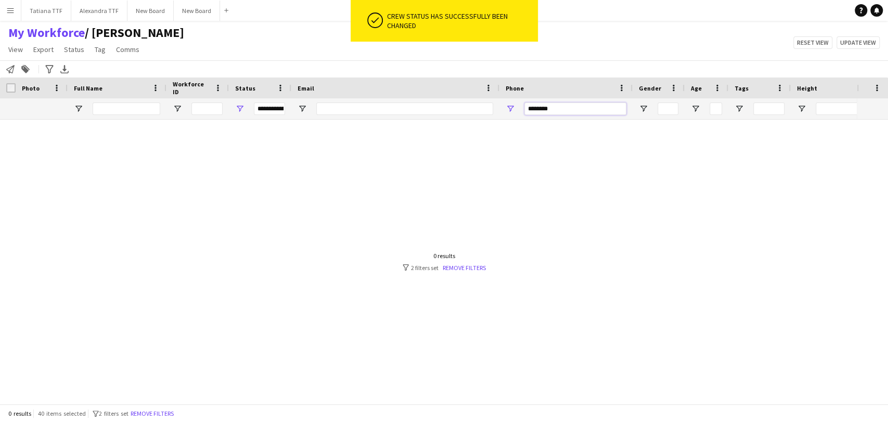
drag, startPoint x: 558, startPoint y: 118, endPoint x: 446, endPoint y: 115, distance: 111.9
click at [458, 115] on div "**********" at bounding box center [551, 108] width 1103 height 21
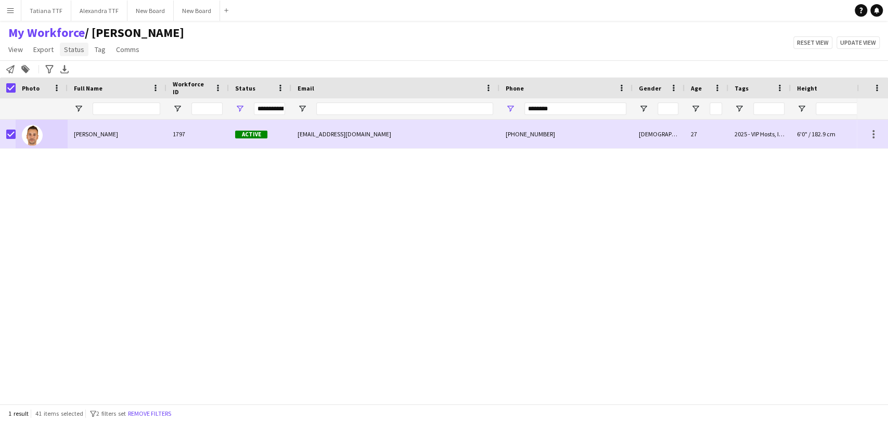
click at [83, 47] on link "Status" at bounding box center [74, 50] width 29 height 14
drag, startPoint x: 87, startPoint y: 72, endPoint x: 424, endPoint y: 71, distance: 337.6
click at [92, 72] on link "Edit" at bounding box center [96, 72] width 73 height 22
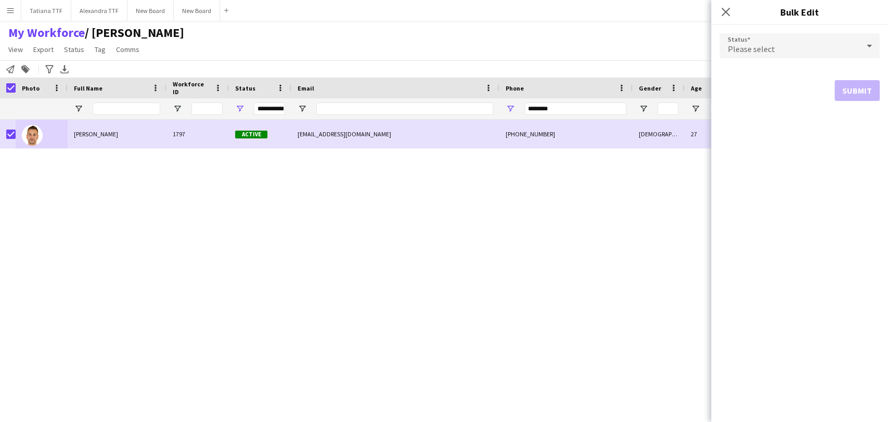
click at [862, 38] on div at bounding box center [869, 45] width 21 height 21
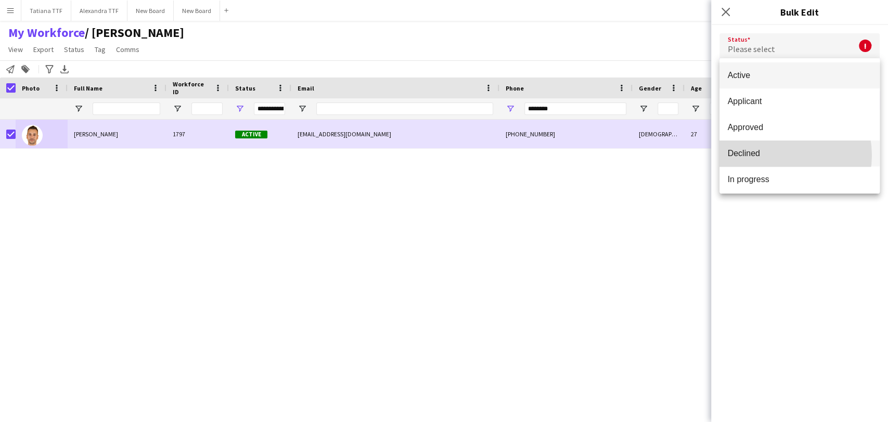
click at [776, 155] on span "Declined" at bounding box center [800, 153] width 144 height 10
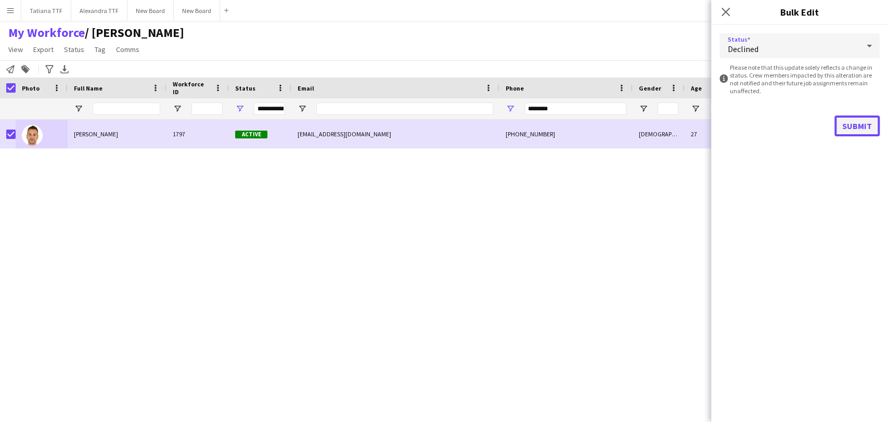
click at [857, 118] on button "Submit" at bounding box center [856, 125] width 45 height 21
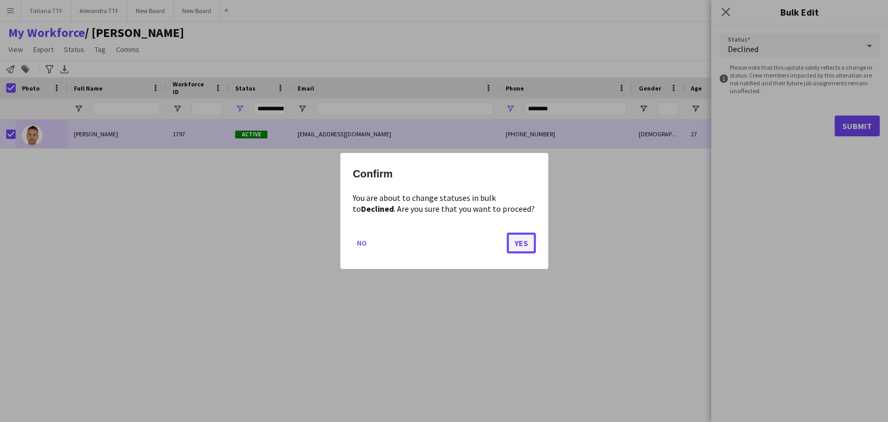
click at [529, 242] on button "Yes" at bounding box center [521, 243] width 29 height 21
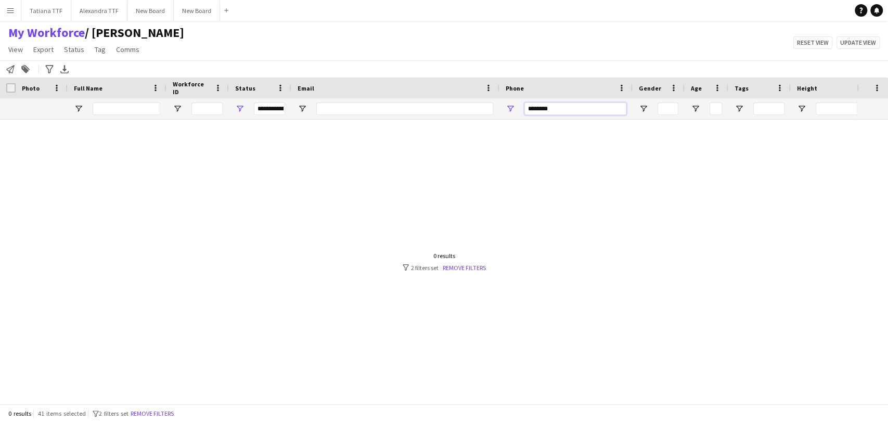
drag, startPoint x: 595, startPoint y: 107, endPoint x: 423, endPoint y: 107, distance: 171.7
click at [432, 106] on div "**********" at bounding box center [551, 108] width 1103 height 21
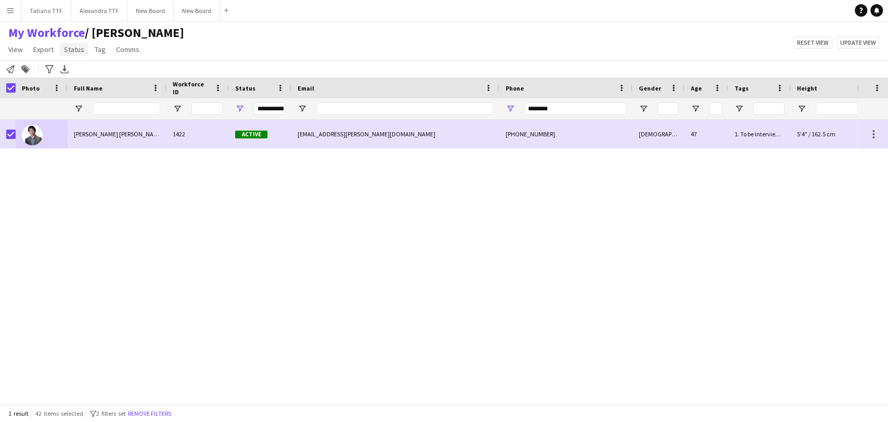
click at [67, 51] on span "Status" at bounding box center [74, 49] width 20 height 9
drag, startPoint x: 65, startPoint y: 78, endPoint x: 73, endPoint y: 78, distance: 7.8
click at [67, 78] on link "Edit" at bounding box center [96, 72] width 73 height 22
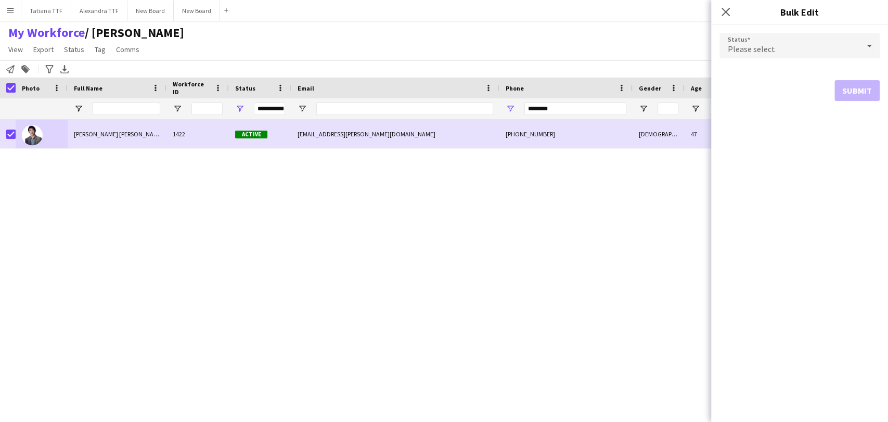
click at [867, 46] on icon at bounding box center [869, 45] width 12 height 21
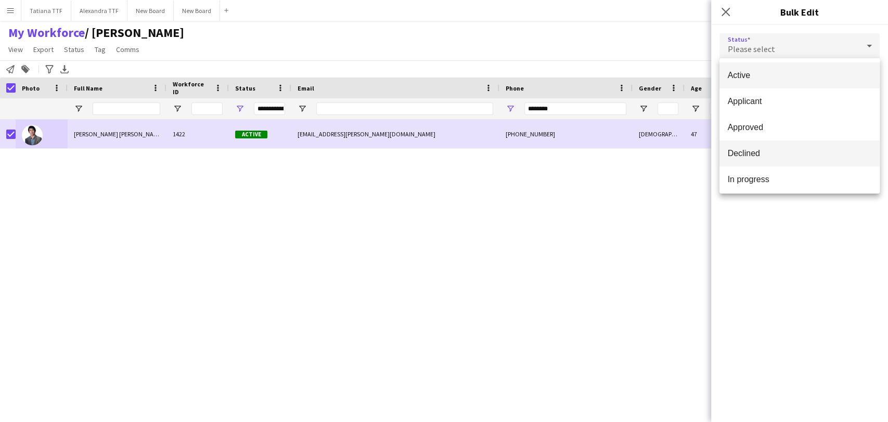
click at [754, 154] on span "Declined" at bounding box center [800, 153] width 144 height 10
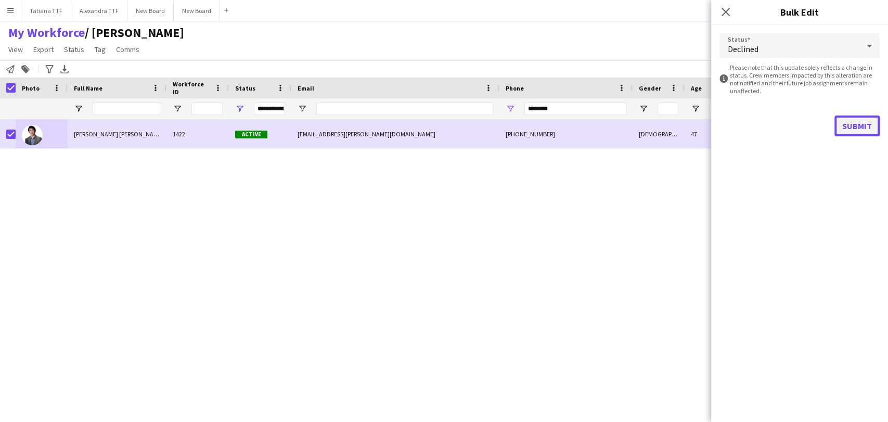
click at [854, 121] on button "Submit" at bounding box center [856, 125] width 45 height 21
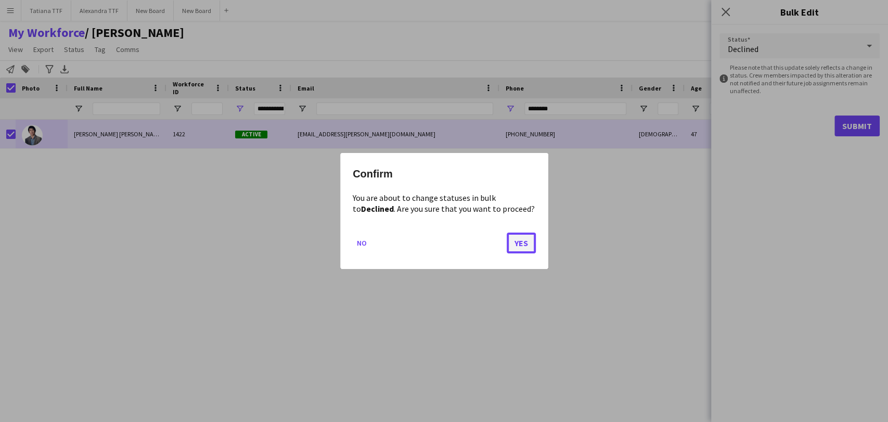
click at [525, 247] on button "Yes" at bounding box center [521, 243] width 29 height 21
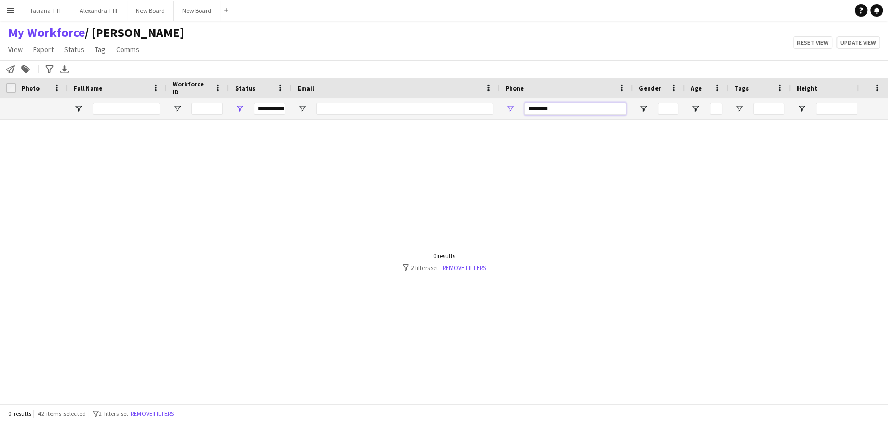
drag, startPoint x: 568, startPoint y: 106, endPoint x: 412, endPoint y: 113, distance: 156.2
click at [419, 112] on div "**********" at bounding box center [551, 108] width 1103 height 21
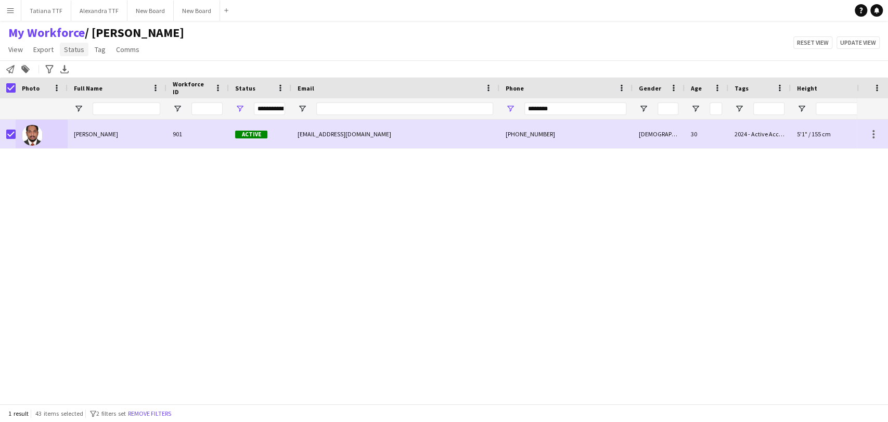
click at [70, 48] on span "Status" at bounding box center [74, 49] width 20 height 9
click at [80, 79] on link "Edit" at bounding box center [96, 72] width 73 height 22
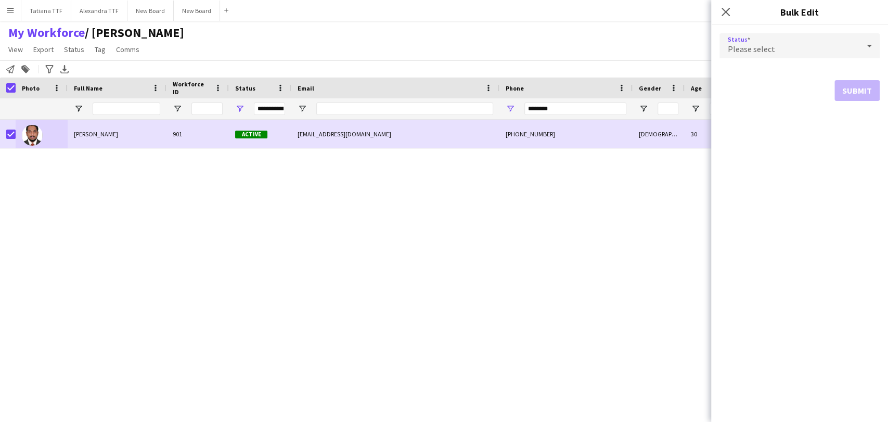
click at [866, 47] on icon at bounding box center [869, 45] width 12 height 21
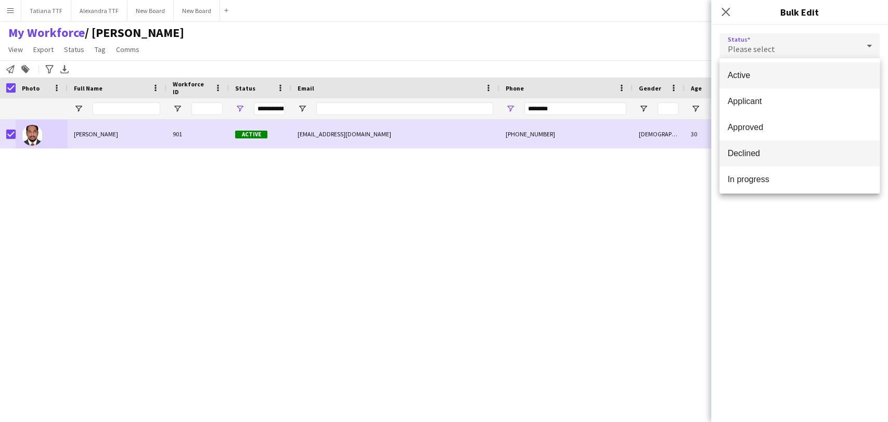
drag, startPoint x: 777, startPoint y: 155, endPoint x: 807, endPoint y: 143, distance: 32.7
click at [777, 156] on span "Declined" at bounding box center [800, 153] width 144 height 10
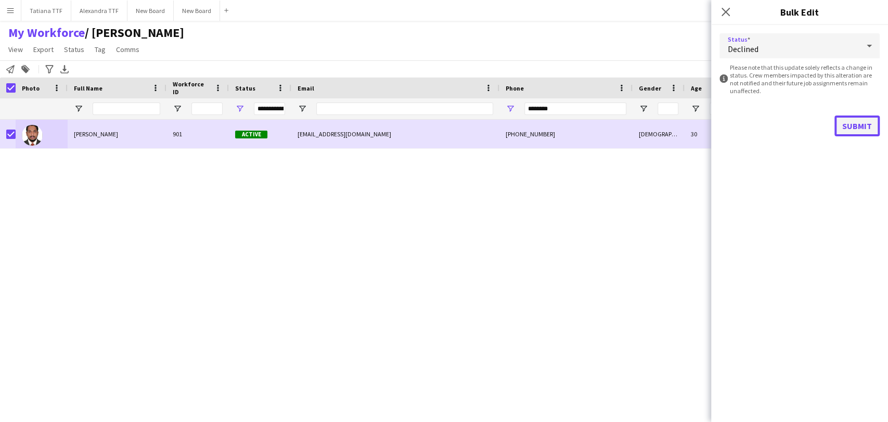
click at [861, 122] on button "Submit" at bounding box center [856, 125] width 45 height 21
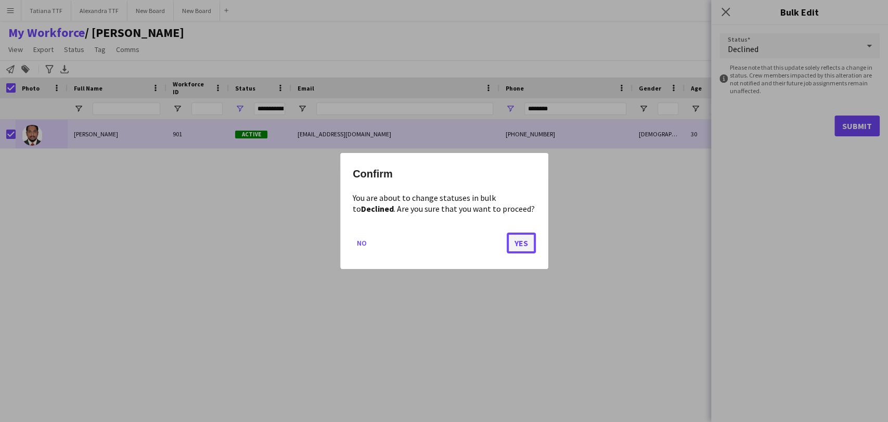
drag, startPoint x: 520, startPoint y: 246, endPoint x: 512, endPoint y: 217, distance: 29.8
click at [520, 245] on button "Yes" at bounding box center [521, 243] width 29 height 21
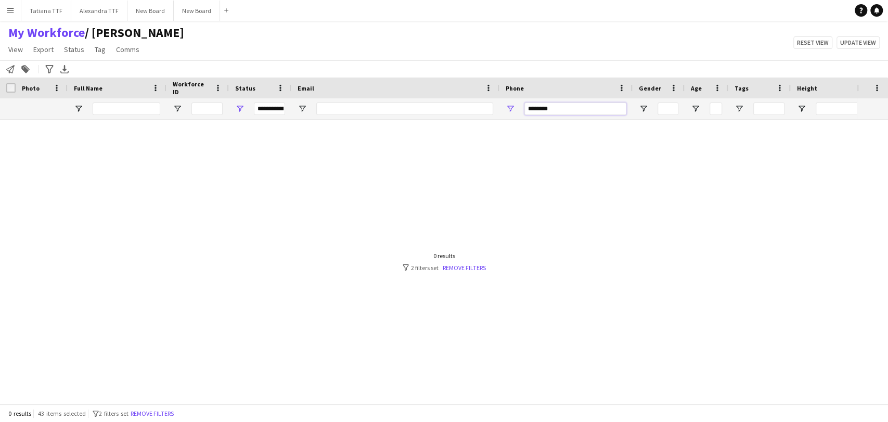
drag, startPoint x: 562, startPoint y: 110, endPoint x: 341, endPoint y: 96, distance: 222.0
click at [341, 96] on div "Workforce Details Crew Attributes Photo" at bounding box center [551, 99] width 1103 height 42
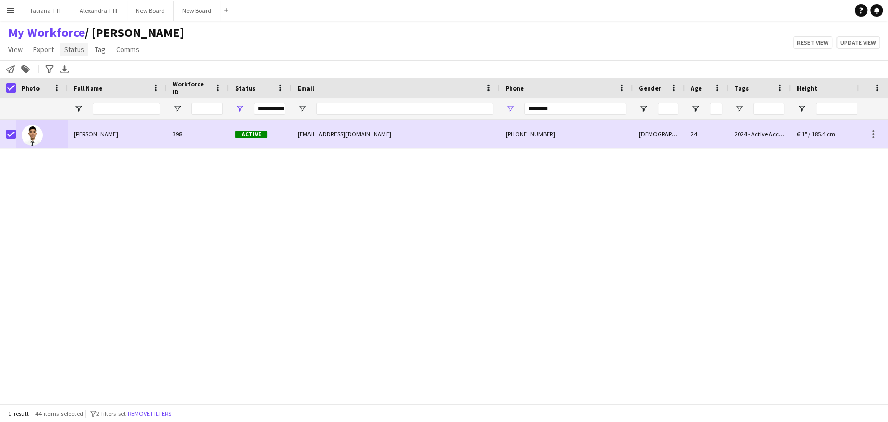
click at [72, 48] on span "Status" at bounding box center [74, 49] width 20 height 9
click at [83, 75] on link "Edit" at bounding box center [96, 72] width 73 height 22
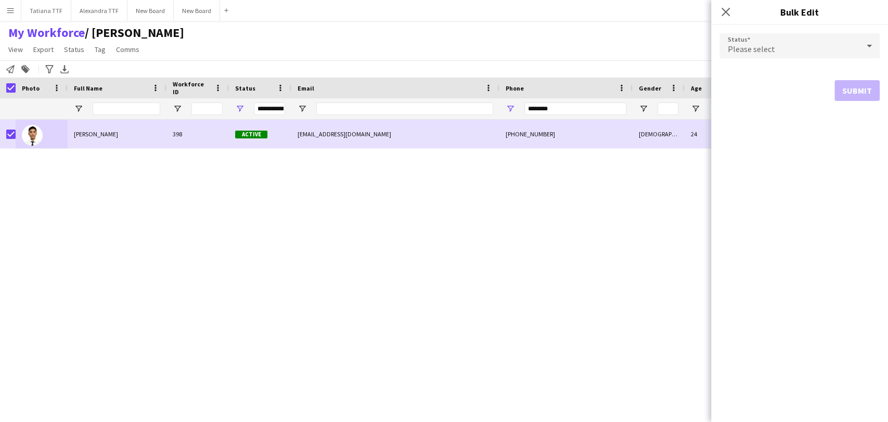
click at [868, 47] on icon at bounding box center [869, 45] width 12 height 21
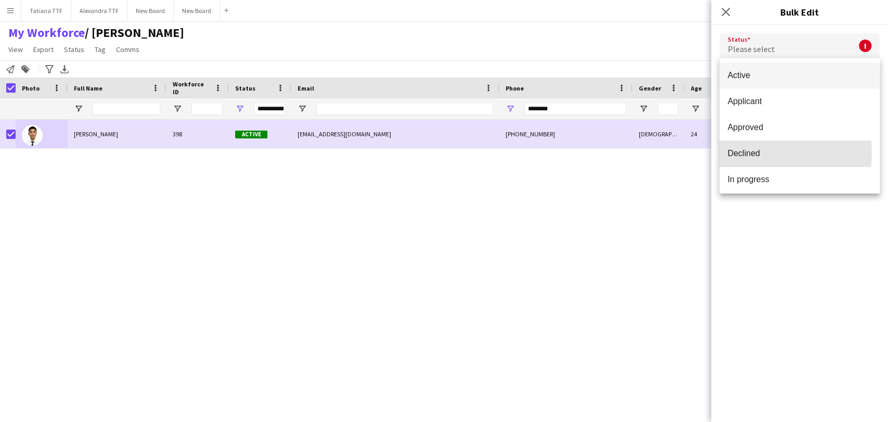
drag, startPoint x: 766, startPoint y: 152, endPoint x: 827, endPoint y: 154, distance: 60.9
click at [766, 152] on span "Declined" at bounding box center [800, 153] width 144 height 10
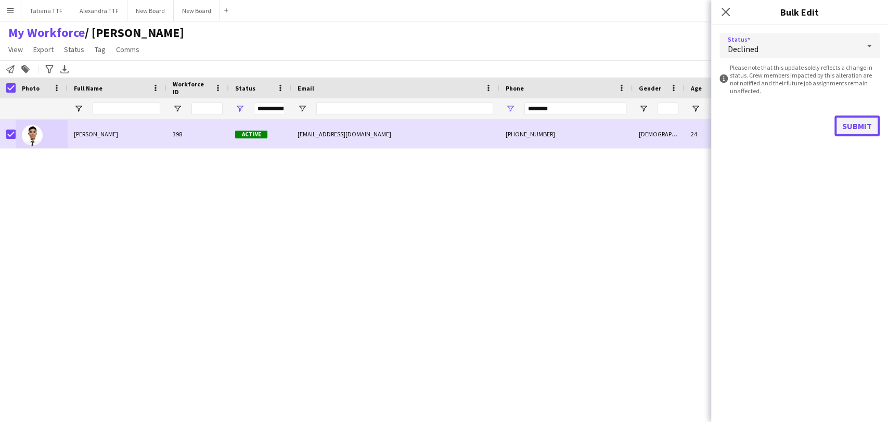
click at [866, 130] on button "Submit" at bounding box center [856, 125] width 45 height 21
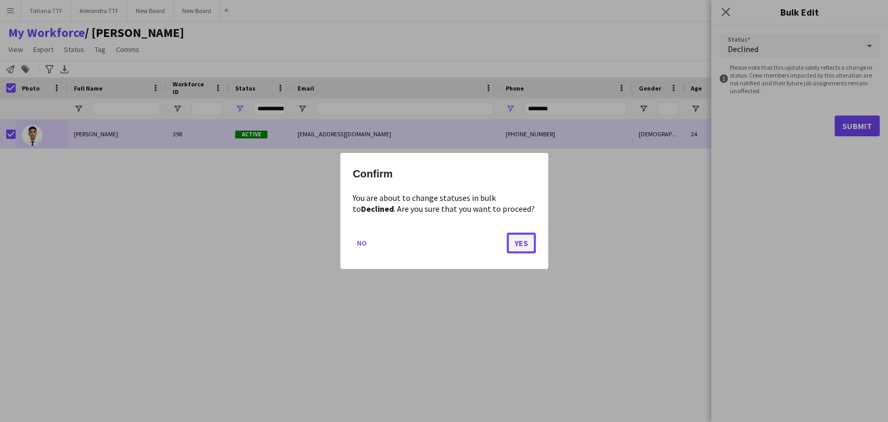
click at [525, 241] on button "Yes" at bounding box center [521, 243] width 29 height 21
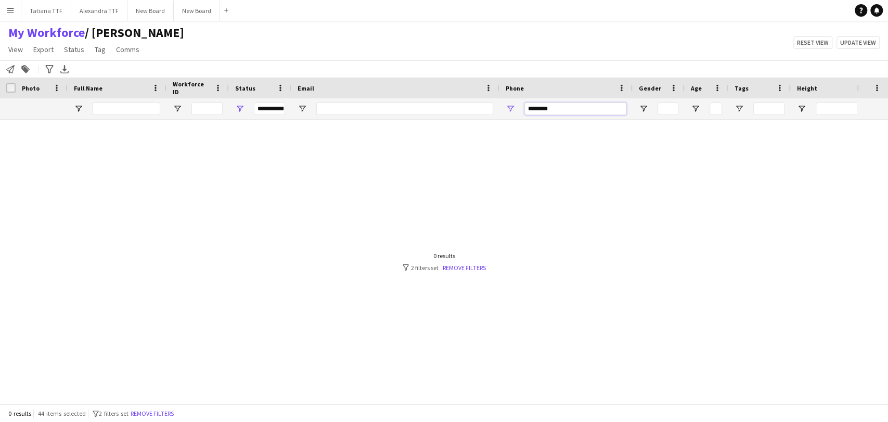
drag, startPoint x: 532, startPoint y: 106, endPoint x: 279, endPoint y: 70, distance: 255.9
click at [344, 102] on div "**********" at bounding box center [551, 108] width 1103 height 21
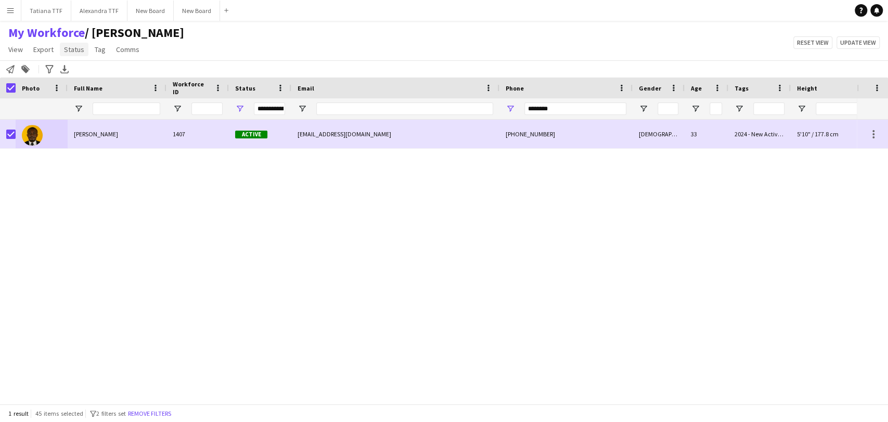
click at [83, 47] on link "Status" at bounding box center [74, 50] width 29 height 14
drag, startPoint x: 80, startPoint y: 72, endPoint x: 89, endPoint y: 65, distance: 11.1
click at [81, 71] on link "Edit" at bounding box center [96, 72] width 73 height 22
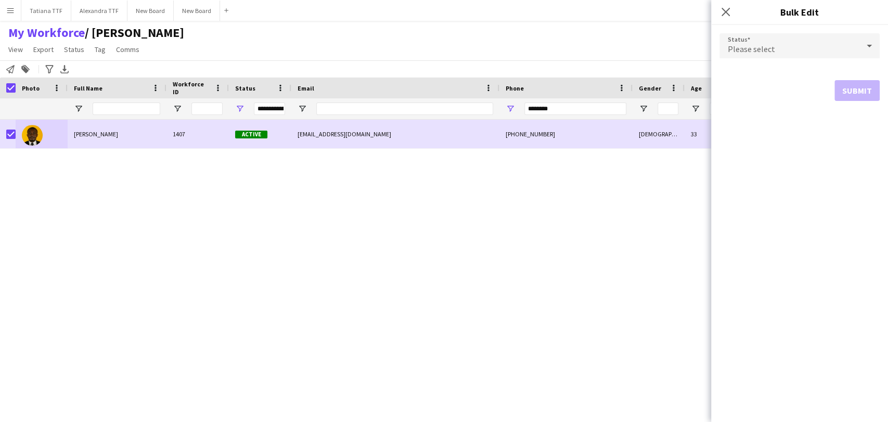
click at [871, 47] on icon at bounding box center [869, 45] width 12 height 21
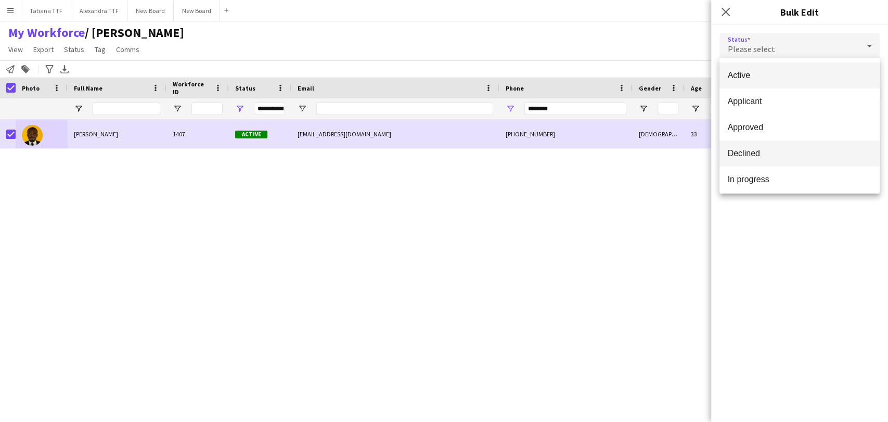
click at [754, 158] on span "Declined" at bounding box center [800, 153] width 144 height 10
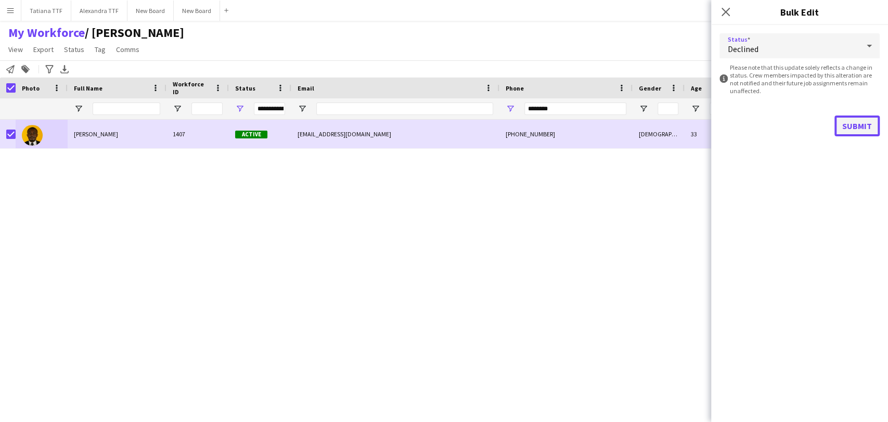
click at [867, 130] on button "Submit" at bounding box center [856, 125] width 45 height 21
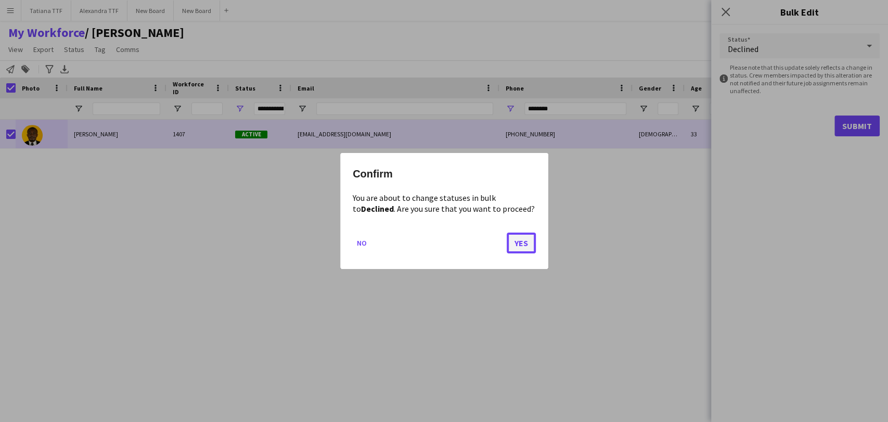
drag, startPoint x: 529, startPoint y: 240, endPoint x: 519, endPoint y: 238, distance: 10.6
click at [529, 239] on button "Yes" at bounding box center [521, 243] width 29 height 21
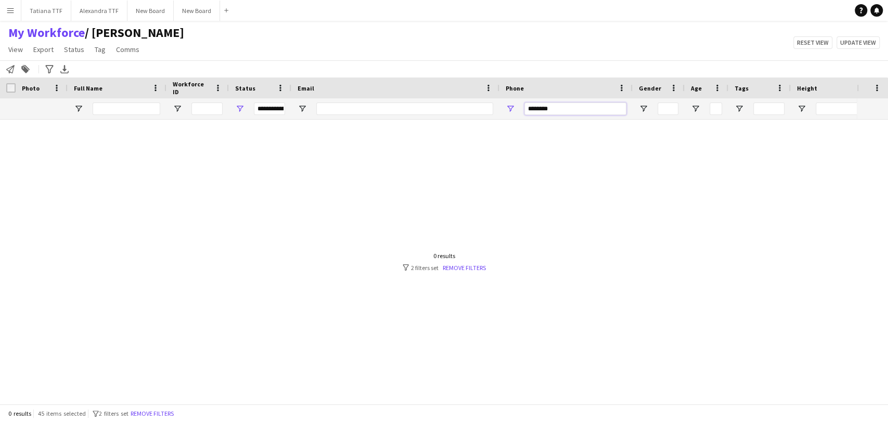
drag, startPoint x: 565, startPoint y: 106, endPoint x: 381, endPoint y: 88, distance: 185.0
click at [400, 95] on div "Workforce Details Crew Attributes Photo" at bounding box center [551, 99] width 1103 height 42
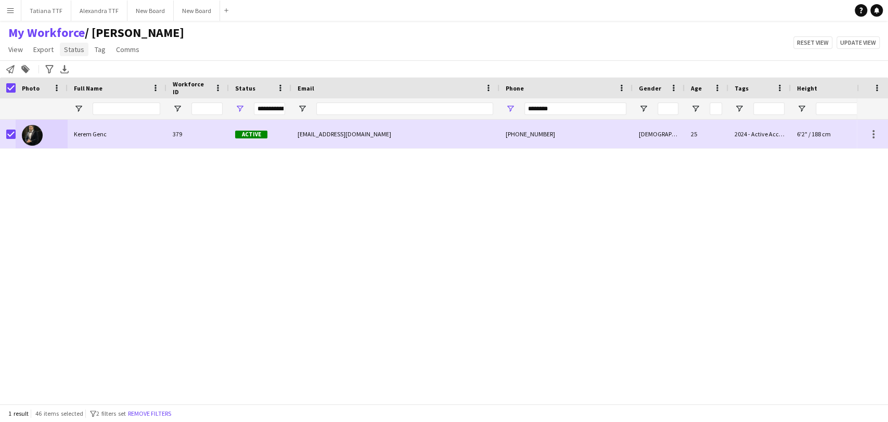
click at [83, 49] on link "Status" at bounding box center [74, 50] width 29 height 14
click at [92, 76] on link "Edit" at bounding box center [96, 72] width 73 height 22
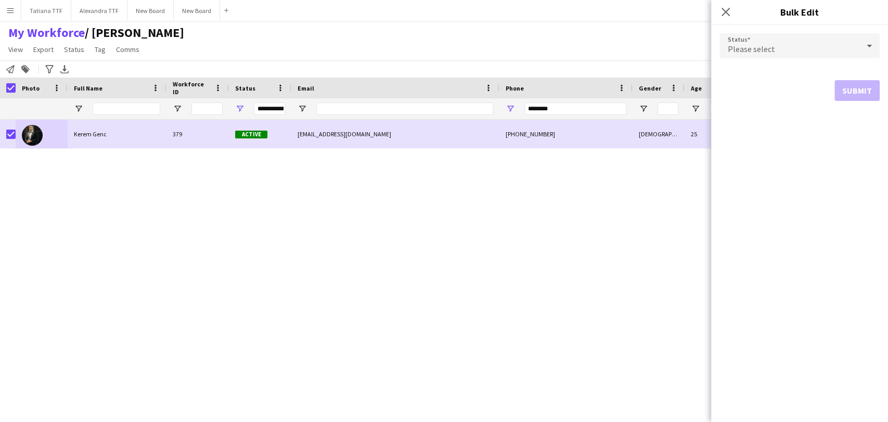
click at [866, 47] on icon at bounding box center [869, 45] width 12 height 21
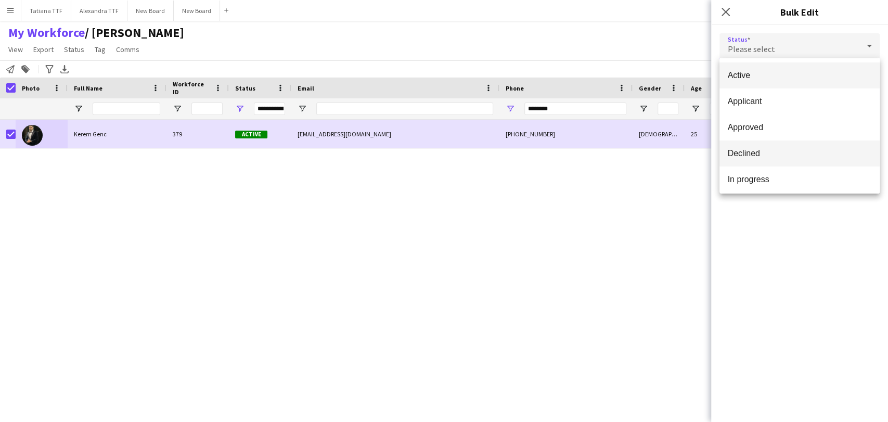
drag, startPoint x: 764, startPoint y: 149, endPoint x: 788, endPoint y: 138, distance: 25.8
click at [765, 149] on span "Declined" at bounding box center [800, 153] width 144 height 10
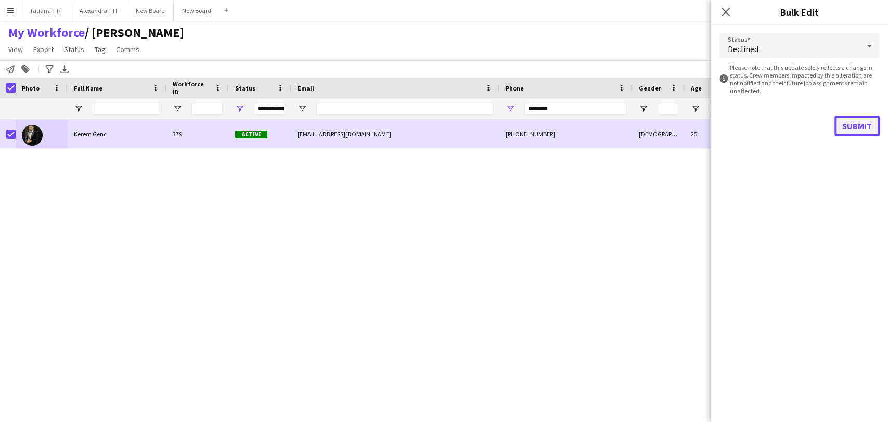
click at [854, 125] on button "Submit" at bounding box center [856, 125] width 45 height 21
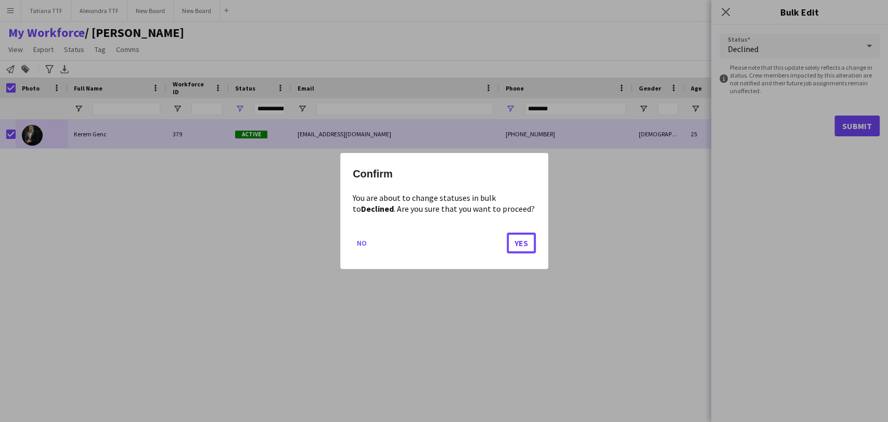
drag, startPoint x: 524, startPoint y: 242, endPoint x: 531, endPoint y: 223, distance: 20.4
click at [524, 237] on button "Yes" at bounding box center [521, 243] width 29 height 21
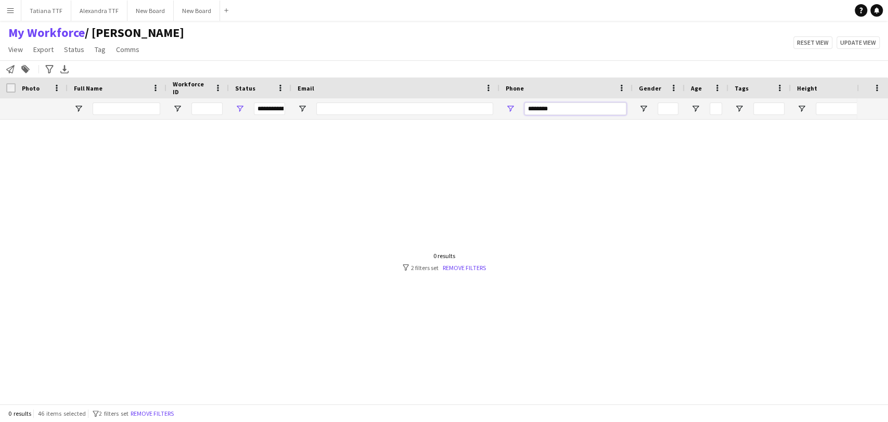
drag, startPoint x: 555, startPoint y: 110, endPoint x: 472, endPoint y: 104, distance: 83.5
click at [486, 108] on div "**********" at bounding box center [551, 108] width 1103 height 21
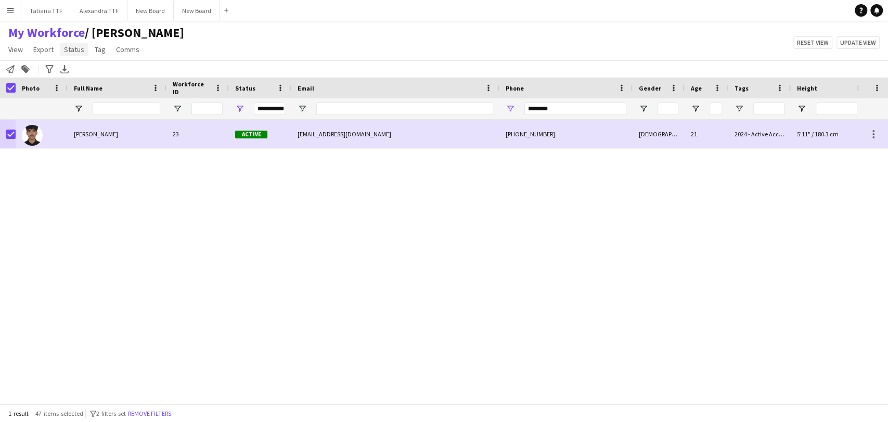
click at [75, 50] on span "Status" at bounding box center [74, 49] width 20 height 9
click at [83, 68] on link "Edit" at bounding box center [96, 72] width 73 height 22
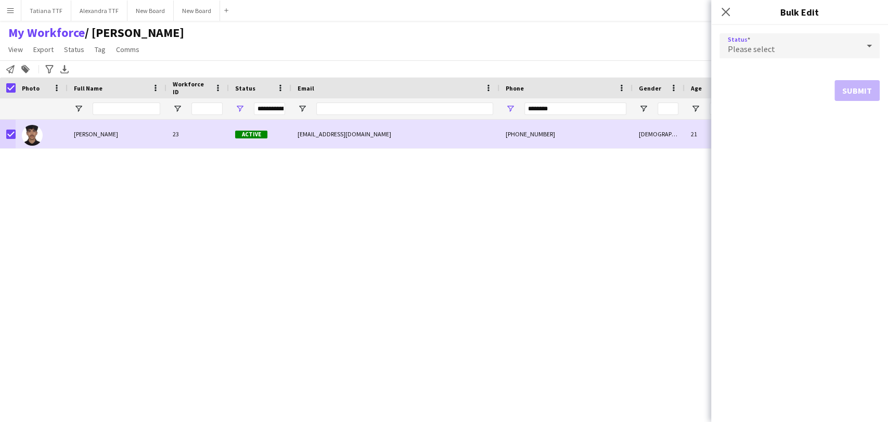
click at [874, 47] on icon at bounding box center [869, 45] width 12 height 21
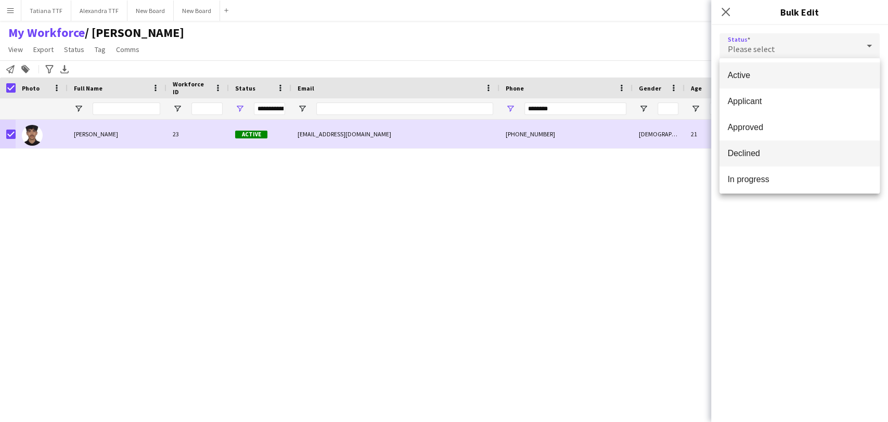
click at [797, 155] on span "Declined" at bounding box center [800, 153] width 144 height 10
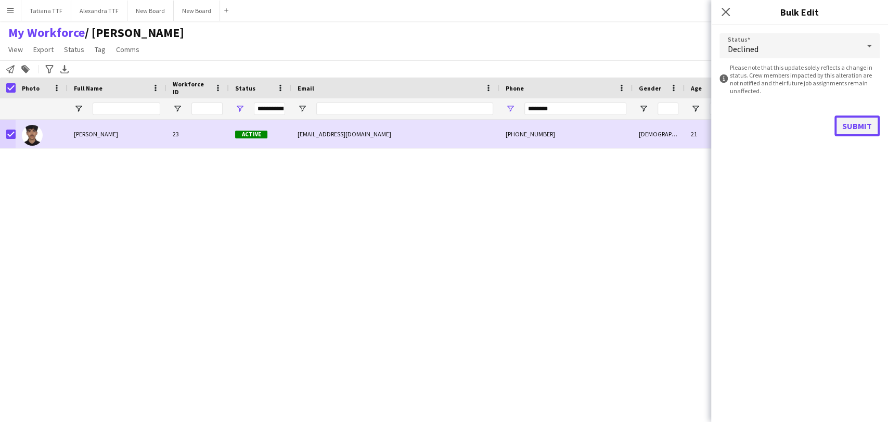
click at [869, 135] on button "Submit" at bounding box center [856, 125] width 45 height 21
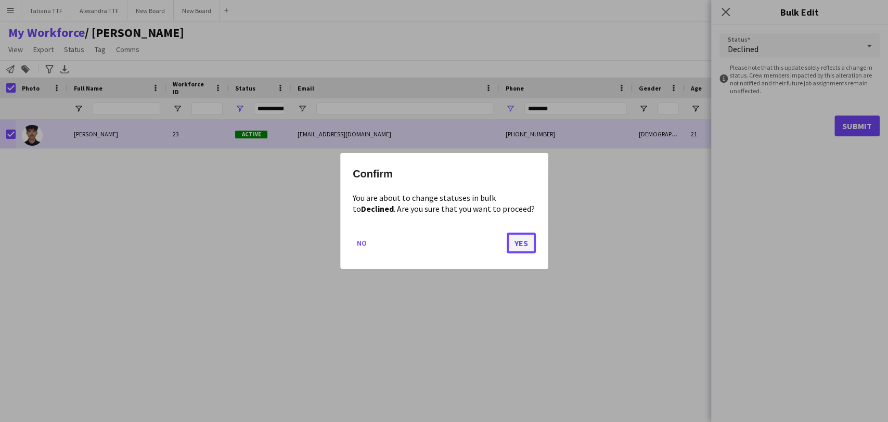
drag, startPoint x: 516, startPoint y: 249, endPoint x: 516, endPoint y: 239, distance: 9.4
click at [514, 247] on button "Yes" at bounding box center [521, 243] width 29 height 21
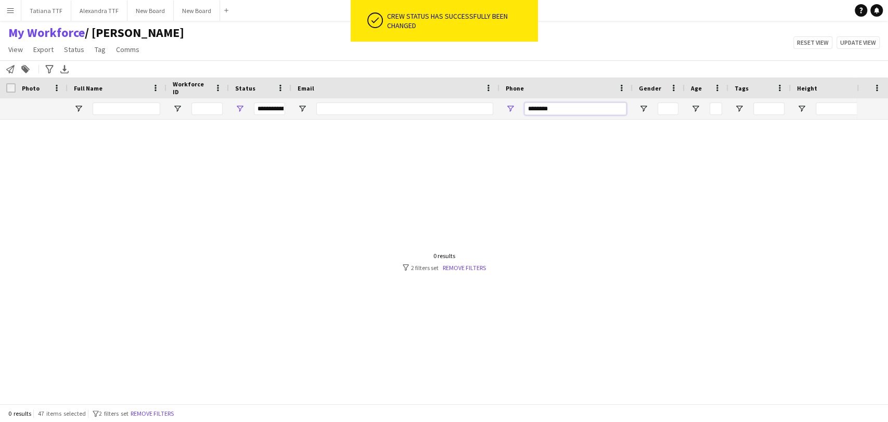
drag, startPoint x: 561, startPoint y: 112, endPoint x: 435, endPoint y: 97, distance: 126.3
click at [436, 98] on div "**********" at bounding box center [551, 108] width 1103 height 21
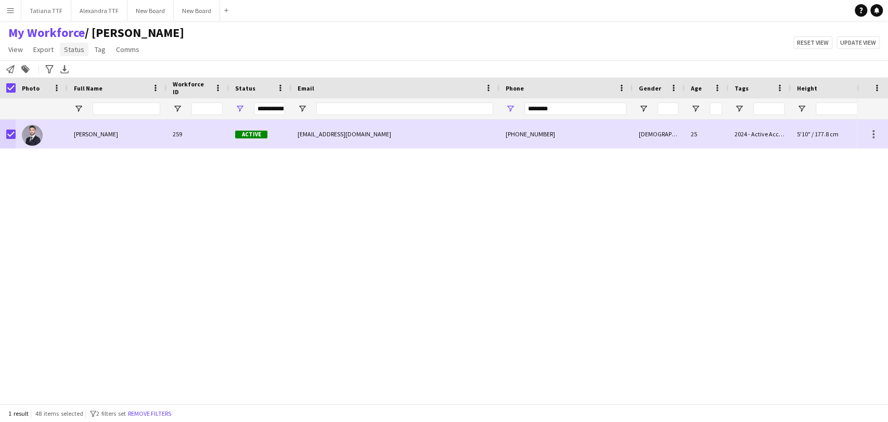
click at [72, 49] on span "Status" at bounding box center [74, 49] width 20 height 9
click at [74, 74] on span "Edit" at bounding box center [74, 71] width 12 height 9
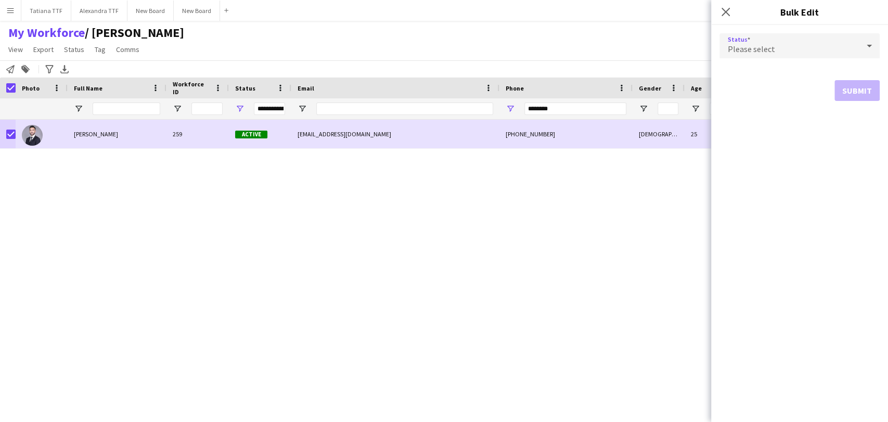
click at [874, 41] on icon at bounding box center [869, 45] width 12 height 21
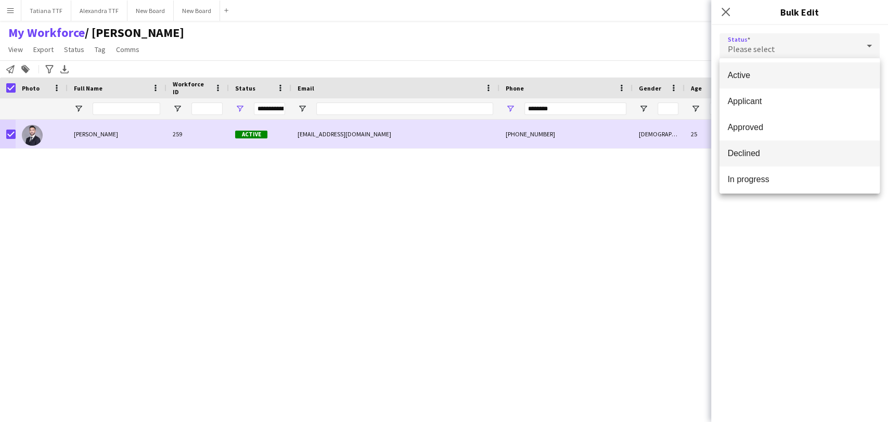
click at [795, 156] on span "Declined" at bounding box center [800, 153] width 144 height 10
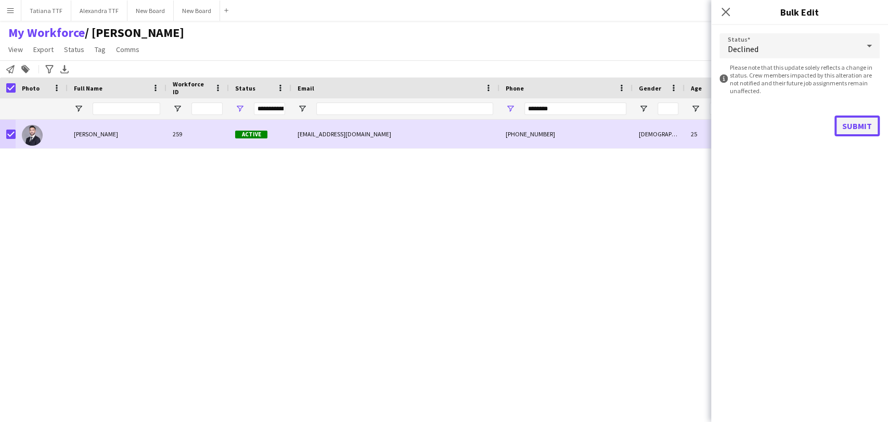
click at [857, 125] on button "Submit" at bounding box center [856, 125] width 45 height 21
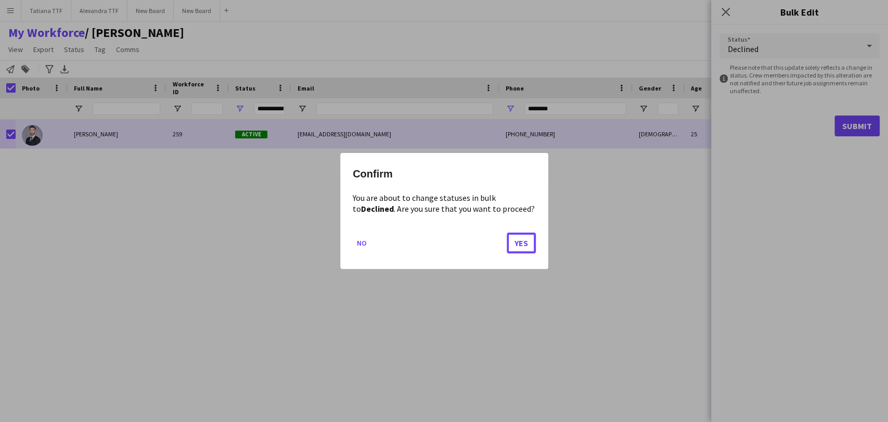
drag, startPoint x: 514, startPoint y: 238, endPoint x: 492, endPoint y: 208, distance: 37.6
click at [515, 239] on button "Yes" at bounding box center [521, 243] width 29 height 21
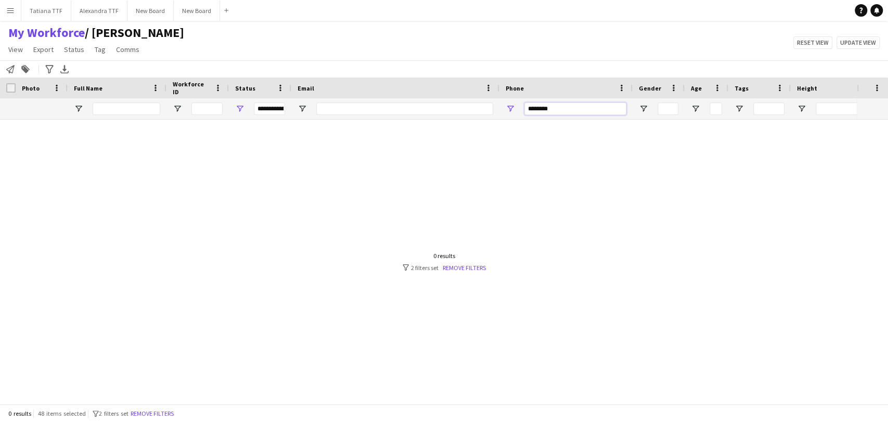
drag, startPoint x: 584, startPoint y: 105, endPoint x: 308, endPoint y: 44, distance: 282.3
click at [344, 97] on div "Workforce Details Crew Attributes Photo" at bounding box center [551, 99] width 1103 height 42
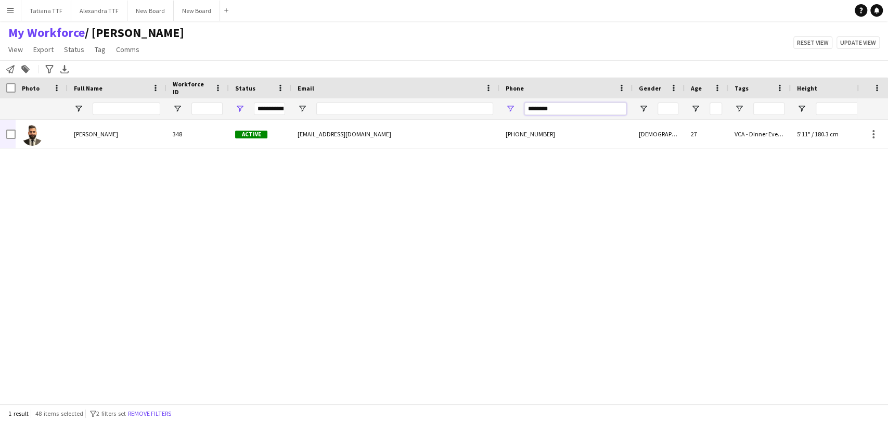
drag, startPoint x: 587, startPoint y: 110, endPoint x: 329, endPoint y: 97, distance: 257.8
click at [357, 92] on div "Workforce Details Crew Attributes Photo" at bounding box center [551, 99] width 1103 height 42
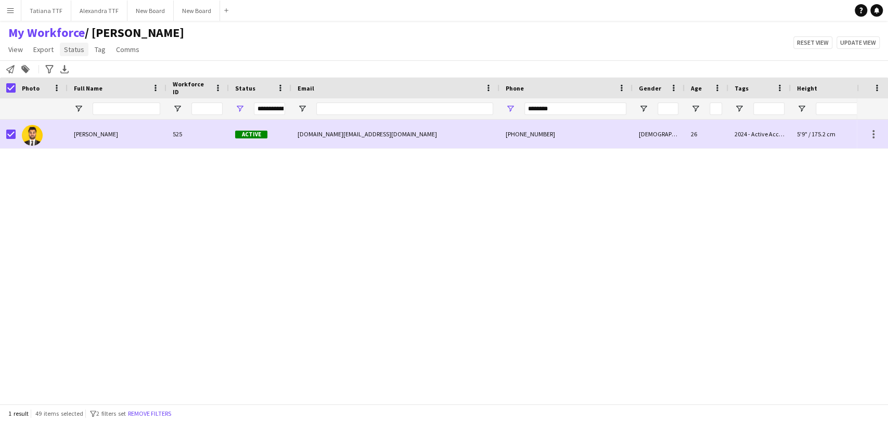
click at [63, 55] on link "Status" at bounding box center [74, 50] width 29 height 14
drag, startPoint x: 71, startPoint y: 71, endPoint x: 340, endPoint y: 80, distance: 268.5
click at [72, 71] on span "Edit" at bounding box center [74, 71] width 12 height 9
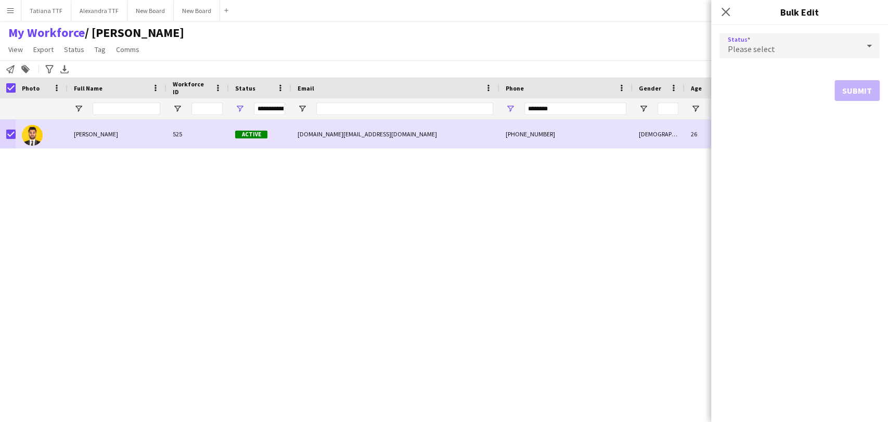
click at [866, 46] on icon at bounding box center [869, 45] width 12 height 21
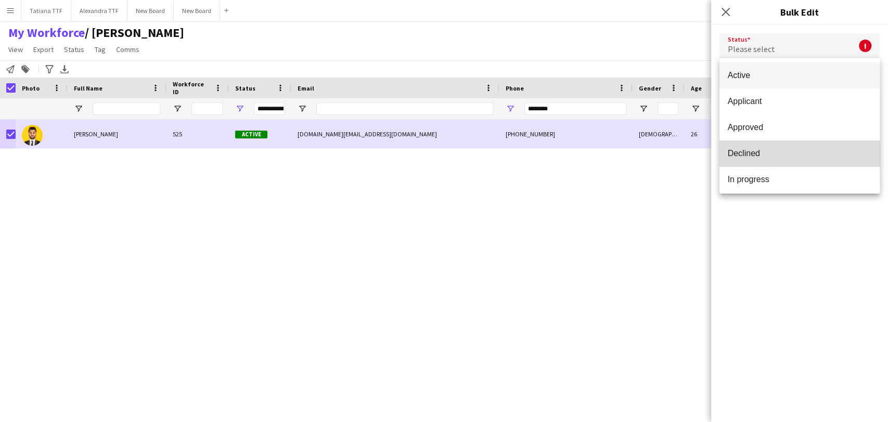
click at [802, 154] on span "Declined" at bounding box center [800, 153] width 144 height 10
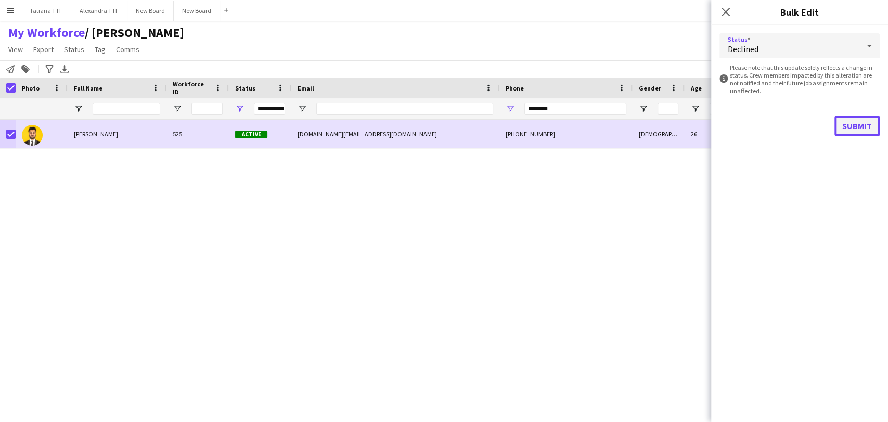
click at [863, 127] on button "Submit" at bounding box center [856, 125] width 45 height 21
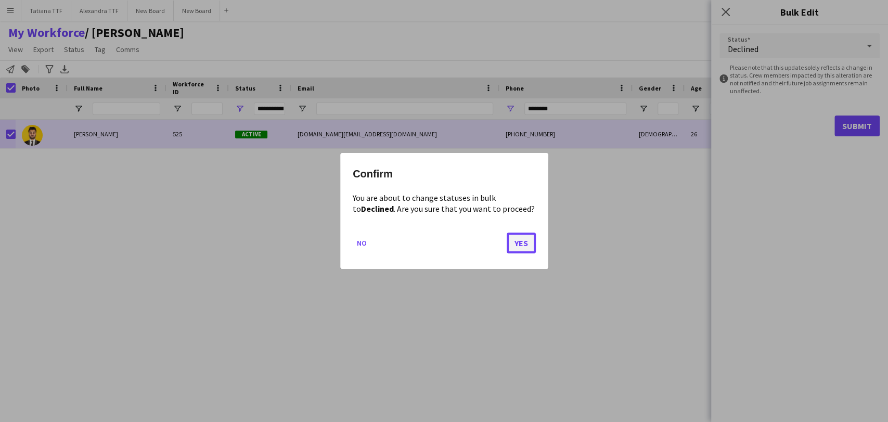
click at [529, 243] on button "Yes" at bounding box center [521, 243] width 29 height 21
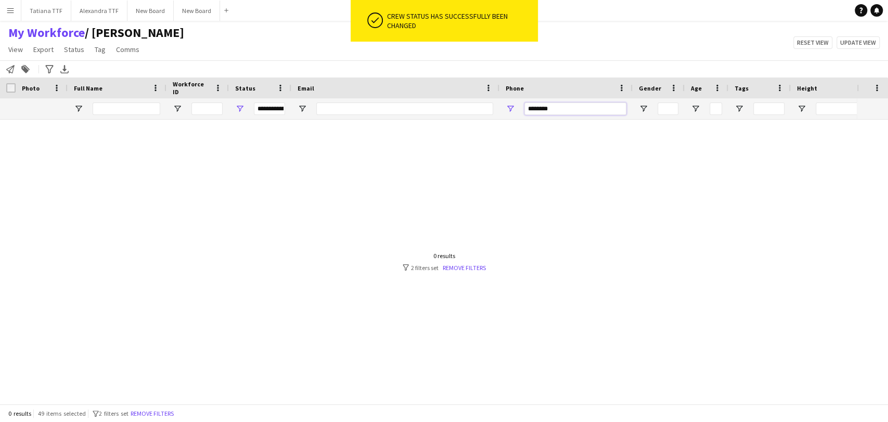
drag, startPoint x: 574, startPoint y: 108, endPoint x: 453, endPoint y: 87, distance: 123.4
click at [468, 105] on div "**********" at bounding box center [551, 108] width 1103 height 21
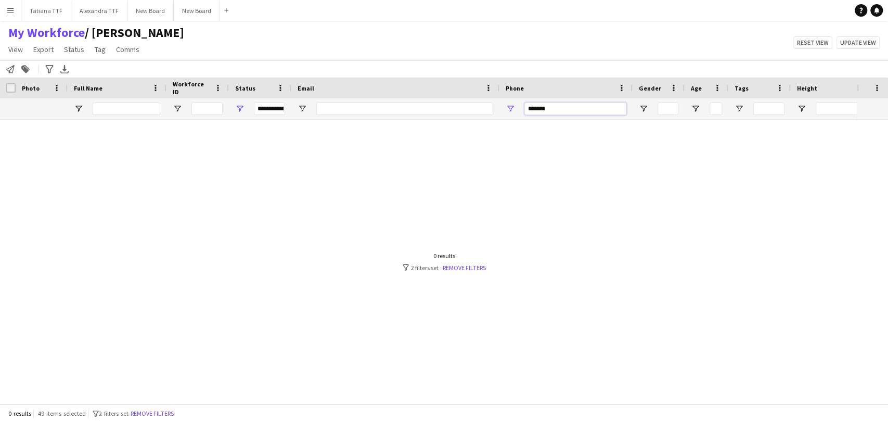
type input "********"
click at [246, 106] on div "**********" at bounding box center [260, 108] width 62 height 21
click at [240, 108] on span "Open Filter Menu" at bounding box center [239, 108] width 9 height 9
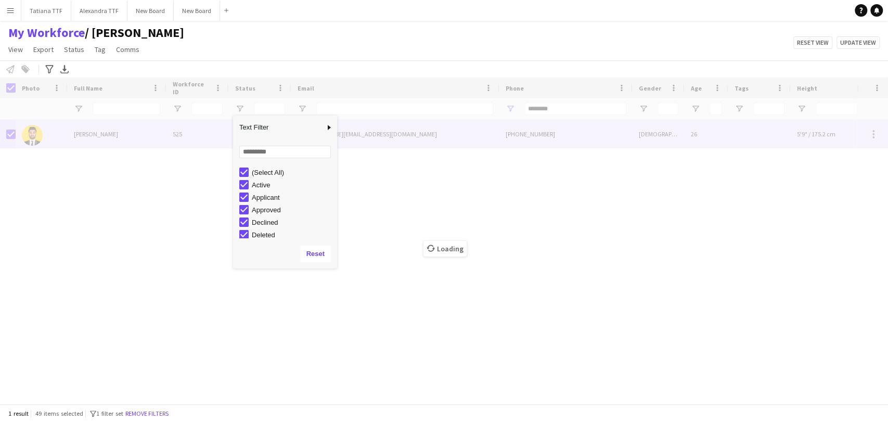
click at [409, 263] on div "Loading" at bounding box center [444, 241] width 888 height 326
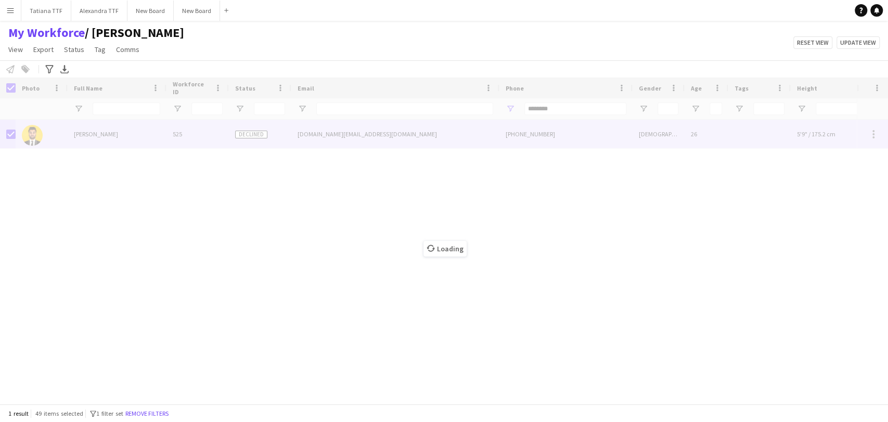
drag, startPoint x: 738, startPoint y: 227, endPoint x: 458, endPoint y: 122, distance: 299.1
click at [735, 226] on div "Loading" at bounding box center [444, 241] width 888 height 326
click at [82, 47] on span "Status" at bounding box center [74, 49] width 20 height 9
click at [199, 37] on div "My Workforce / TATIANA View Views Default view Alexandra View April Live Force …" at bounding box center [444, 42] width 888 height 35
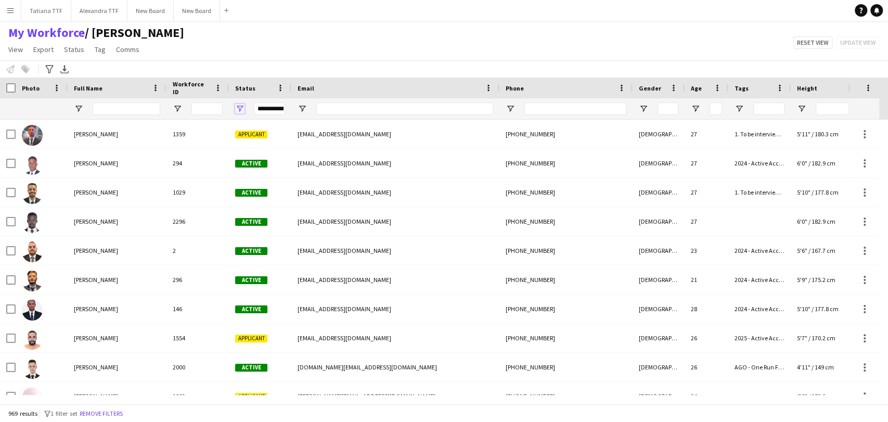
click at [240, 107] on span "Open Filter Menu" at bounding box center [239, 108] width 9 height 9
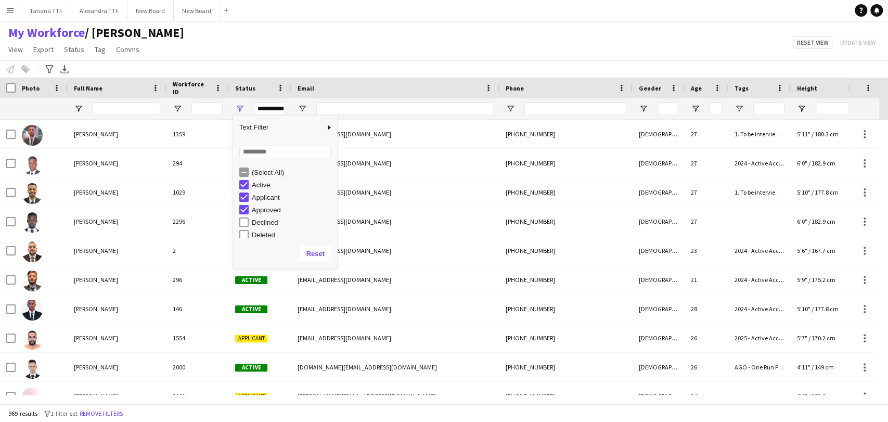
scroll to position [58, 0]
click at [608, 115] on div at bounding box center [575, 108] width 102 height 21
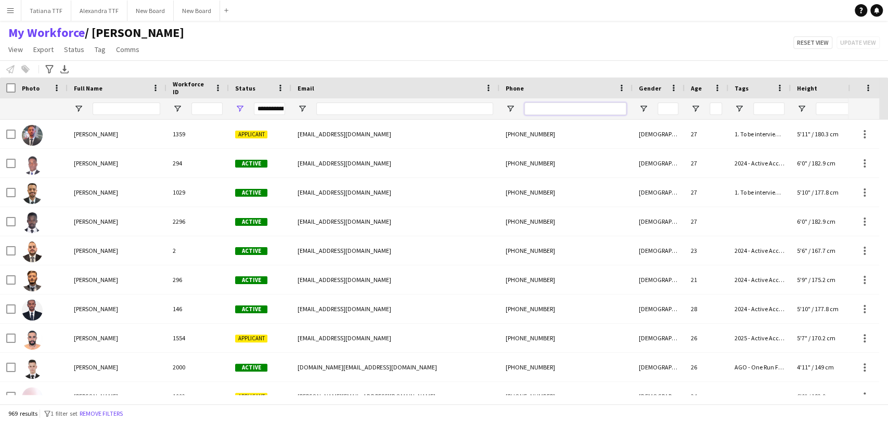
click at [604, 108] on input "Phone Filter Input" at bounding box center [575, 108] width 102 height 12
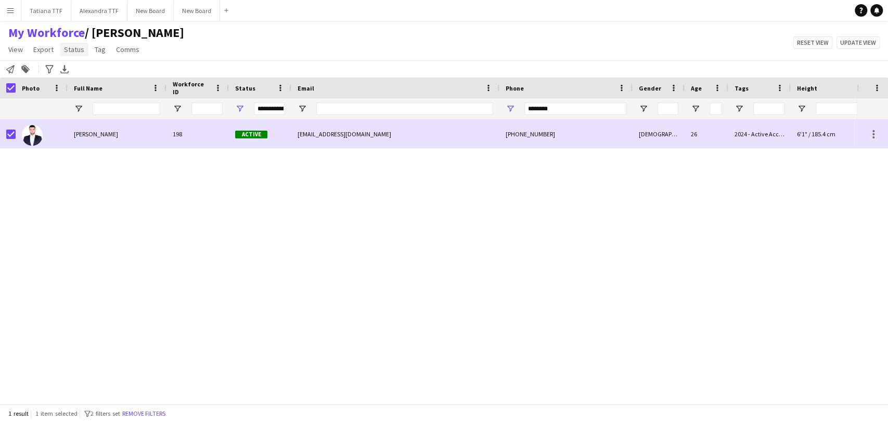
click at [84, 51] on link "Status" at bounding box center [74, 50] width 29 height 14
click at [79, 69] on span "Edit" at bounding box center [74, 71] width 12 height 9
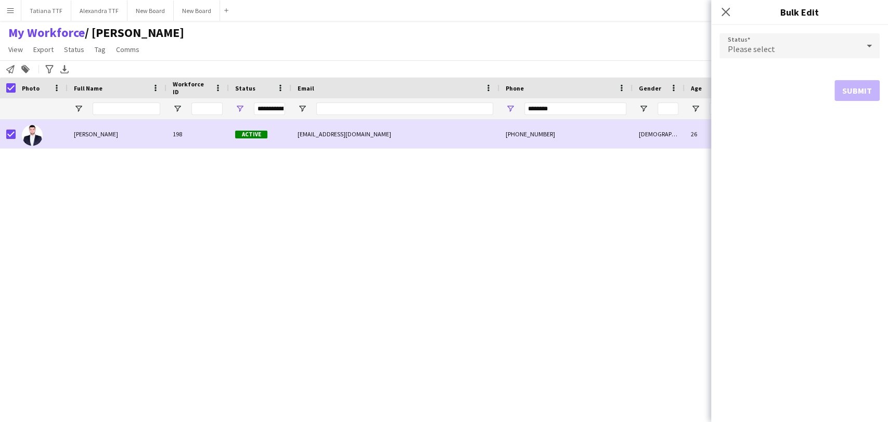
click at [869, 47] on icon at bounding box center [869, 46] width 5 height 3
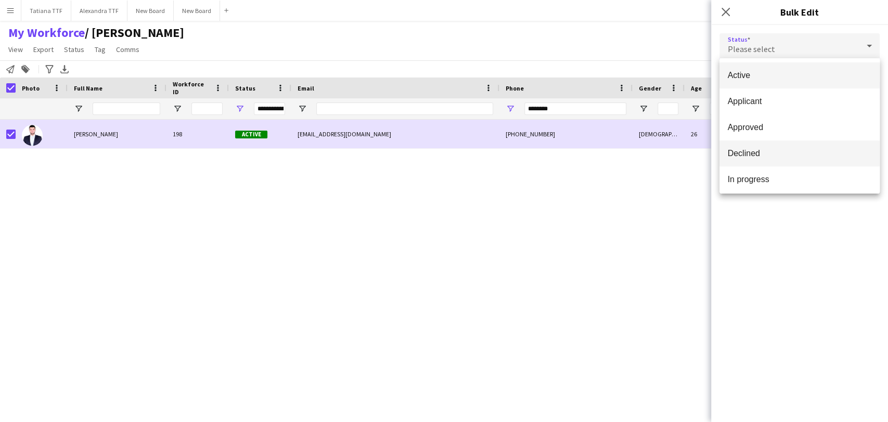
click at [781, 150] on span "Declined" at bounding box center [800, 153] width 144 height 10
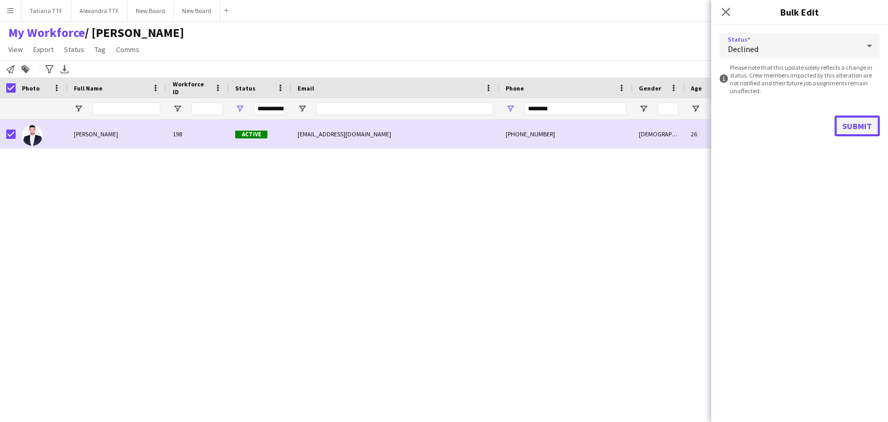
click at [861, 122] on button "Submit" at bounding box center [856, 125] width 45 height 21
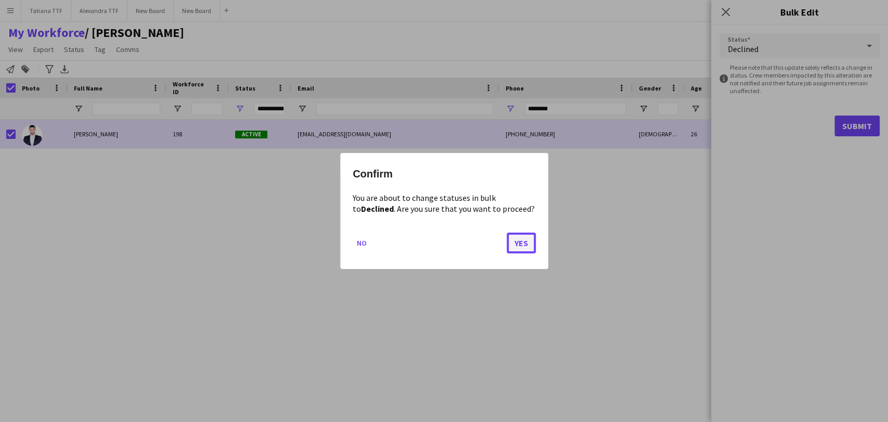
click at [520, 243] on button "Yes" at bounding box center [521, 243] width 29 height 21
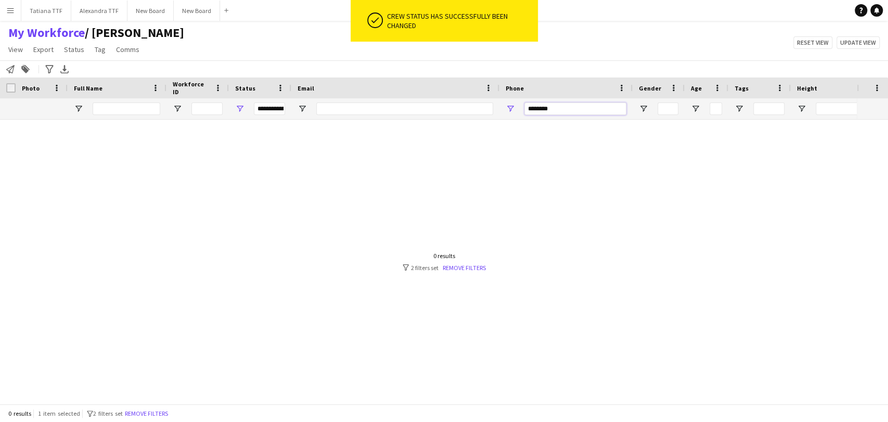
drag, startPoint x: 585, startPoint y: 105, endPoint x: 504, endPoint y: 88, distance: 83.3
click at [509, 99] on div "********" at bounding box center [565, 108] width 133 height 21
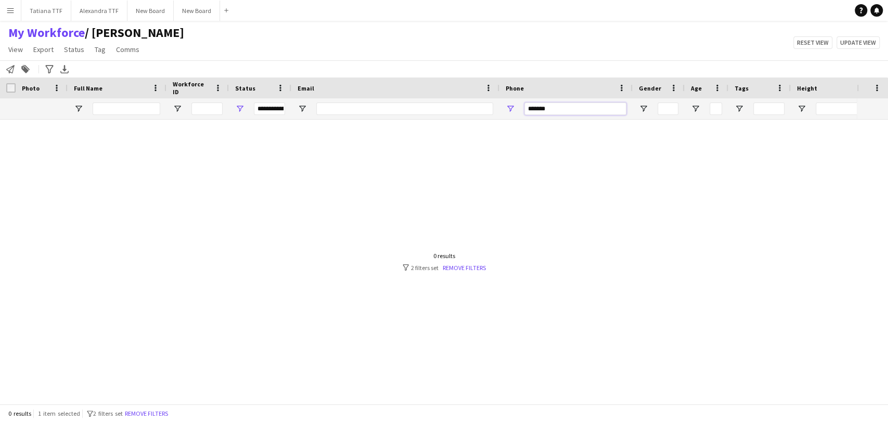
drag, startPoint x: 565, startPoint y: 112, endPoint x: 462, endPoint y: 112, distance: 102.5
click at [462, 112] on div "**********" at bounding box center [551, 108] width 1103 height 21
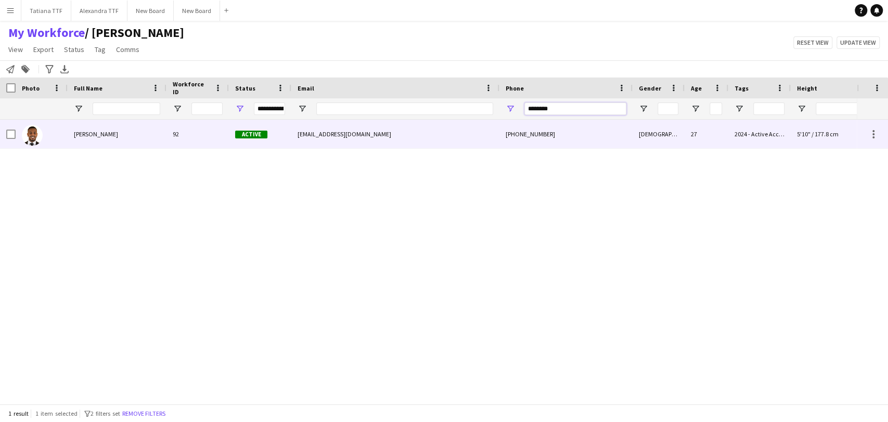
type input "********"
click at [35, 131] on img at bounding box center [32, 135] width 21 height 21
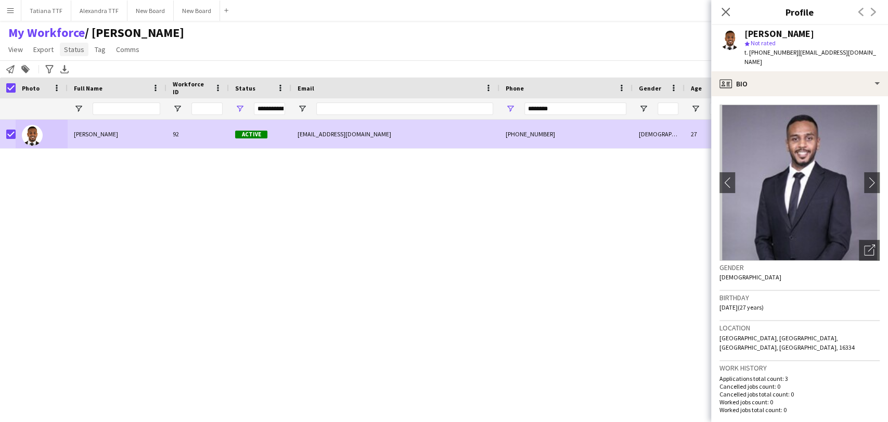
click at [76, 43] on link "Status" at bounding box center [74, 50] width 29 height 14
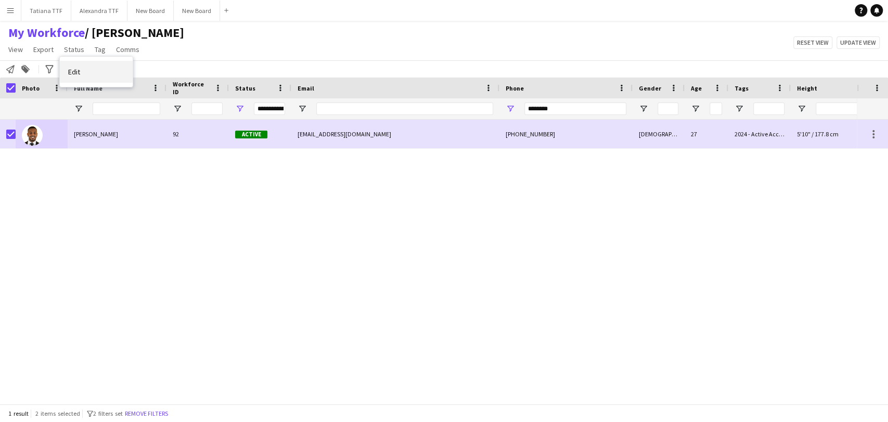
click at [84, 79] on link "Edit" at bounding box center [96, 72] width 73 height 22
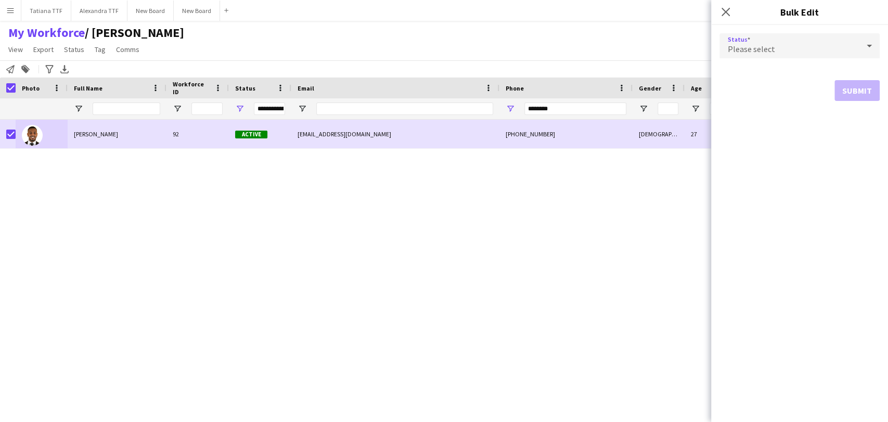
click at [875, 44] on icon at bounding box center [869, 45] width 12 height 21
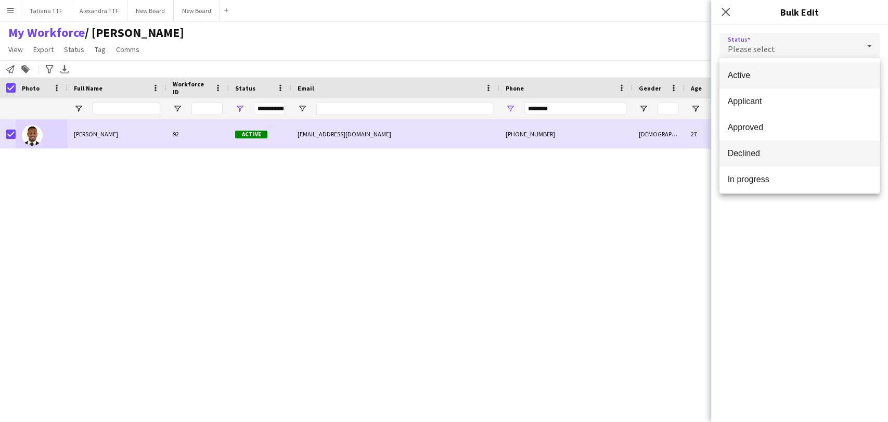
click at [803, 154] on span "Declined" at bounding box center [800, 153] width 144 height 10
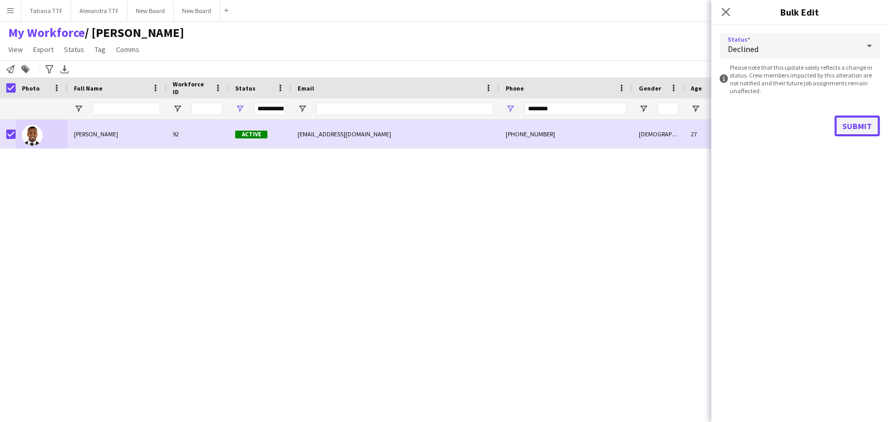
click at [853, 134] on button "Submit" at bounding box center [856, 125] width 45 height 21
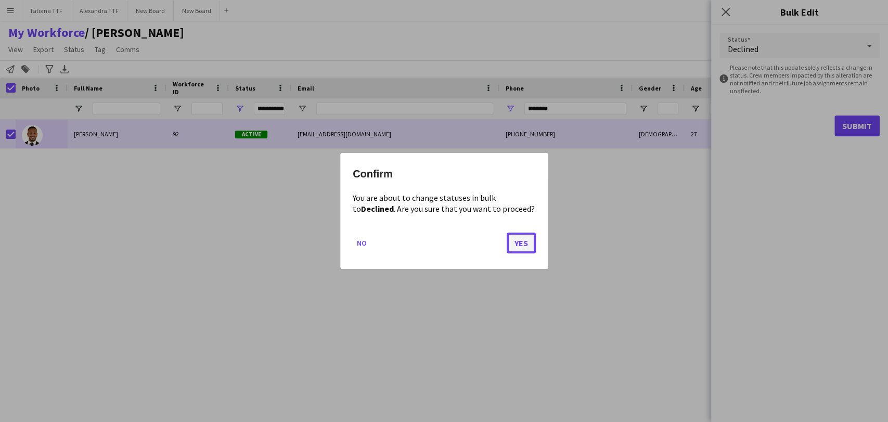
drag, startPoint x: 532, startPoint y: 242, endPoint x: 530, endPoint y: 249, distance: 6.8
click at [530, 245] on button "Yes" at bounding box center [521, 243] width 29 height 21
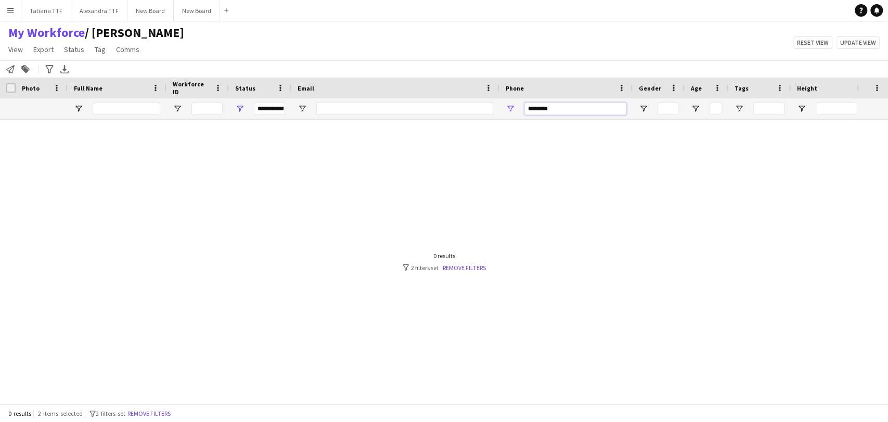
drag, startPoint x: 595, startPoint y: 105, endPoint x: 484, endPoint y: 109, distance: 110.3
click at [489, 107] on div "**********" at bounding box center [551, 108] width 1103 height 21
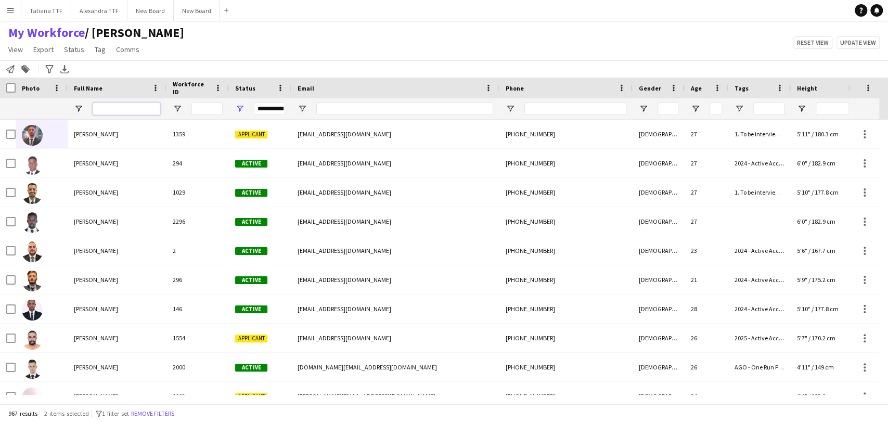
click at [146, 112] on input "Full Name Filter Input" at bounding box center [127, 108] width 68 height 12
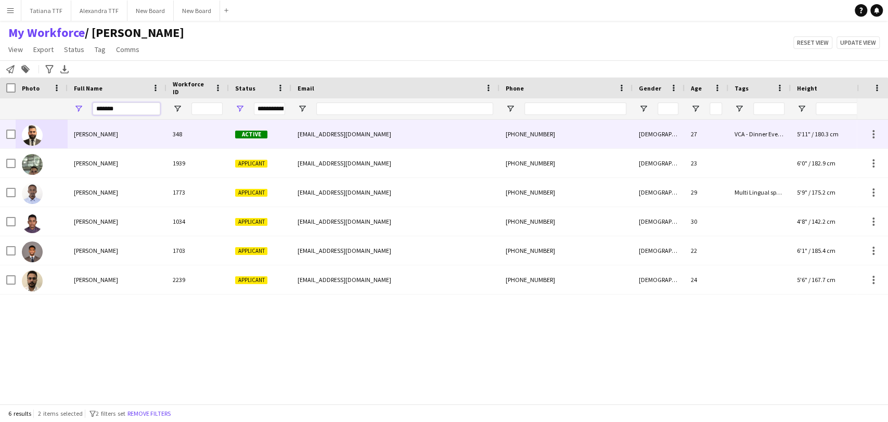
type input "******"
click at [96, 132] on span "Khalid Abuirshaid" at bounding box center [96, 134] width 44 height 8
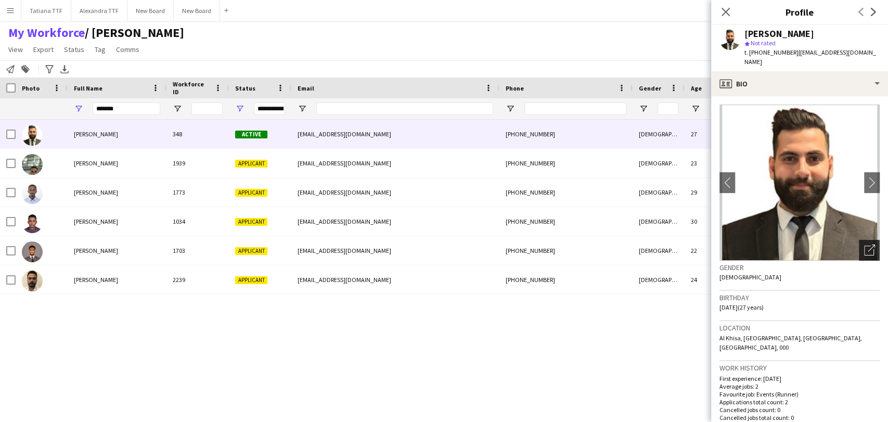
click at [864, 244] on icon "Open photos pop-in" at bounding box center [869, 249] width 11 height 11
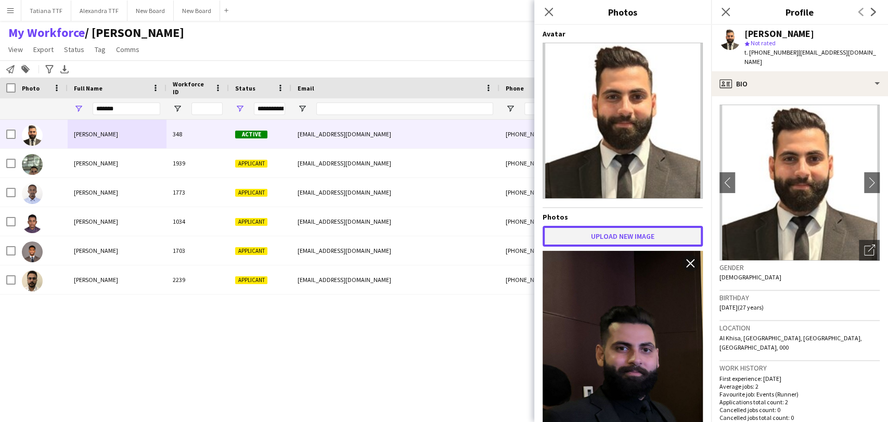
click at [616, 226] on button "Upload new image" at bounding box center [623, 236] width 160 height 21
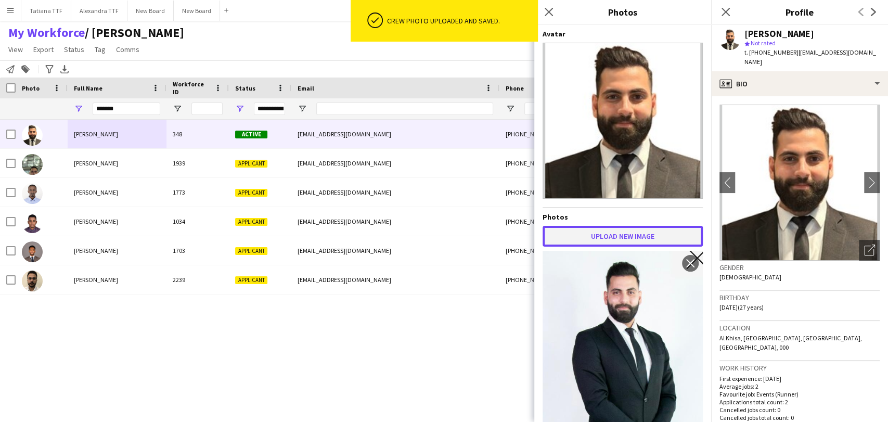
click at [616, 232] on button "Upload new image" at bounding box center [623, 236] width 160 height 21
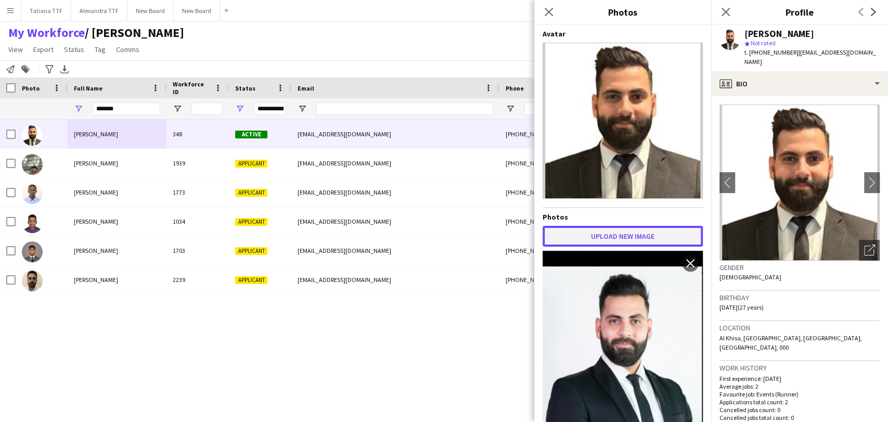
click at [584, 230] on button "Upload new image" at bounding box center [623, 236] width 160 height 21
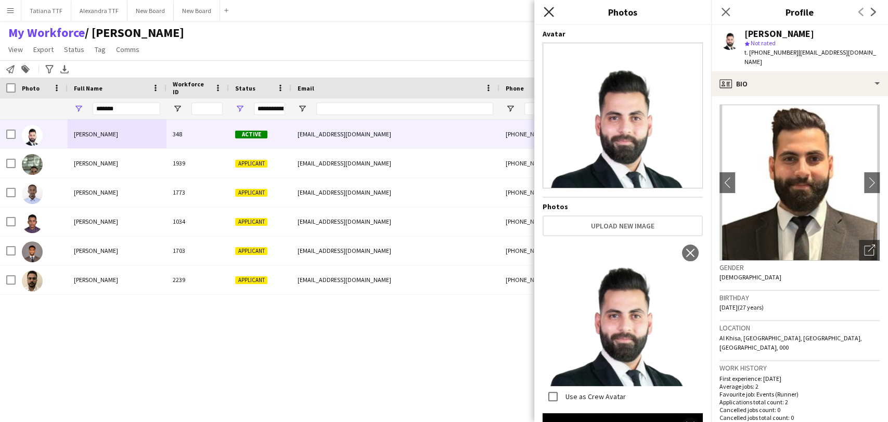
click at [549, 11] on icon at bounding box center [549, 12] width 10 height 10
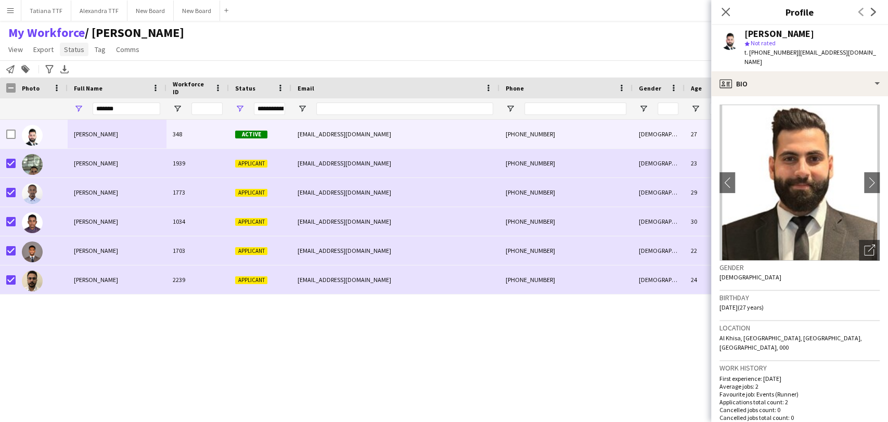
click at [70, 49] on span "Status" at bounding box center [74, 49] width 20 height 9
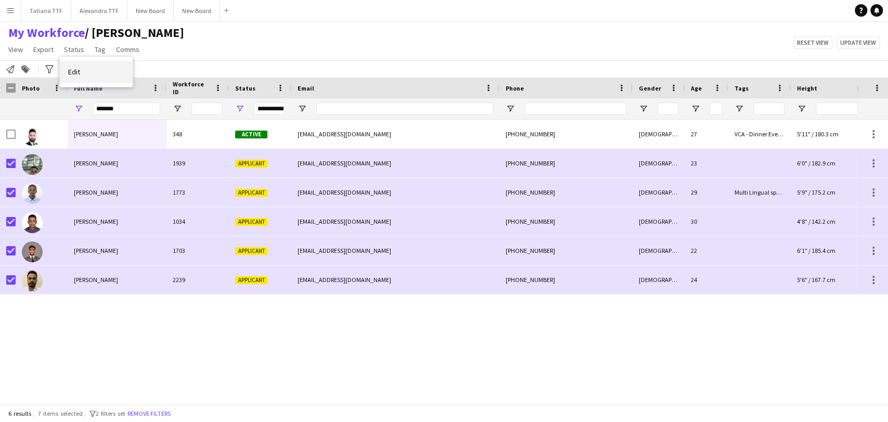
click at [76, 71] on span "Edit" at bounding box center [74, 71] width 12 height 9
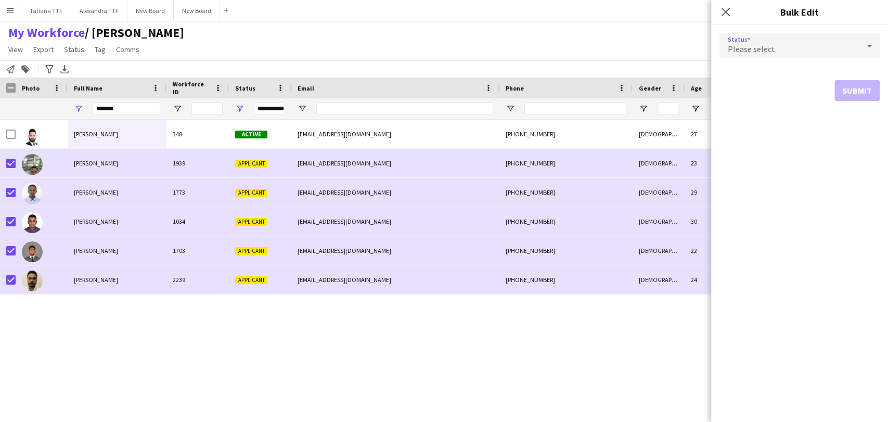
click at [869, 47] on icon at bounding box center [869, 46] width 5 height 3
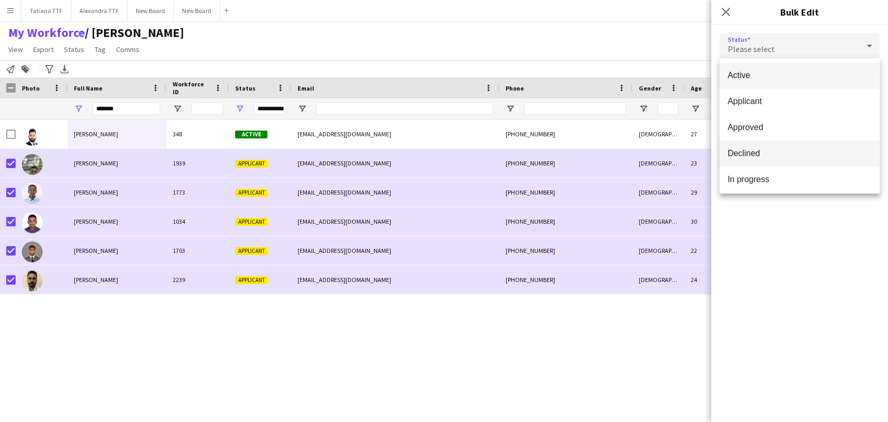
click at [766, 154] on span "Declined" at bounding box center [800, 153] width 144 height 10
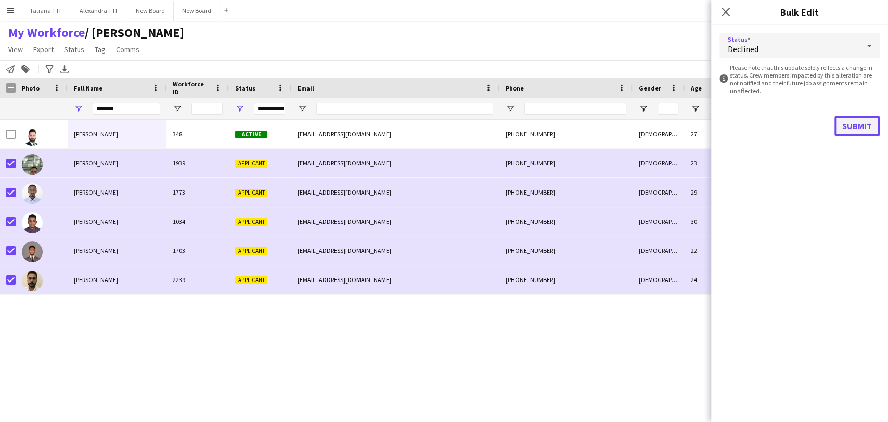
click at [863, 123] on button "Submit" at bounding box center [856, 125] width 45 height 21
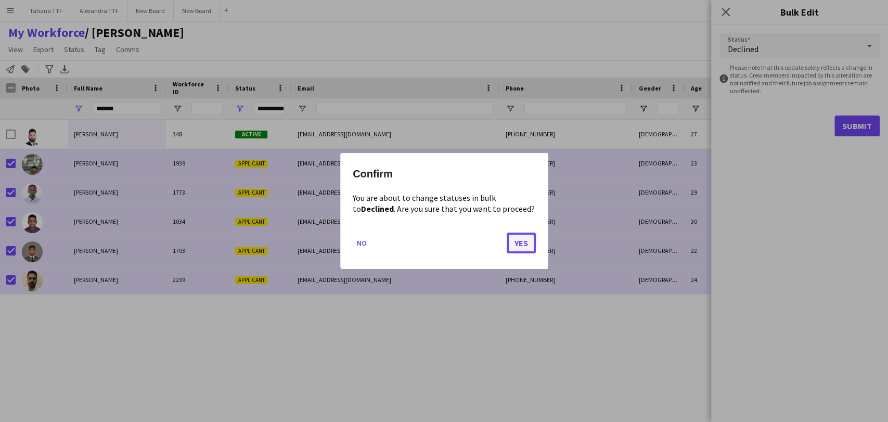
click at [521, 239] on button "Yes" at bounding box center [521, 243] width 29 height 21
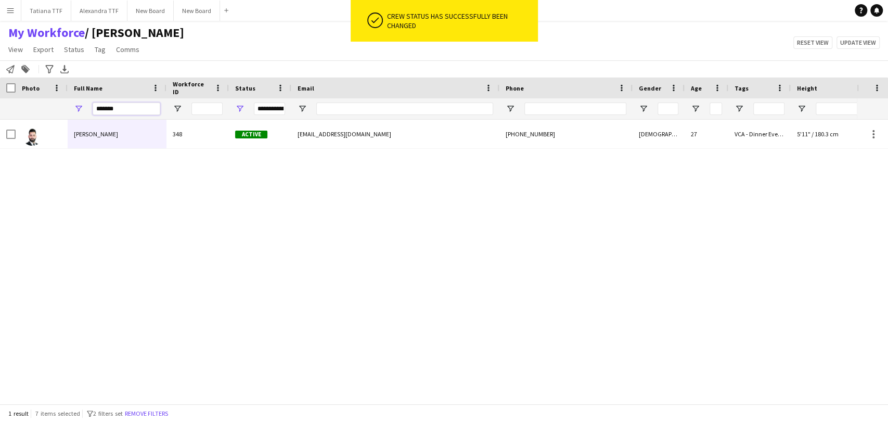
drag, startPoint x: 131, startPoint y: 108, endPoint x: 85, endPoint y: 101, distance: 45.8
click at [87, 101] on div "******" at bounding box center [117, 108] width 99 height 21
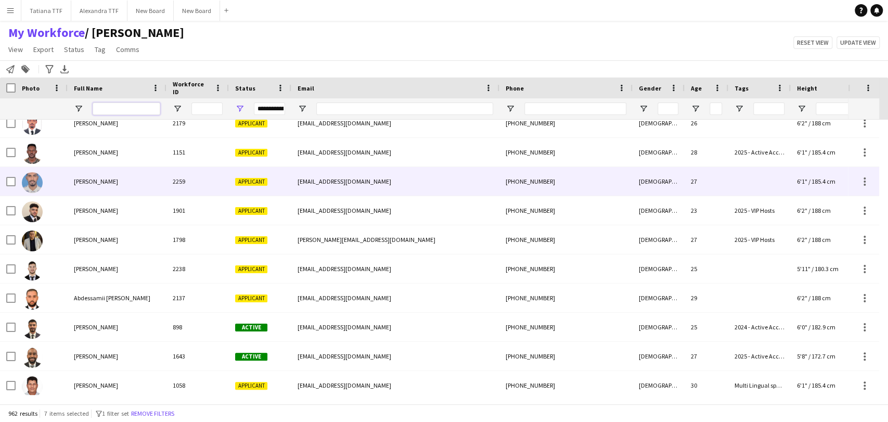
scroll to position [520, 0]
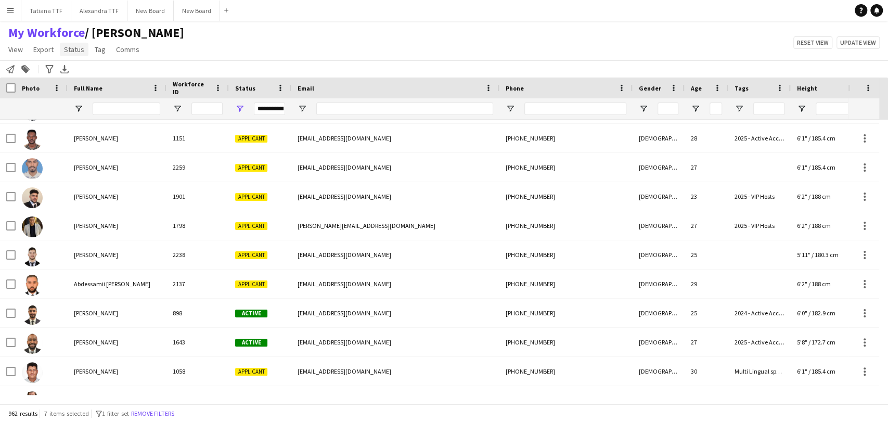
click at [70, 48] on span "Status" at bounding box center [74, 49] width 20 height 9
drag, startPoint x: 223, startPoint y: 33, endPoint x: 44, endPoint y: 122, distance: 199.1
click at [222, 33] on div "My Workforce / TATIANA View Views Default view Alexandra View April Live Force …" at bounding box center [444, 42] width 888 height 35
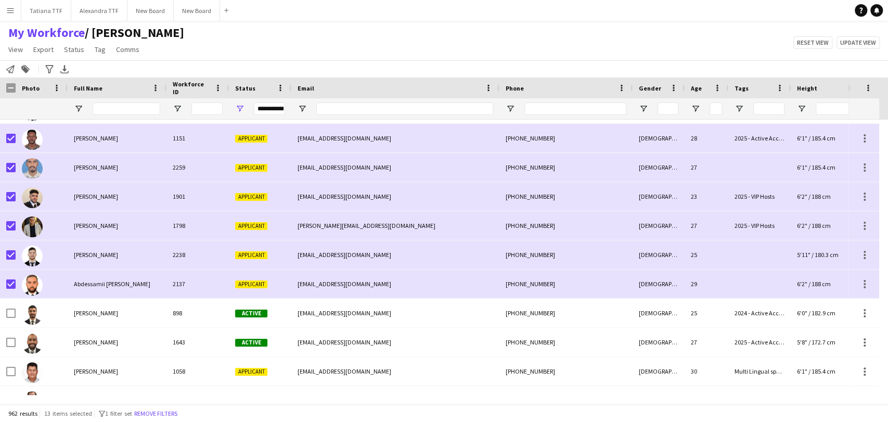
click at [376, 29] on div "My Workforce / TATIANA View Views Default view Alexandra View April Live Force …" at bounding box center [444, 42] width 888 height 35
